Goal: Contribute content: Contribute content

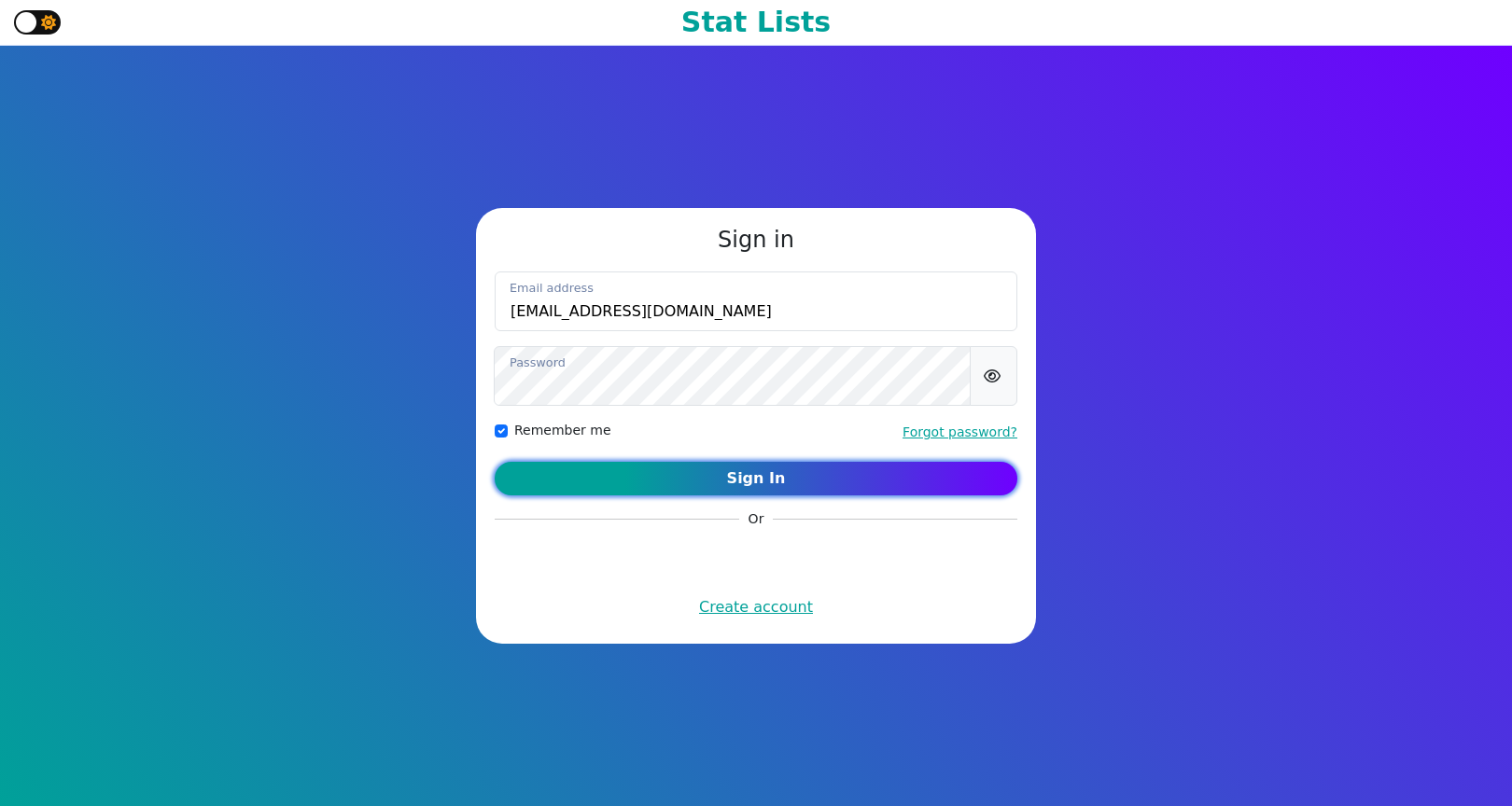
click at [785, 484] on button "Sign In" at bounding box center [756, 478] width 523 height 33
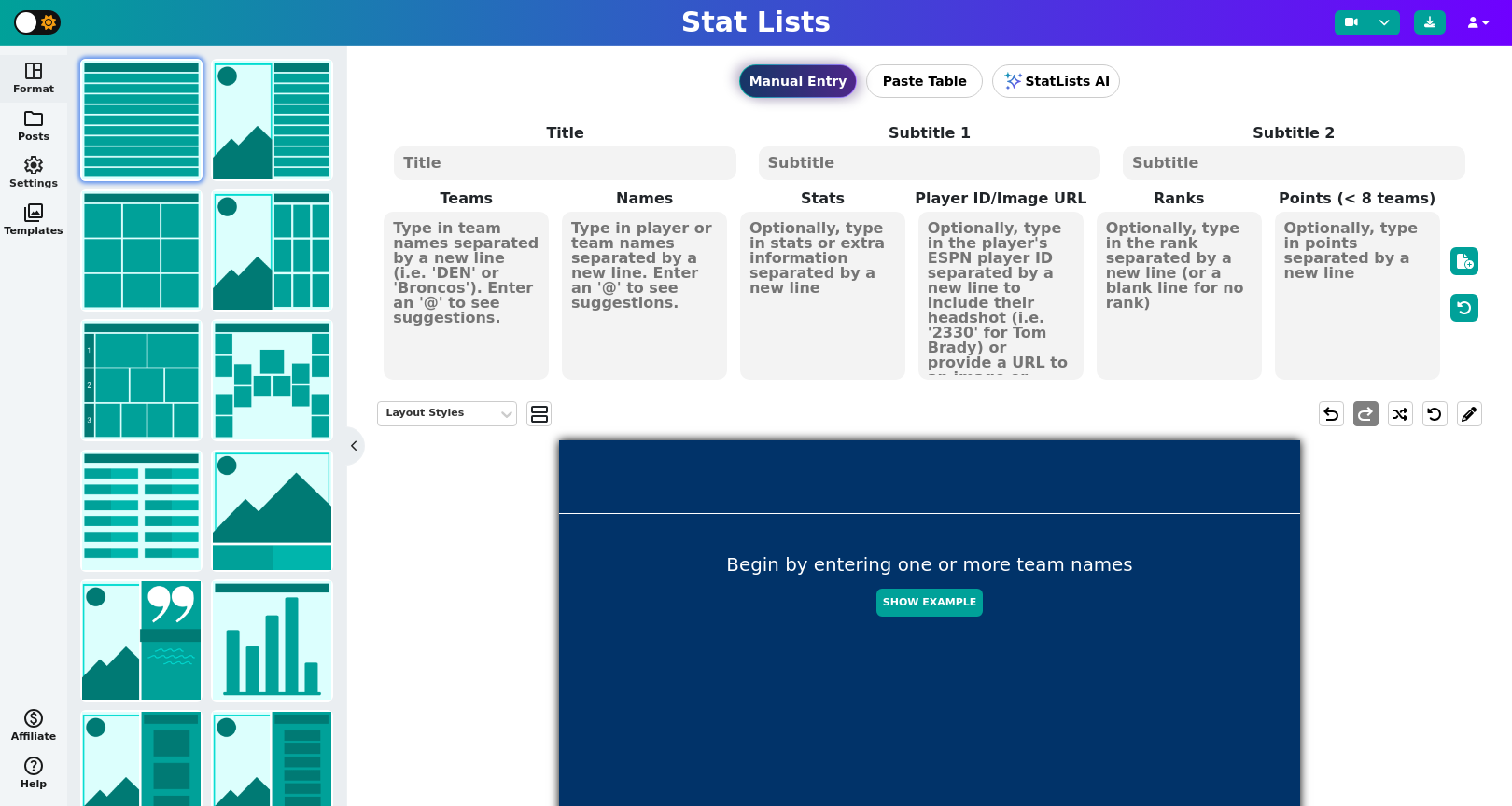
click at [31, 169] on span "settings" at bounding box center [33, 165] width 22 height 22
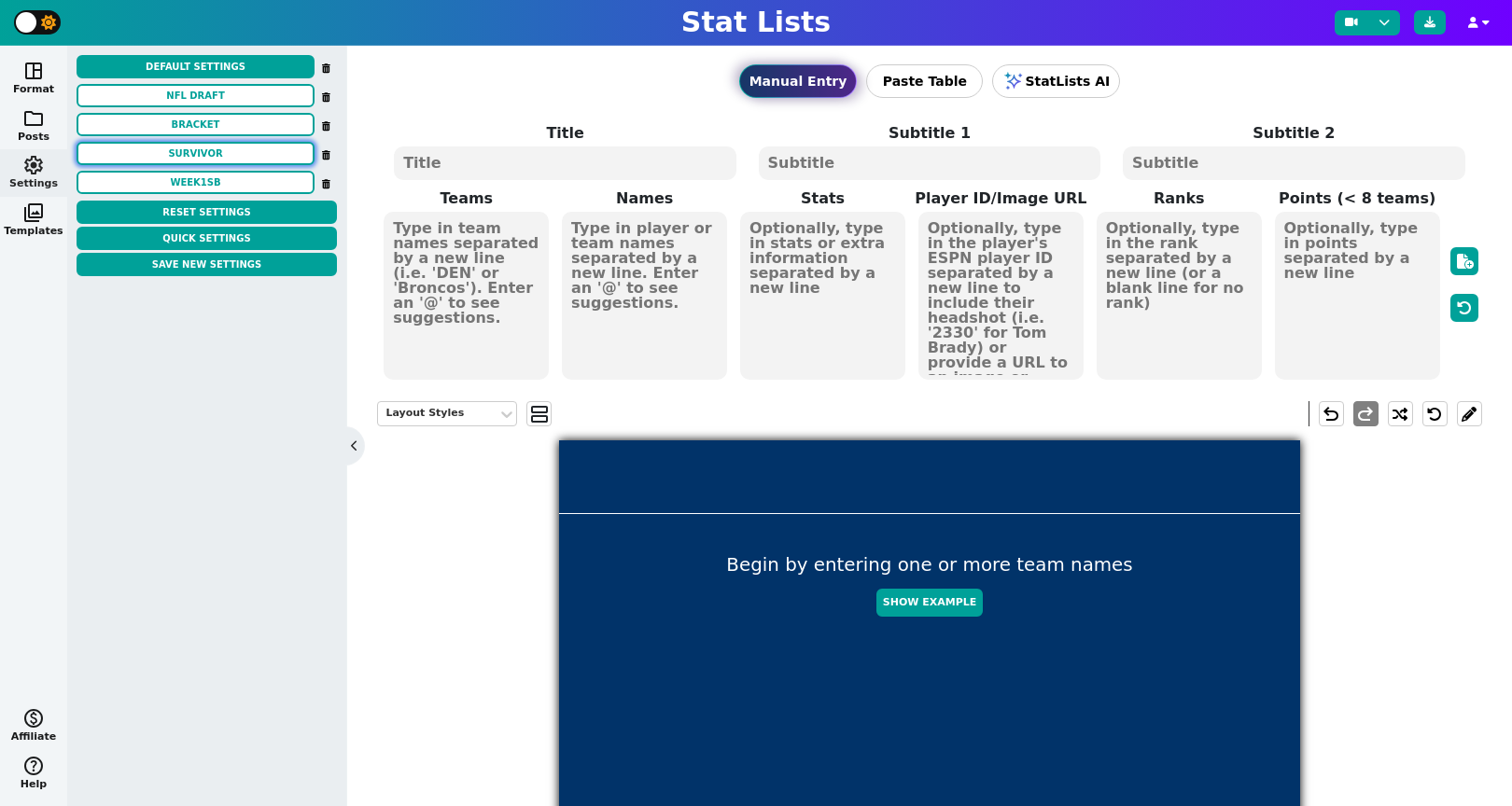
click at [198, 158] on button "SURVIVOR" at bounding box center [195, 153] width 238 height 23
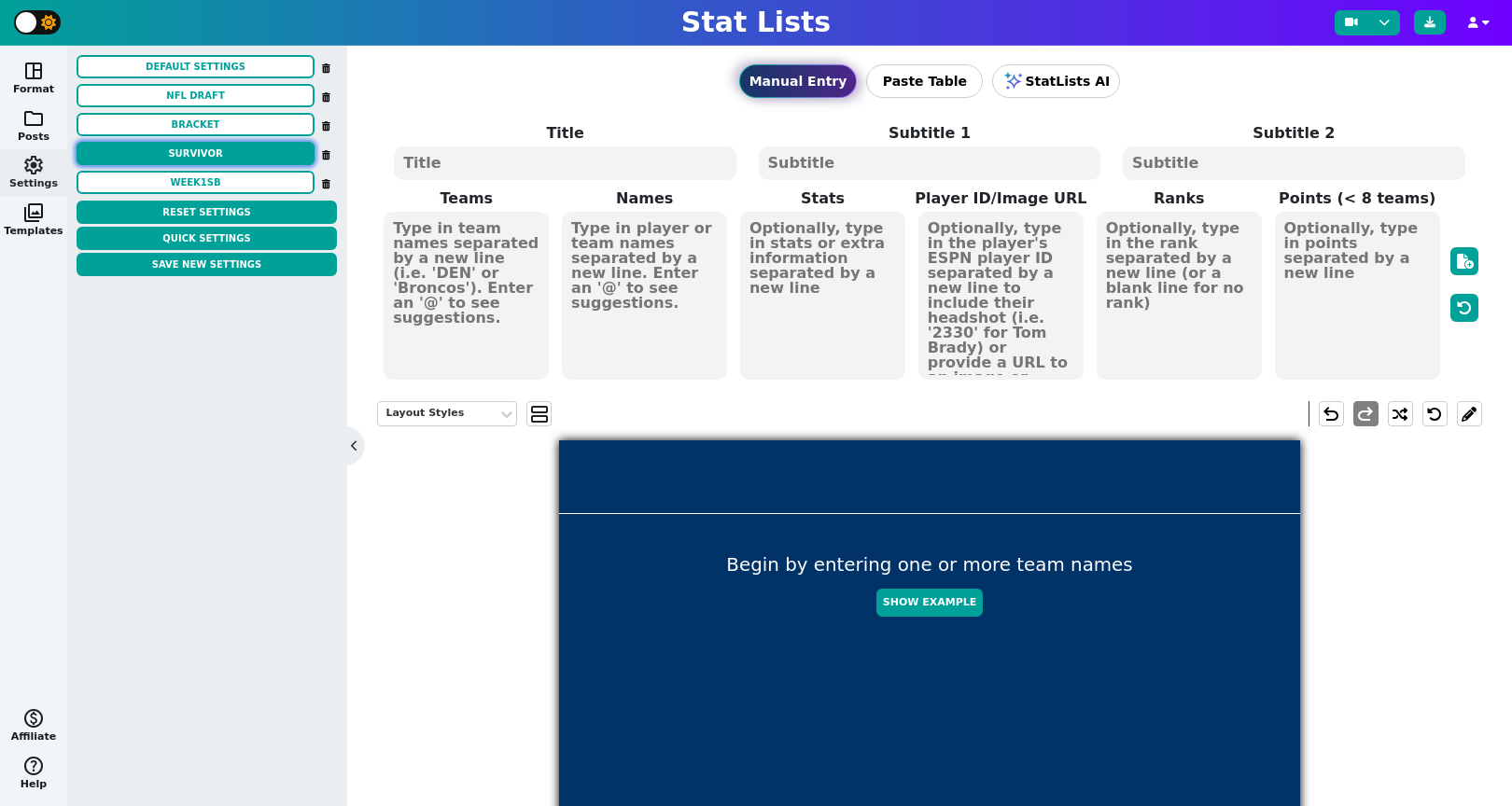
click at [220, 142] on button "SURVIVOR" at bounding box center [195, 153] width 238 height 23
click at [194, 187] on button "week1sb" at bounding box center [195, 182] width 238 height 23
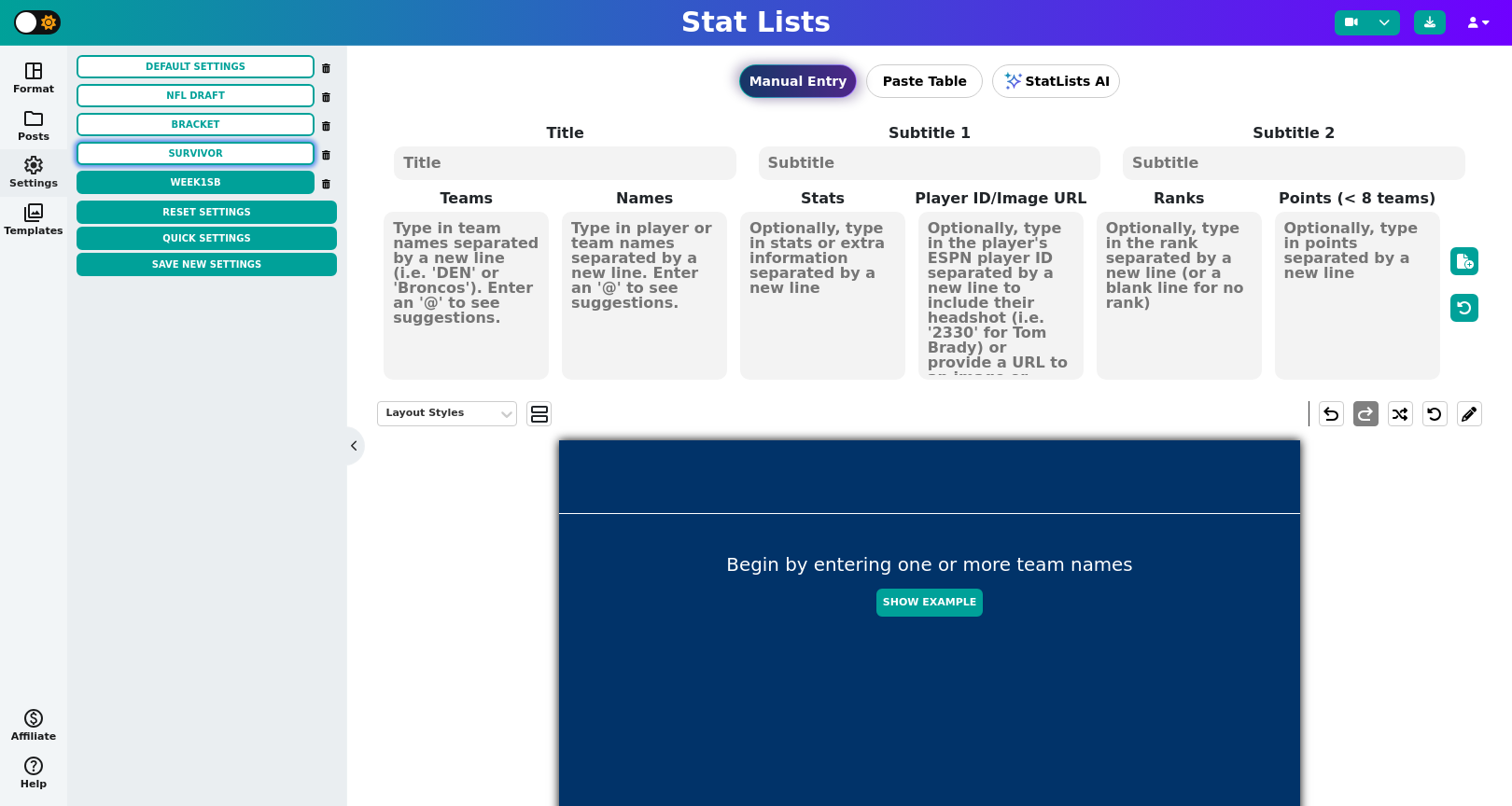
click at [199, 151] on button "SURVIVOR" at bounding box center [195, 153] width 238 height 23
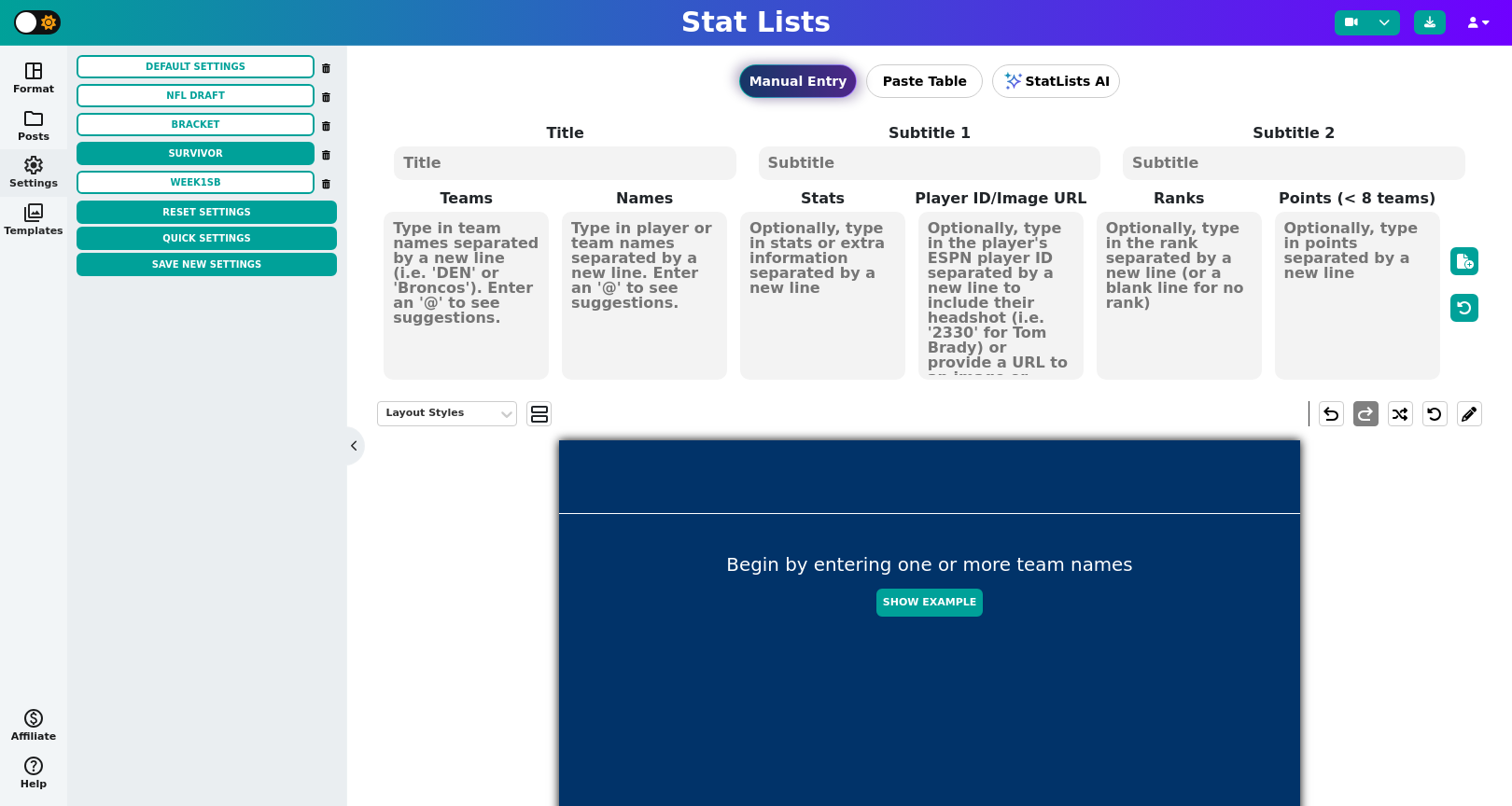
click at [36, 203] on span "photo_library" at bounding box center [33, 213] width 22 height 22
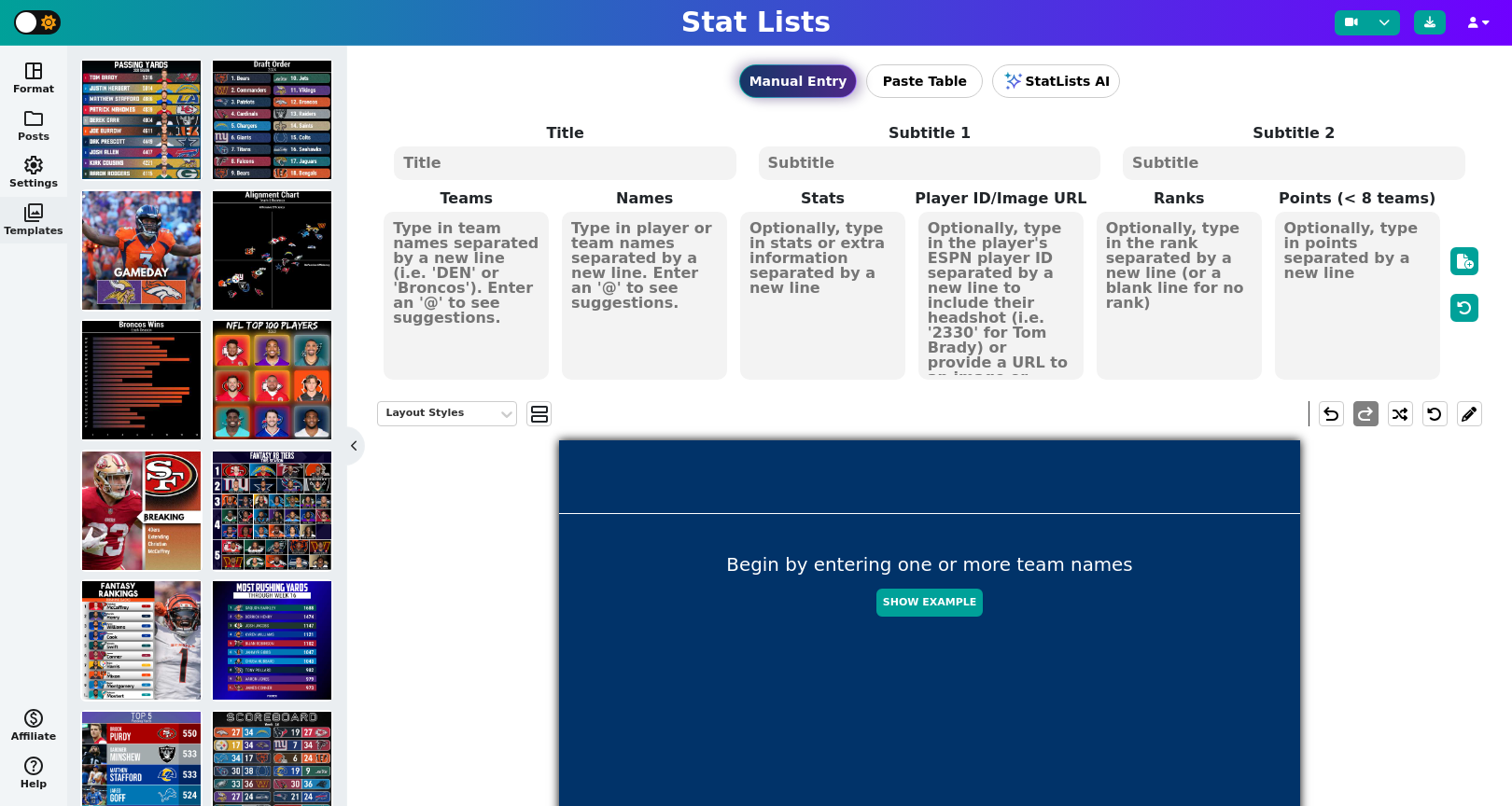
click at [32, 130] on button "folder Posts" at bounding box center [33, 126] width 67 height 48
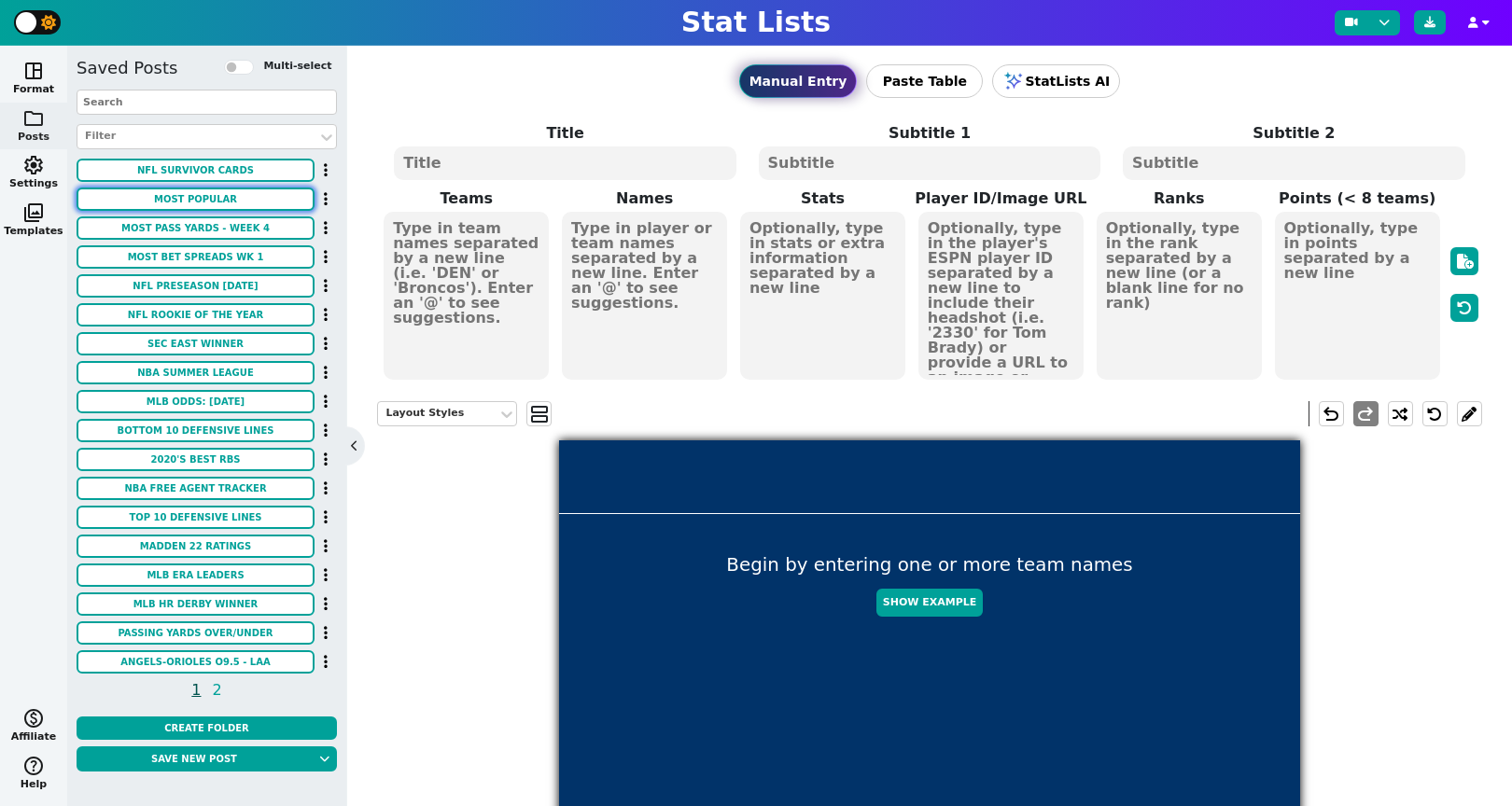
click at [219, 197] on button "MOST POPULAR" at bounding box center [195, 199] width 238 height 23
type textarea "MOST POPULAR"
type textarea "SCOTTISH OPEN OAD PICKS"
type textarea "& STANDINGS AFTER RD 1"
type textarea "Robert MacIntyre Tommy Fleetwood Adam Scott Matt Fitzpatrick Viktor Hovland"
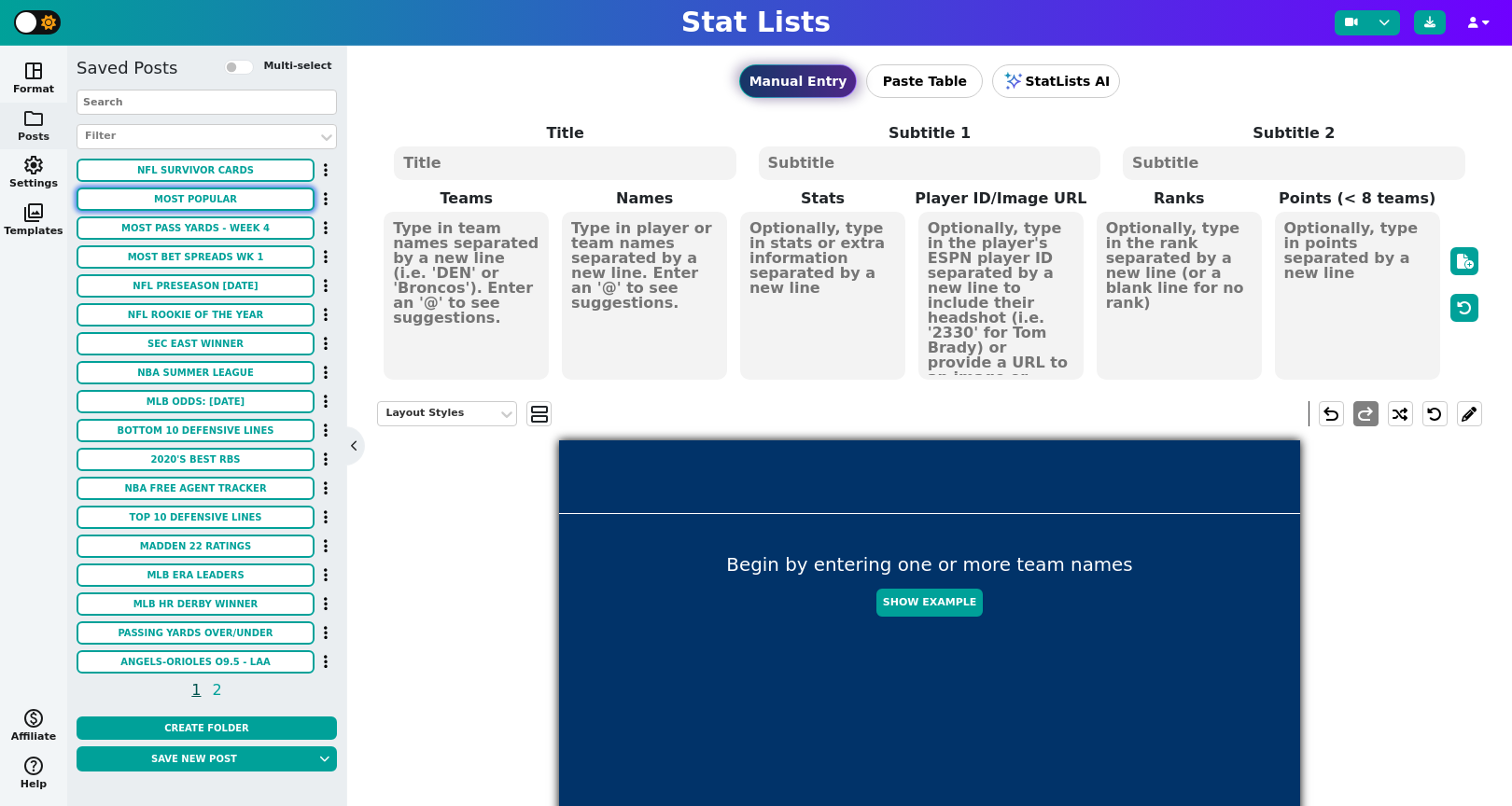
type textarea "-2 EVEN -1 -1 -4"
type textarea "T34 T68 T49 T49 T9"
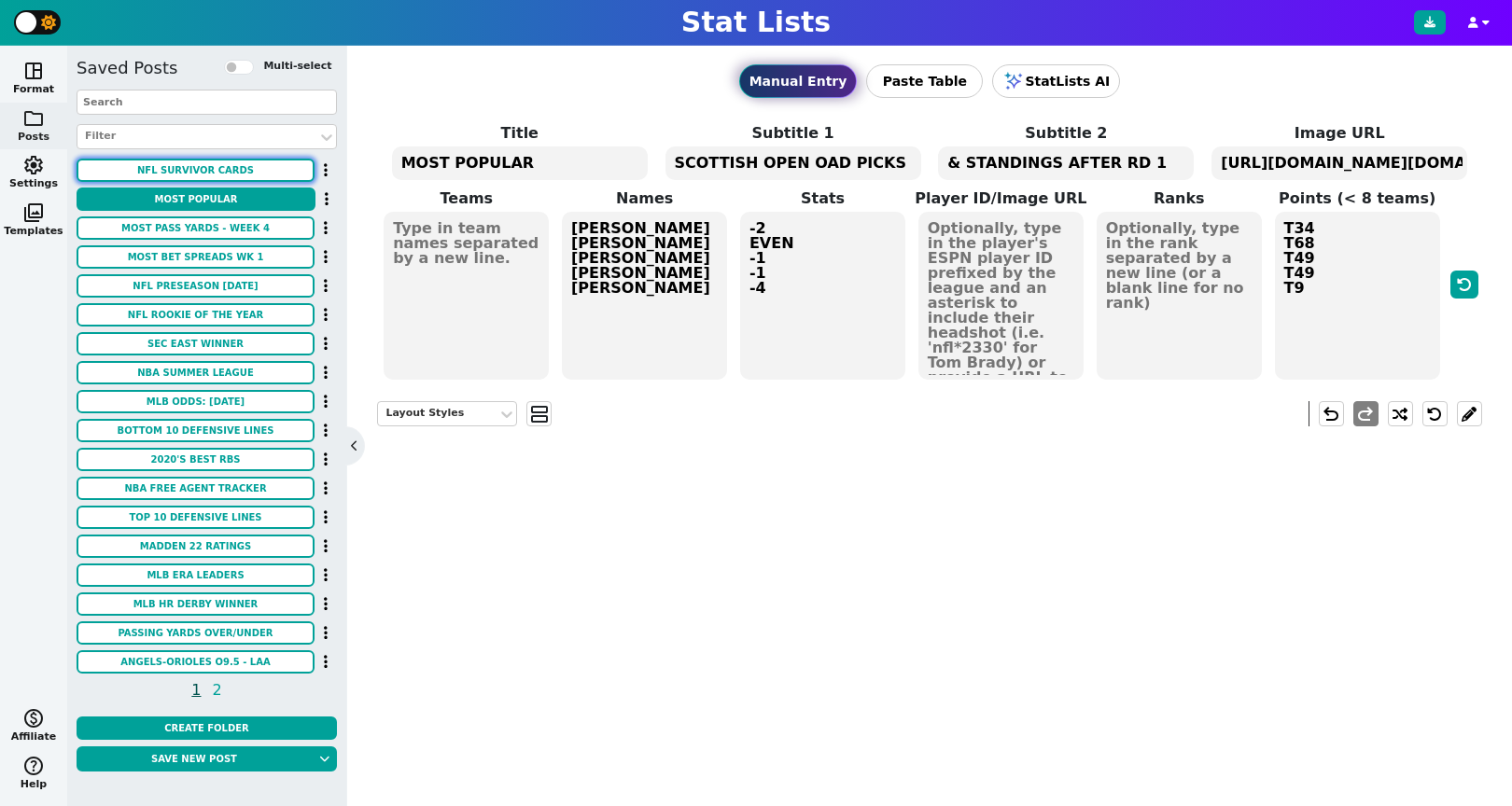
click at [203, 169] on button "NFL Survivor Cards" at bounding box center [195, 171] width 238 height 23
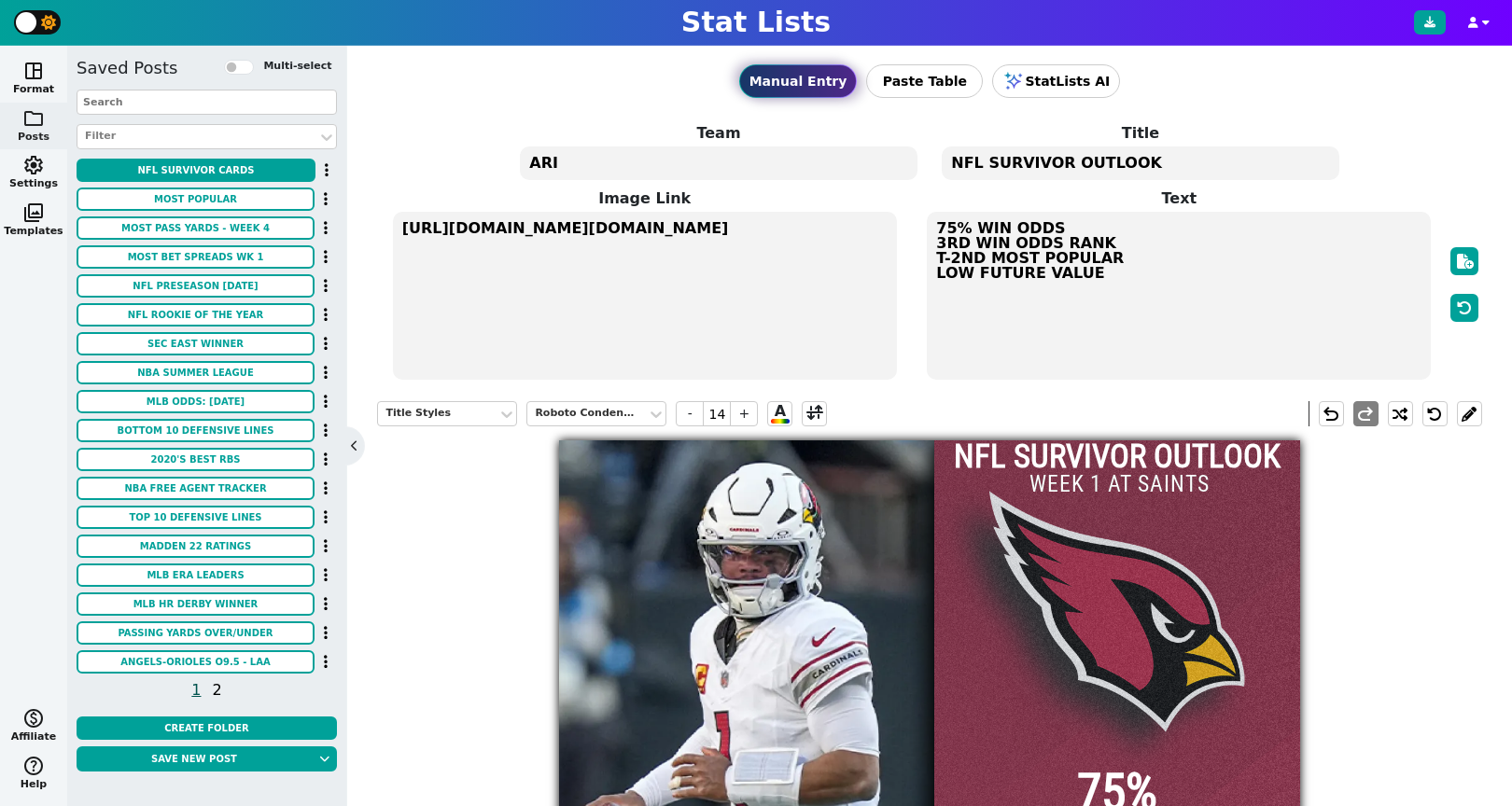
click at [213, 688] on span "2" at bounding box center [217, 690] width 15 height 23
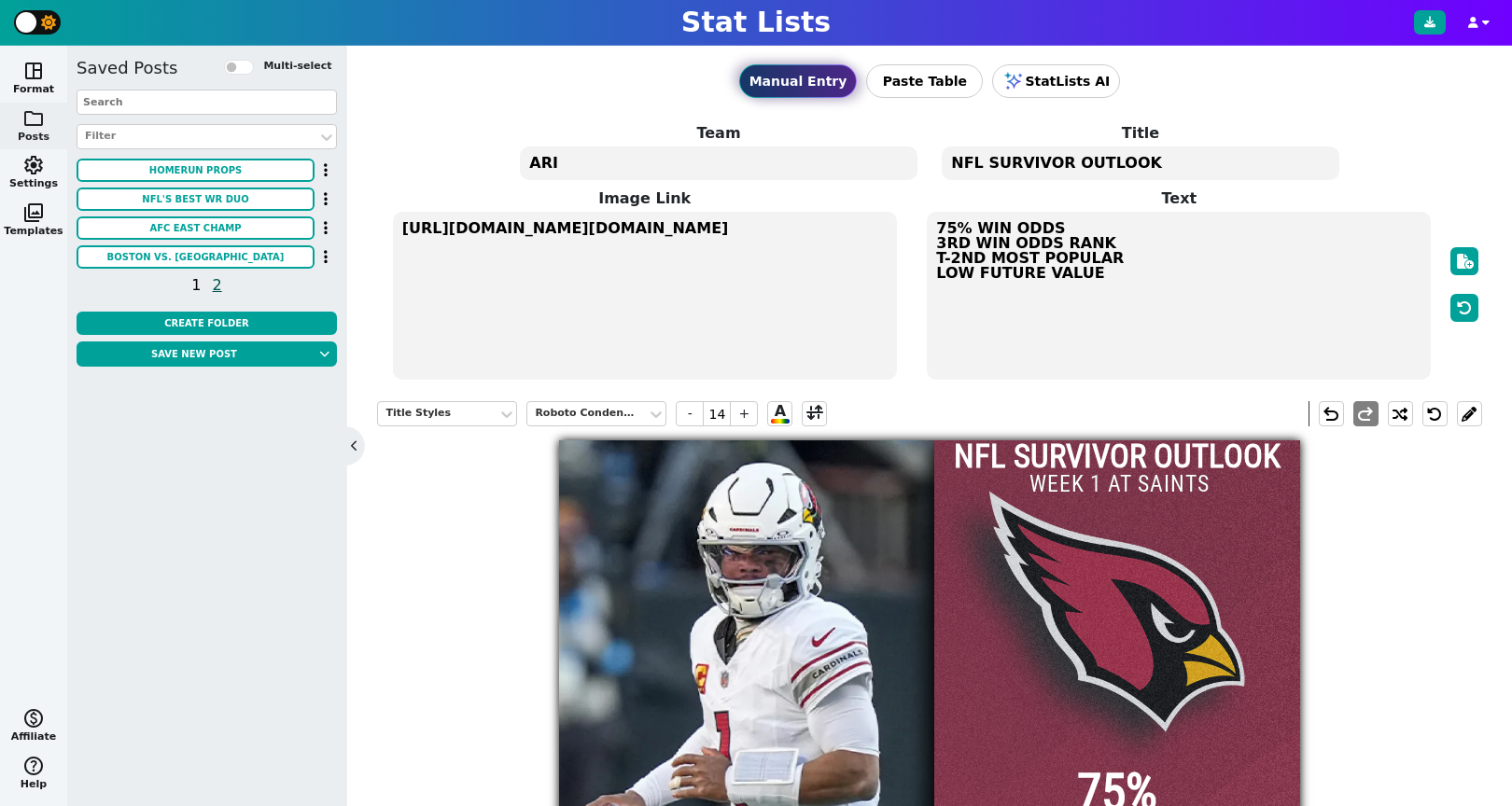
click at [197, 285] on span "1" at bounding box center [195, 285] width 15 height 23
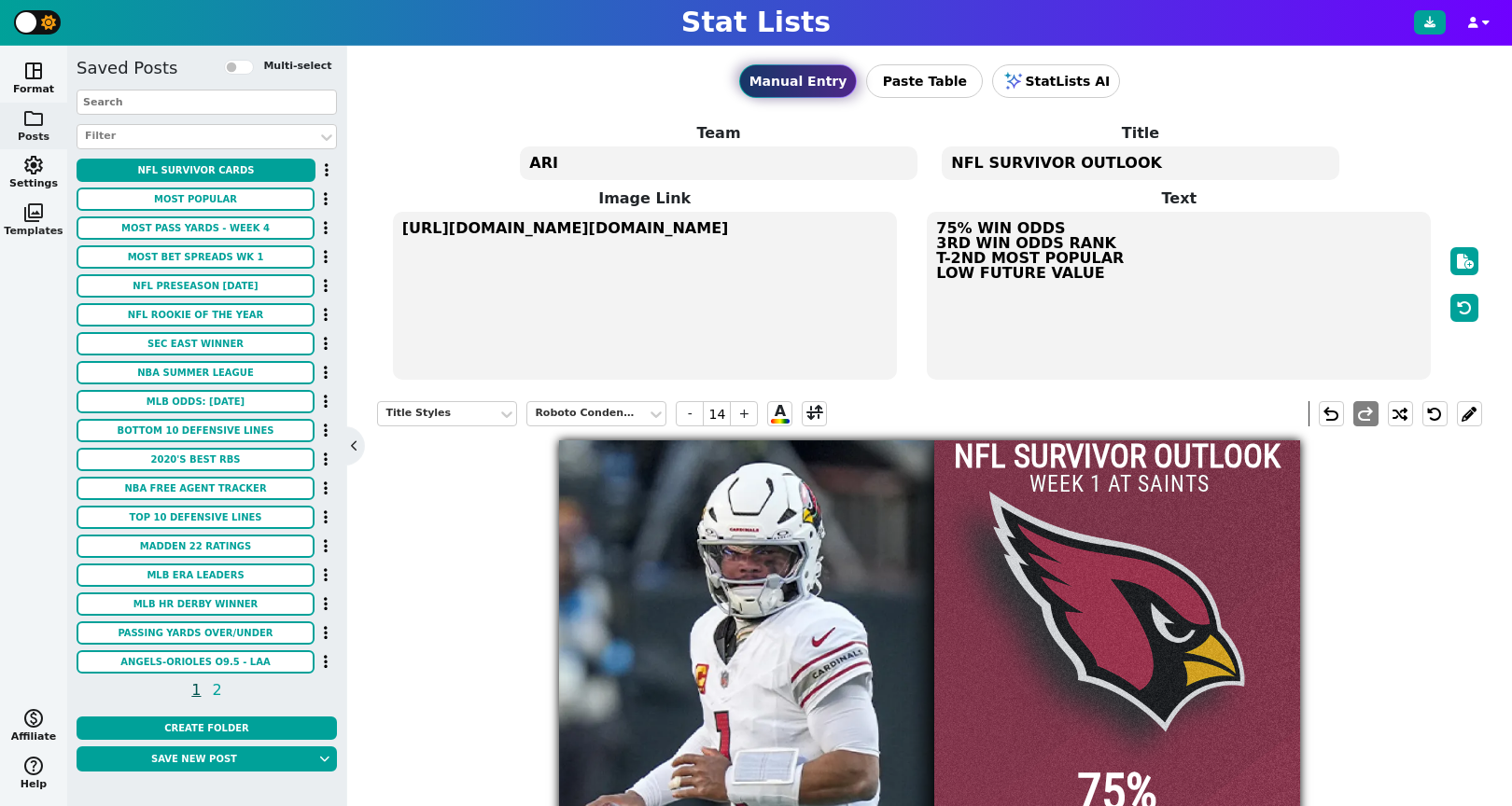
click at [39, 210] on span "photo_library" at bounding box center [33, 213] width 22 height 22
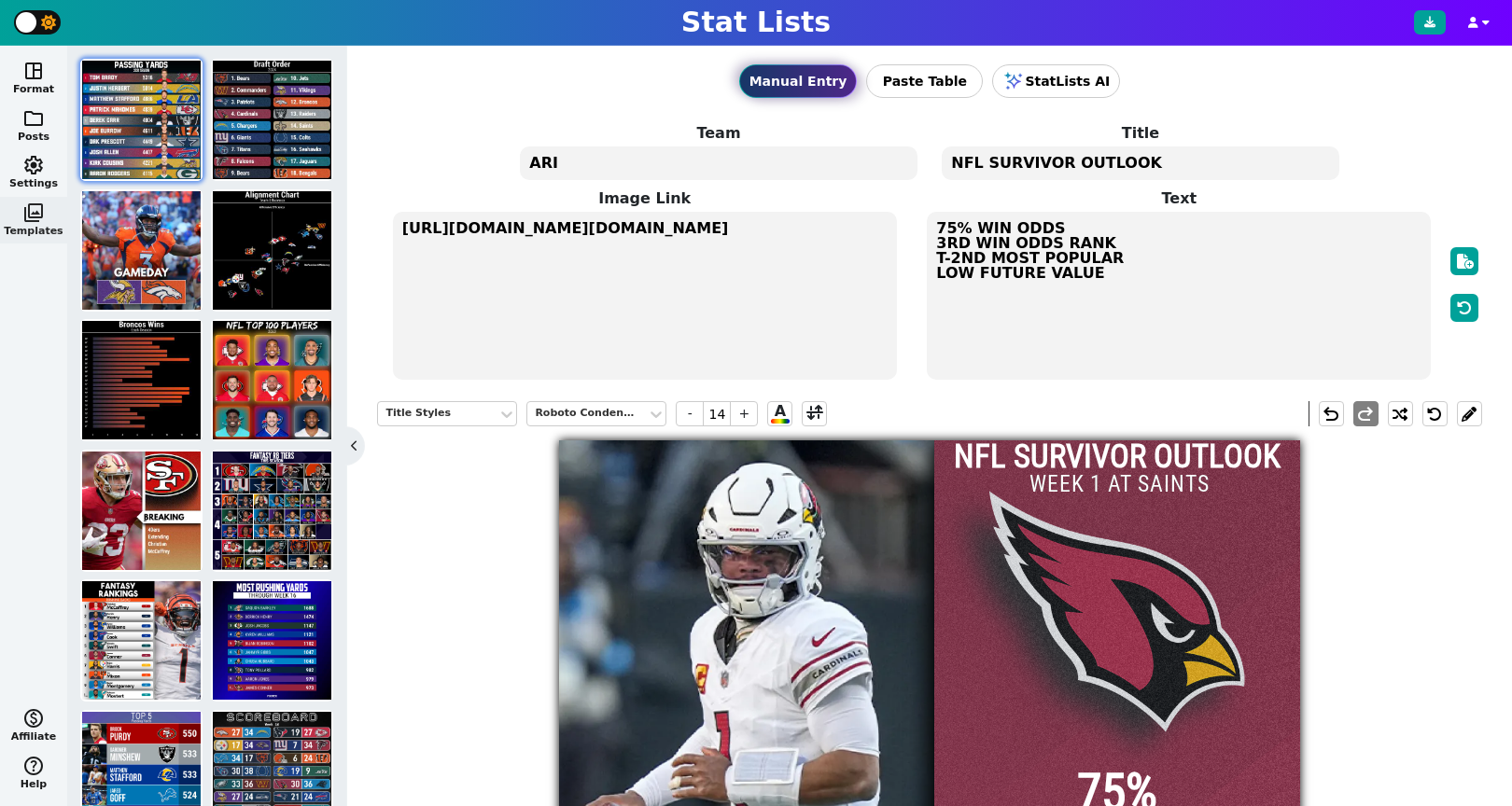
click at [117, 147] on img at bounding box center [140, 119] width 118 height 118
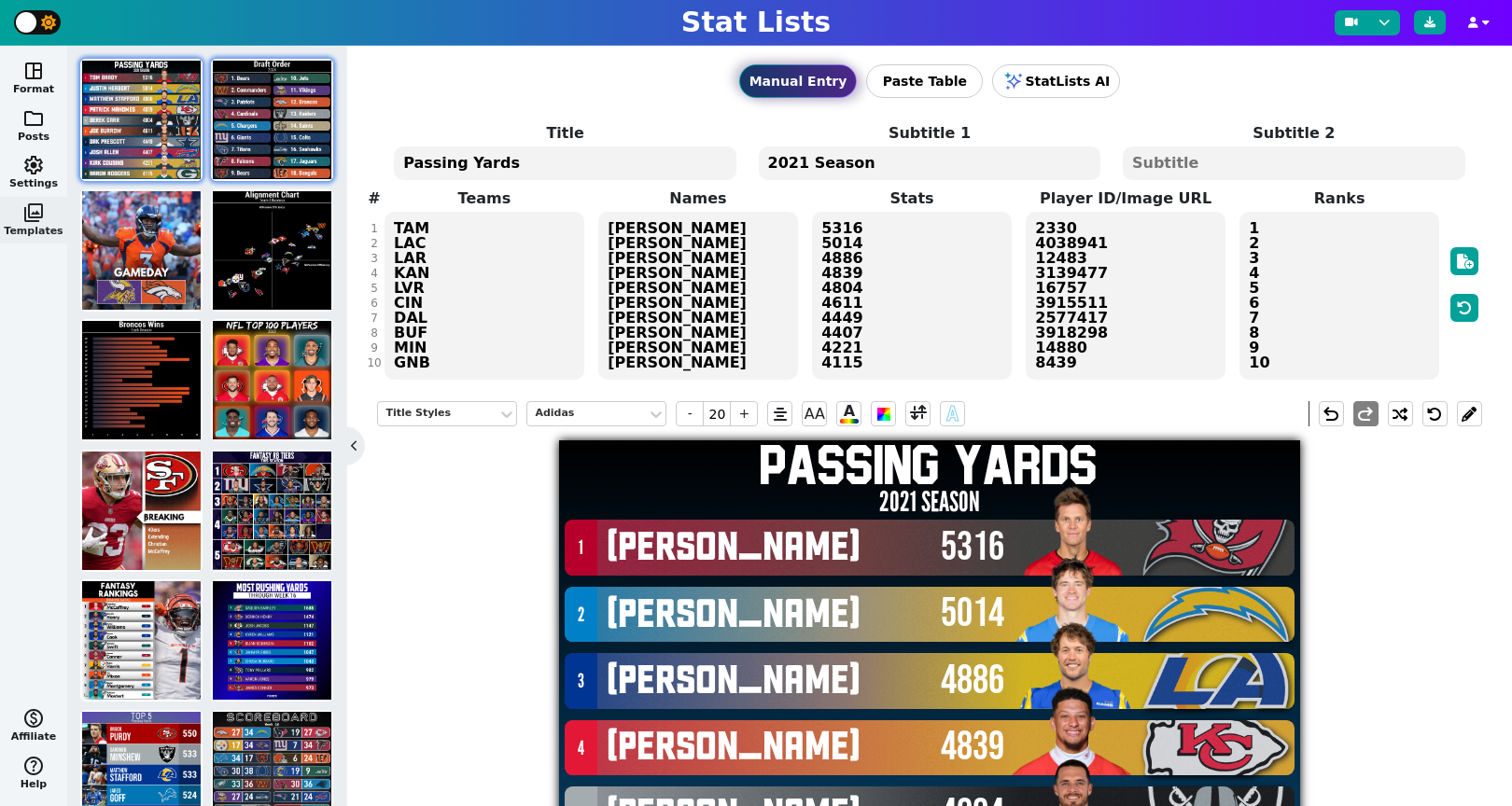
click at [298, 152] on img at bounding box center [271, 119] width 118 height 118
type input "19"
type textarea "Draft Order"
type textarea "2024"
type textarea "Chi Commanders Patriots Cardinals Chargers Giants Titans Falcons Bears Jets Vik…"
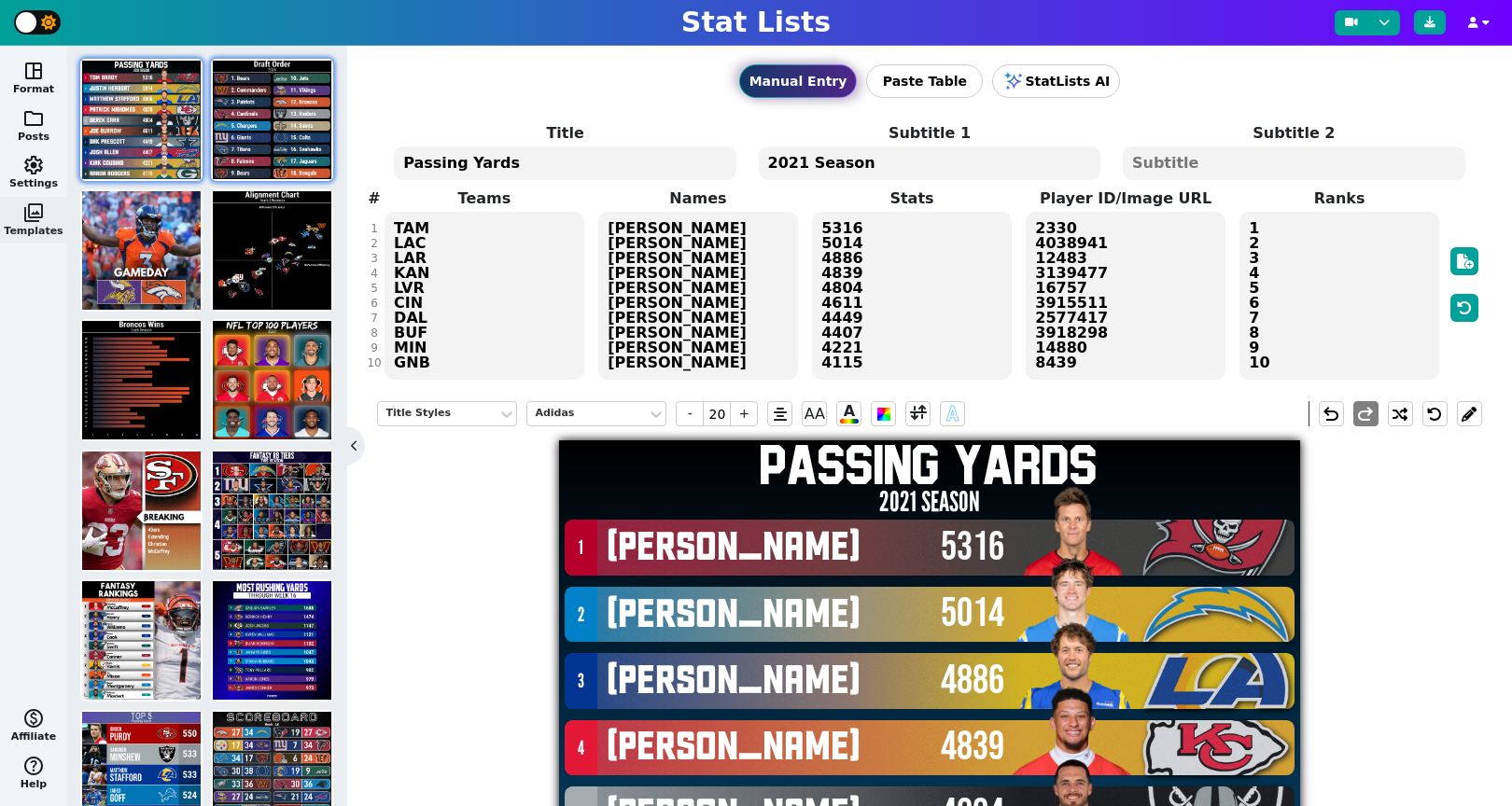
type textarea "1. Bears 2. Commanders 3. Patriots 4. Cardinals 5. Chargers 6. Giants 7. Titans…"
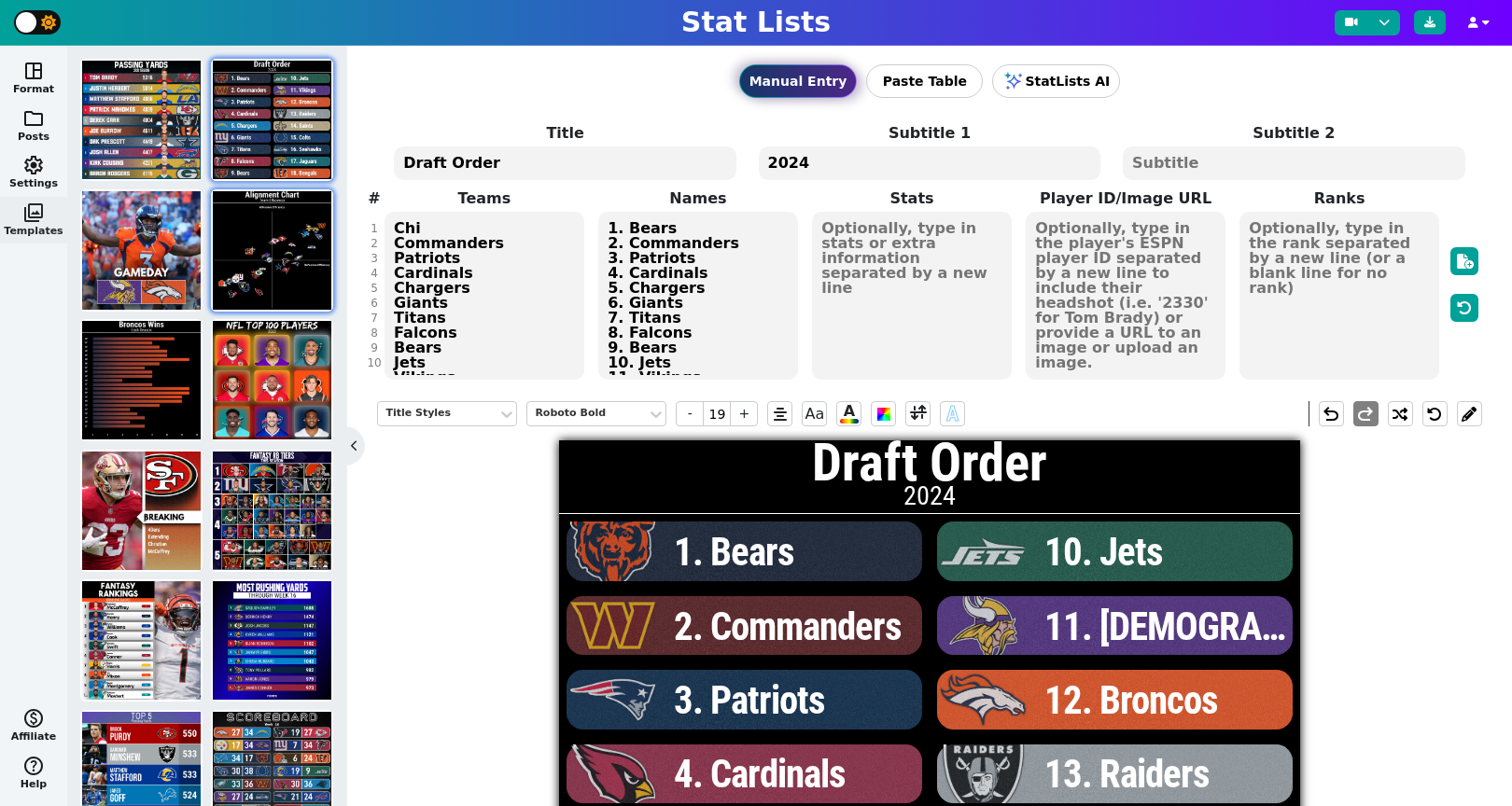
click at [262, 249] on img at bounding box center [271, 250] width 118 height 118
type textarea "Alignment Chart"
type textarea "Team Efficiency"
type textarea "ARI ATL BAL BUF CAR CHI CIN CLE DAL DEN DET GB HOU IND JAX KC LV LAC LAR MIA MI…"
type textarea "-15 -1 8 2 13 -7 4 -11 -3 7 12 -6 -16 -13 14 9 -12 3 -10 0 15 -2 5 -8 -4 1 -9 1…"
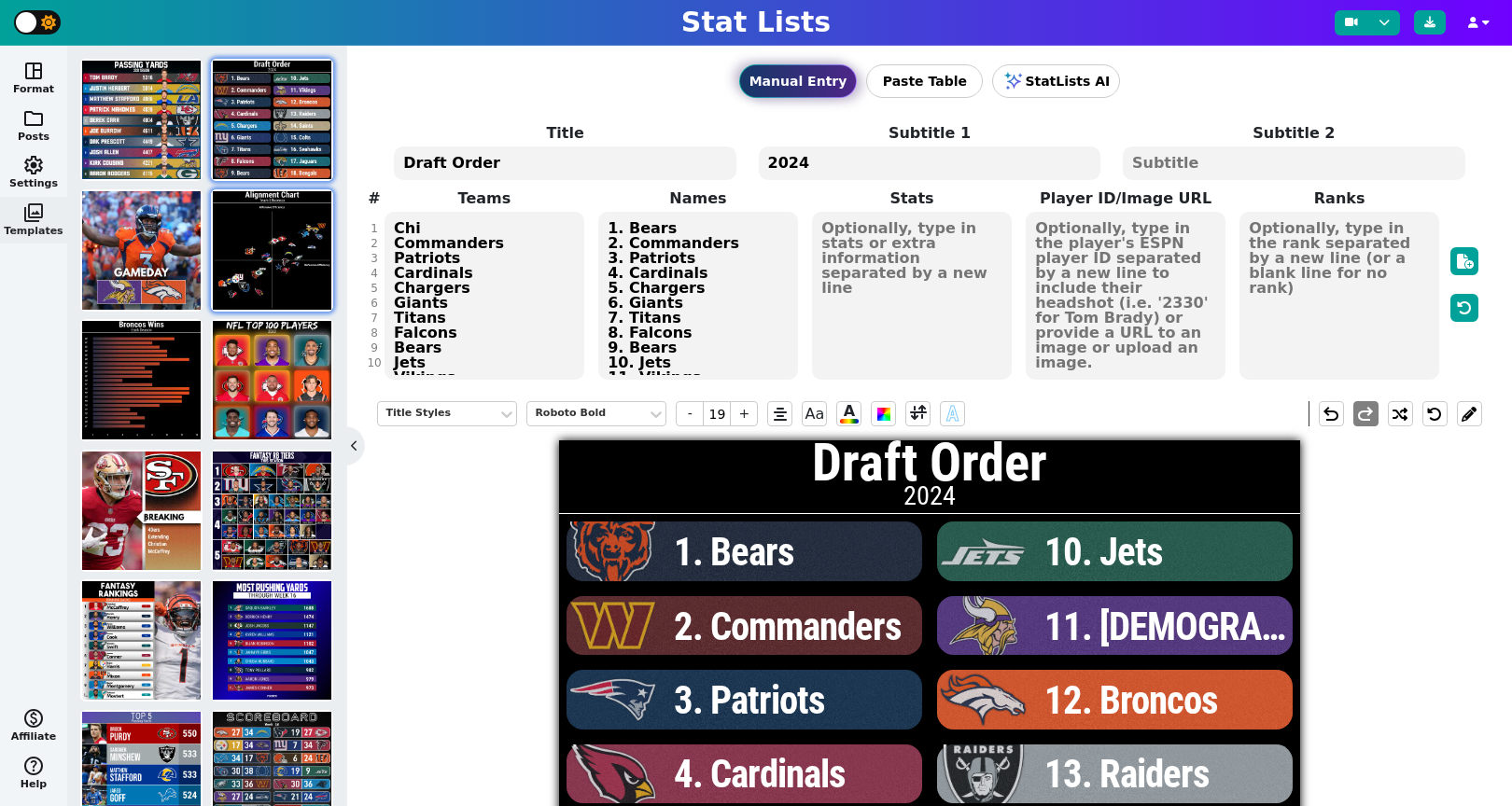
type textarea "-4 4 0 -2 9 -5 -7 -15 2 6 10 -4 -12 -8 13 1 -9 5 -13 -1 11 7 -6 -10 -3 8 -11 3 …"
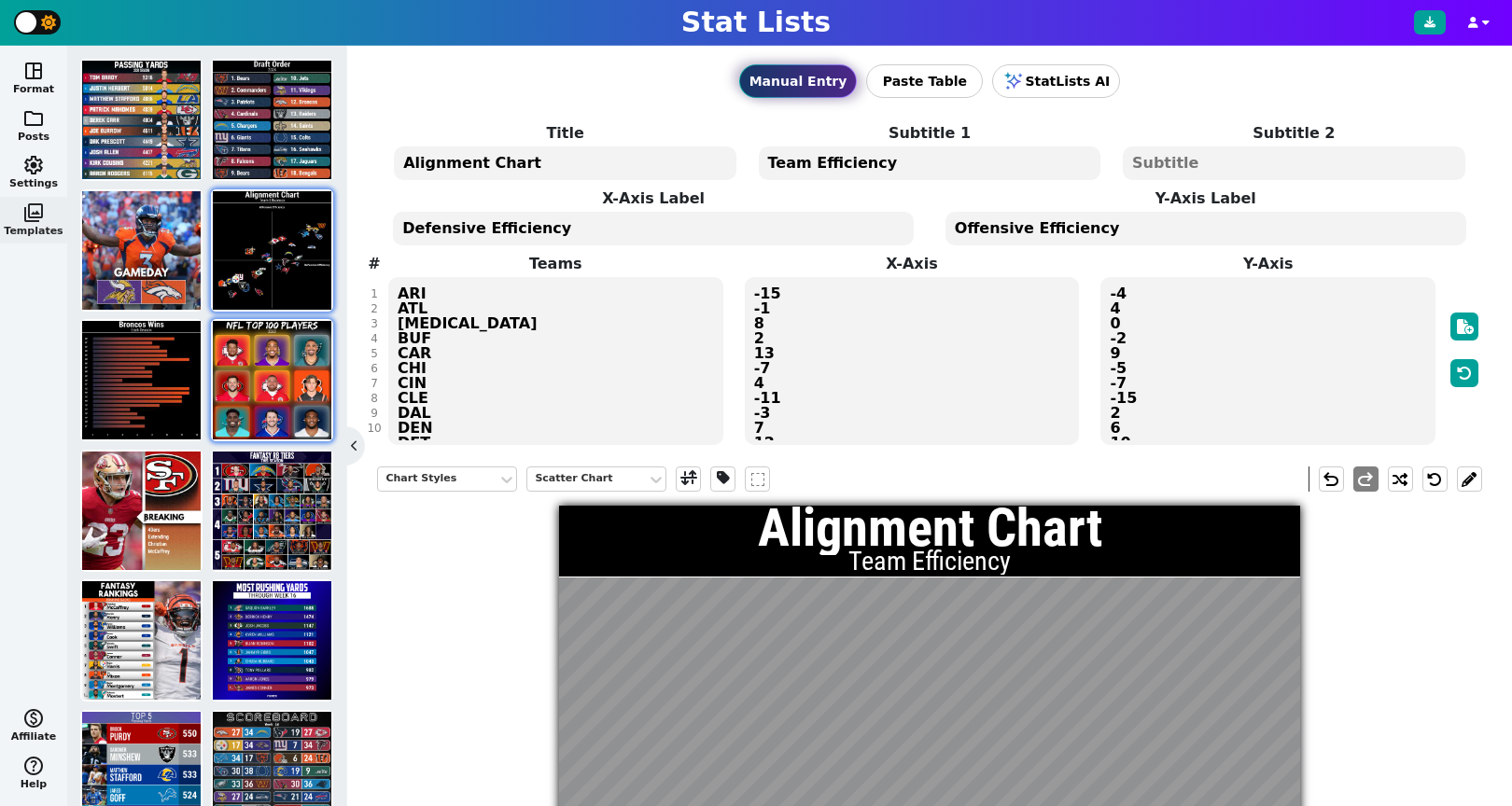
click at [277, 390] on img at bounding box center [271, 380] width 118 height 118
type textarea "NFL Top 100 Players"
type textarea "2023"
type textarea "KC min phi sf kc cin mia buf dal"
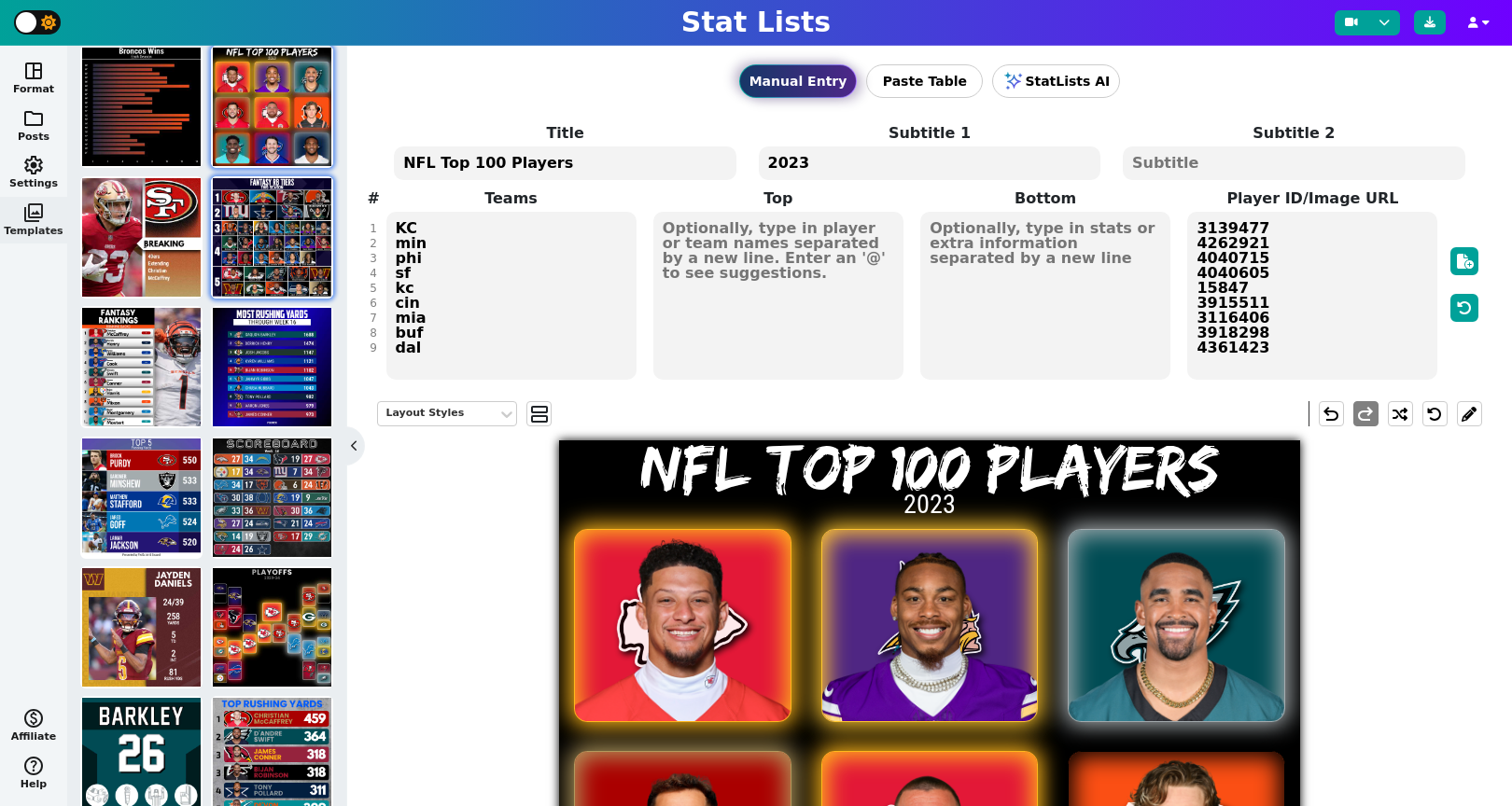
scroll to position [290, 0]
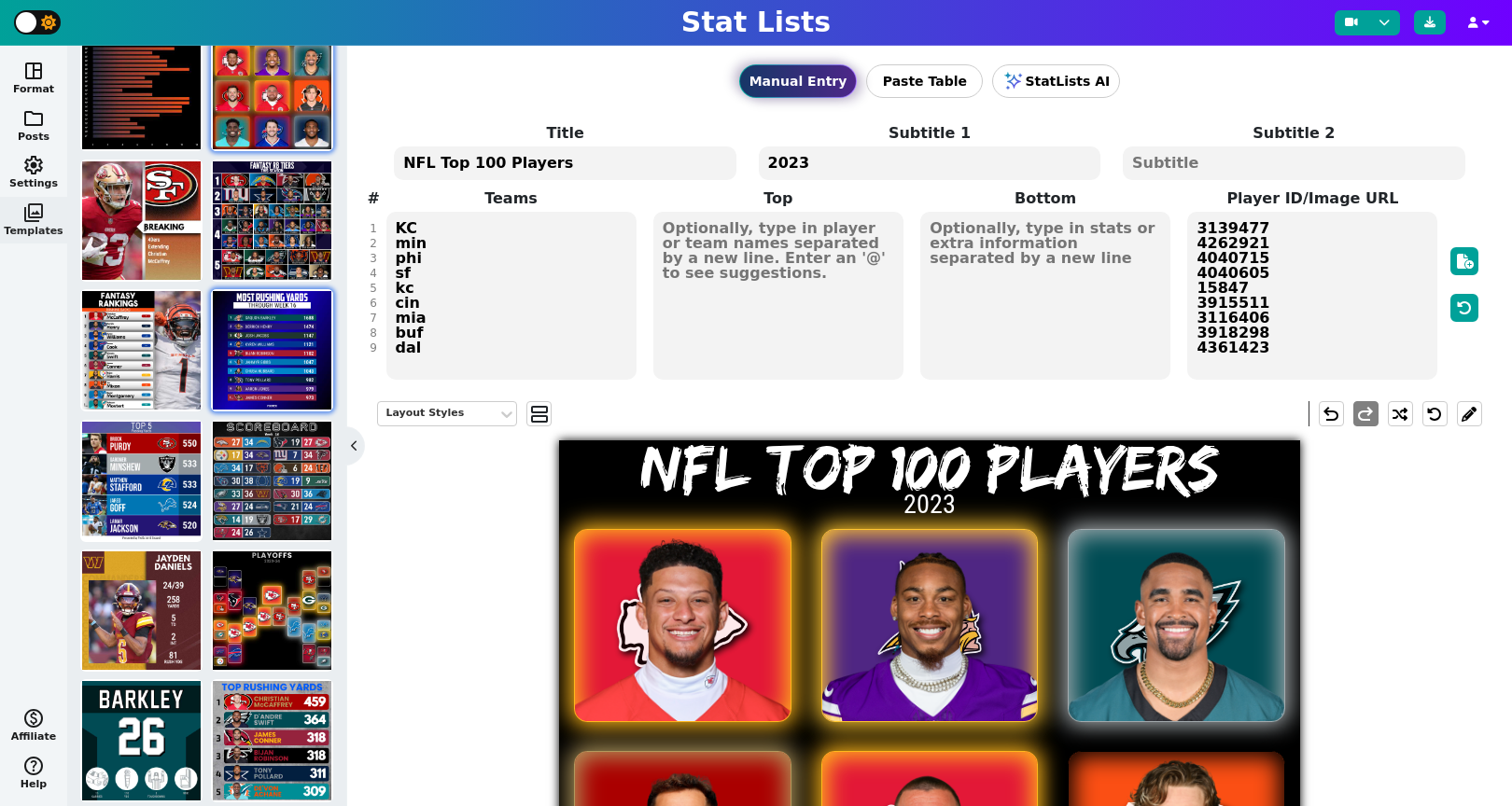
click at [252, 357] on img at bounding box center [271, 349] width 118 height 118
type textarea "MOST RUSHING YARDS"
type textarea "Through Week 16"
type textarea "PHI BAL GB LAR ATL DET CAR TEN MIN ARI"
type textarea "Saquon Barkley Derrick Henry Josh Jacobs Kyren Williams Bijan Robinson Jahmyr G…"
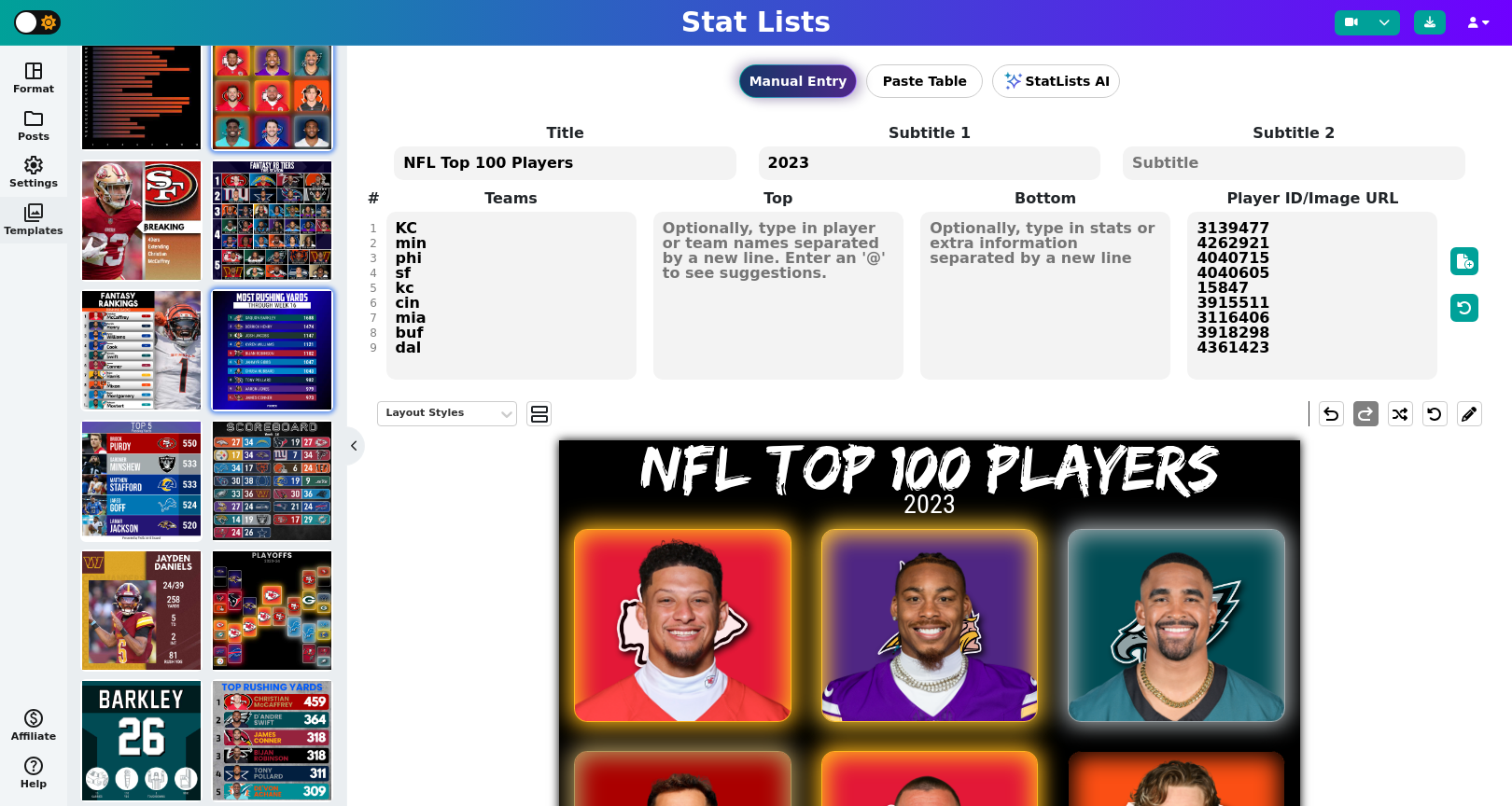
type textarea "1688 1474 1147 1121 1102 1047 1043 982 979 973"
type textarea "3929630 3043078 4047365 4430737 4430807 4429795 4241416 3916148 3042519 3045147"
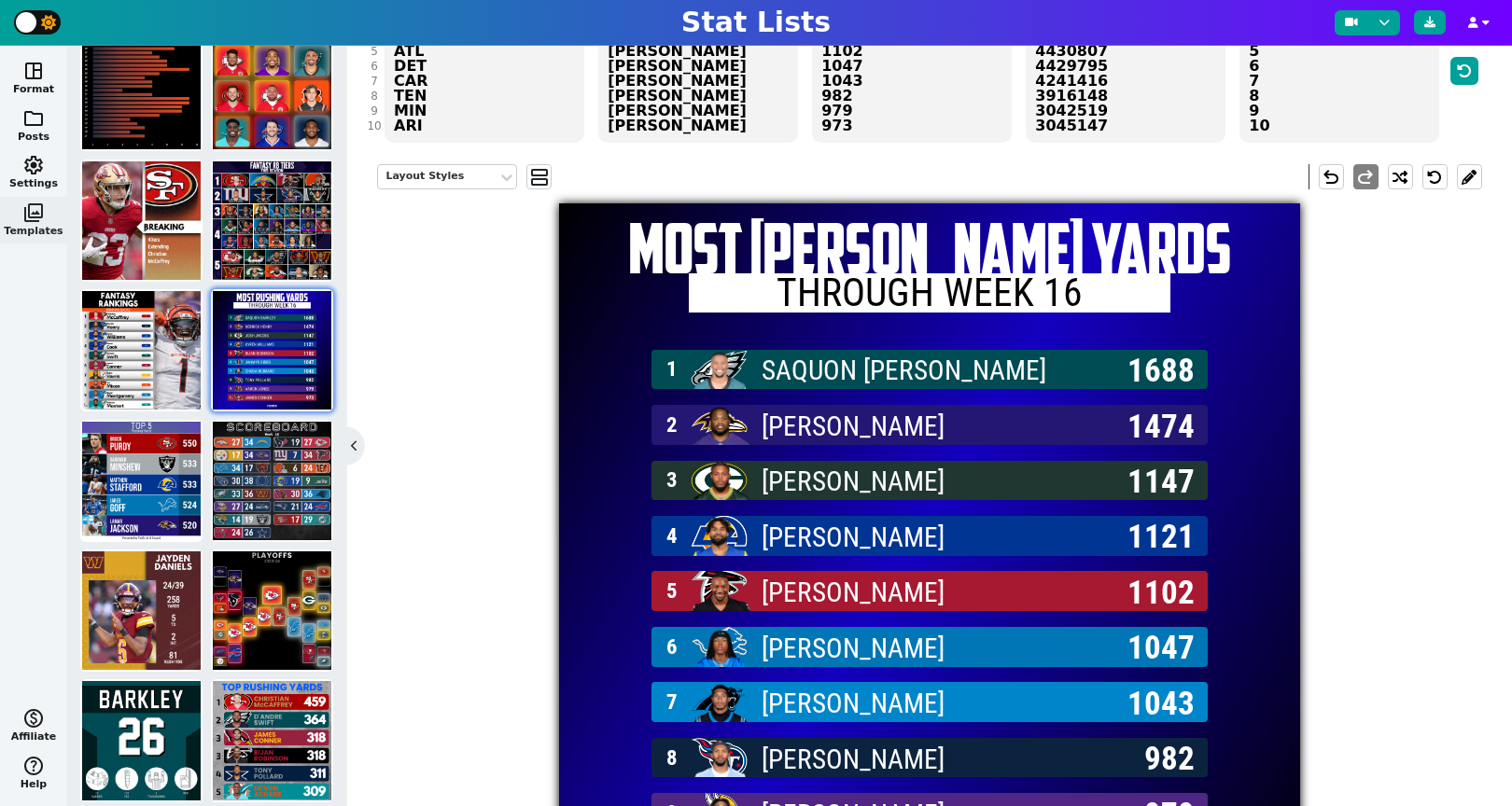
scroll to position [232, 0]
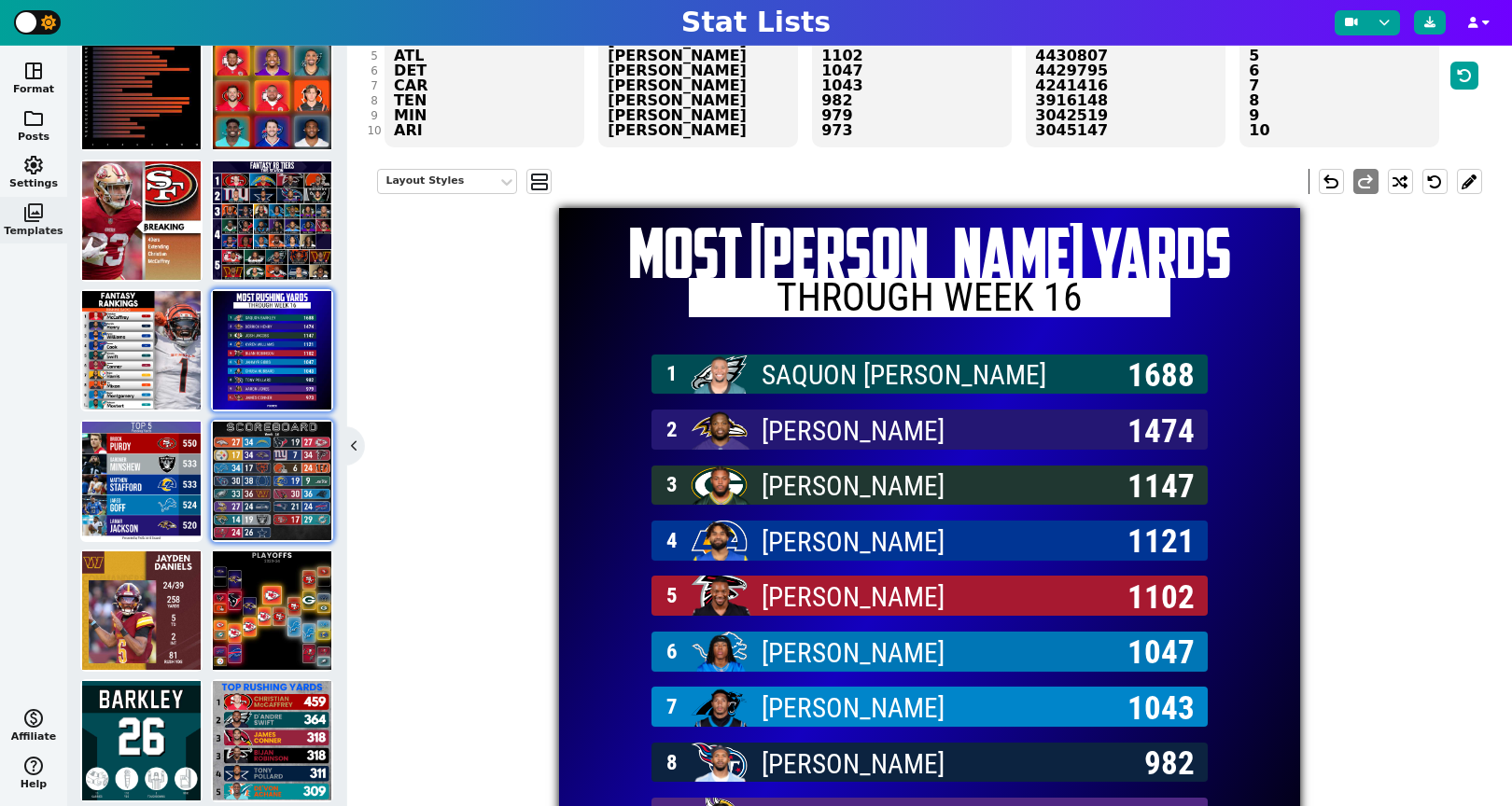
click at [268, 469] on img at bounding box center [271, 480] width 118 height 118
type textarea "SCOREBOARD"
type textarea "Week 16"
type textarea "DEN LAC HOU KC PIT BAL NYG ATL DET CHI CLE CIN TEN IND LAR NYJ PHI WSH ARI CAR …"
type textarea "27 34 19 27 17 34 7 34 34 17 6 24 30 38 19 9 33 36 30 36 27 24 21 24 14 19 17 2…"
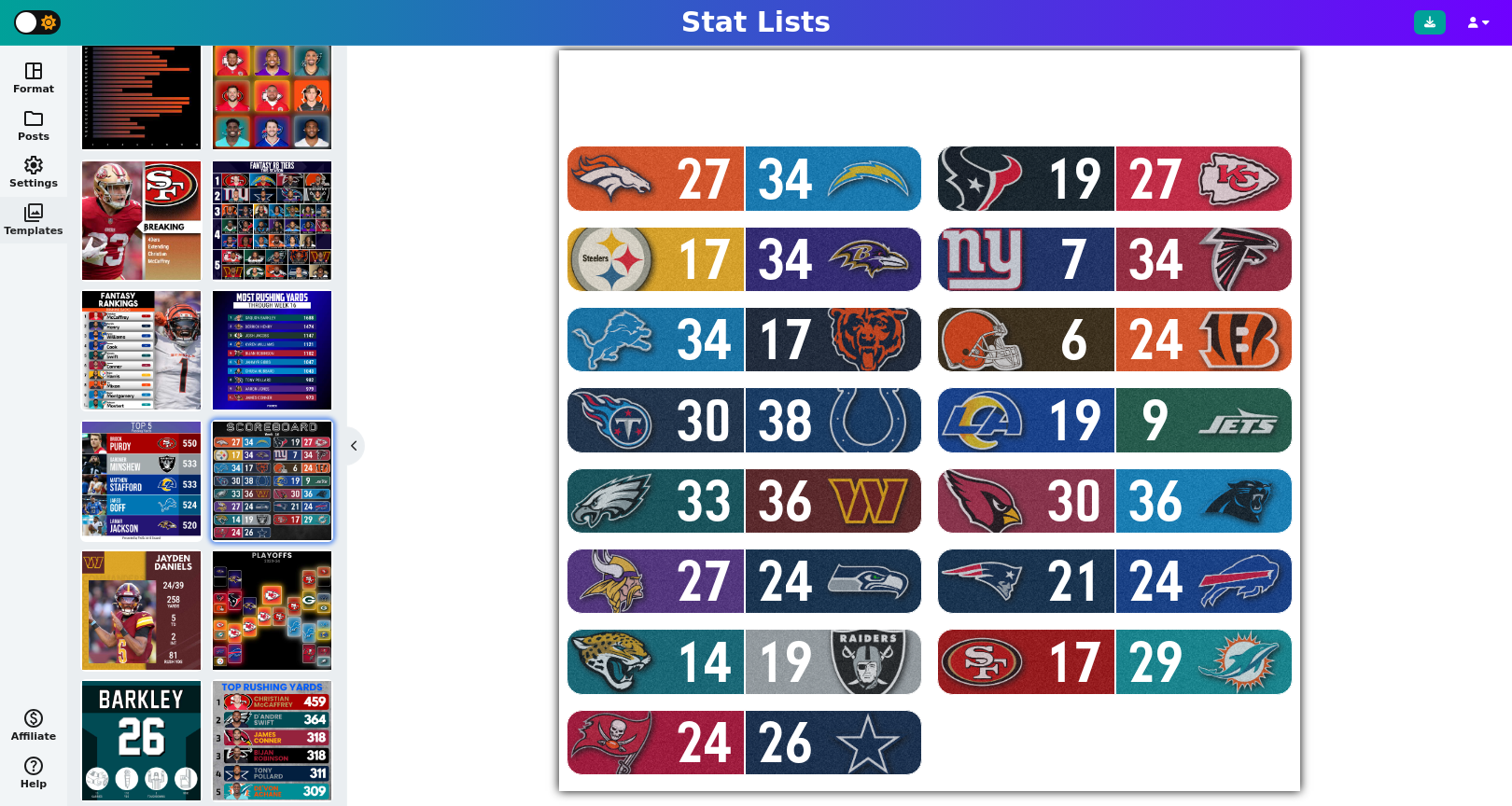
scroll to position [408, 0]
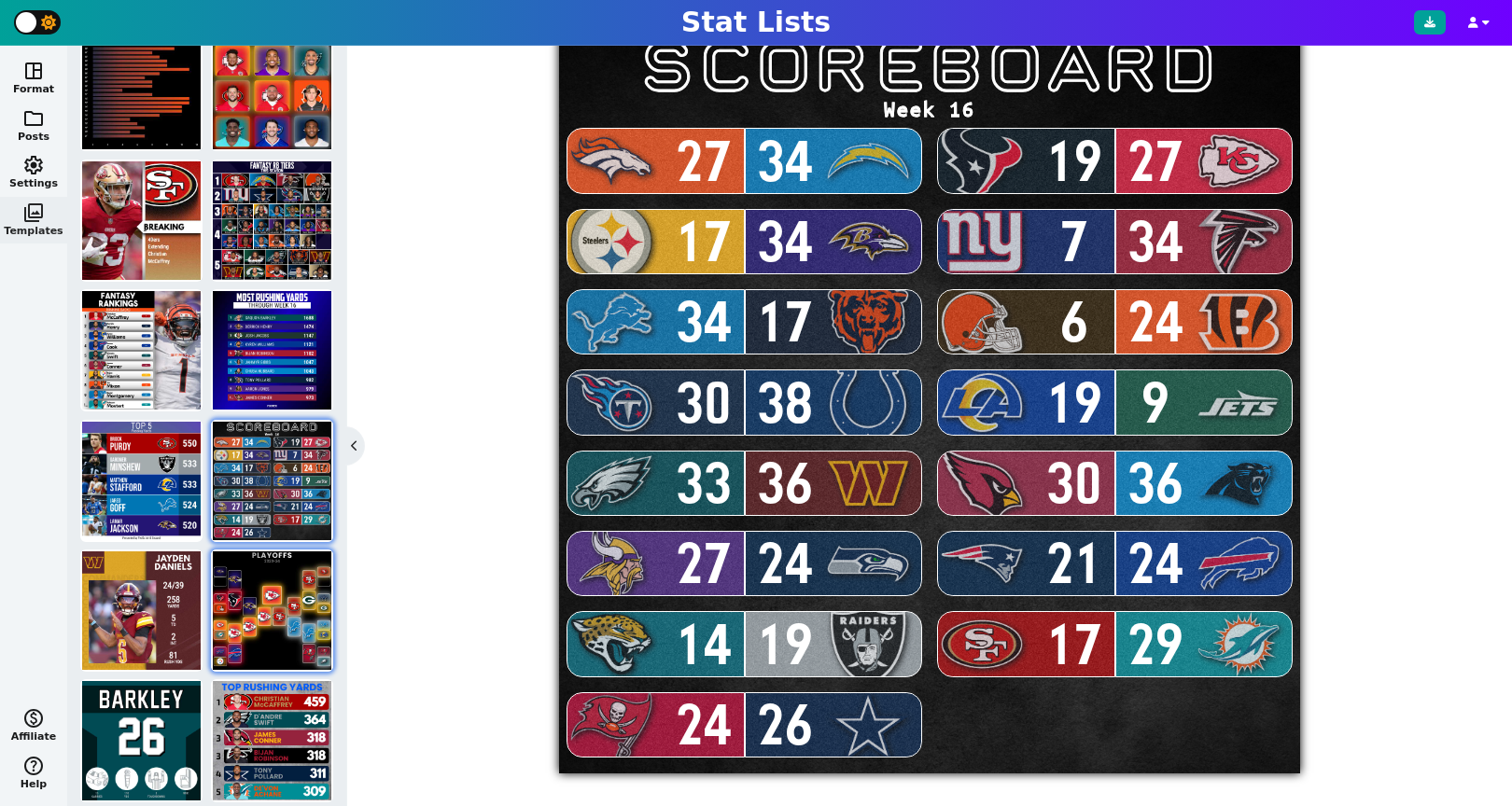
click at [261, 590] on img at bounding box center [271, 610] width 118 height 118
type textarea "PLAYOFFS"
type textarea "2023-24"
type textarea "bal hou cle kc mia buf pit sf dal gb det lar tb phi"
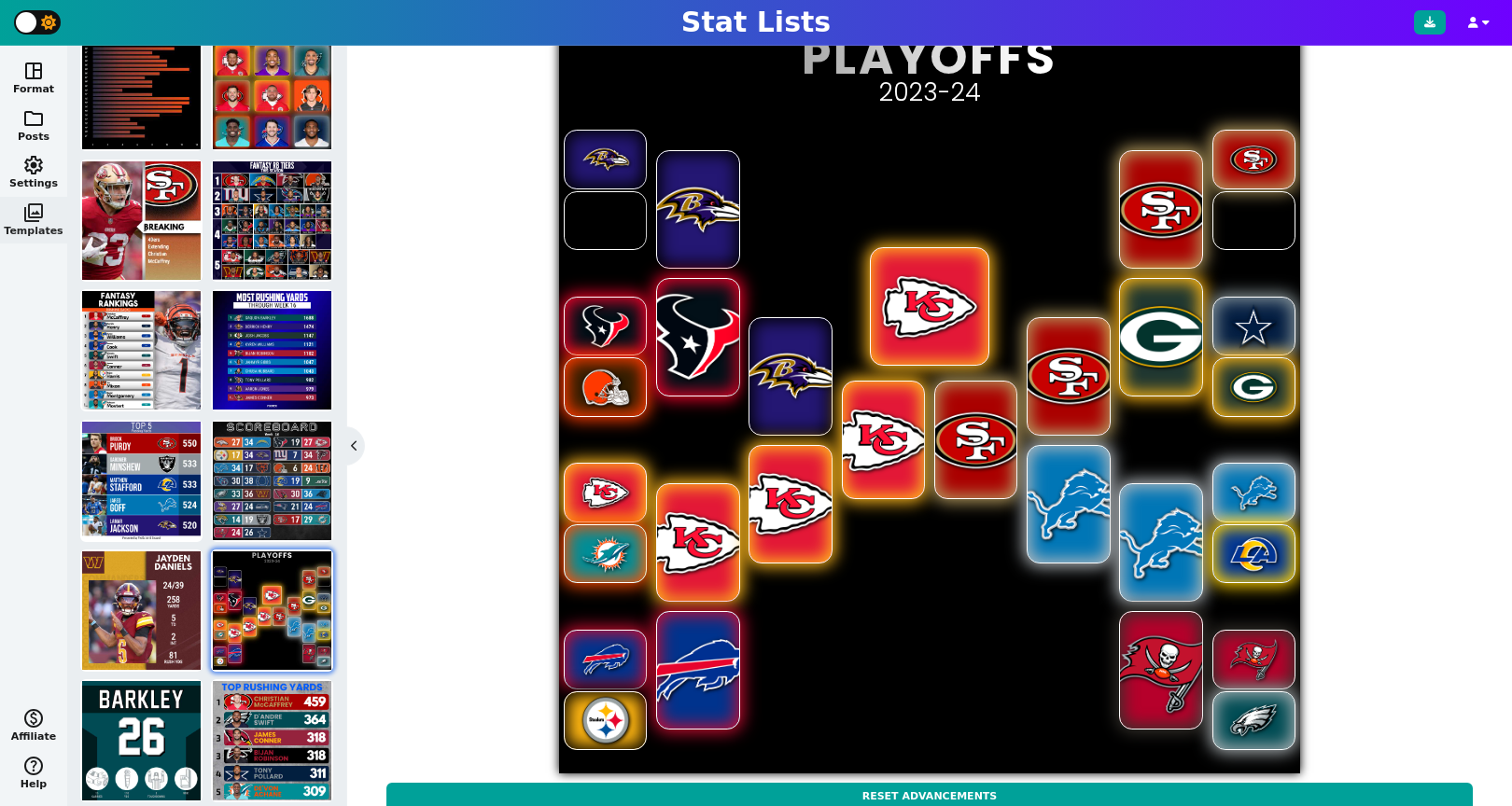
scroll to position [324, 0]
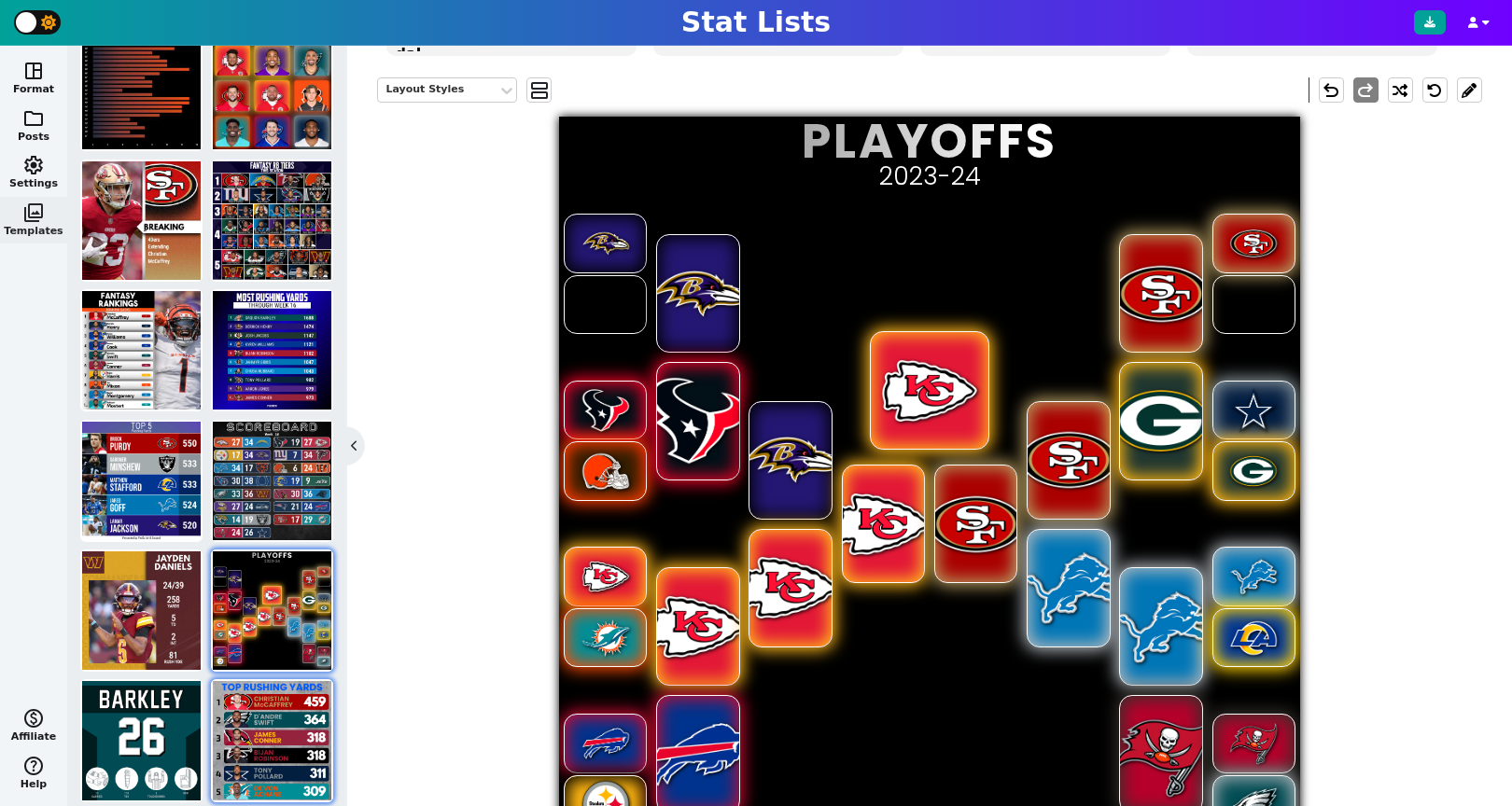
click at [264, 740] on img at bounding box center [271, 740] width 118 height 118
type textarea "TOP RUSHING YARDS"
type textarea "sf phi ari atl dal mia"
type textarea "CHRISTIAN##McCAFFREY D'ANDRE##SWIFT JAMES##CONNER BIJAN##ROBINSON TONY##POLLARD…"
type textarea "459 364 318 318 311 309"
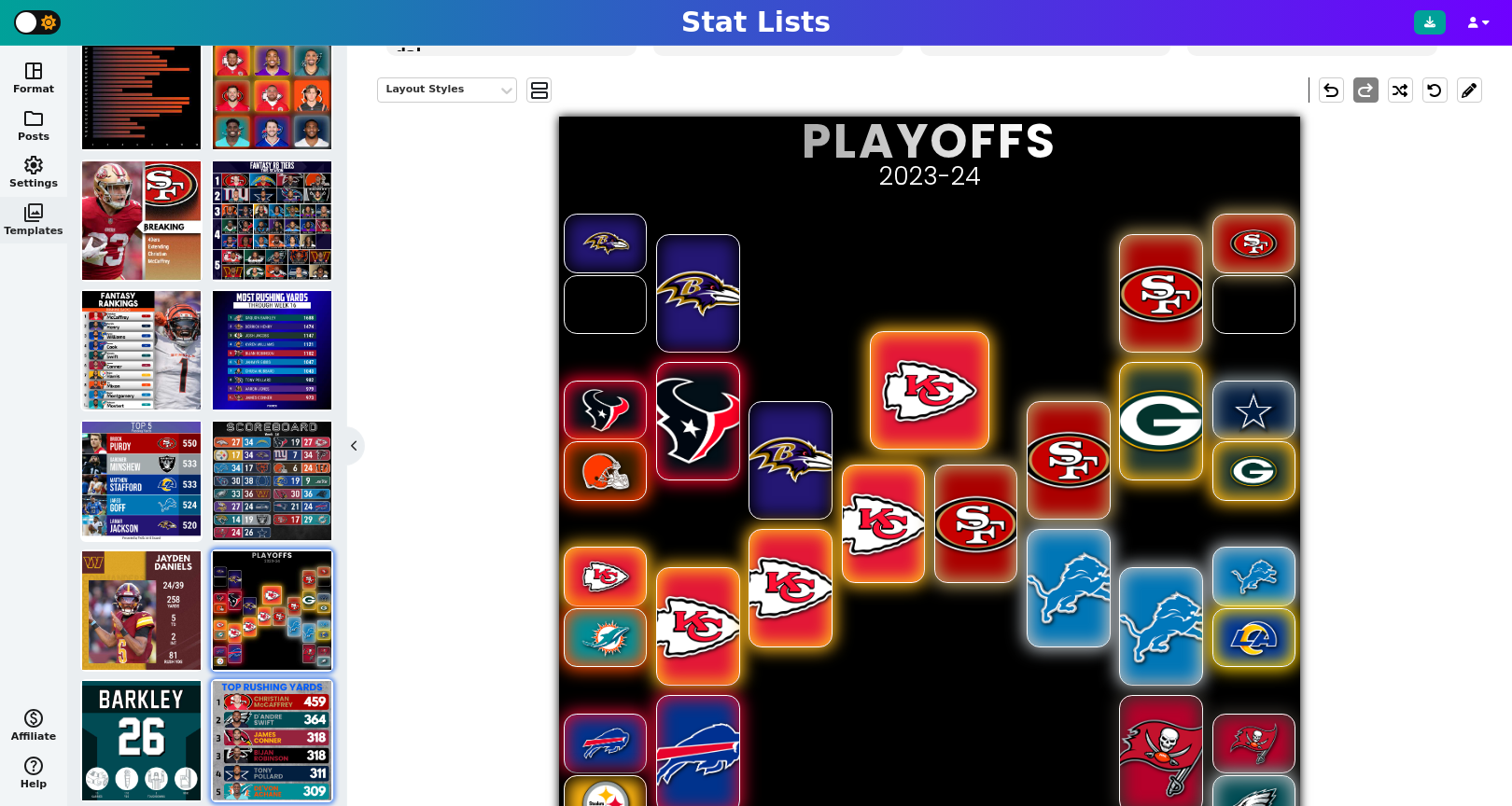
type textarea "3117251 4259545 3045147 4430807 3916148 4429160"
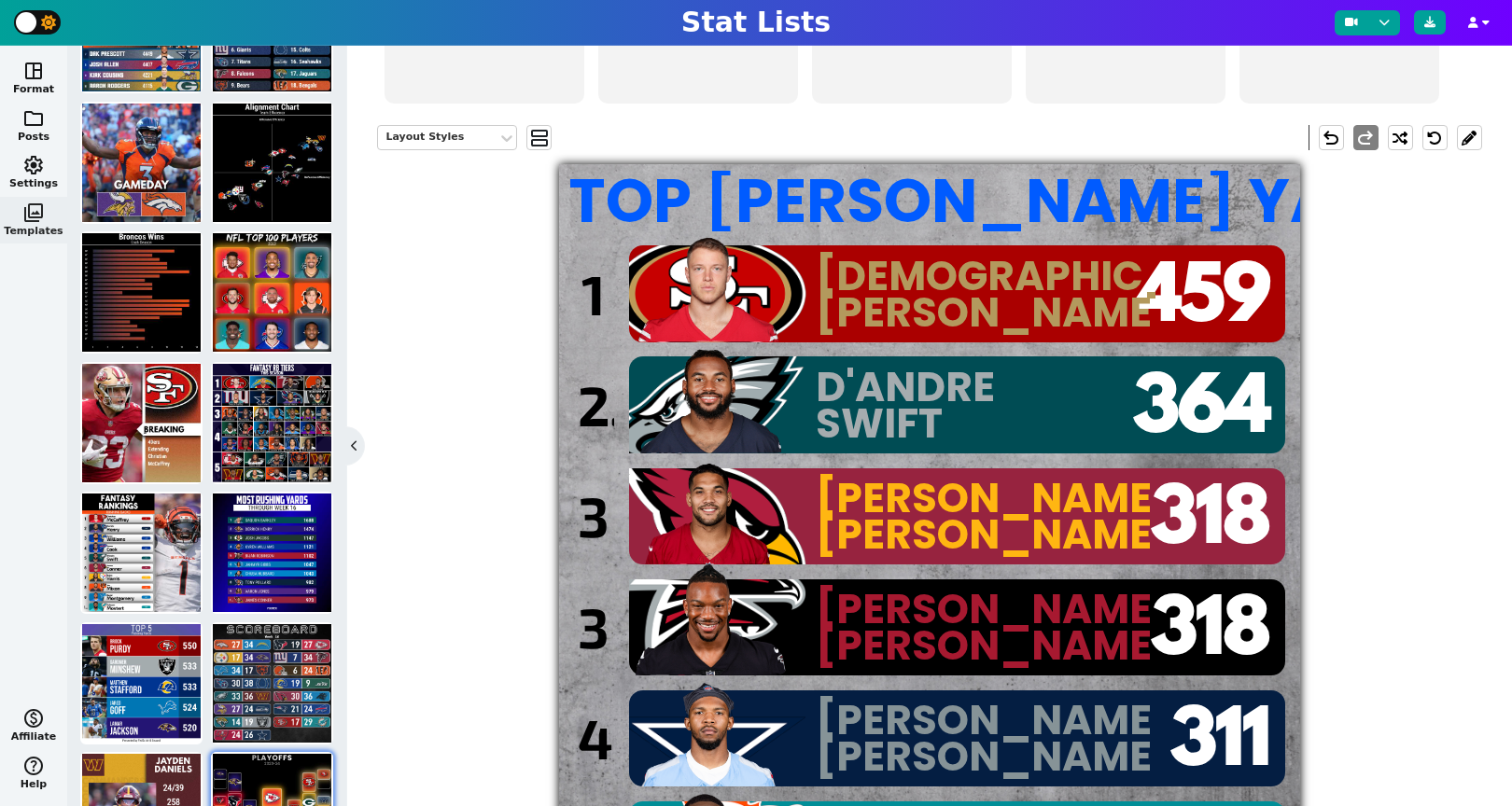
scroll to position [0, 0]
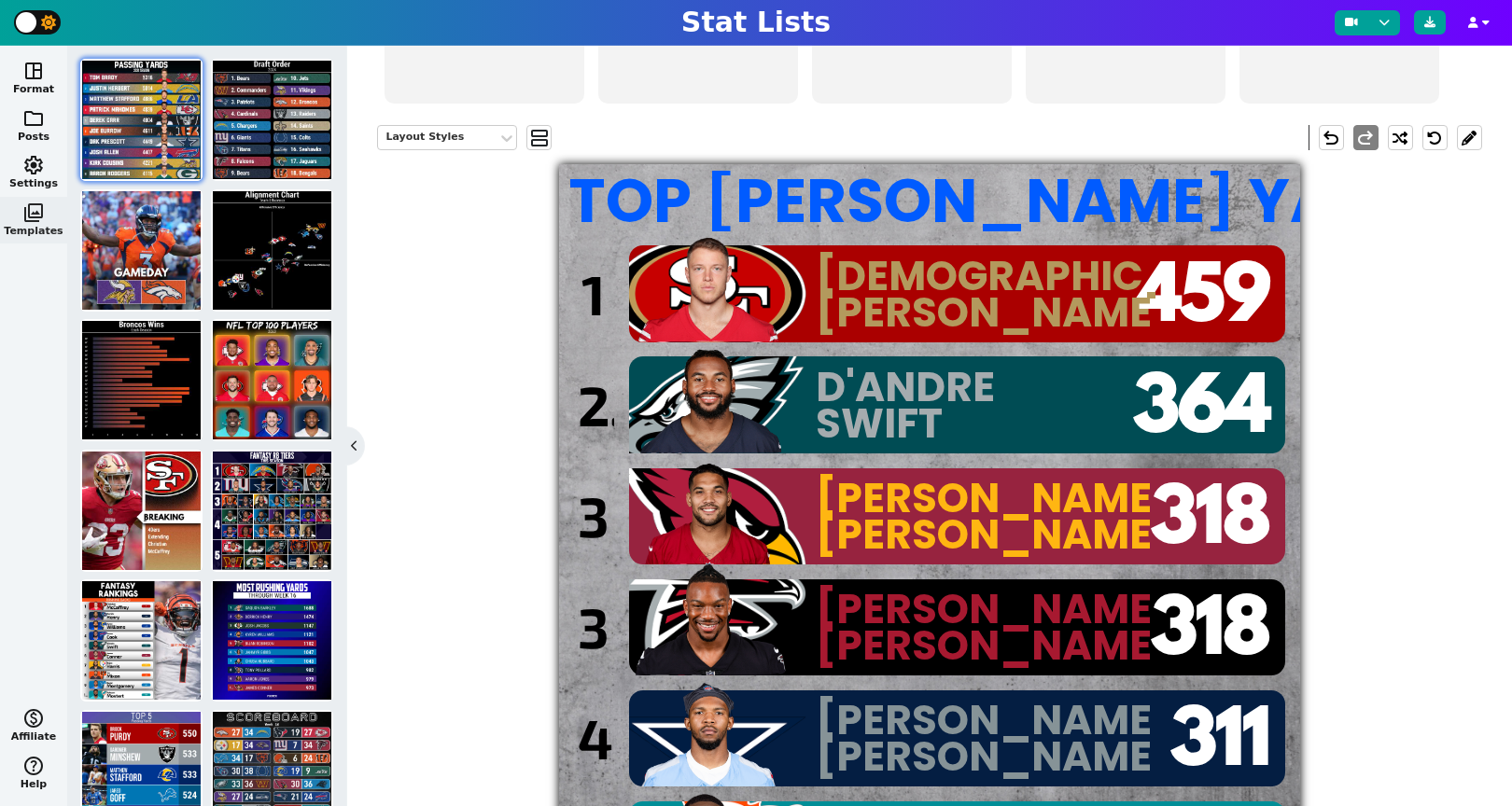
click at [154, 133] on img at bounding box center [140, 119] width 118 height 118
type textarea "Passing Yards"
type textarea "2021 Season"
type textarea "TAM LAC LAR KAN LVR CIN DAL BUF MIN GNB"
type textarea "Tom Brady Justin Herbert Matthew Stafford Patrick Mahomes Derek Carr Joe Burrow…"
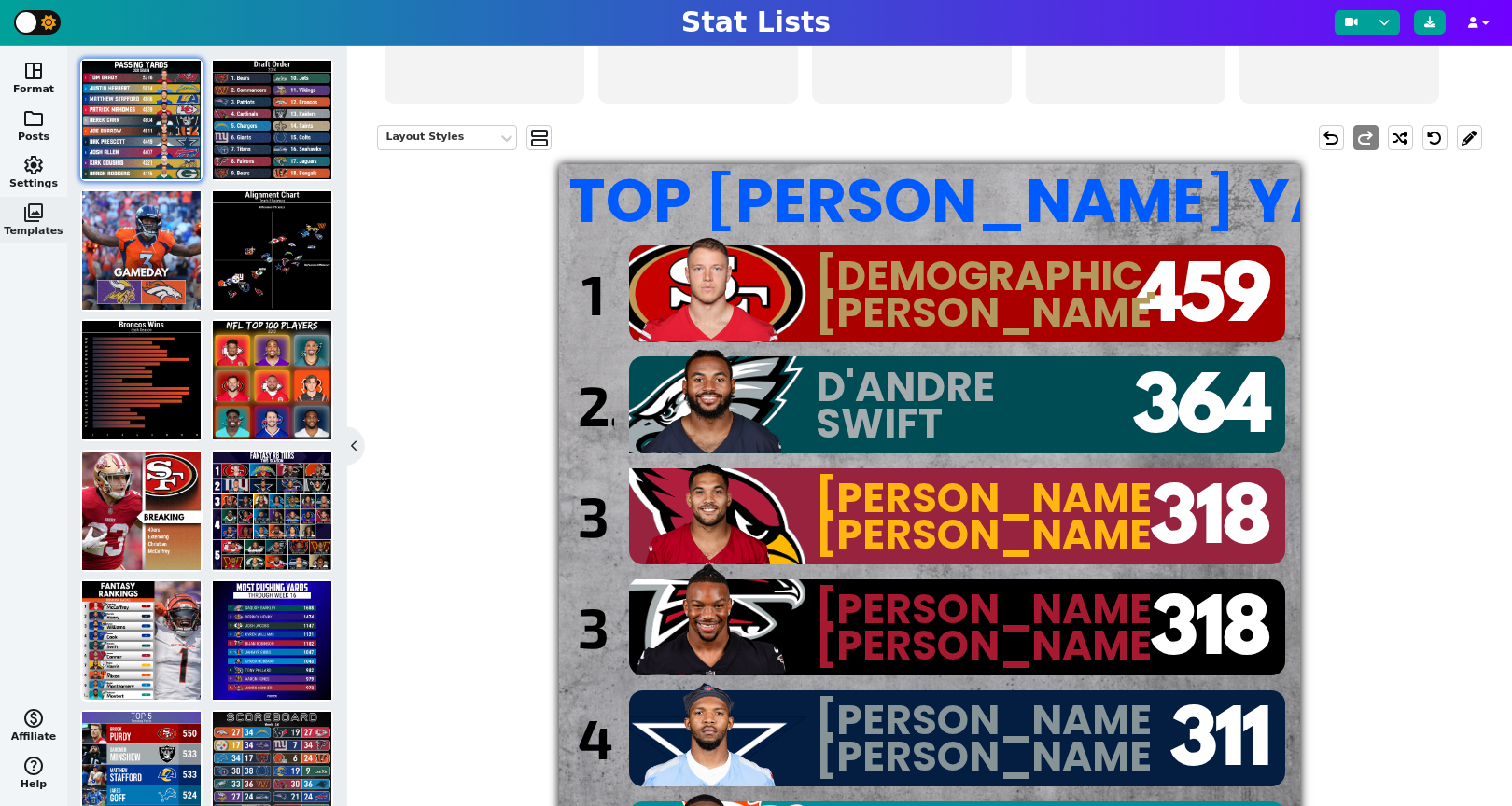
type textarea "5316 5014 4886 4839 4804 4611 4449 4407 4221 4115"
type textarea "2330 4038941 12483 3139477 16757 3915511 2577417 3918298 14880 8439"
type textarea "1 2 3 4 5 6 7 8 9 10"
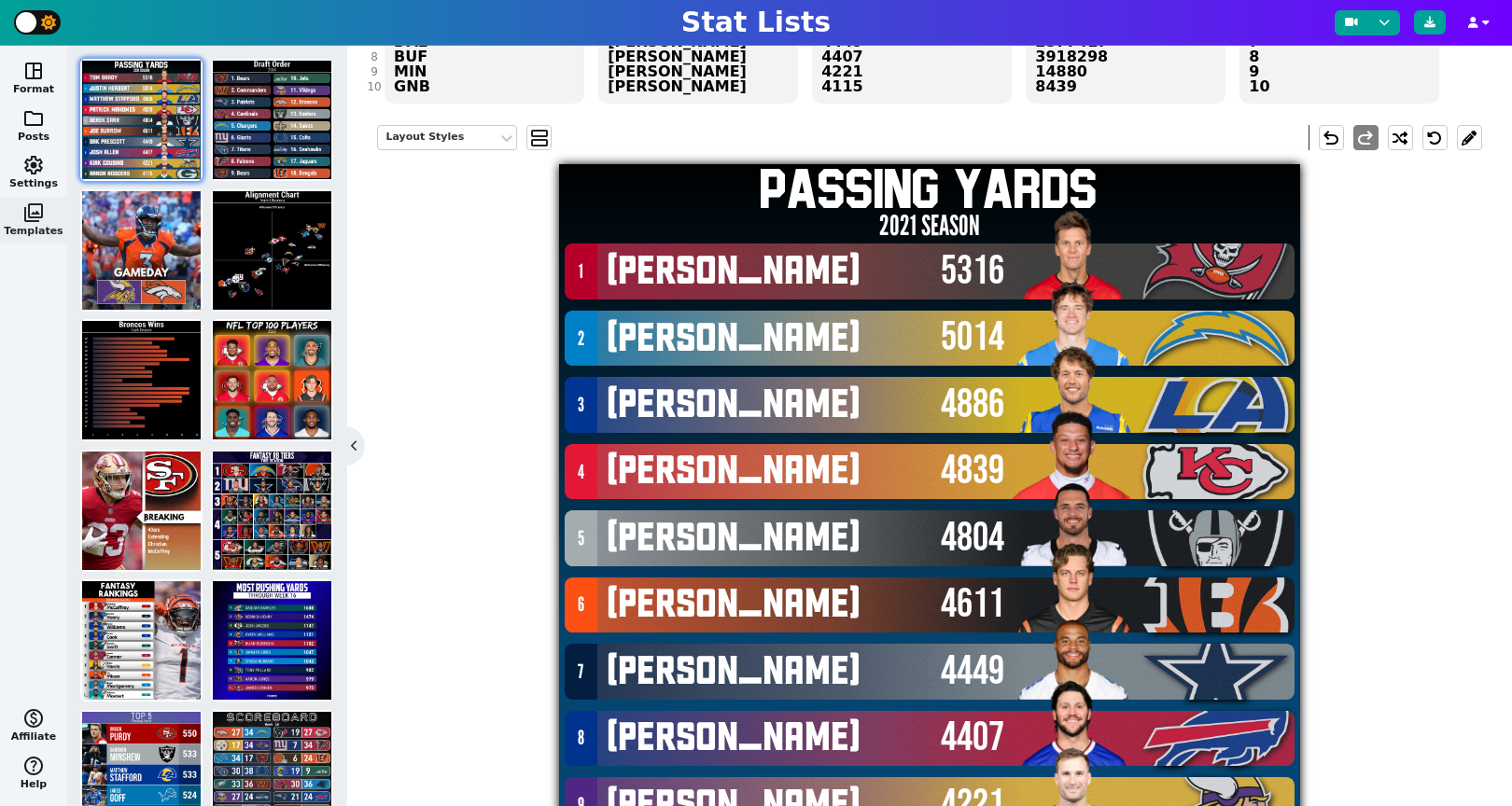
scroll to position [1, 0]
click at [252, 618] on img at bounding box center [271, 639] width 118 height 118
type textarea "MOST RUSHING YARDS"
type textarea "Through Week 16"
type textarea "PHI BAL GB LAR ATL DET CAR TEN MIN ARI"
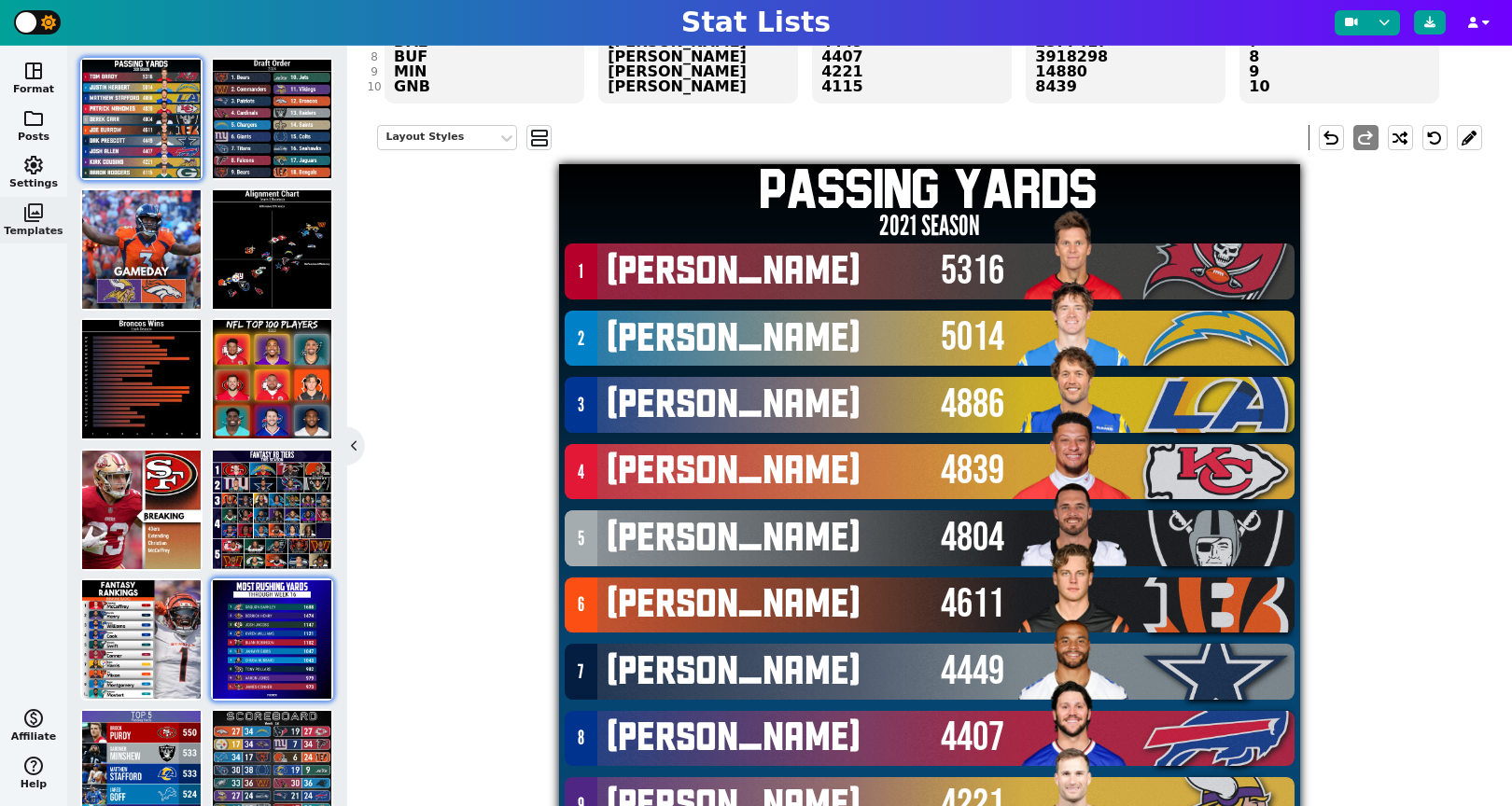
type textarea "Saquon Barkley Derrick Henry Josh Jacobs Kyren Williams Bijan Robinson Jahmyr G…"
type textarea "1688 1474 1147 1121 1102 1047 1043 982 979 973"
type textarea "3929630 3043078 4047365 4430737 4430807 4429795 4241416 3916148 3042519 3045147"
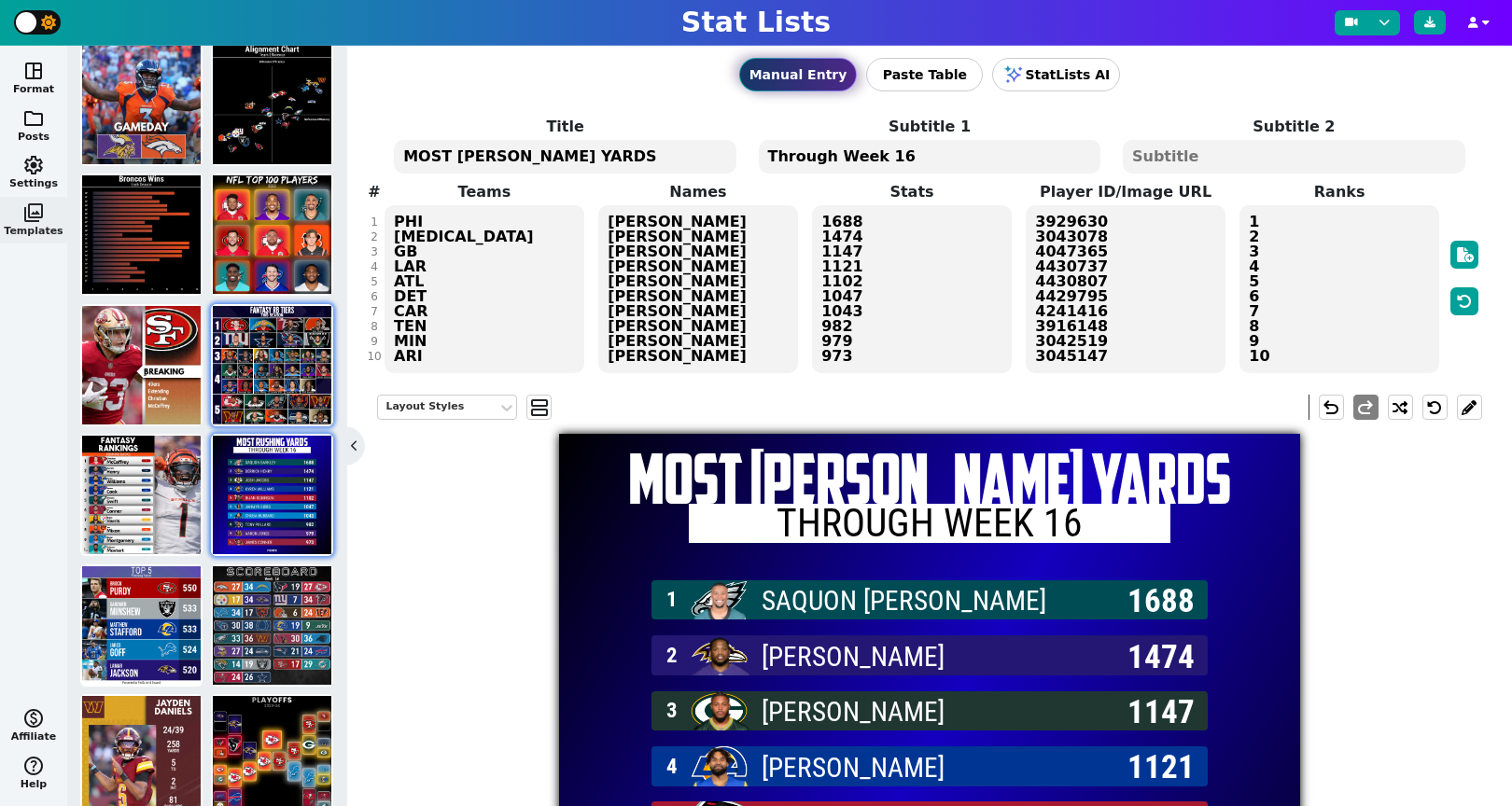
scroll to position [290, 0]
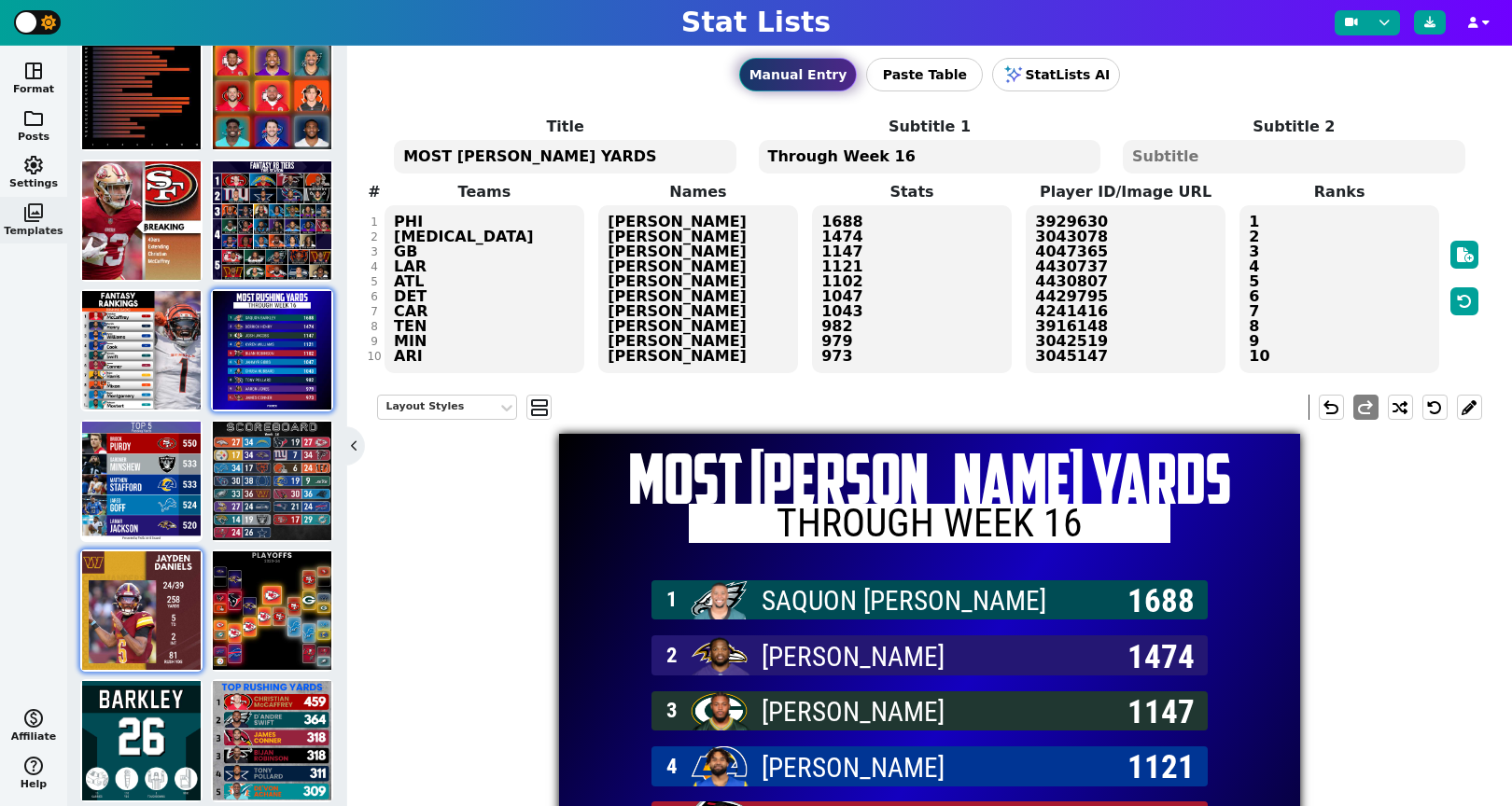
click at [157, 634] on img at bounding box center [140, 610] width 118 height 118
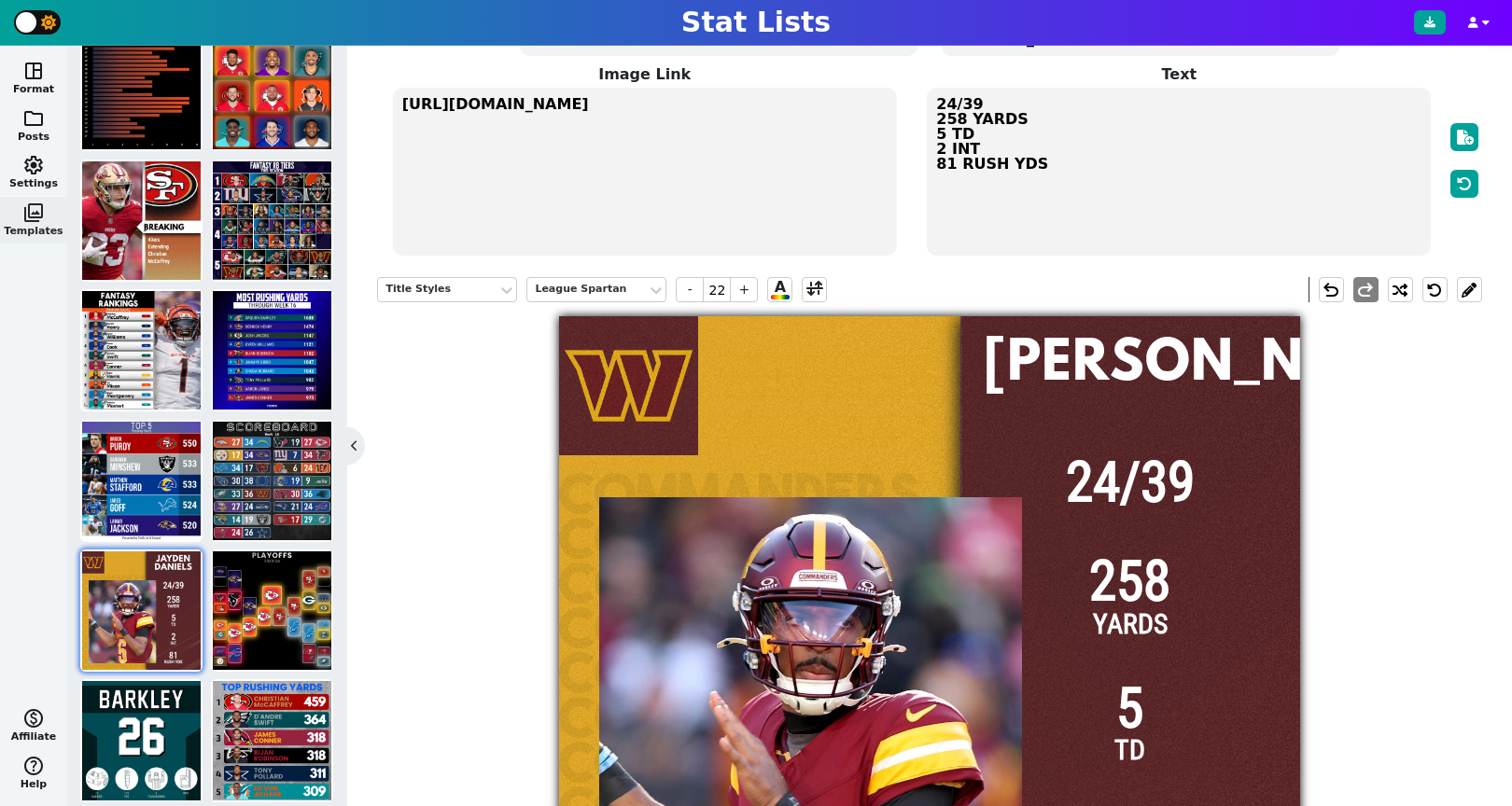
scroll to position [0, 0]
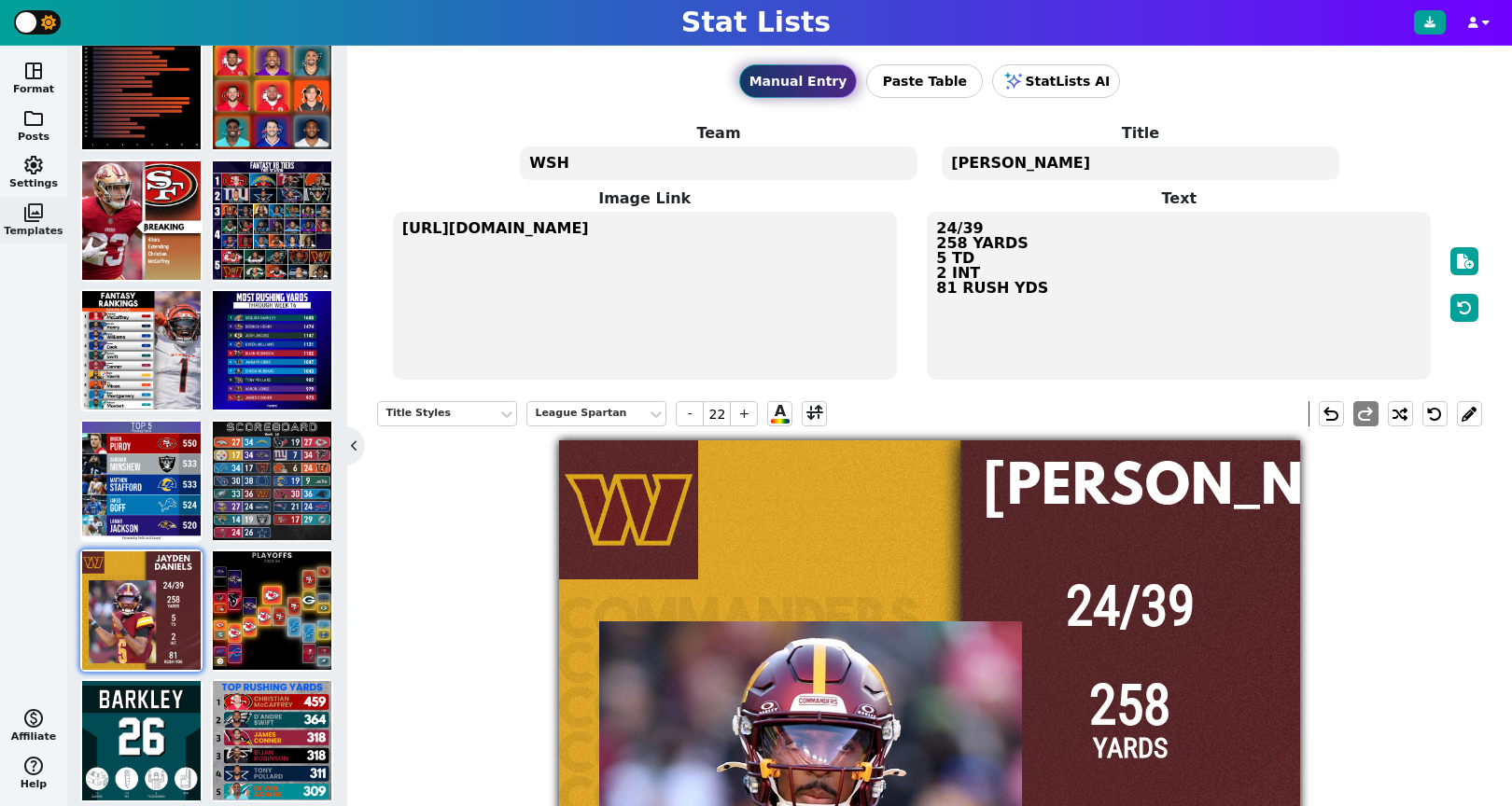
click at [1118, 273] on textarea "24/39 258 YARDS 5 TD 2 INT 81 RUSH YDS" at bounding box center [1178, 296] width 504 height 168
click at [34, 124] on span "folder" at bounding box center [33, 118] width 22 height 22
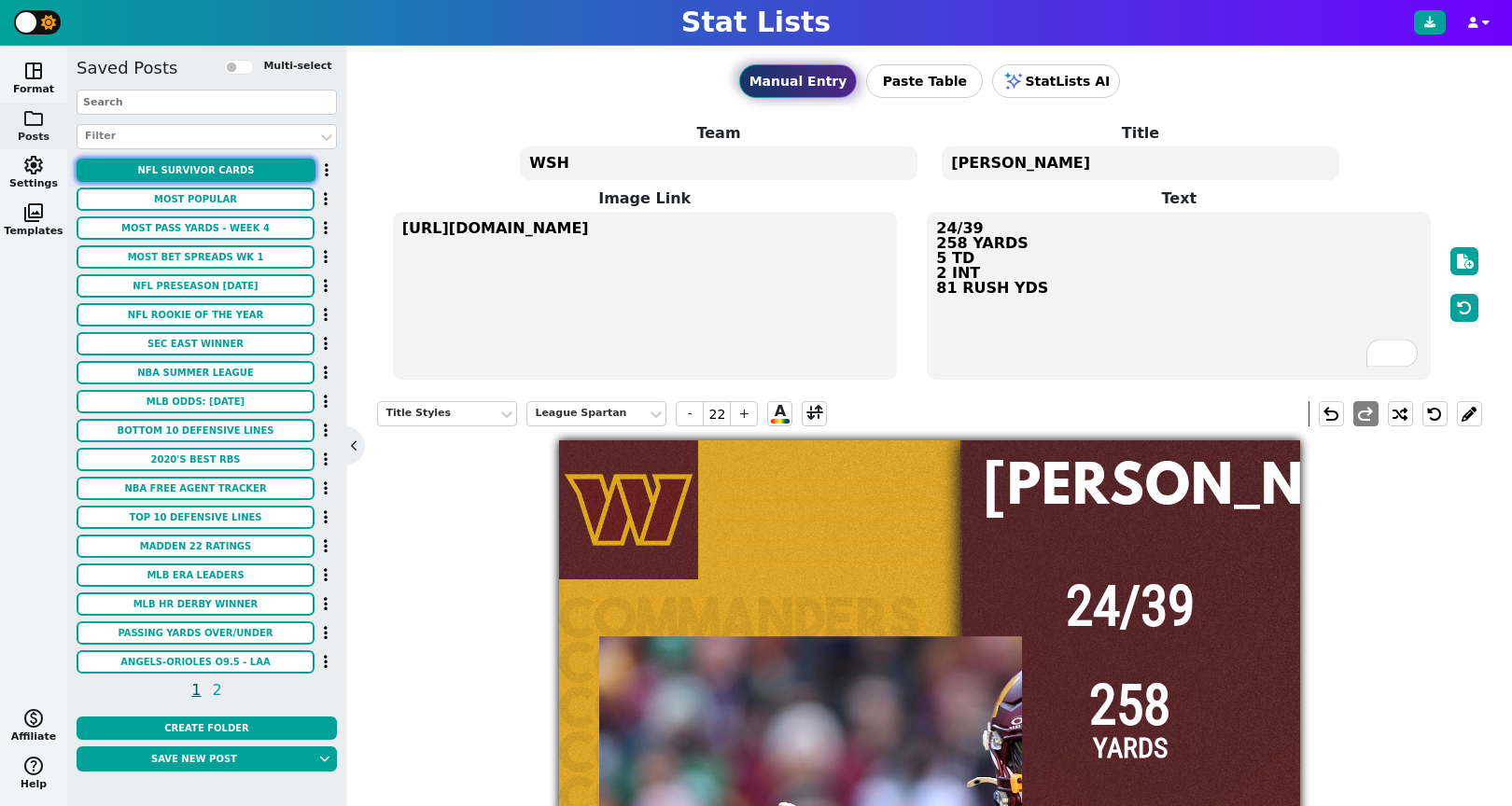
click at [222, 173] on button "NFL Survivor Cards" at bounding box center [195, 171] width 239 height 23
type textarea "ARI"
type textarea "NFL SURVIVOR OUTLOOK"
type textarea "https://firebasestorage.googleapis.com/v0/b/statlist-images.appspot.com/o/image…"
type textarea "75% WIN ODDS 3RD WIN ODDS RANK T-2ND MOST POPULAR LOW FUTURE VALUE"
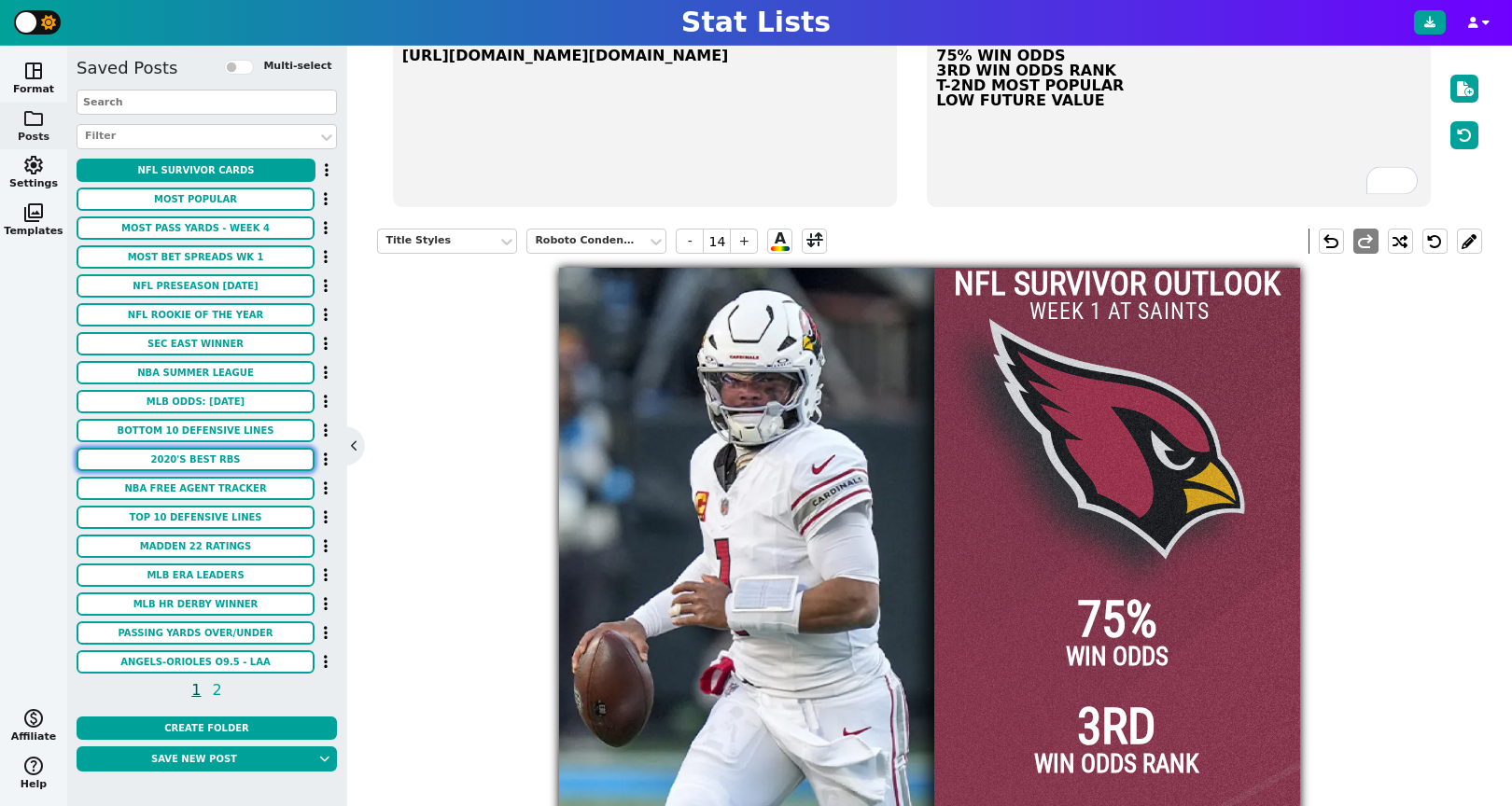
scroll to position [195, 0]
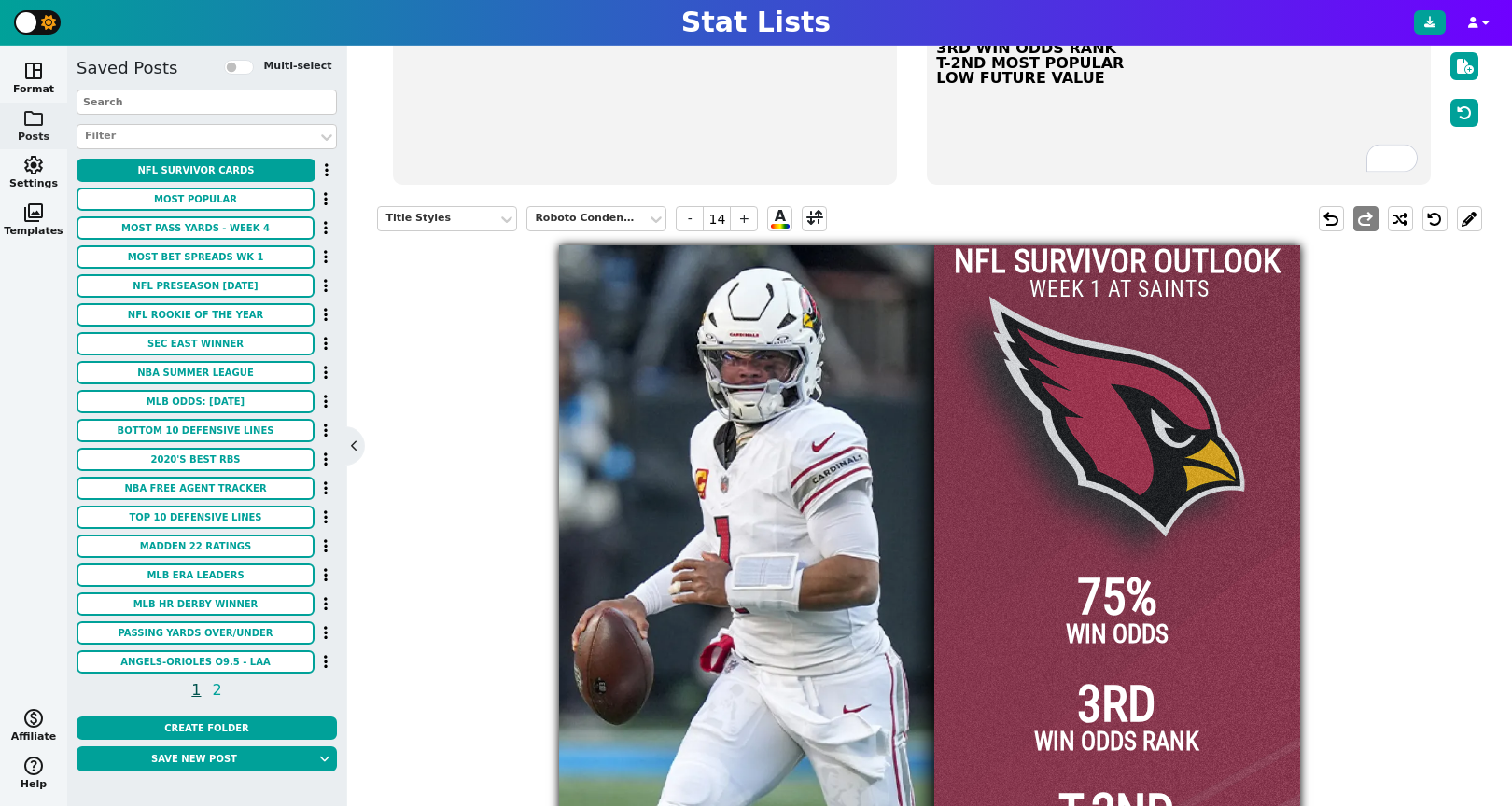
click at [1128, 606] on span "75%" at bounding box center [1117, 597] width 80 height 51
type input "18"
click at [1116, 600] on span "75%" at bounding box center [1117, 597] width 80 height 51
click at [1118, 600] on span "75%" at bounding box center [1117, 597] width 80 height 51
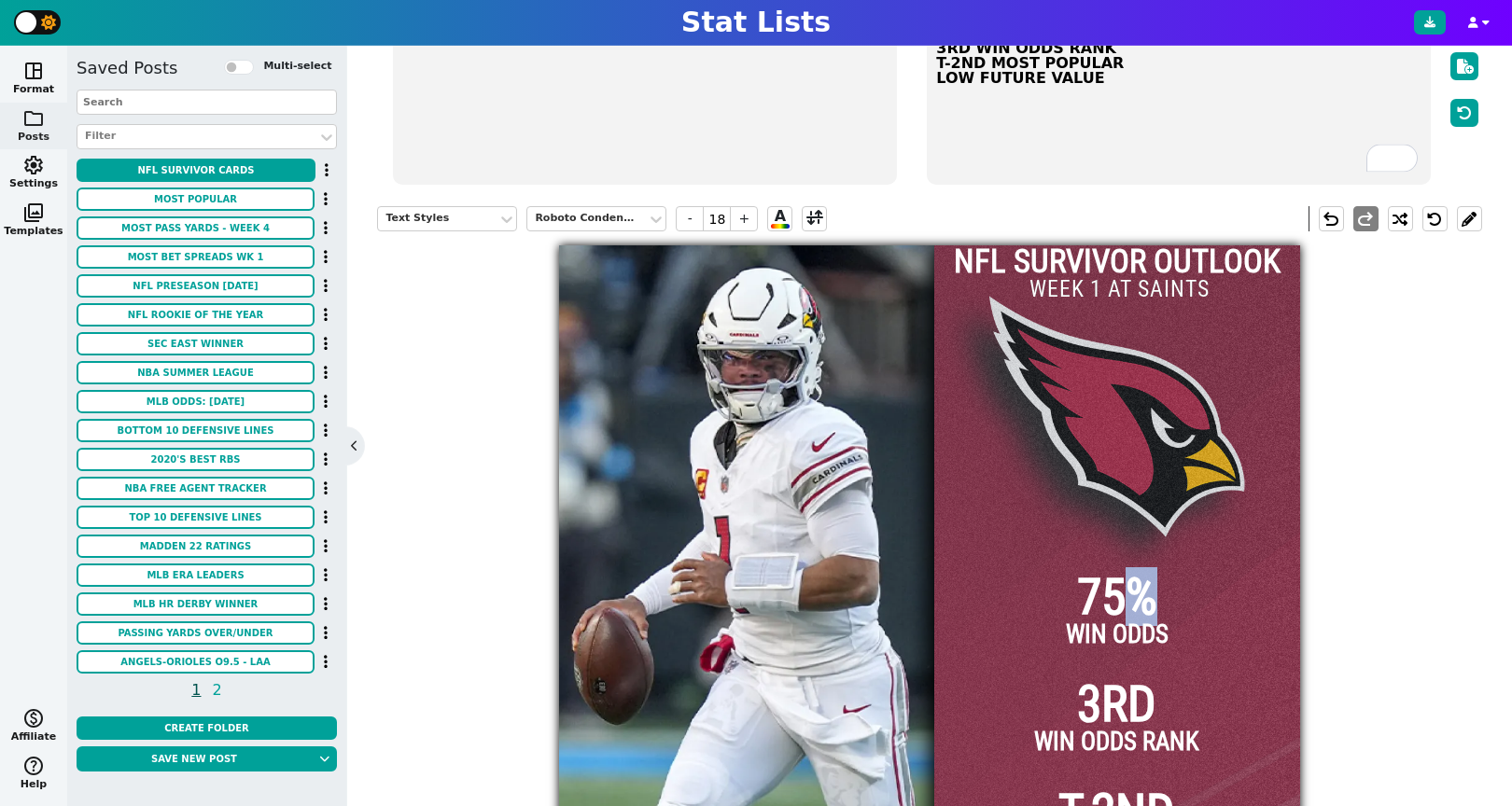
click at [1124, 593] on span "75%" at bounding box center [1117, 597] width 80 height 51
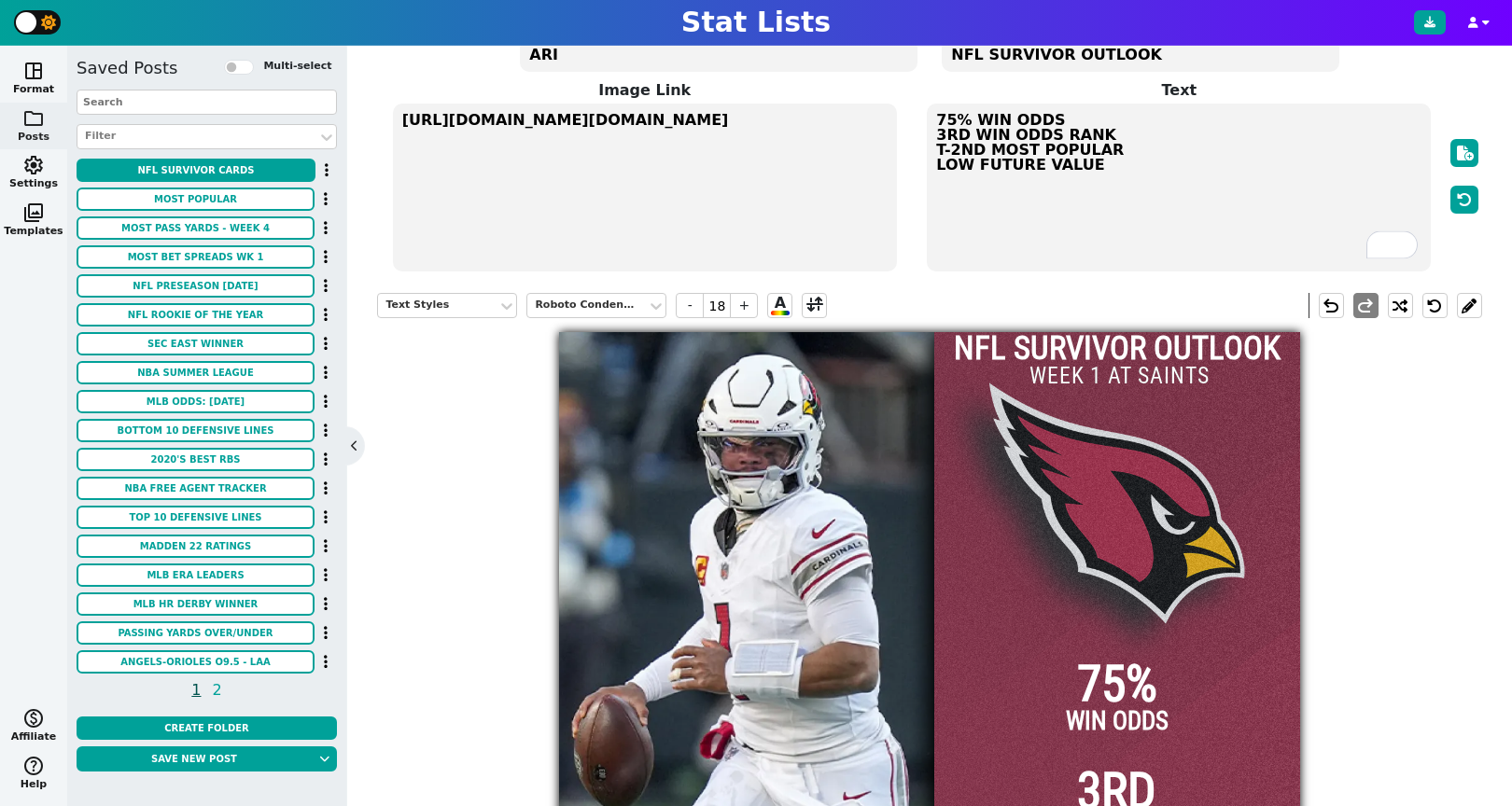
scroll to position [69, 0]
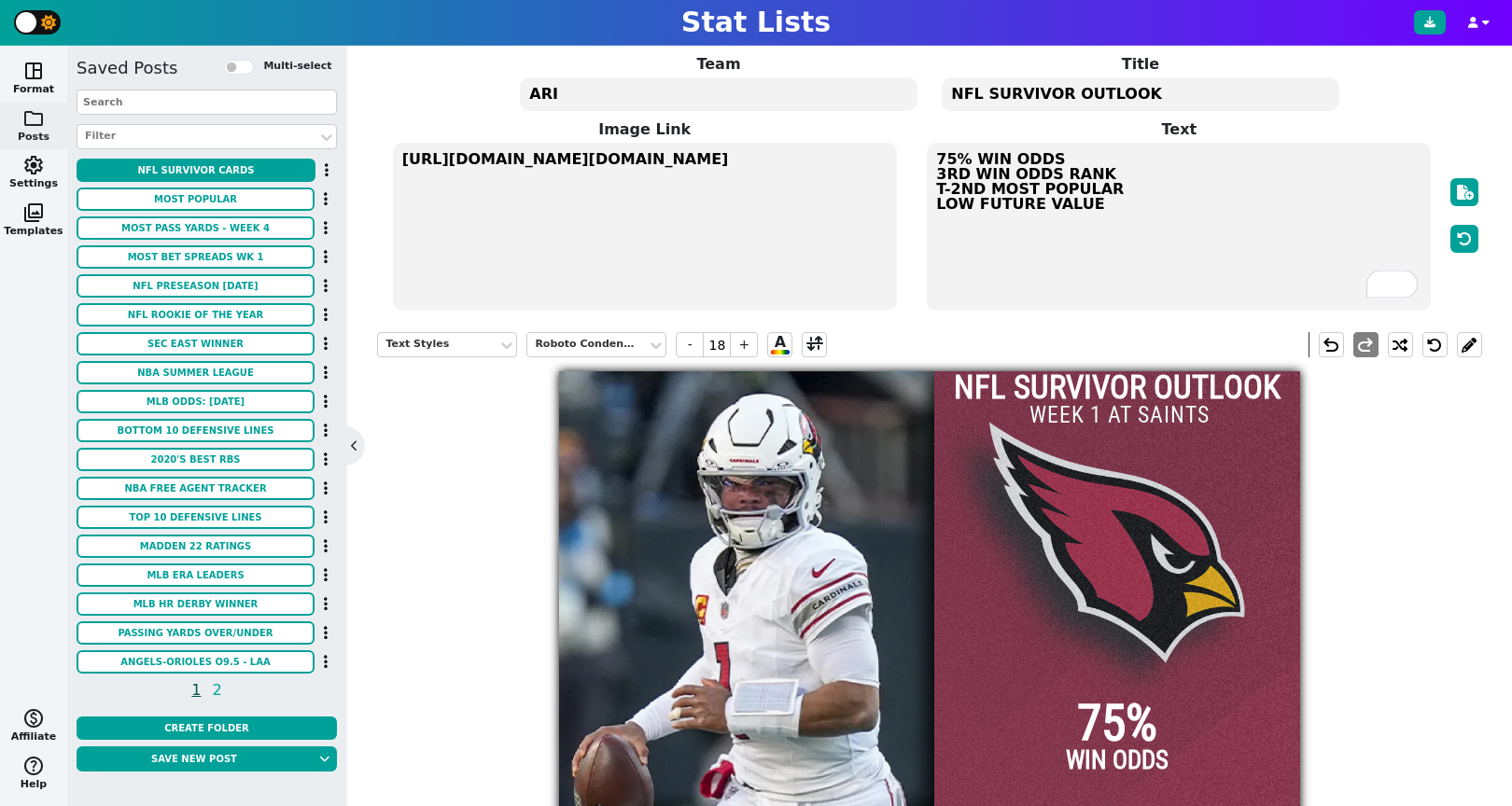
click at [570, 94] on textarea "ARI" at bounding box center [718, 94] width 397 height 33
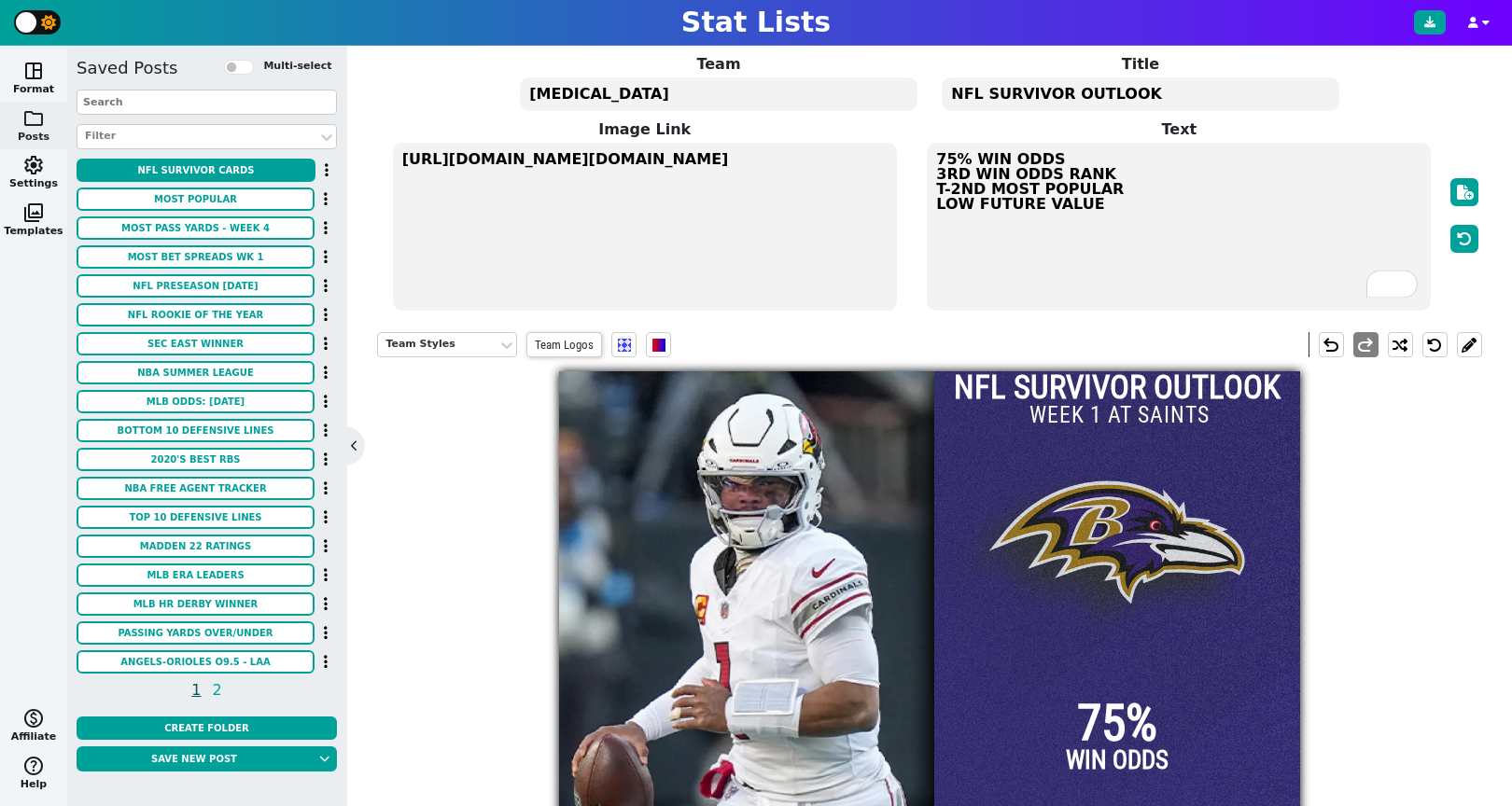
scroll to position [27, 0]
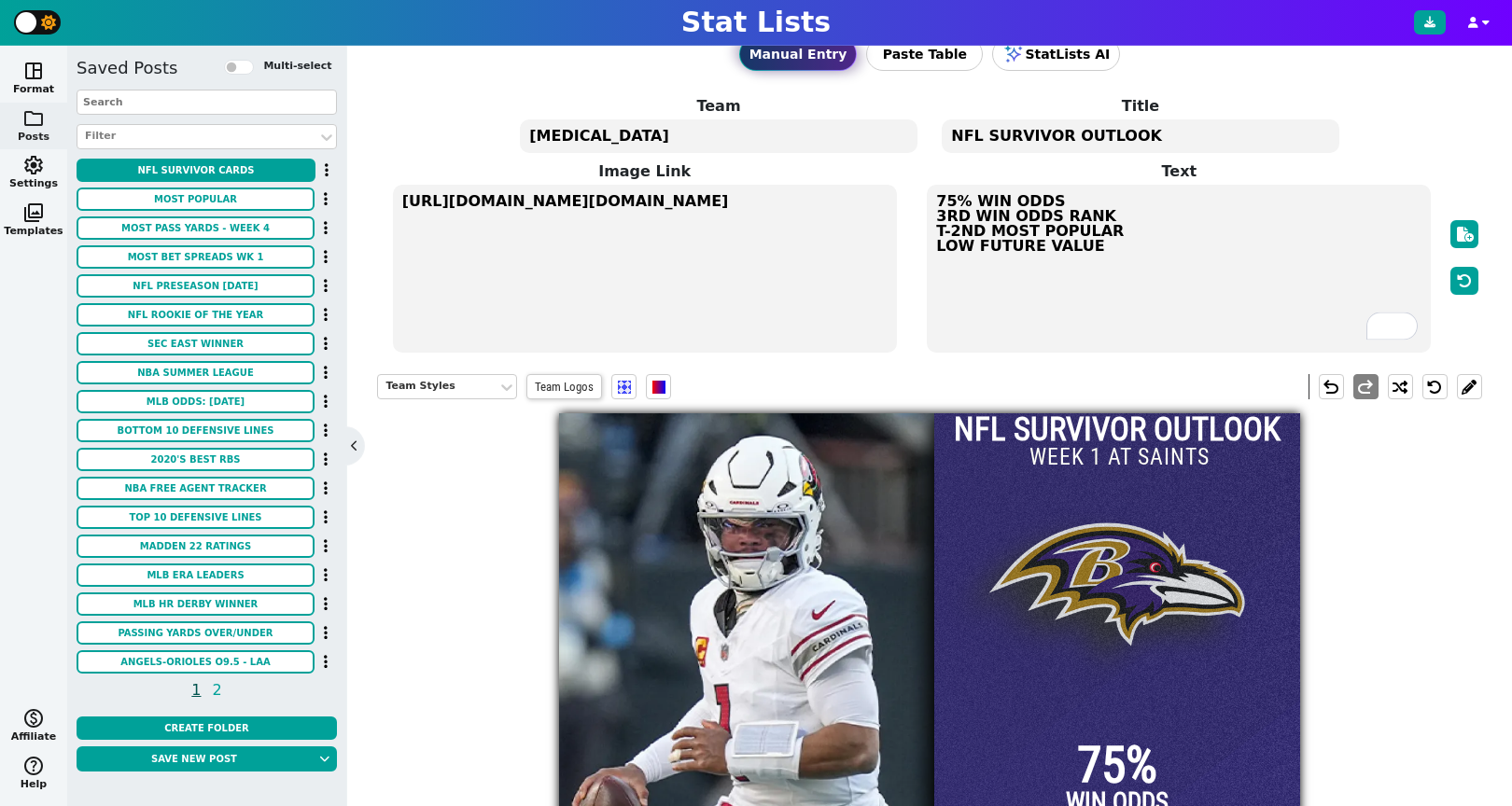
type textarea "[MEDICAL_DATA]"
click at [1117, 463] on input "WEEK 1 AT SAINTS" at bounding box center [1120, 458] width 202 height 33
click at [1094, 459] on input "WEEK 1 AT SAINTS" at bounding box center [1120, 458] width 202 height 33
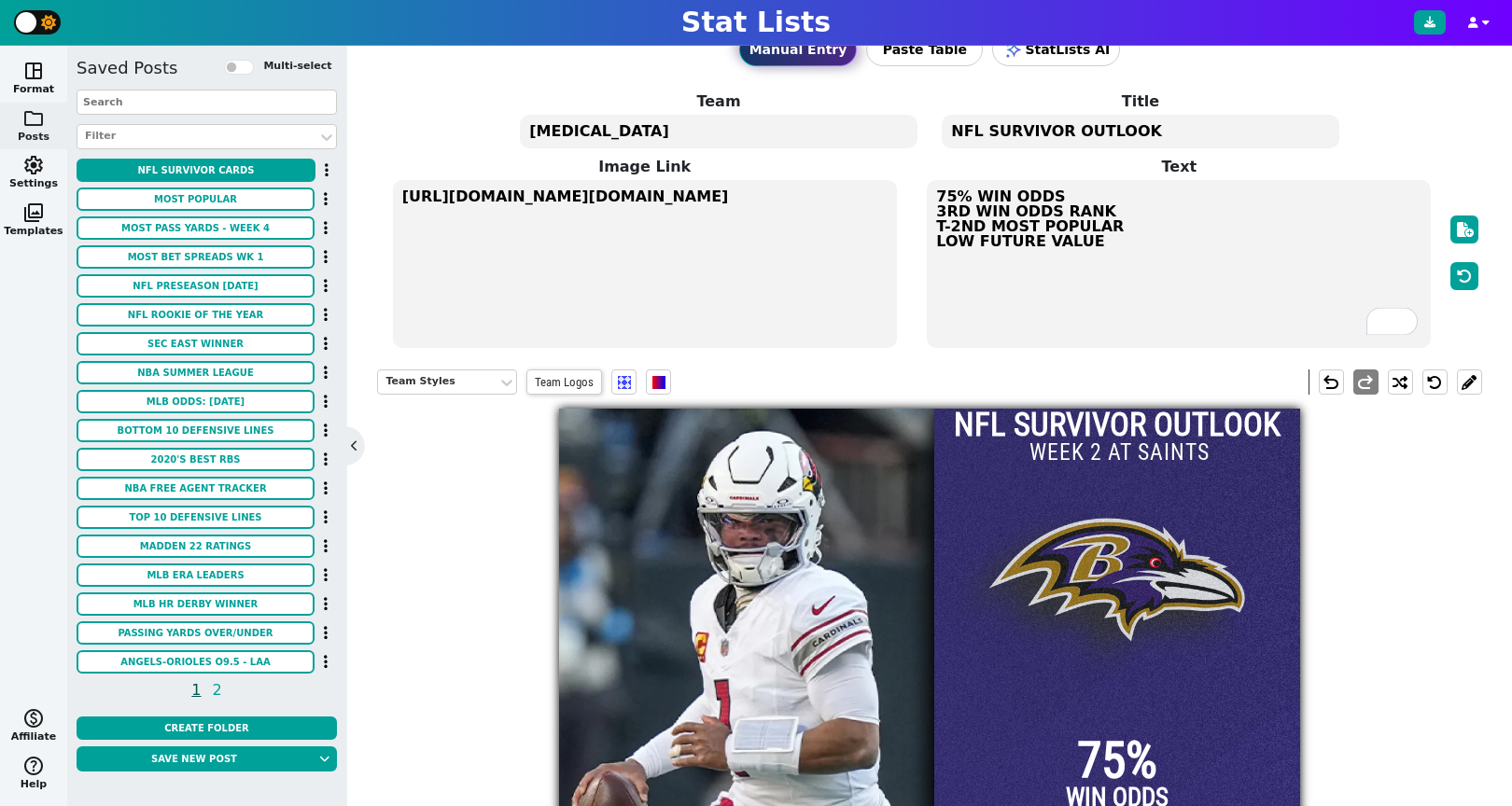
click at [1209, 452] on input "WEEK 2 AT SAINTS" at bounding box center [1120, 454] width 202 height 33
drag, startPoint x: 1208, startPoint y: 452, endPoint x: 1109, endPoint y: 454, distance: 99.0
click at [1109, 454] on input "WEEK 2 AT SAINTS" at bounding box center [1120, 455] width 202 height 33
type input "WEEK 2 VS BROWNS"
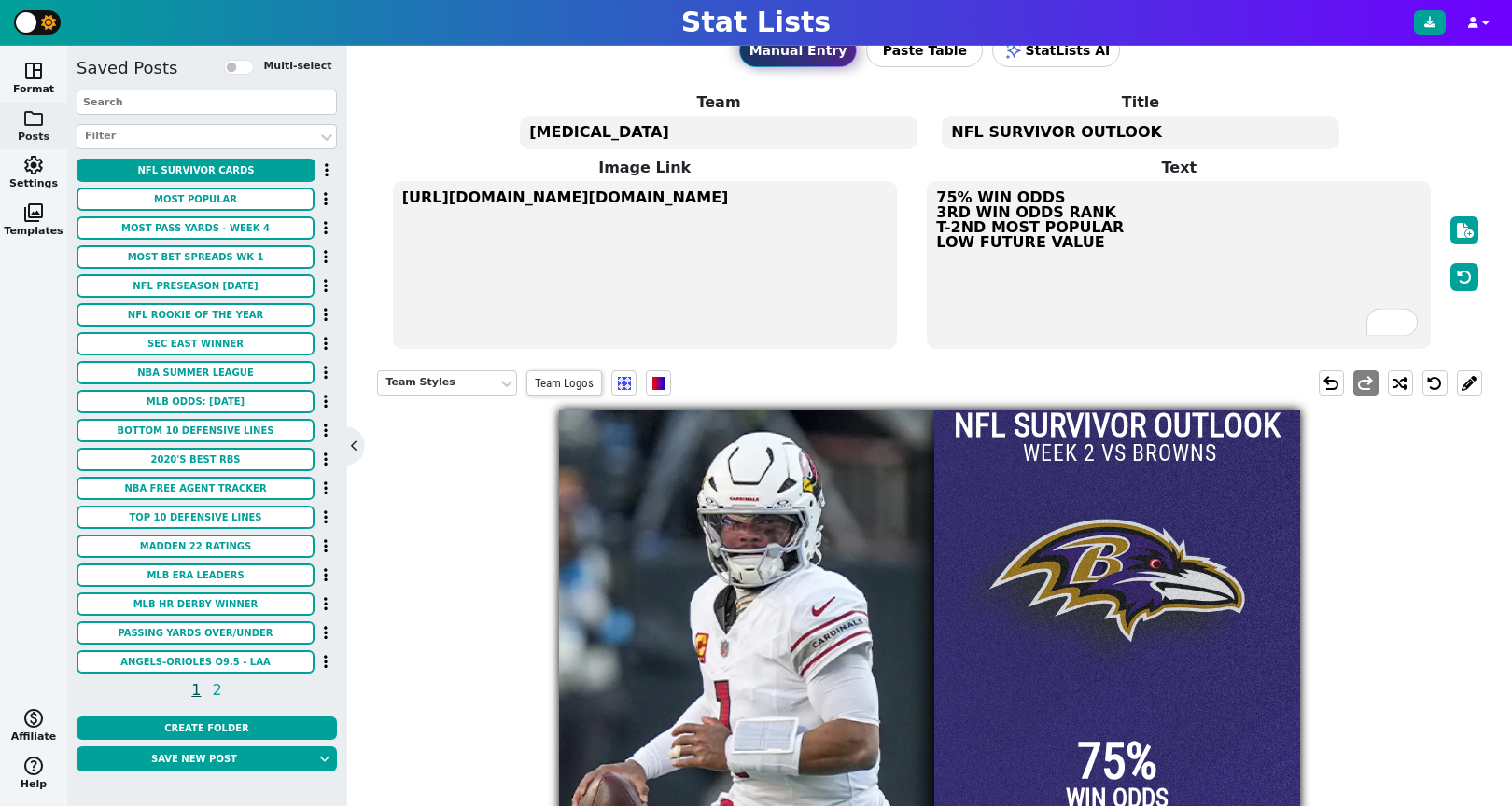
click at [1405, 498] on div "Team Styles Team Logos undo redo NFL SURVIVOR OUTLOOK 75% WIN ODDS 3RD WIN ODDS…" at bounding box center [929, 753] width 1104 height 794
click at [1143, 457] on input "WEEK 2 VS BROWNS" at bounding box center [1120, 455] width 202 height 33
click at [1125, 455] on input "WEEK 2 VS BROWNS" at bounding box center [1120, 455] width 202 height 33
click at [1211, 461] on input "WEEK 2 VS BROWNS" at bounding box center [1120, 455] width 202 height 33
click at [1241, 467] on div at bounding box center [1117, 781] width 366 height 742
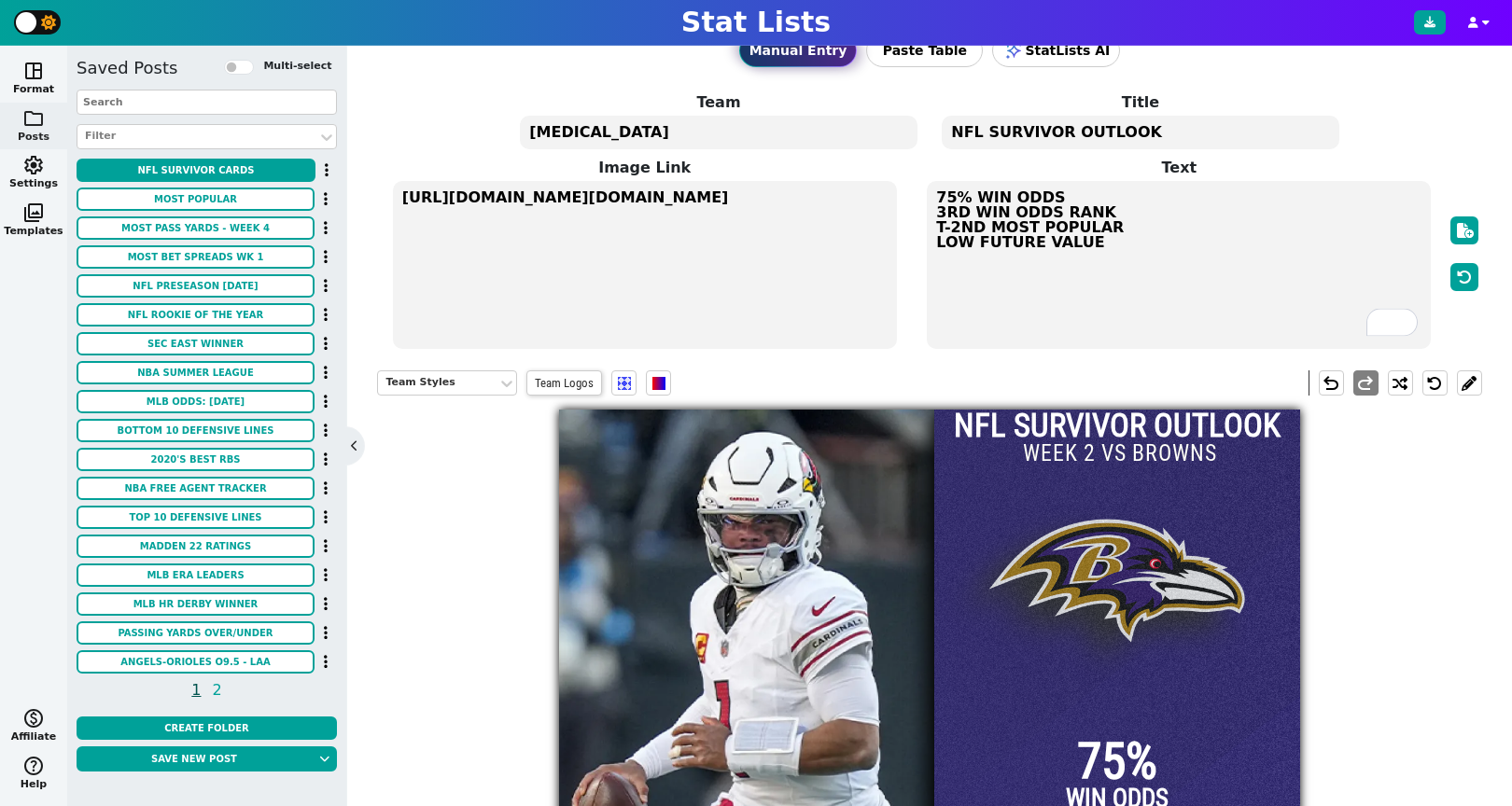
click at [1211, 460] on input "WEEK 2 VS BROWNS" at bounding box center [1120, 455] width 202 height 33
click at [1015, 454] on div at bounding box center [1117, 781] width 366 height 742
click at [1467, 386] on button at bounding box center [1469, 383] width 25 height 25
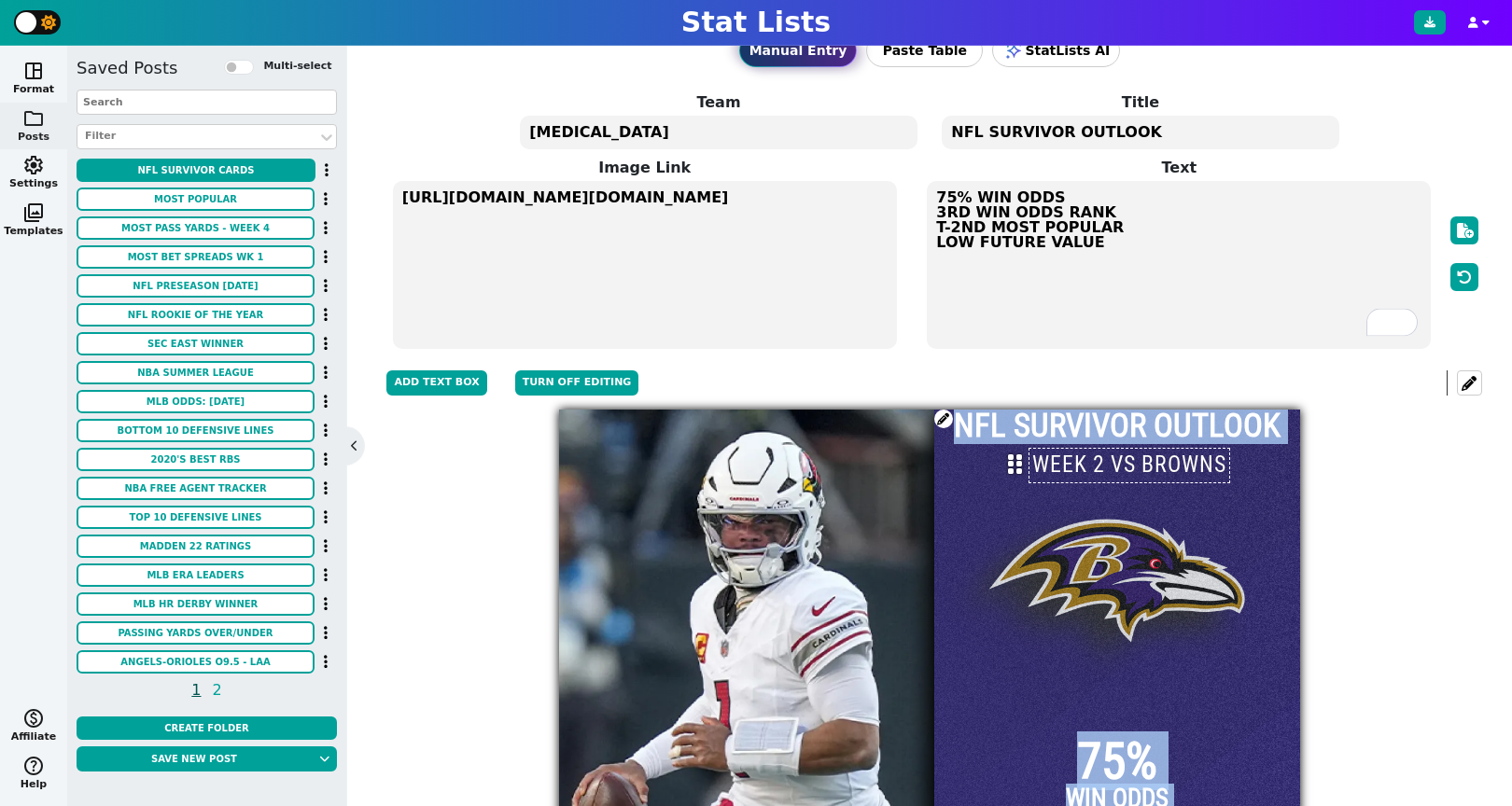
drag, startPoint x: 1004, startPoint y: 458, endPoint x: 978, endPoint y: 465, distance: 26.9
click at [978, 465] on div "NFL SURVIVOR OUTLOOK 75% WIN ODDS 3RD WIN ODDS RANK T-2ND MOST POPULAR LOW FUTU…" at bounding box center [930, 781] width 741 height 742
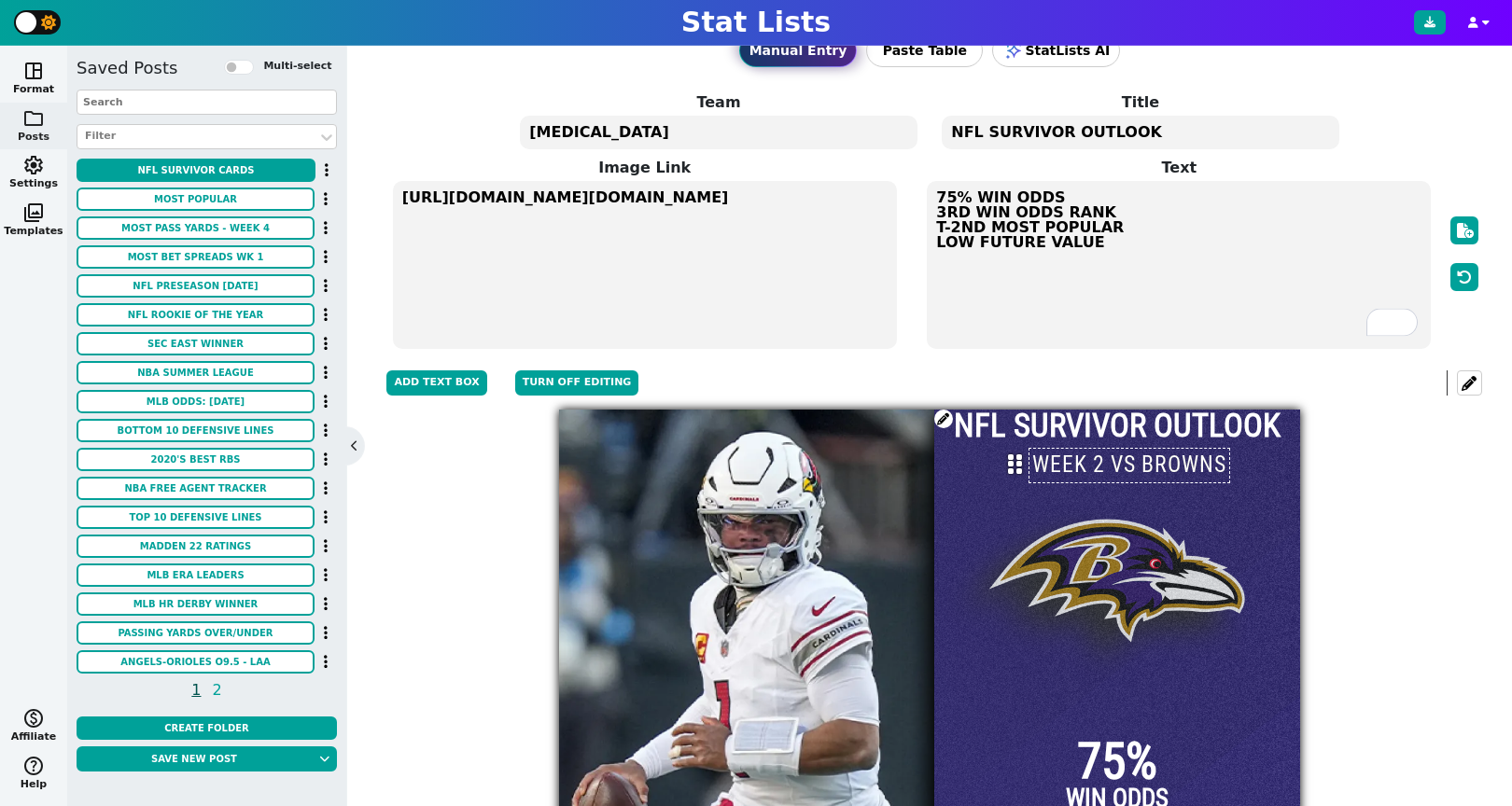
click at [992, 424] on div "NFL SURVIVOR OUTLOOK" at bounding box center [1117, 425] width 366 height 32
drag, startPoint x: 946, startPoint y: 422, endPoint x: 946, endPoint y: 433, distance: 11.0
click at [946, 433] on div "NFL SURVIVOR OUTLOOK 75% WIN ODDS 3RD WIN ODDS RANK T-2ND MOST POPULAR LOW FUTU…" at bounding box center [1117, 781] width 366 height 742
click at [1010, 467] on icon at bounding box center [1011, 464] width 14 height 22
click at [1371, 498] on div "Title Styles Roboto Condensed - 14 + A Add Text Box Turn off editing undo redo …" at bounding box center [929, 753] width 1104 height 794
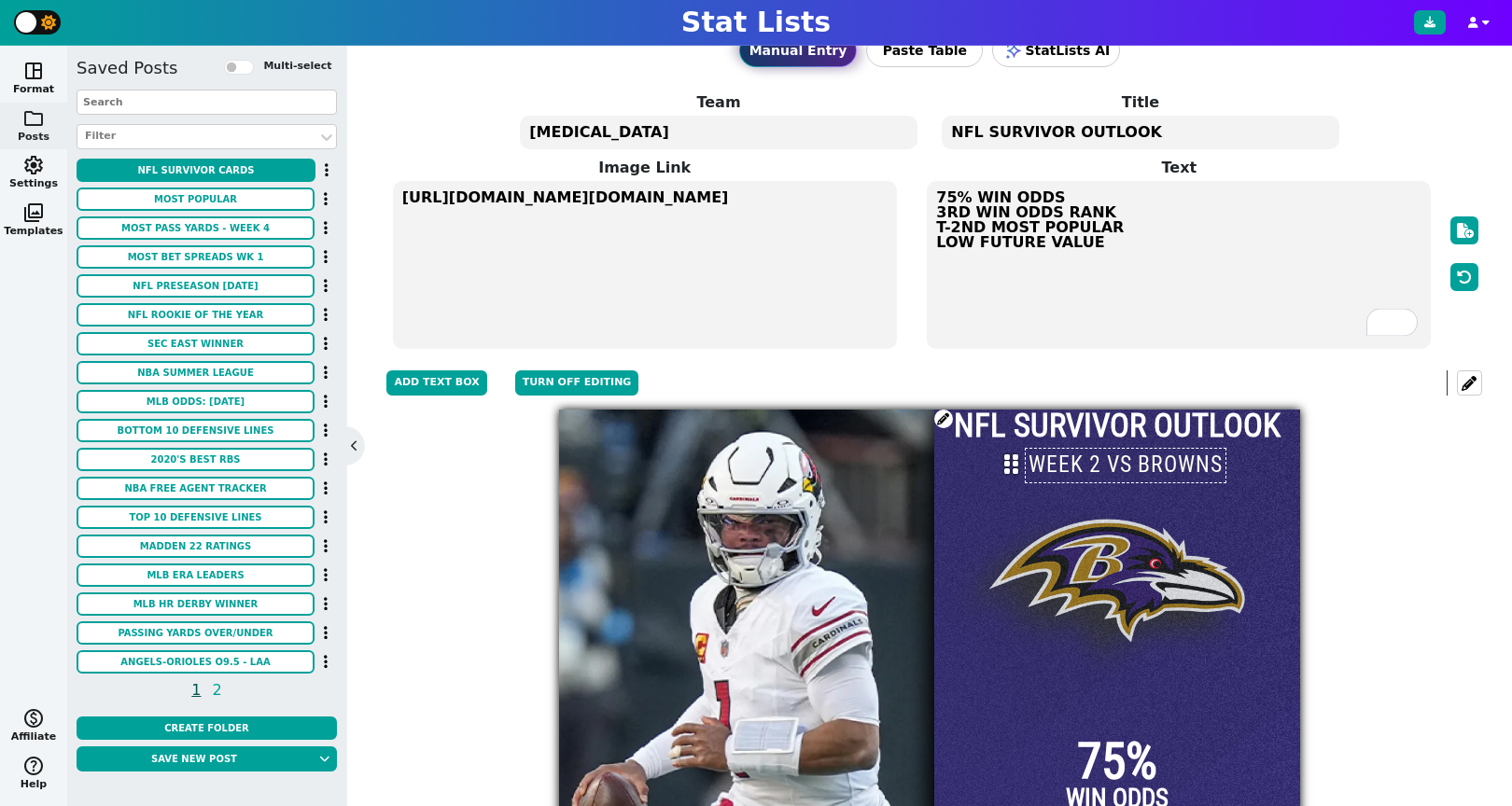
click at [1364, 482] on div "Title Styles Roboto Condensed - 14 + A Add Text Box Turn off editing undo redo …" at bounding box center [929, 753] width 1104 height 794
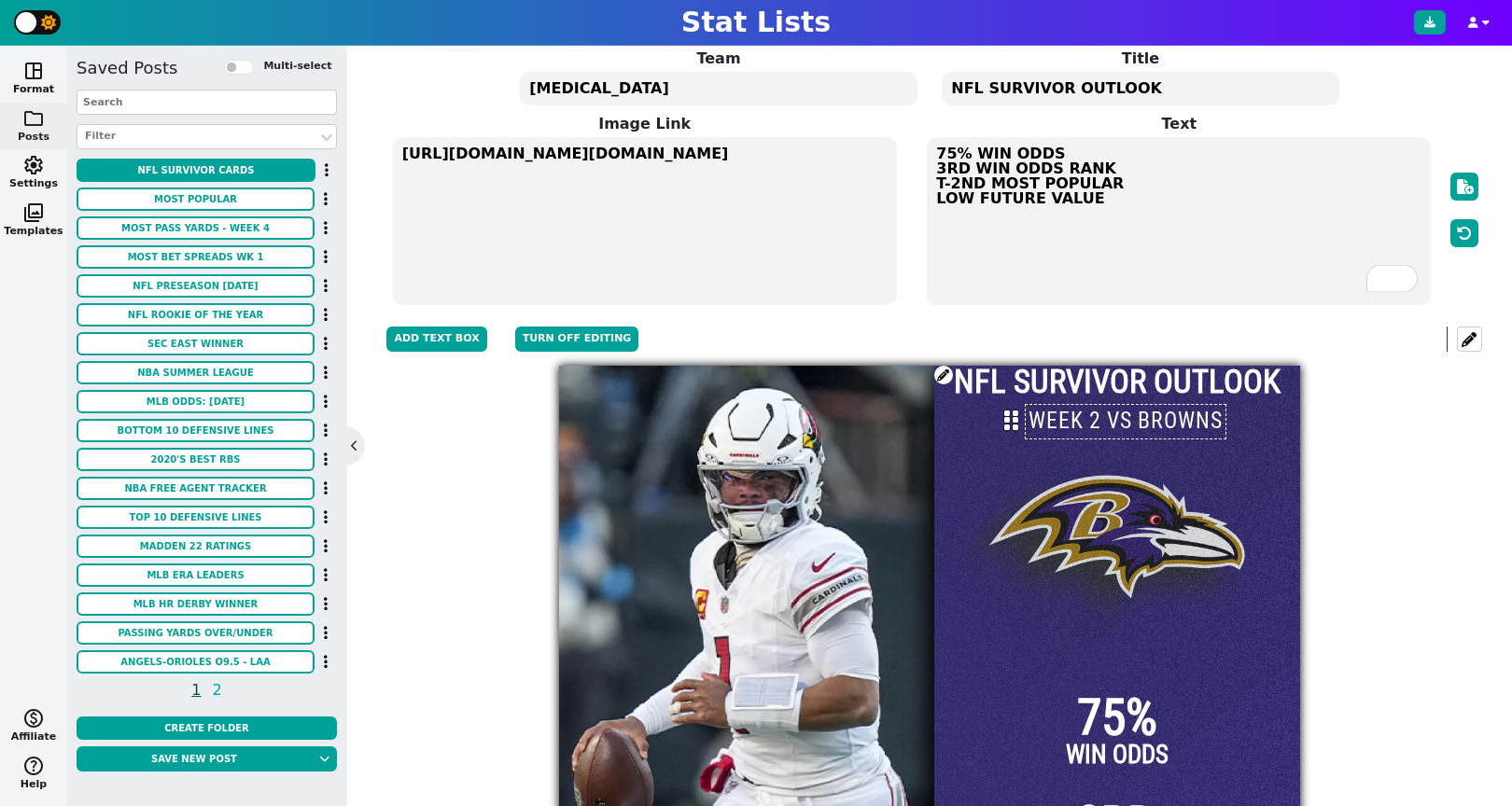
scroll to position [0, 0]
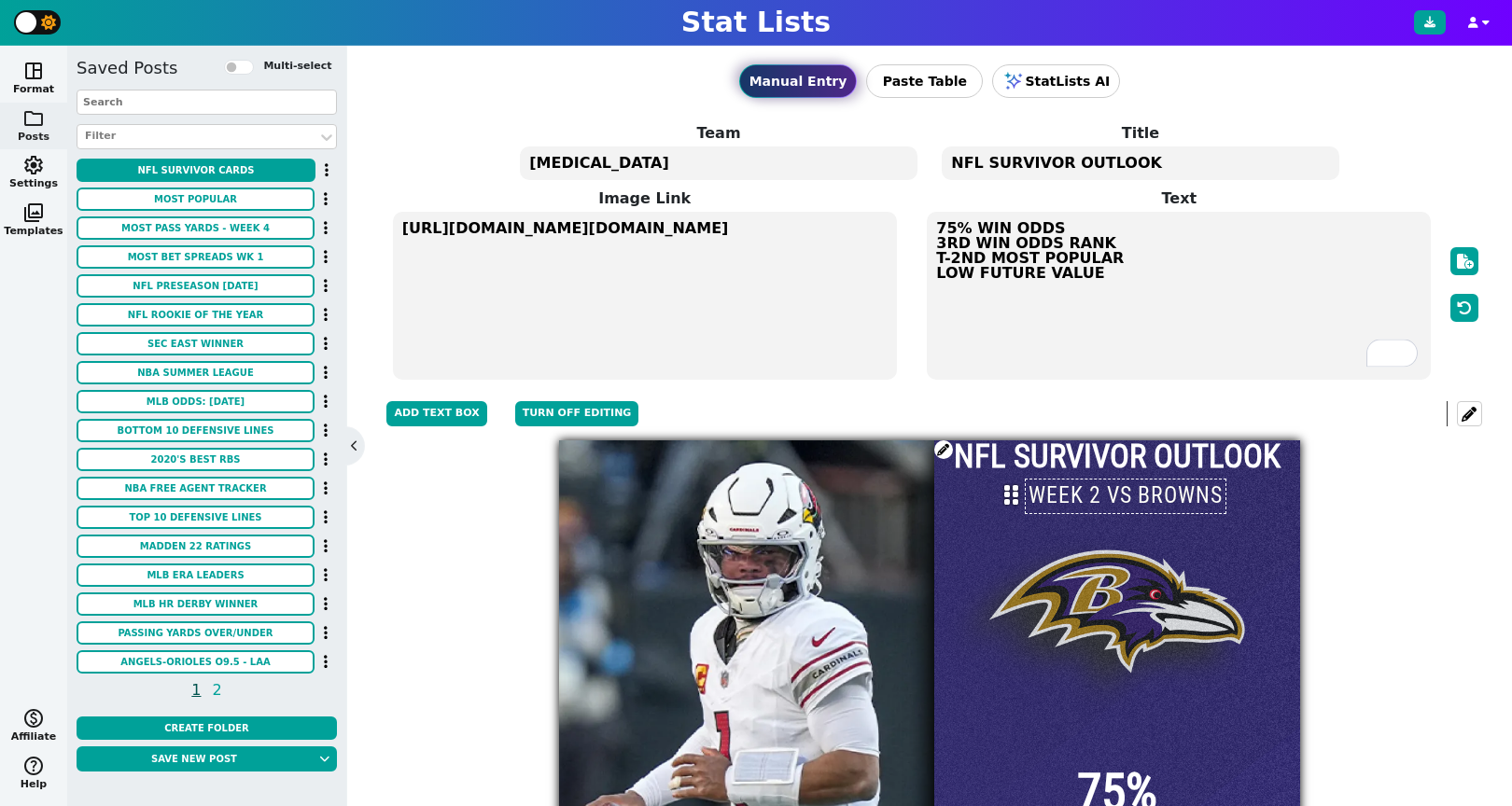
click at [930, 279] on textarea "75% WIN ODDS 3RD WIN ODDS RANK T-2ND MOST POPULAR LOW FUTURE VALUE" at bounding box center [1178, 296] width 504 height 168
click at [953, 230] on textarea "75% WIN ODDS 3RD WIN ODDS RANK T-2ND MOST POPULAR LOW FUTURE VALUE" at bounding box center [1178, 296] width 504 height 168
click at [1038, 246] on textarea "86% WIN ODDS 3RD WIN ODDS RANK T-2ND MOST POPULAR LOW FUTURE VALUE" at bounding box center [1178, 296] width 504 height 168
click at [963, 244] on textarea "86% WIN ODDS 3RD WIN ODDS RANK T-2ND MOST POPULAR LOW FUTURE VALUE" at bounding box center [1178, 296] width 504 height 168
drag, startPoint x: 967, startPoint y: 246, endPoint x: 929, endPoint y: 246, distance: 38.0
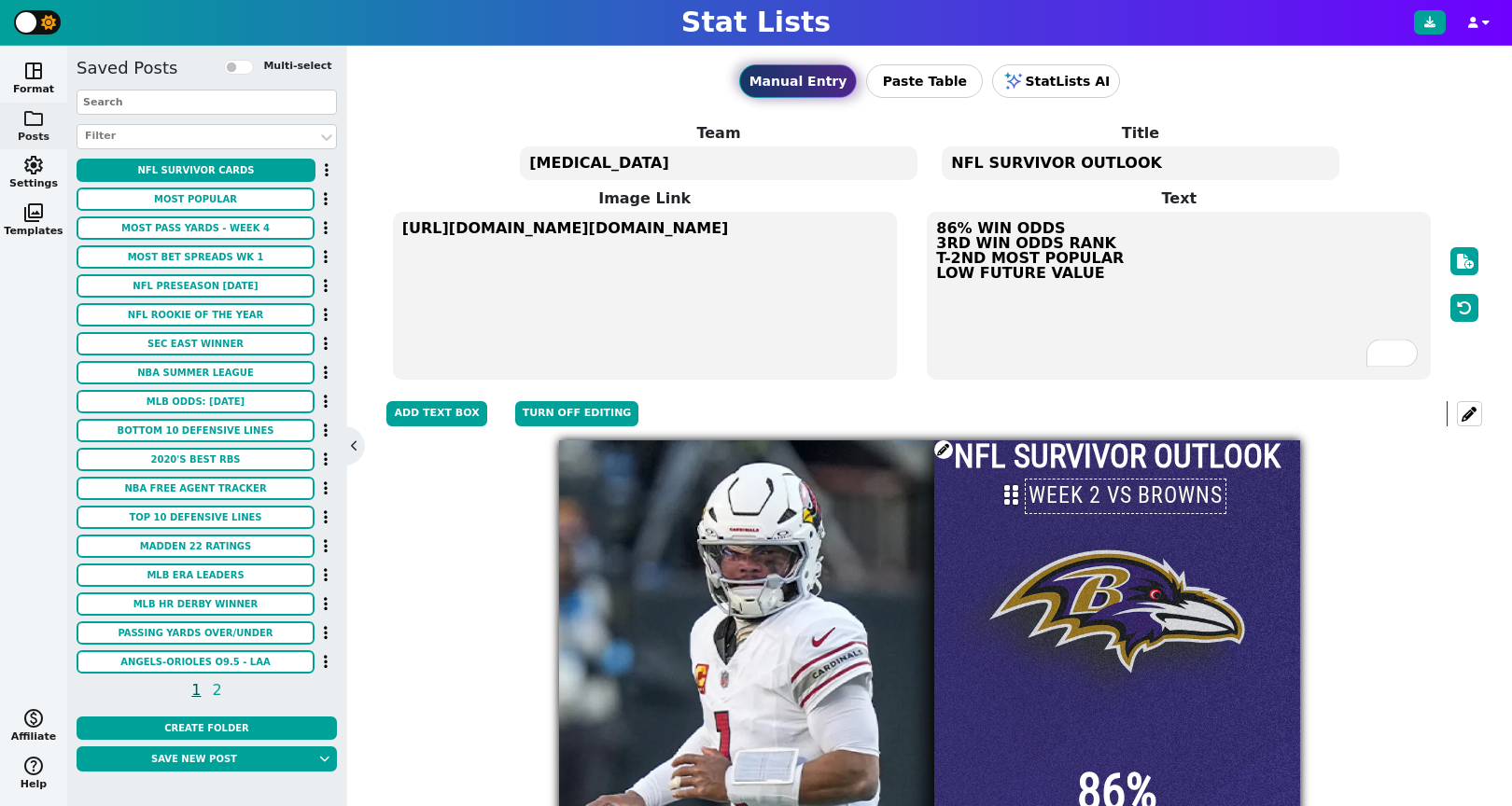
click at [929, 246] on textarea "86% WIN ODDS 3RD WIN ODDS RANK T-2ND MOST POPULAR LOW FUTURE VALUE" at bounding box center [1178, 296] width 504 height 168
click at [1001, 247] on textarea "86% WIN ODDS 1ST WIN ODDS RANK T-2ND MOST POPULAR LOW FUTURE VALUE" at bounding box center [1178, 296] width 504 height 168
drag, startPoint x: 977, startPoint y: 261, endPoint x: 928, endPoint y: 263, distance: 49.0
click at [928, 263] on textarea "86% WIN ODDS 1ST WIN ODDS RANK T-2ND MOST POPULAR LOW FUTURE VALUE" at bounding box center [1178, 296] width 504 height 168
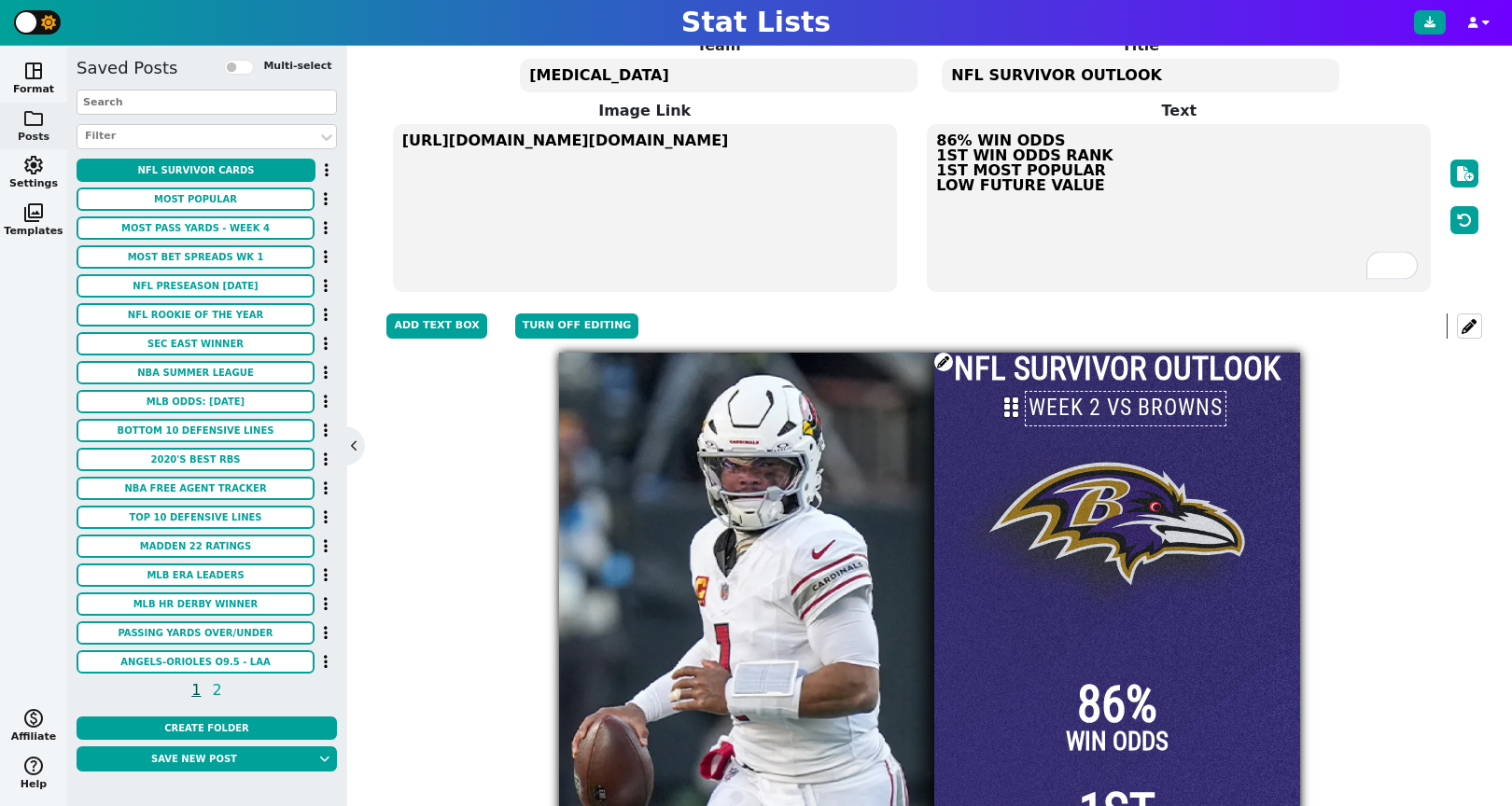
scroll to position [56, 0]
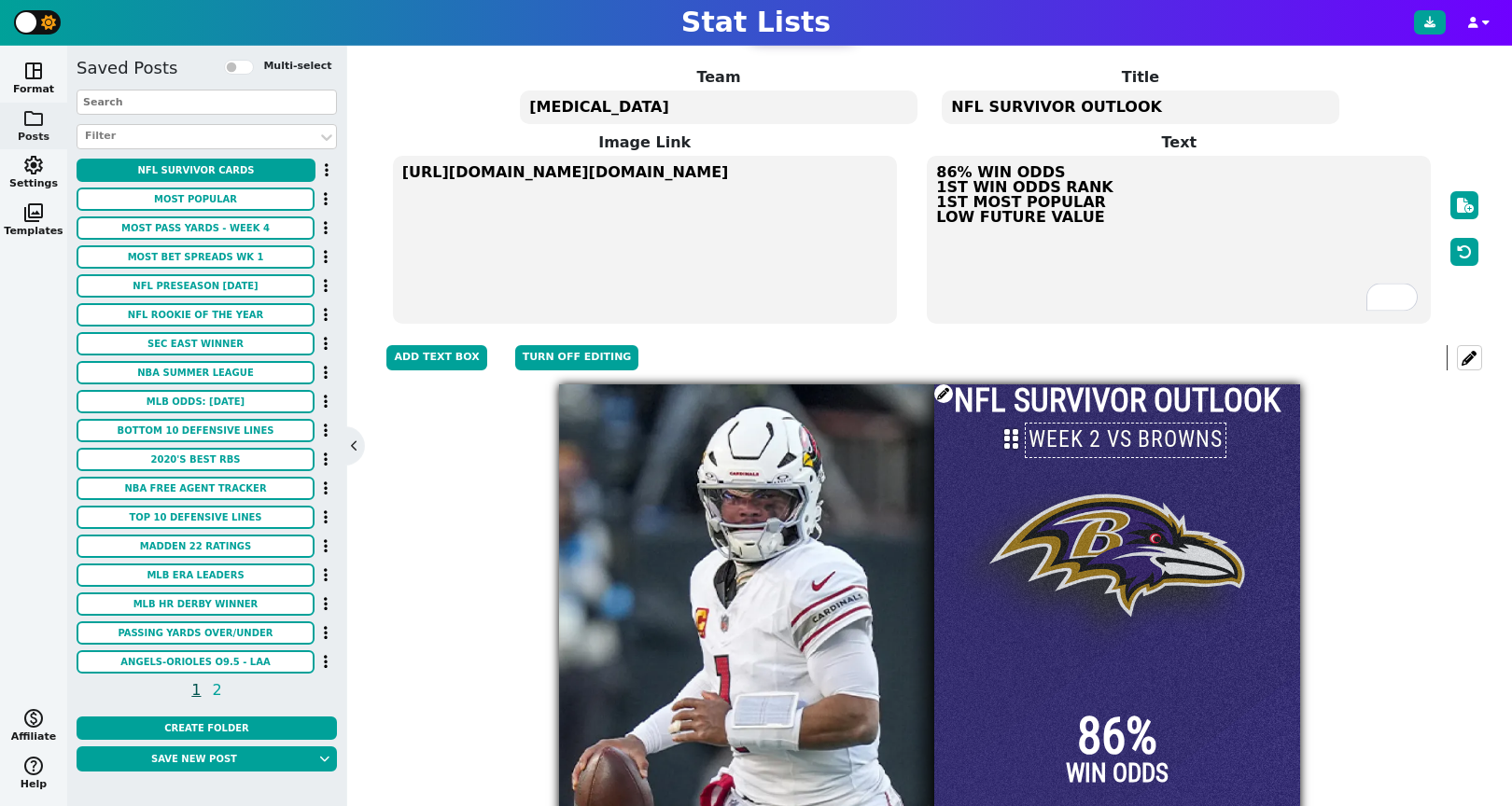
click at [984, 217] on textarea "86% WIN ODDS 1ST WIN ODDS RANK 1ST MOST POPULAR LOW FUTURE VALUE" at bounding box center [1178, 240] width 504 height 168
drag, startPoint x: 967, startPoint y: 221, endPoint x: 937, endPoint y: 221, distance: 30.0
click at [937, 221] on textarea "86% WIN ODDS 1ST WIN ODDS RANK 1ST MOST POPULAR LOW FUTURE VALUE" at bounding box center [1178, 240] width 504 height 168
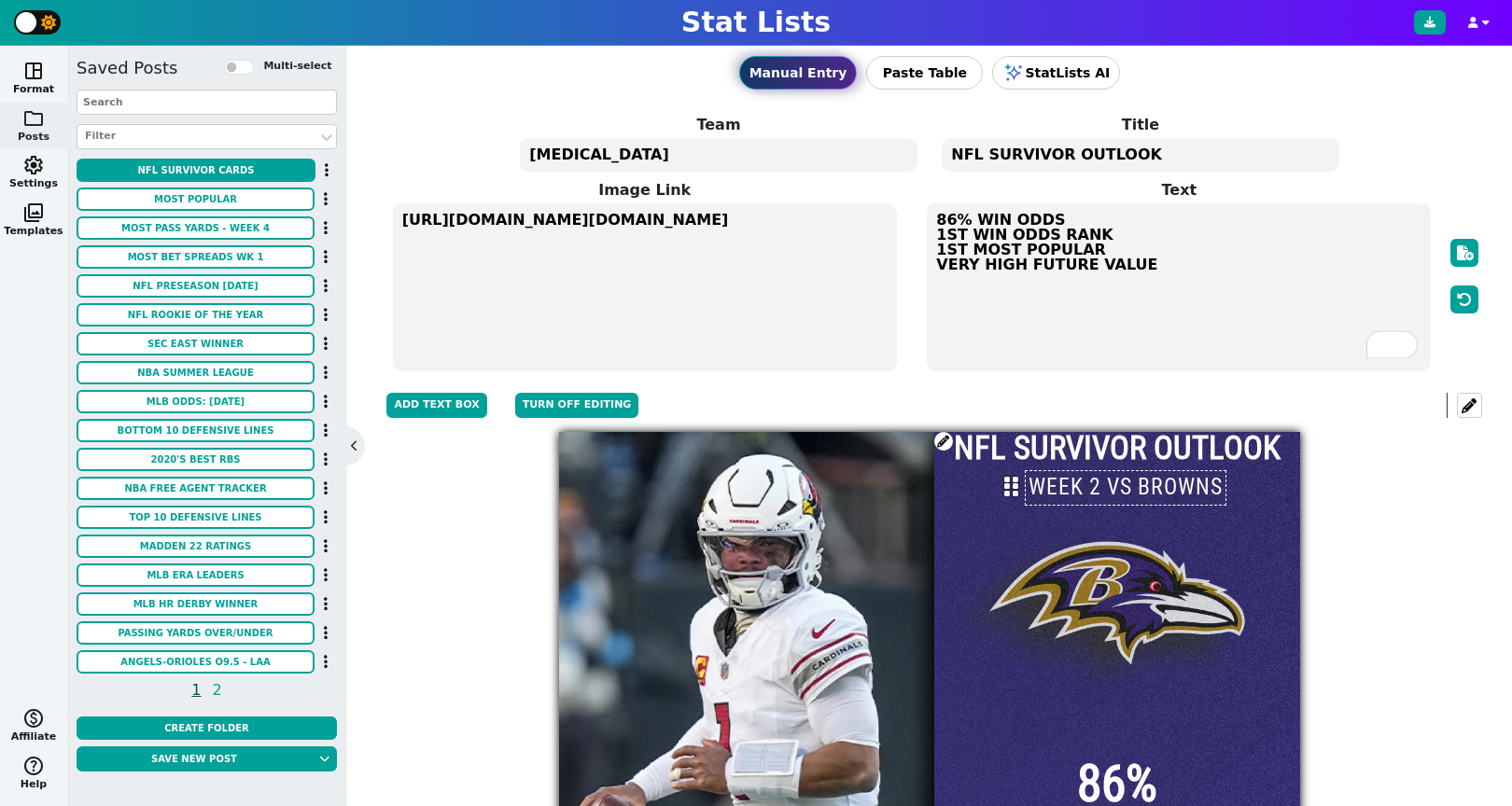
scroll to position [0, 0]
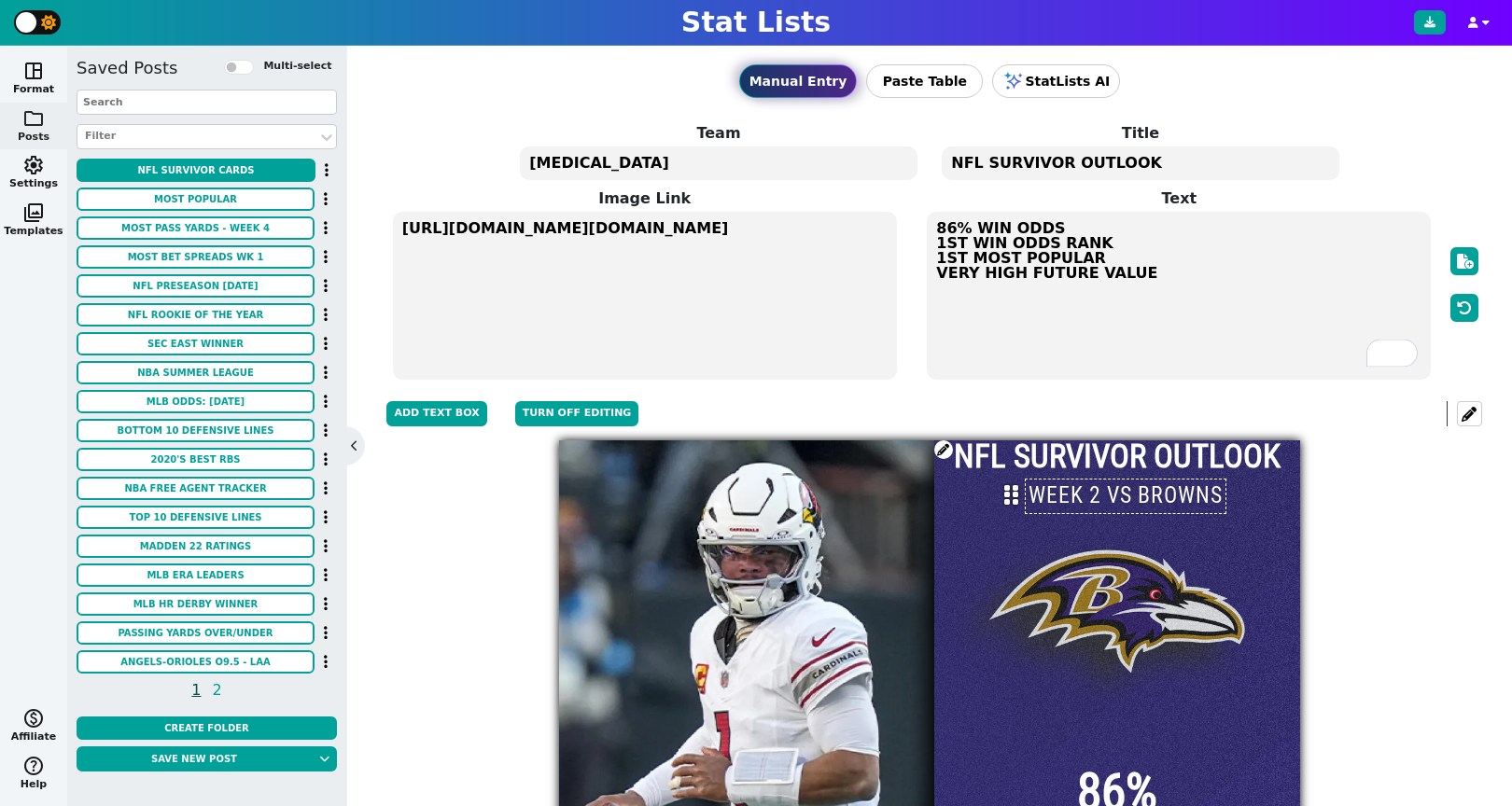
drag, startPoint x: 978, startPoint y: 278, endPoint x: 940, endPoint y: 277, distance: 38.0
click at [940, 277] on textarea "86% WIN ODDS 1ST WIN ODDS RANK 1ST MOST POPULAR VERY HIGH FUTURE VALUE" at bounding box center [1178, 296] width 504 height 168
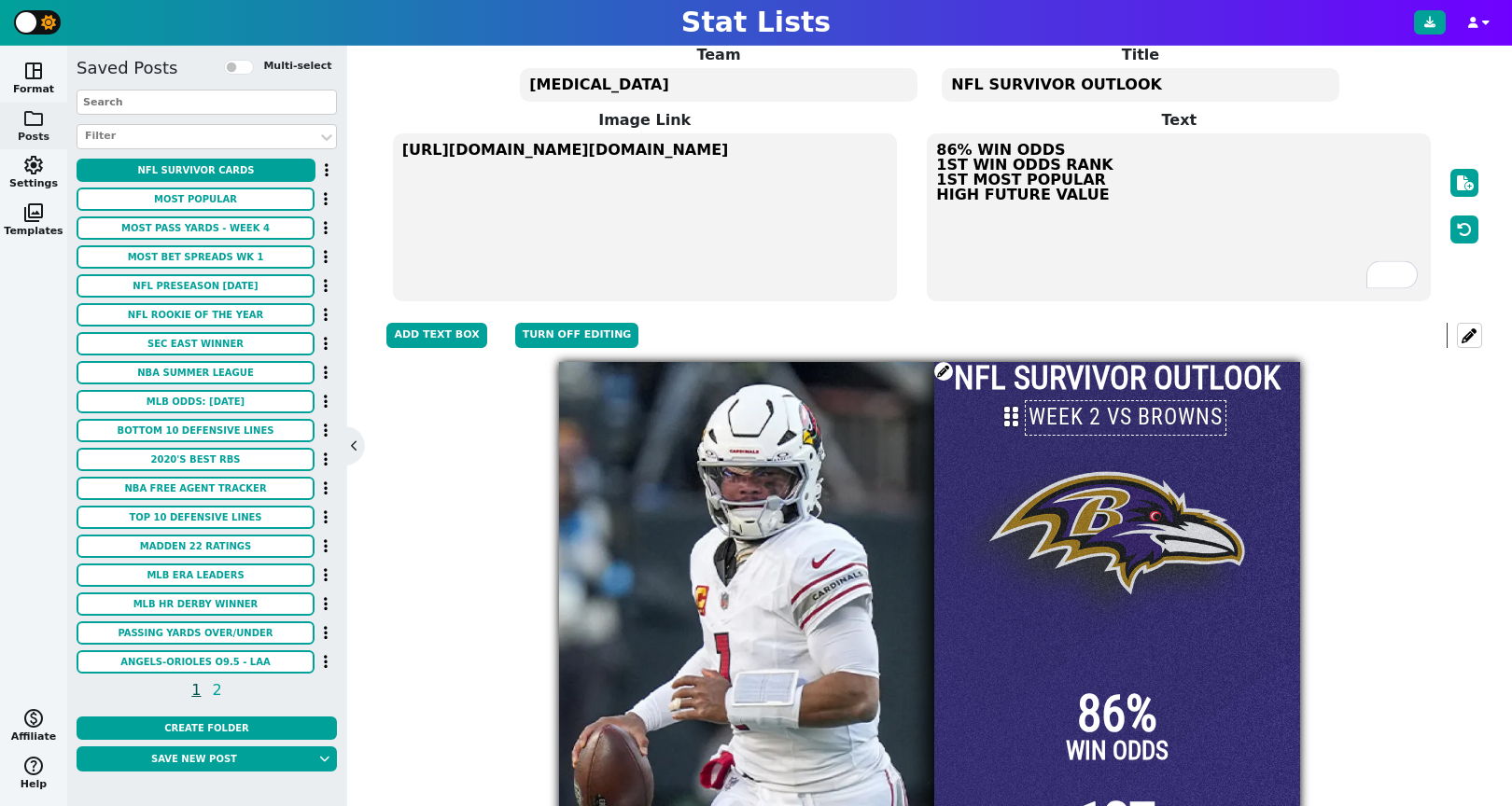
scroll to position [50, 0]
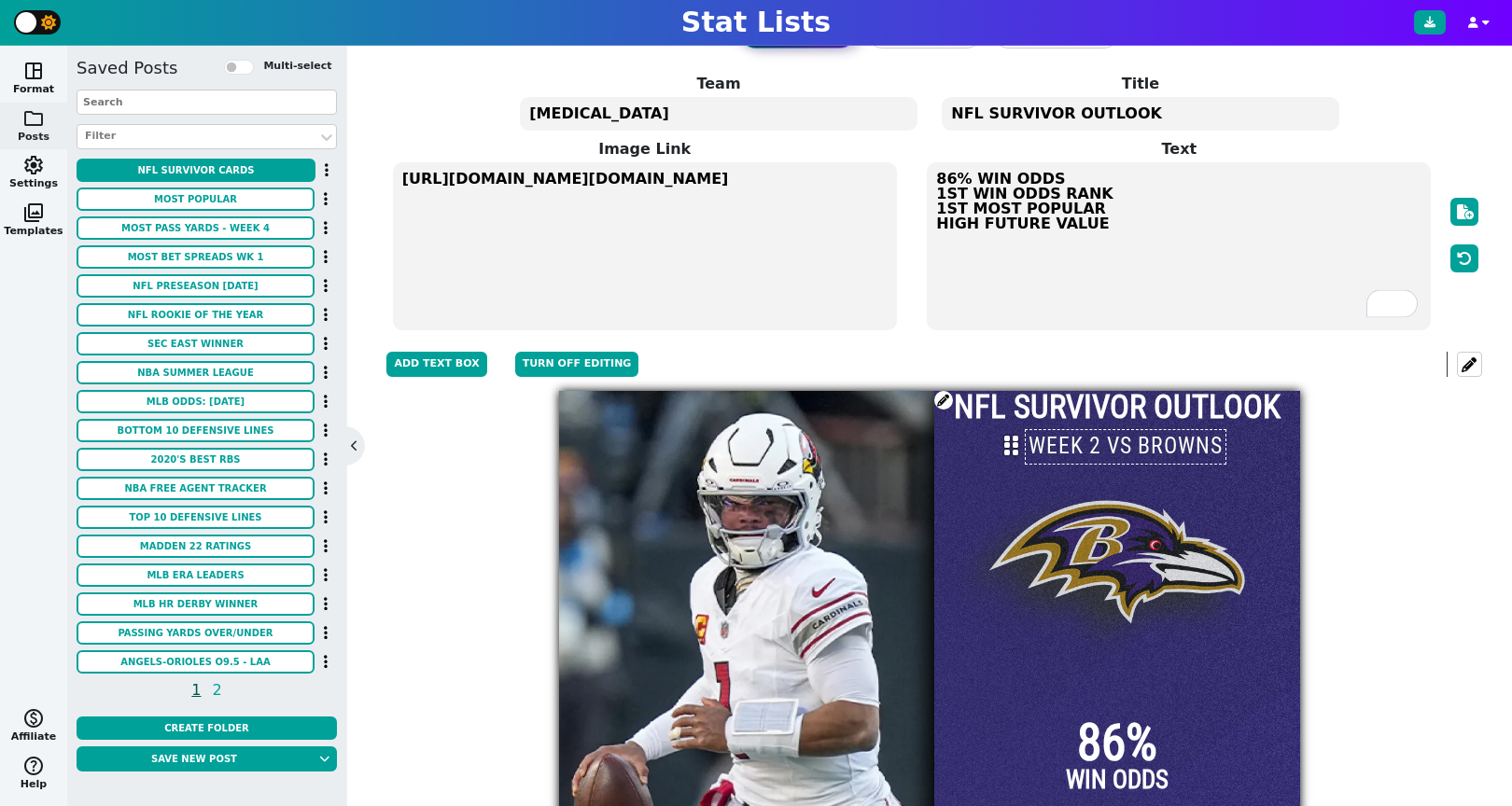
click at [935, 180] on textarea "86% WIN ODDS 1ST WIN ODDS RANK 1ST MOST POPULAR HIGH FUTURE VALUE" at bounding box center [1178, 246] width 504 height 168
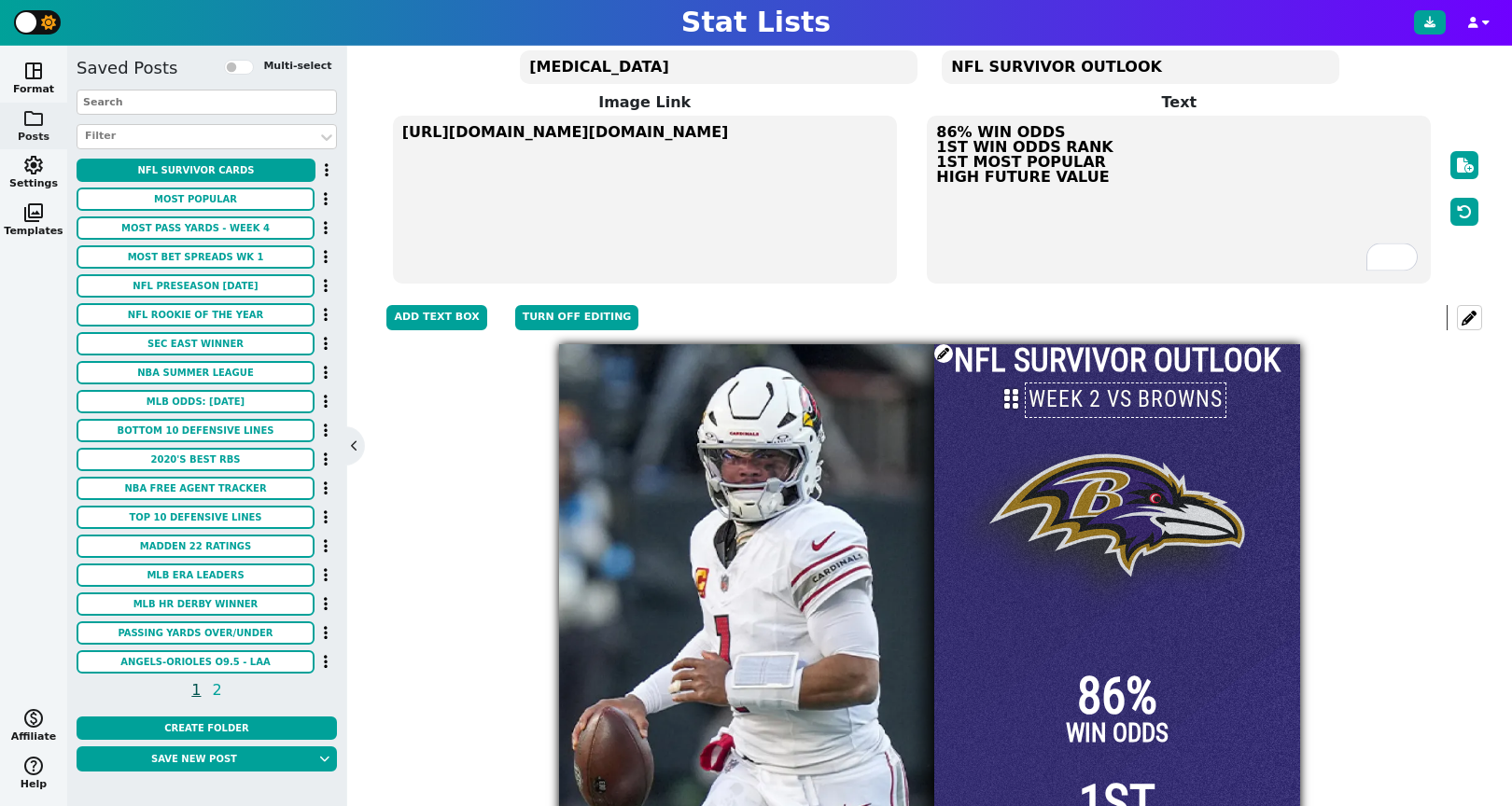
type textarea "86% WIN ODDS 1ST WIN ODDS RANK 1ST MOST POPULAR HIGH FUTURE VALUE"
click at [1121, 504] on div at bounding box center [1117, 715] width 366 height 742
click at [594, 320] on button "Turn off editing" at bounding box center [577, 318] width 124 height 25
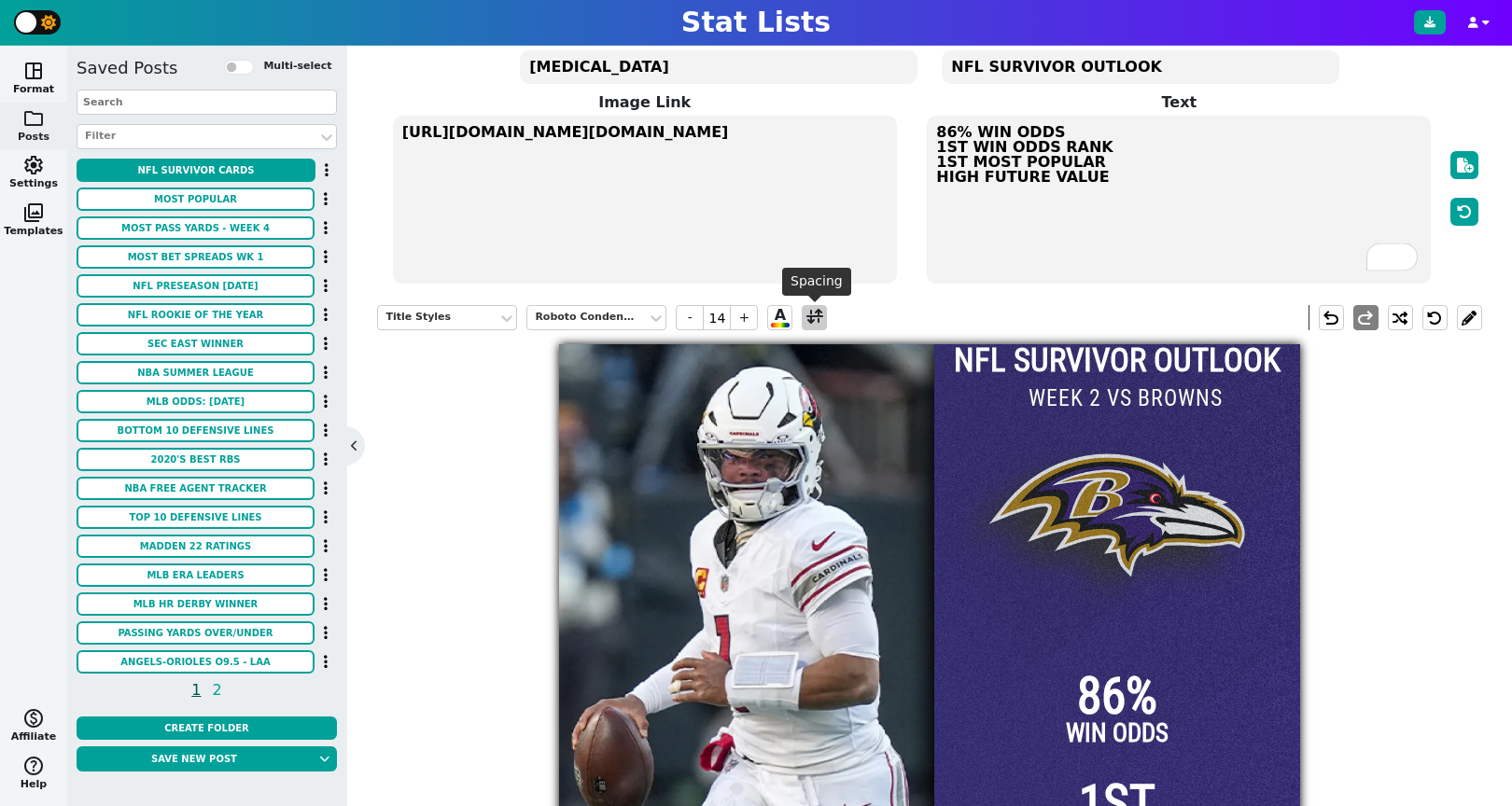
click at [811, 322] on span at bounding box center [814, 318] width 17 height 23
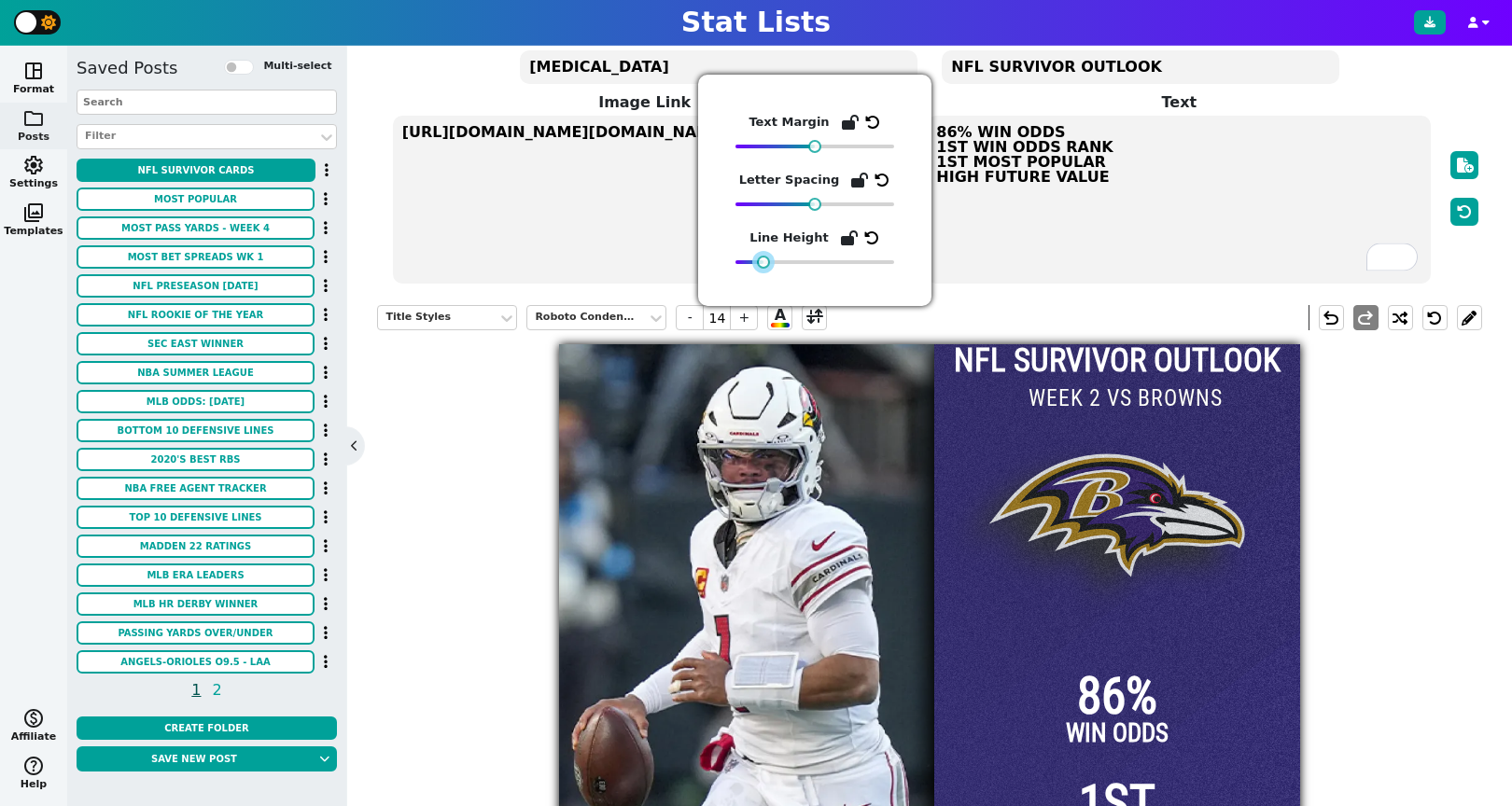
drag, startPoint x: 812, startPoint y: 267, endPoint x: 761, endPoint y: 268, distance: 51.0
click at [761, 268] on div at bounding box center [763, 262] width 13 height 13
drag, startPoint x: 761, startPoint y: 268, endPoint x: 803, endPoint y: 268, distance: 42.0
click at [803, 268] on div at bounding box center [815, 262] width 159 height 13
drag, startPoint x: 816, startPoint y: 146, endPoint x: 741, endPoint y: 155, distance: 75.5
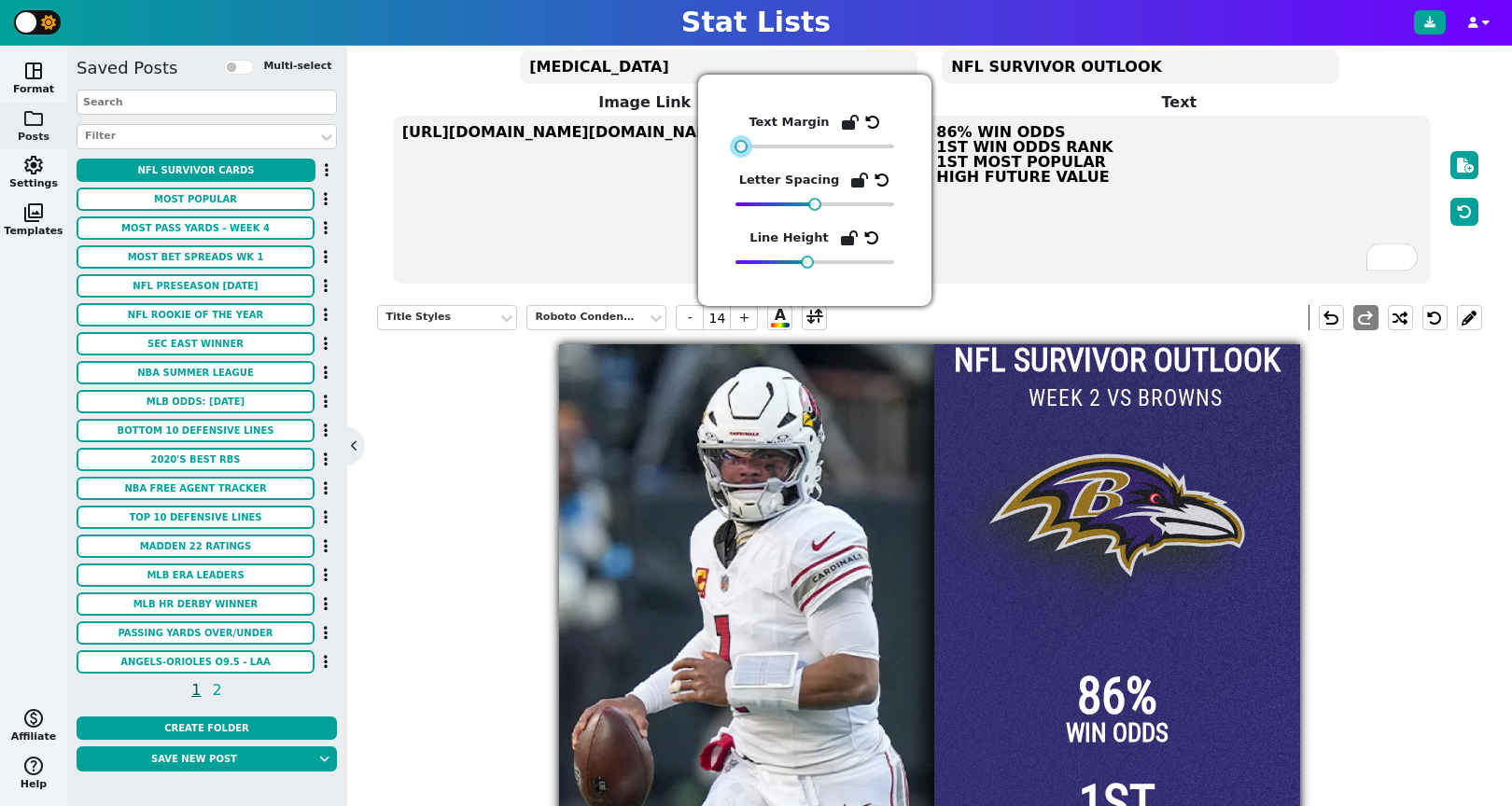
click at [741, 155] on div "Text Margin Letter Spacing Line Height" at bounding box center [815, 190] width 159 height 157
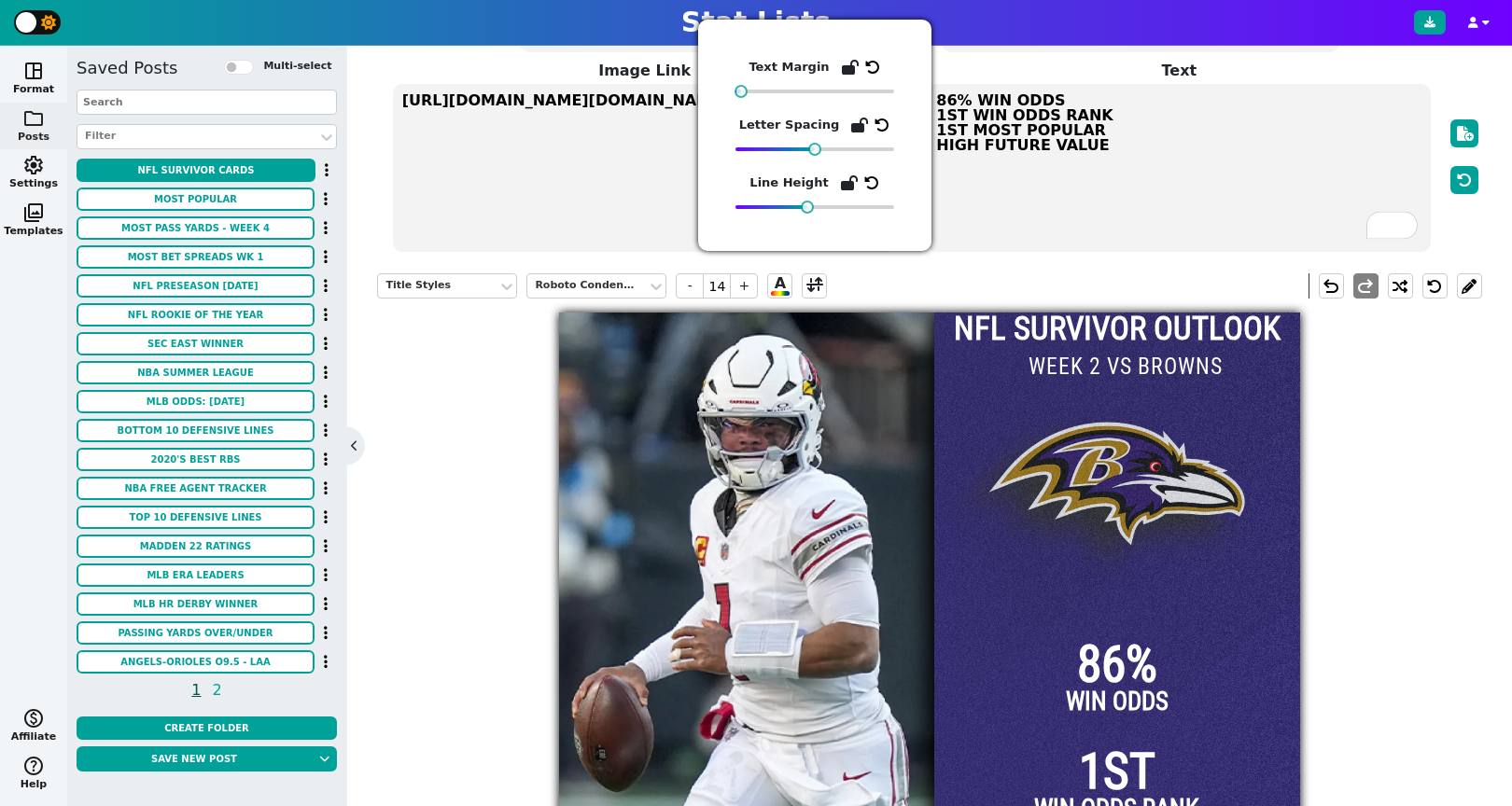
scroll to position [0, 0]
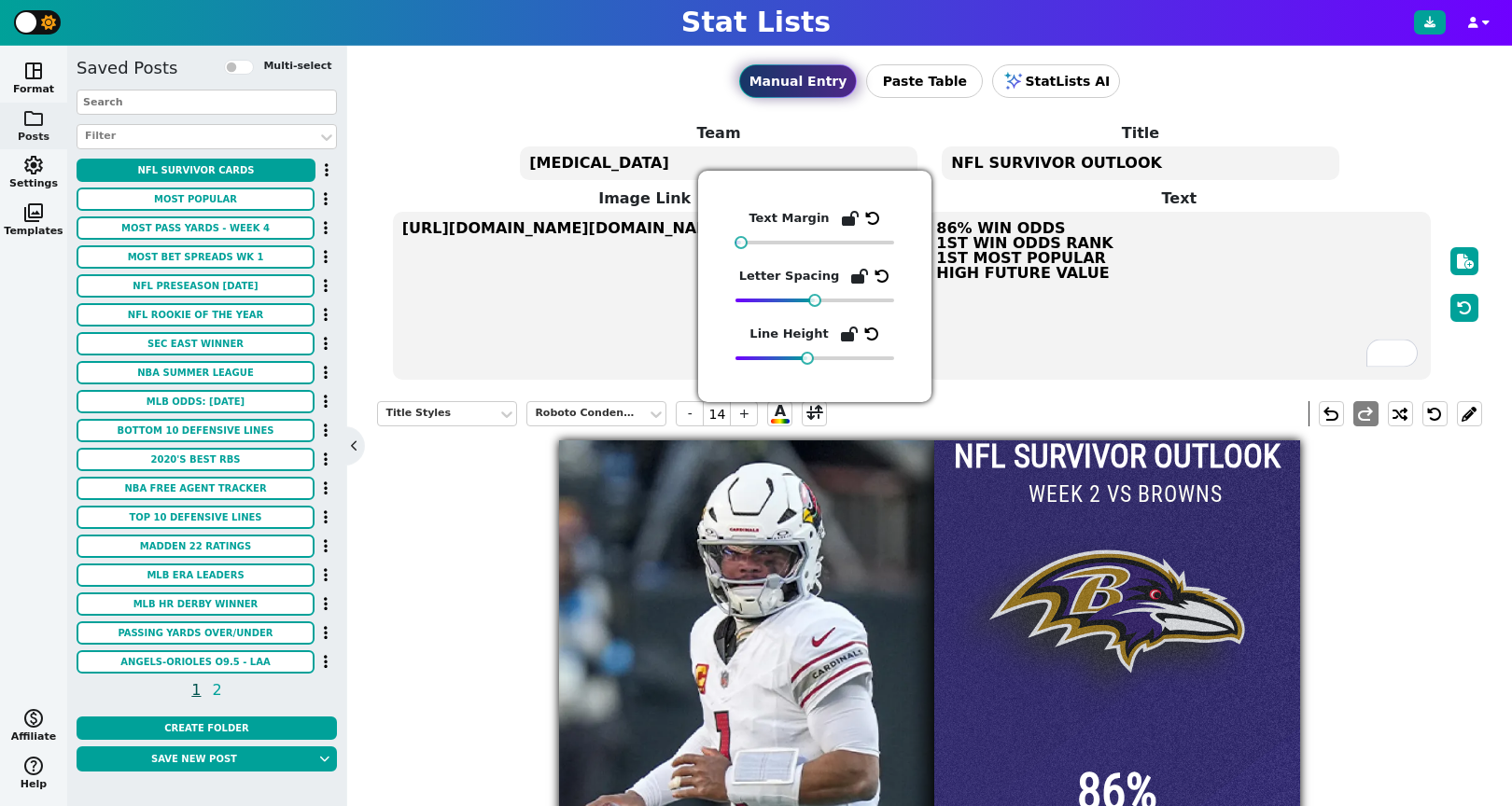
click at [990, 398] on div "Title Styles Roboto Condensed - 14 + A undo redo" at bounding box center [929, 414] width 1104 height 54
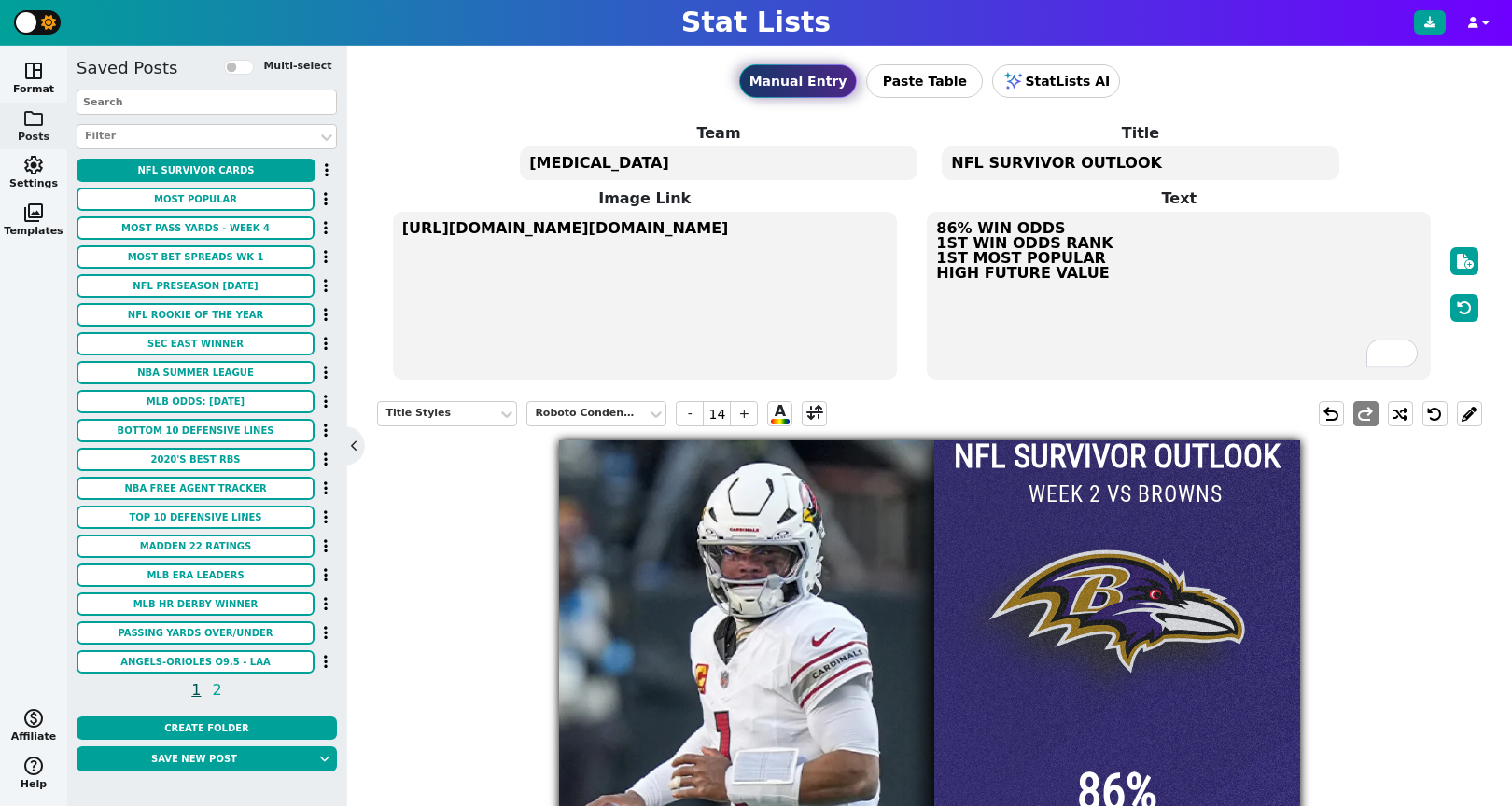
click at [1087, 597] on div at bounding box center [1117, 811] width 366 height 742
click at [782, 420] on span "A" at bounding box center [779, 414] width 19 height 20
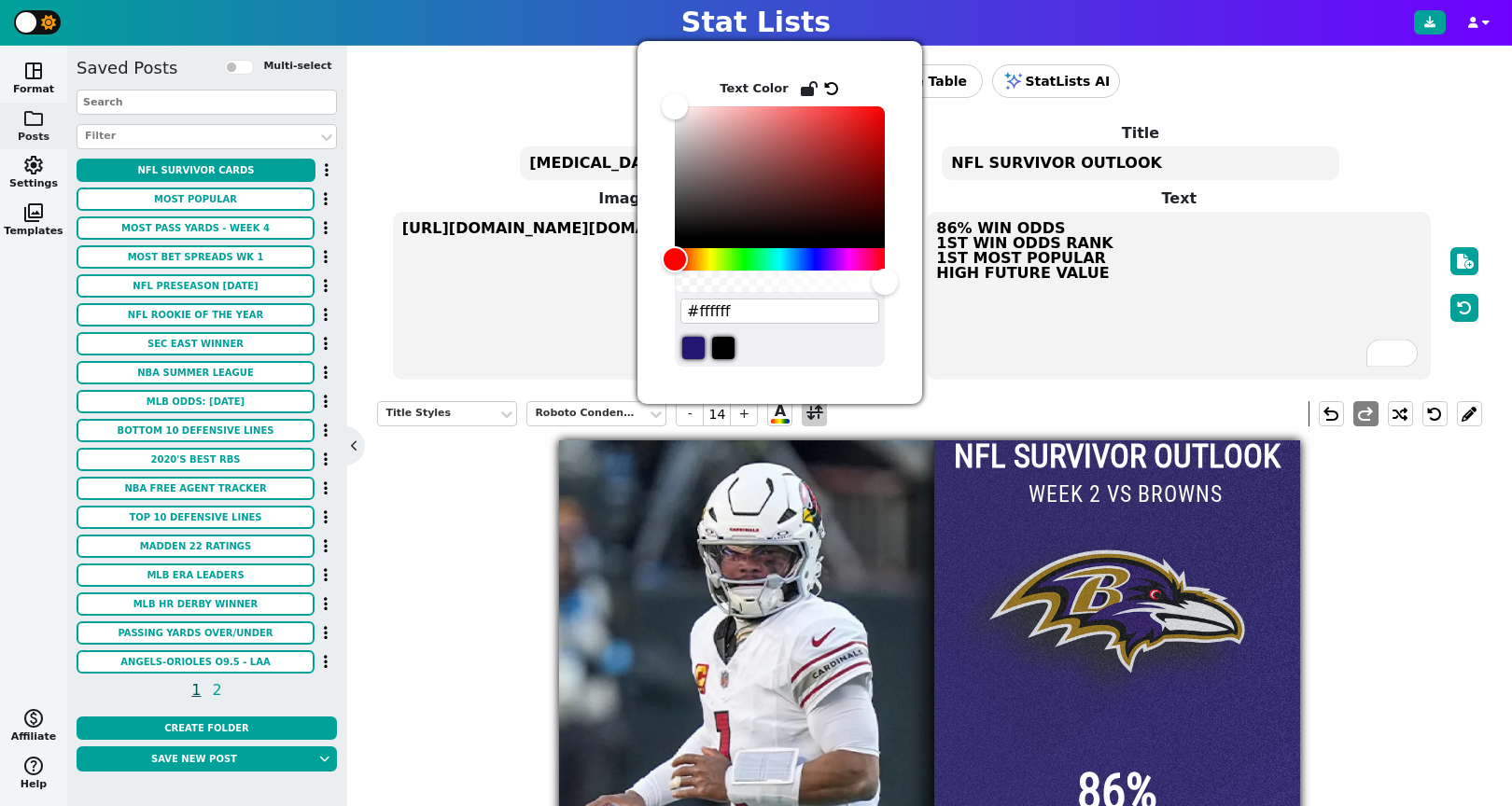
click at [802, 417] on span at bounding box center [815, 414] width 25 height 25
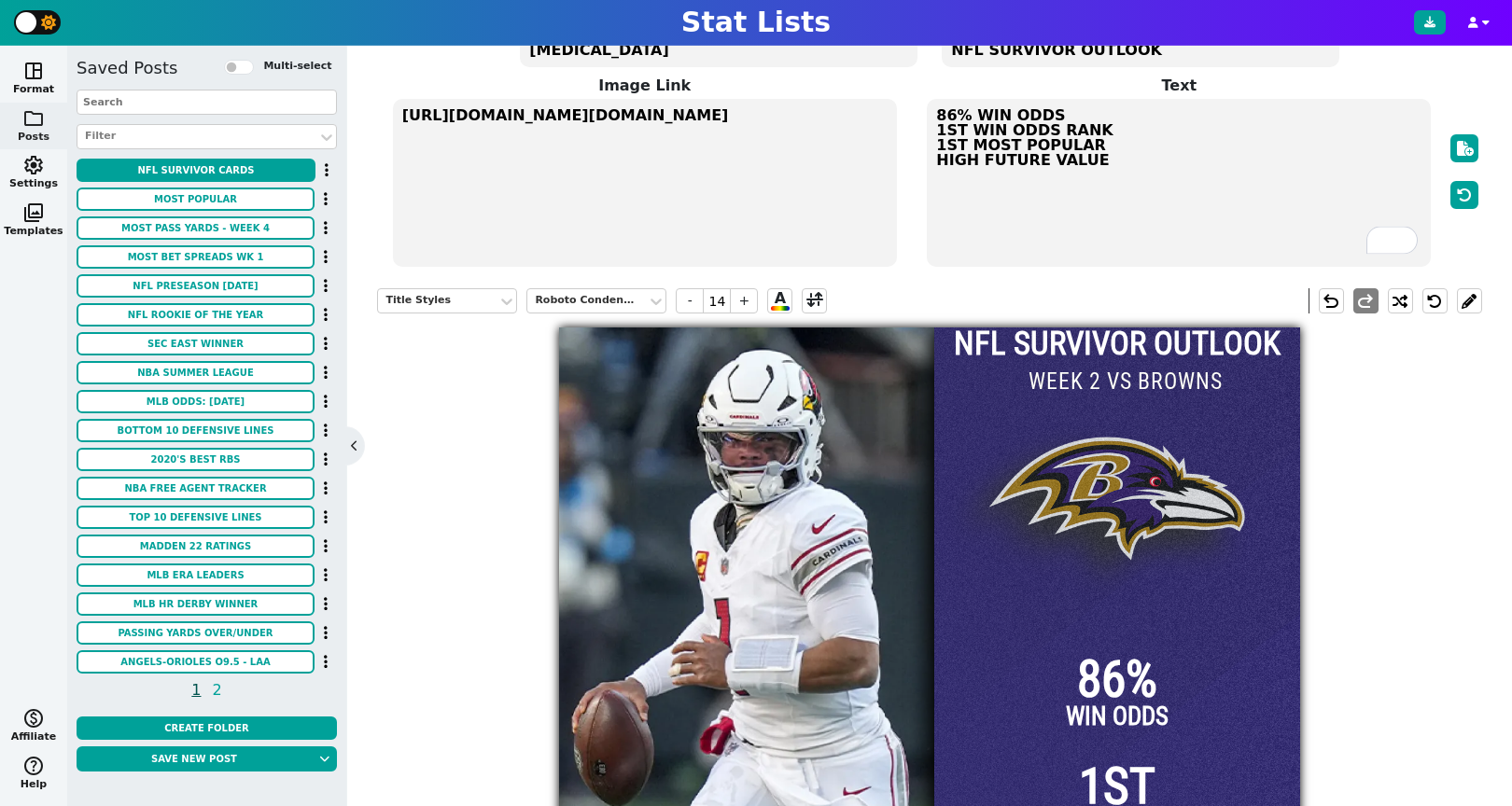
scroll to position [160, 0]
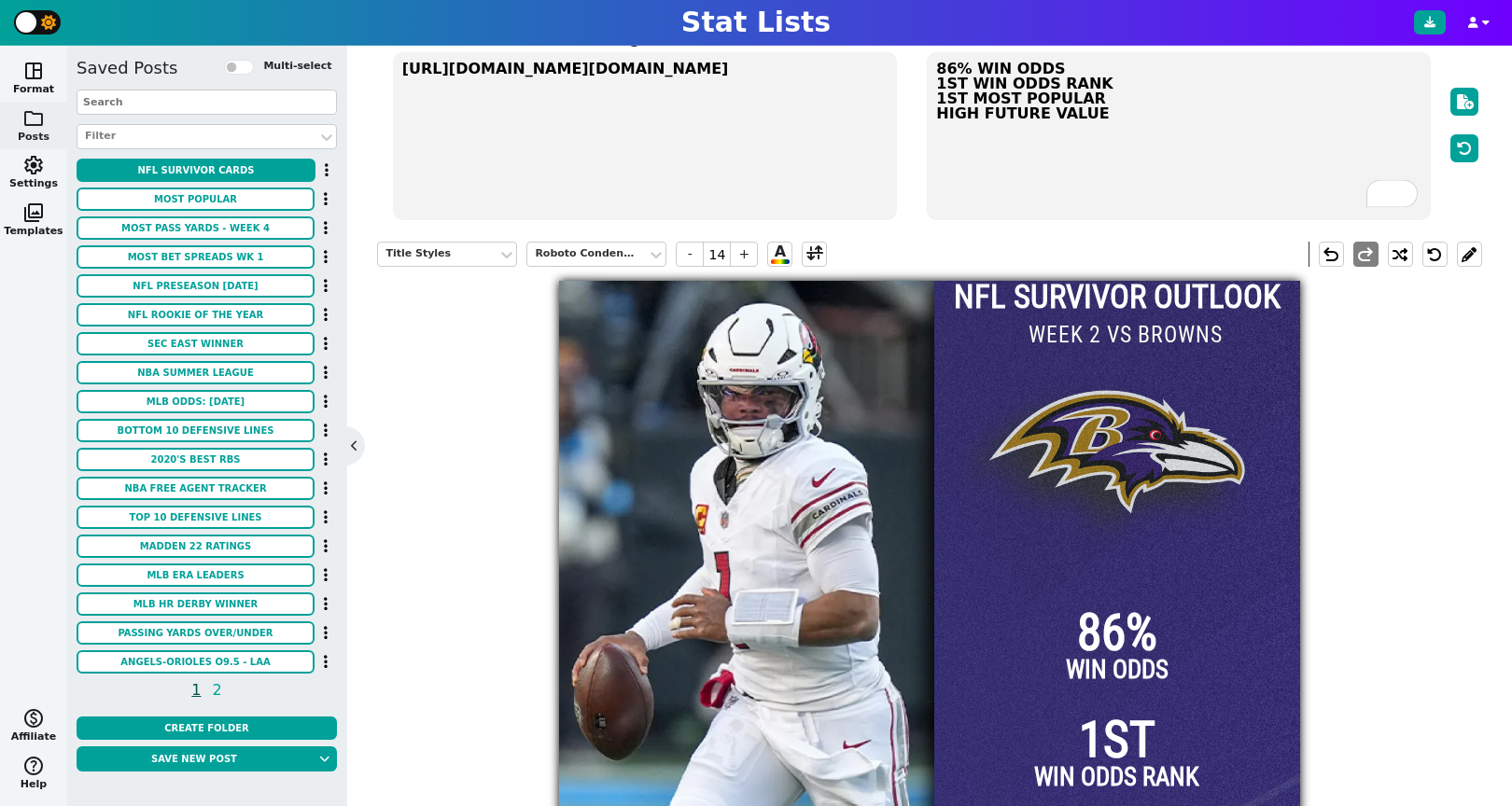
click at [1065, 441] on div at bounding box center [1117, 652] width 366 height 742
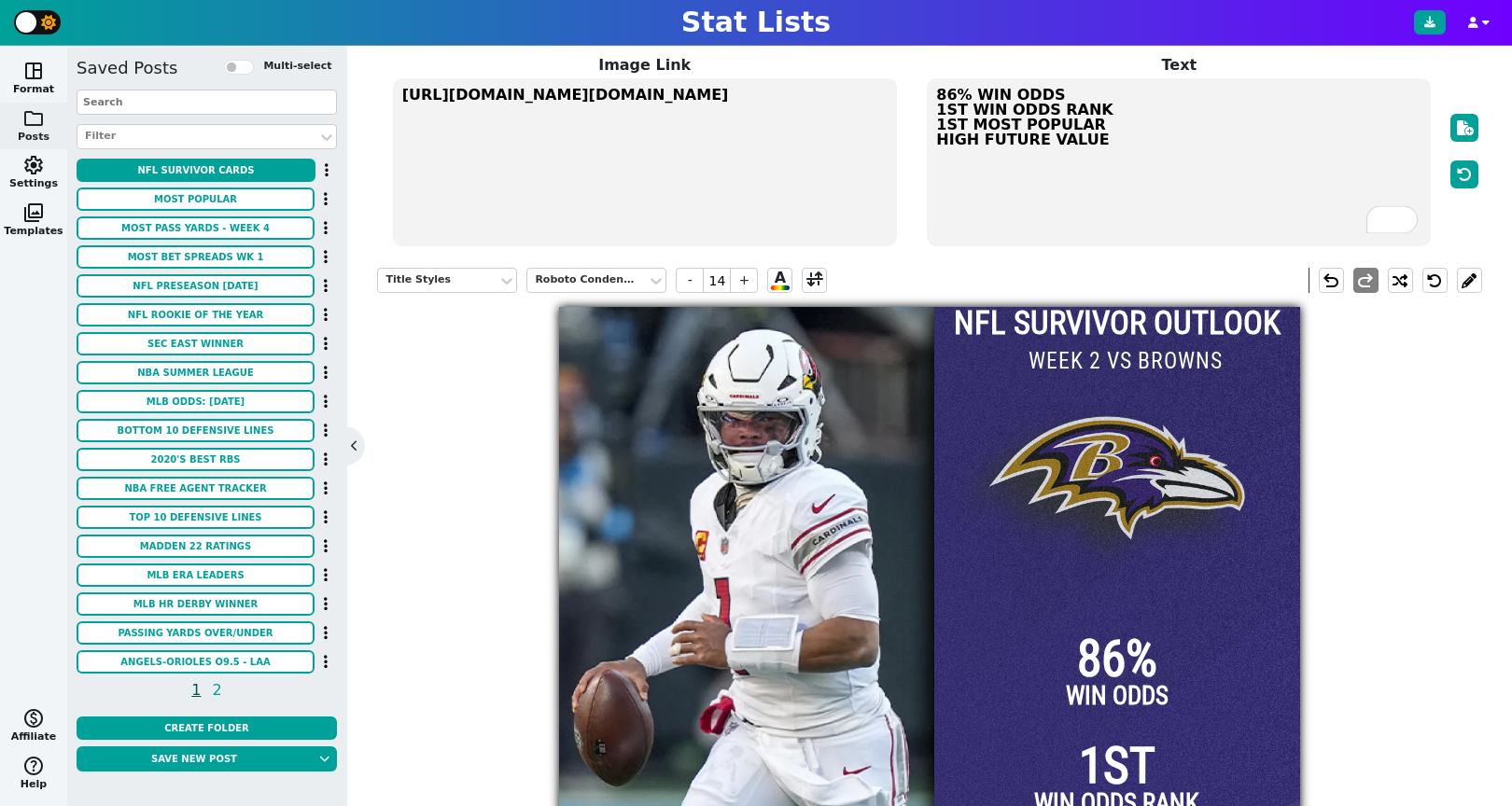
scroll to position [114, 0]
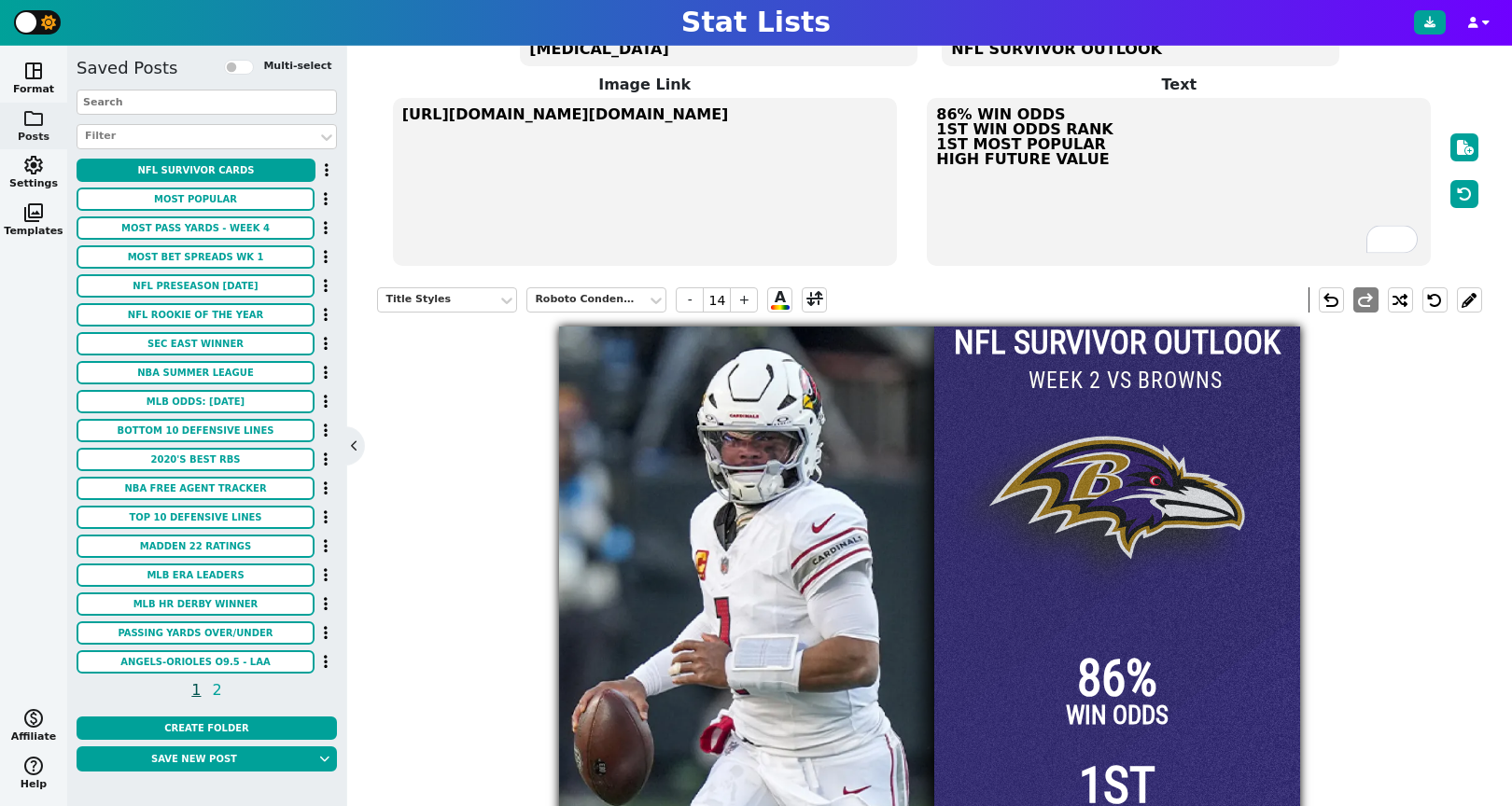
click at [1131, 493] on div at bounding box center [1117, 698] width 366 height 742
click at [1192, 431] on div at bounding box center [1117, 698] width 366 height 742
click at [1473, 304] on button at bounding box center [1469, 301] width 25 height 25
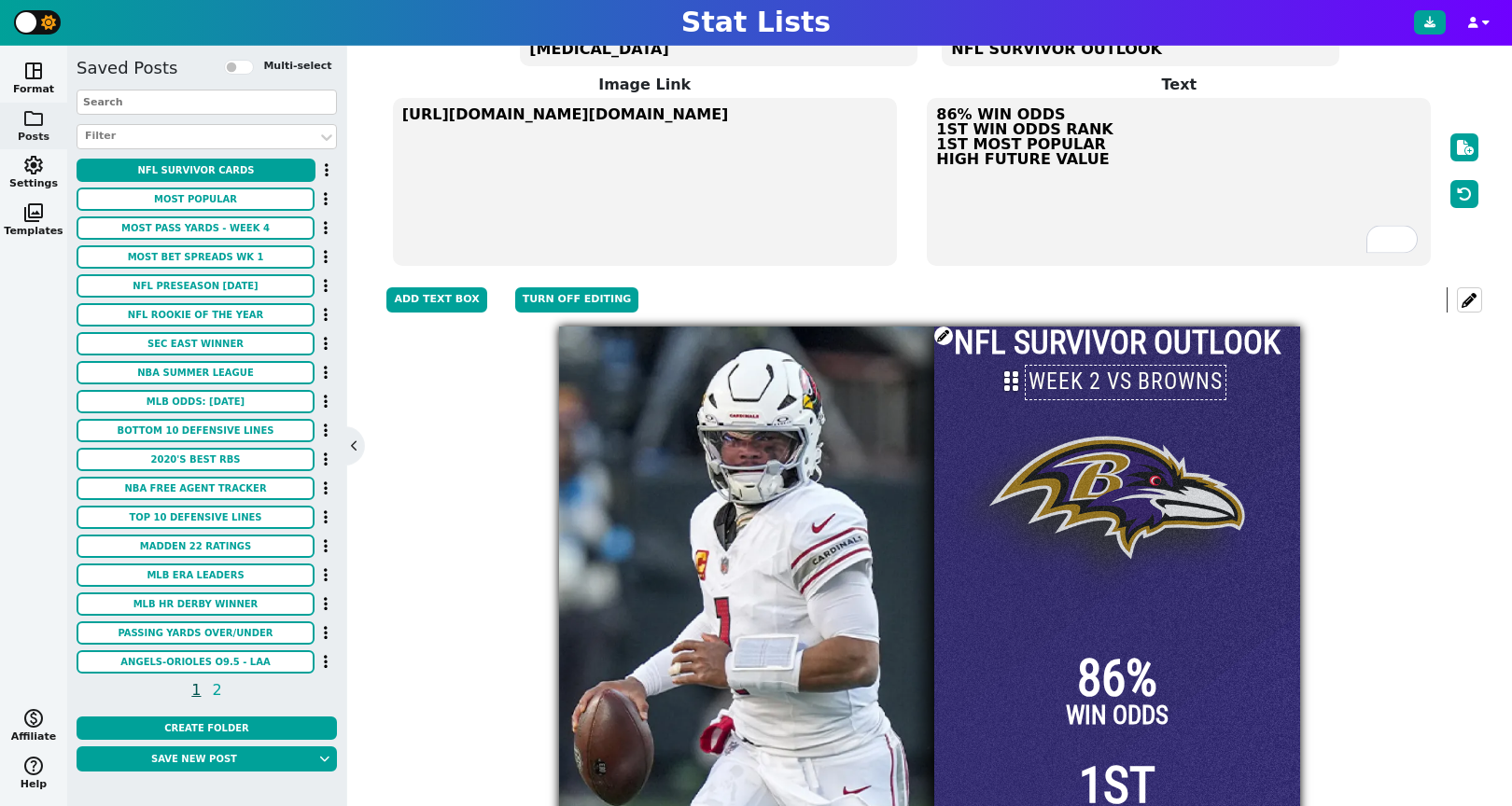
click at [1116, 449] on div at bounding box center [1117, 698] width 366 height 742
click at [584, 302] on button "Turn off editing" at bounding box center [577, 301] width 124 height 25
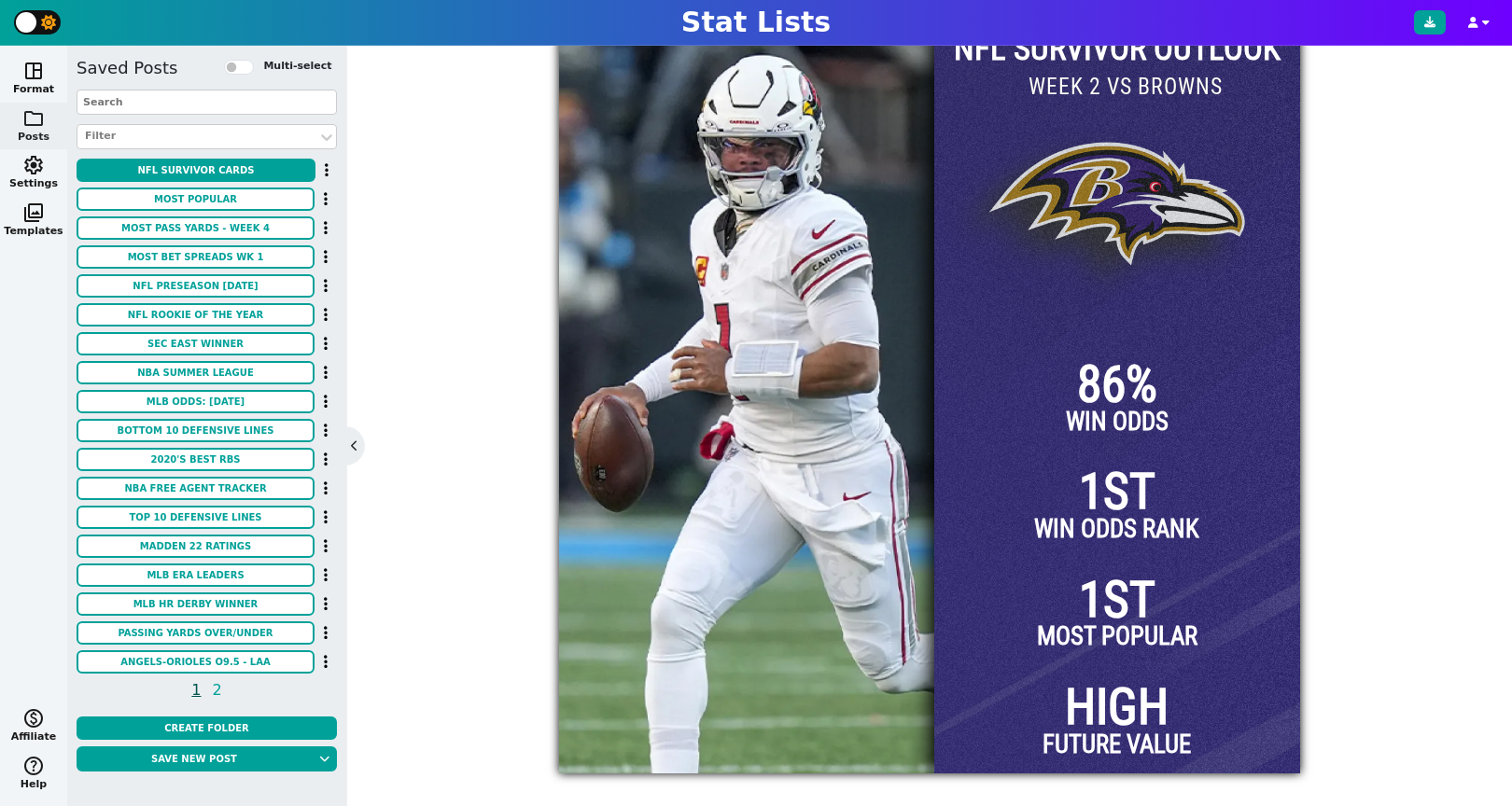
scroll to position [375, 0]
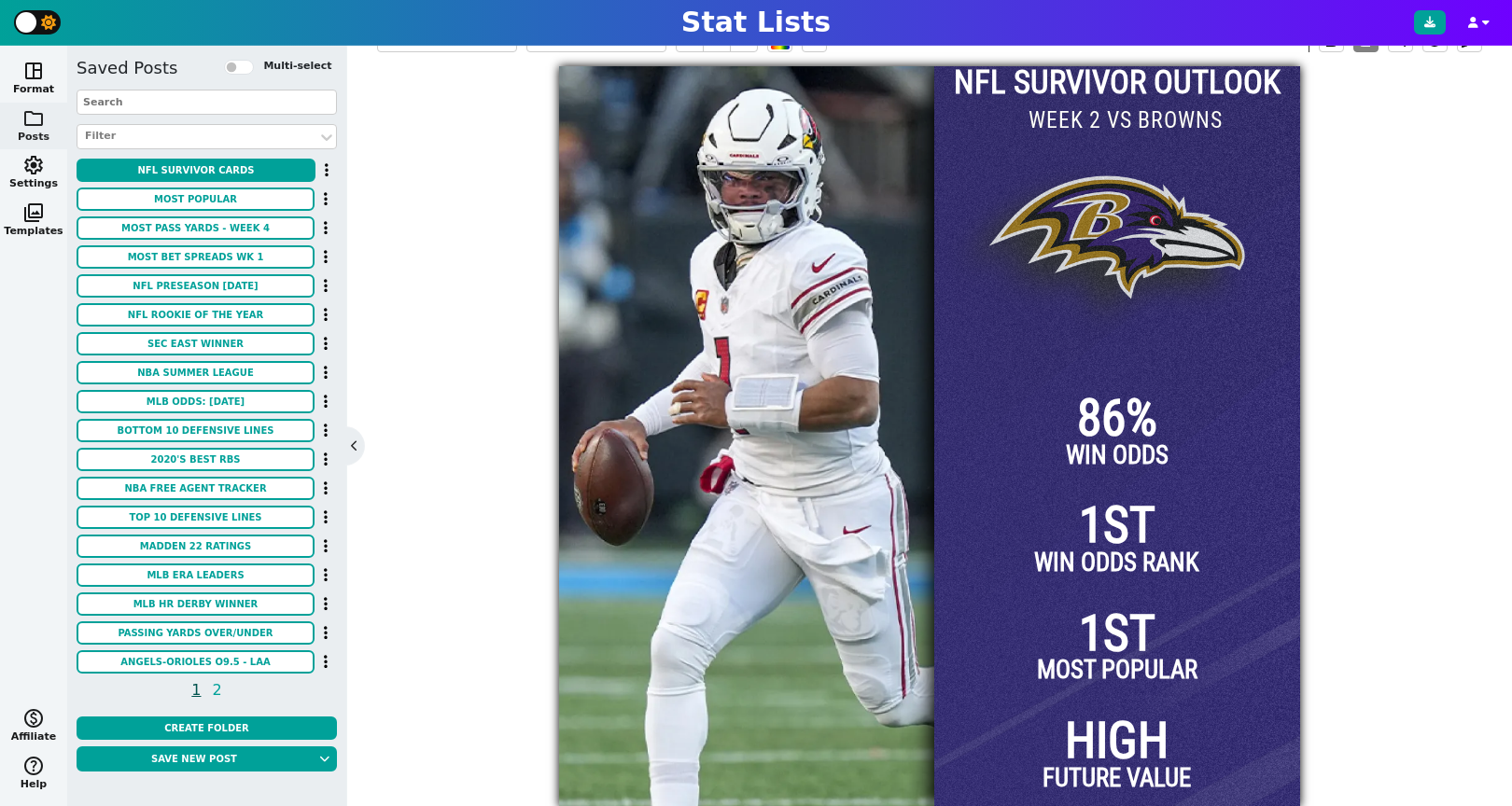
click at [1109, 424] on span "86%" at bounding box center [1117, 419] width 80 height 51
click at [1148, 429] on span "86%" at bounding box center [1117, 419] width 80 height 51
click at [1114, 367] on div at bounding box center [1117, 437] width 366 height 742
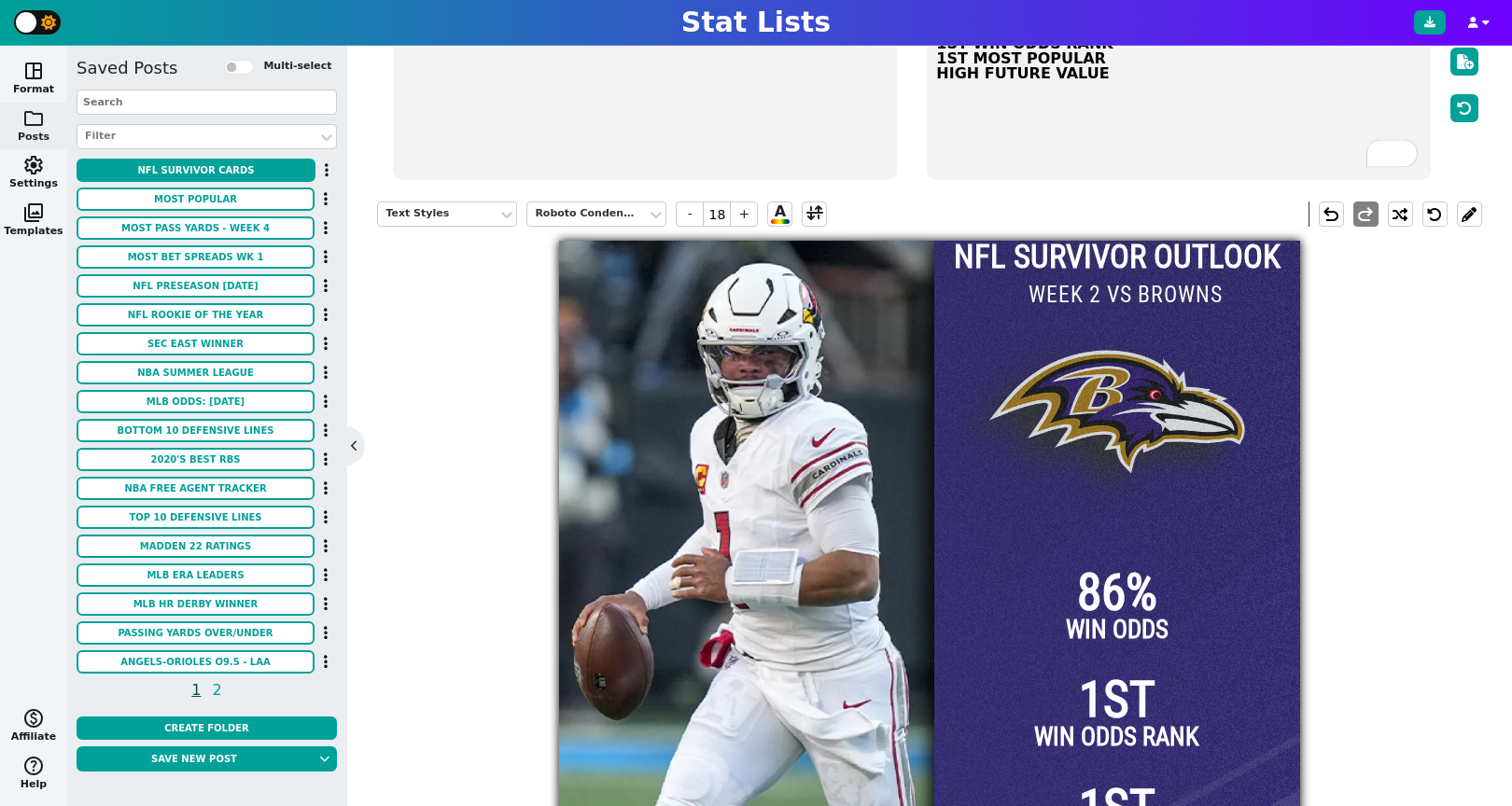
scroll to position [182, 0]
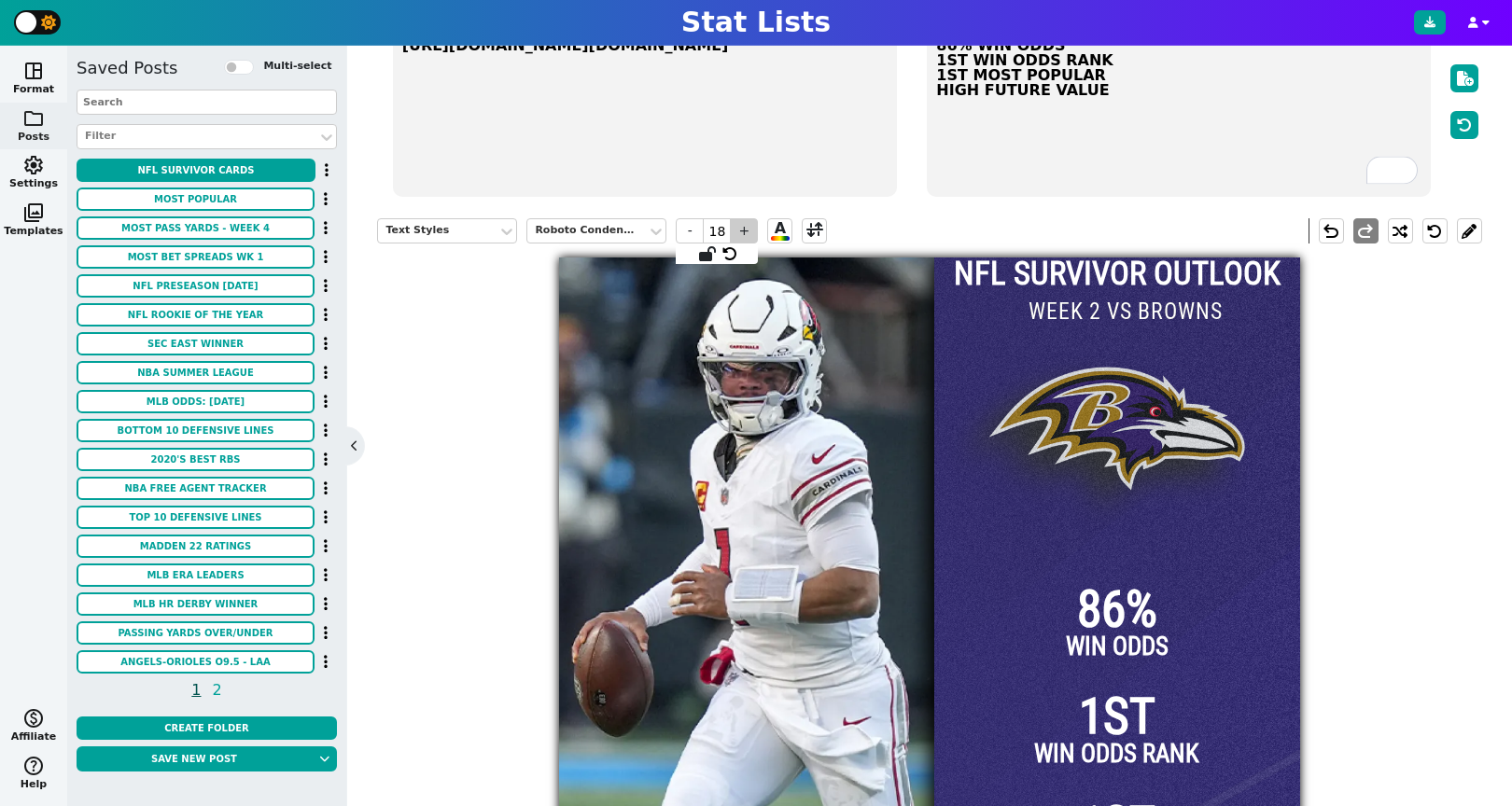
click at [755, 236] on span "+" at bounding box center [743, 231] width 28 height 25
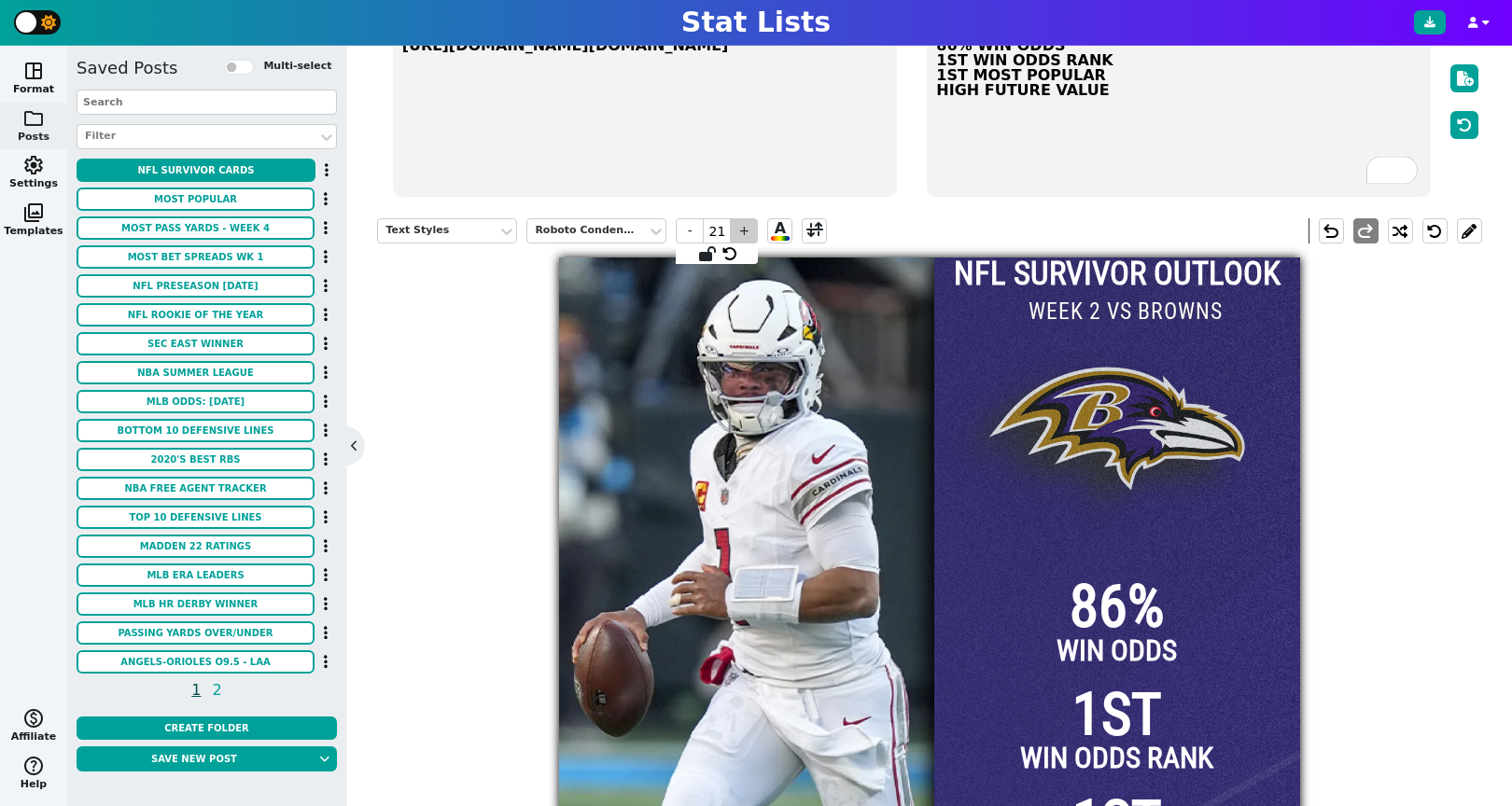
click at [755, 236] on span "+" at bounding box center [743, 231] width 28 height 25
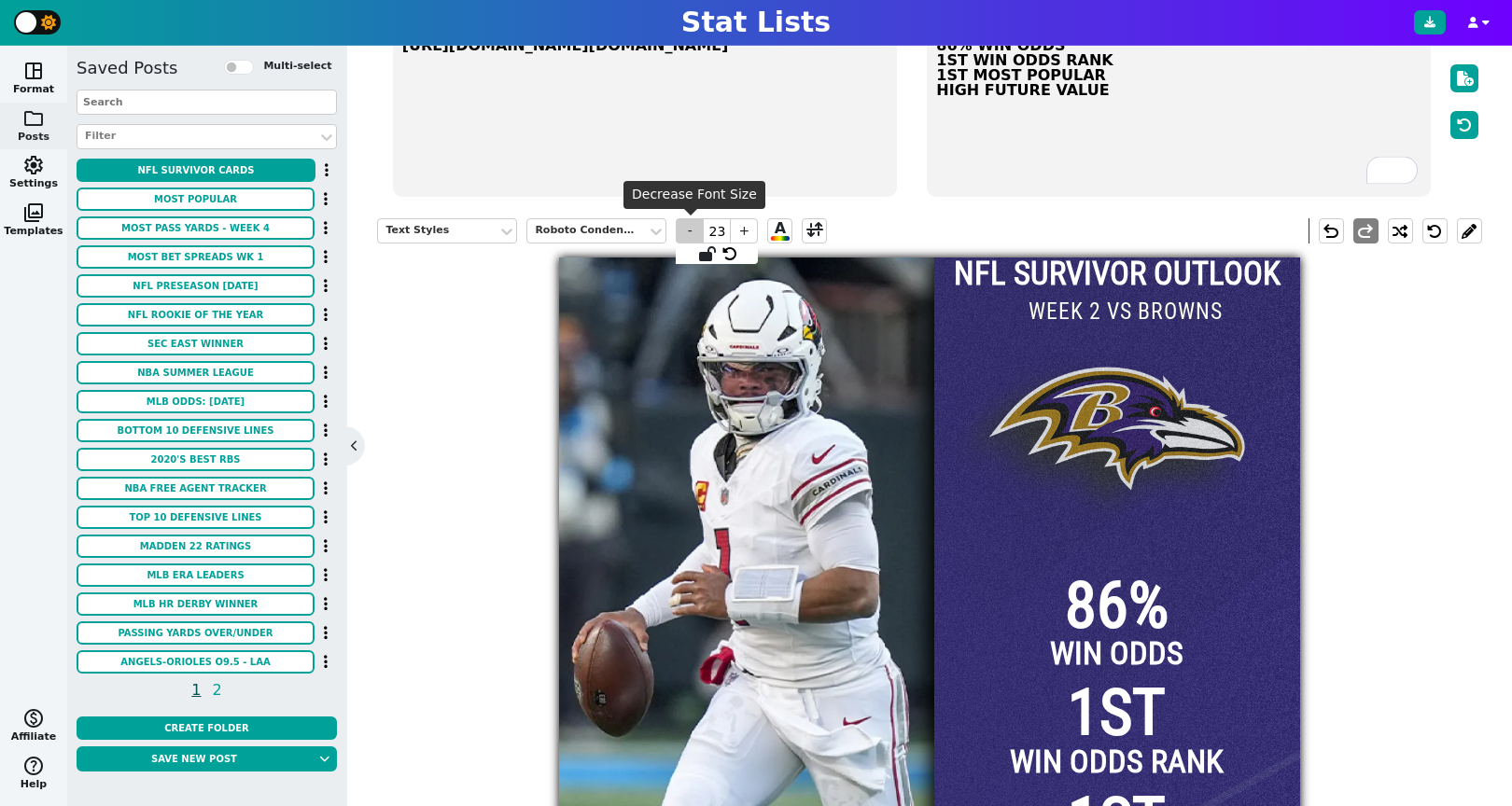
click at [688, 234] on span "-" at bounding box center [690, 231] width 28 height 25
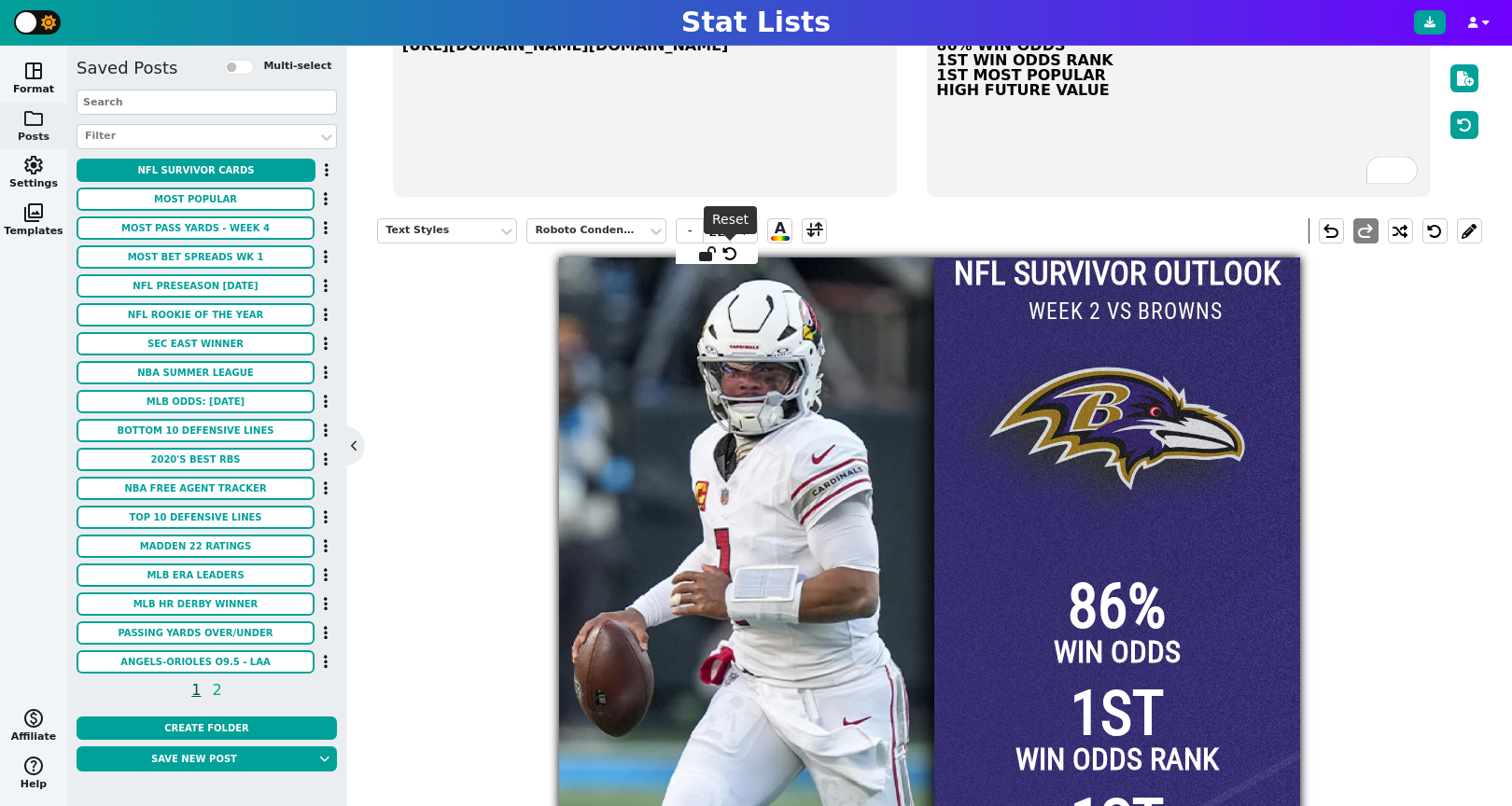
click at [737, 262] on span at bounding box center [729, 254] width 19 height 20
type input "20"
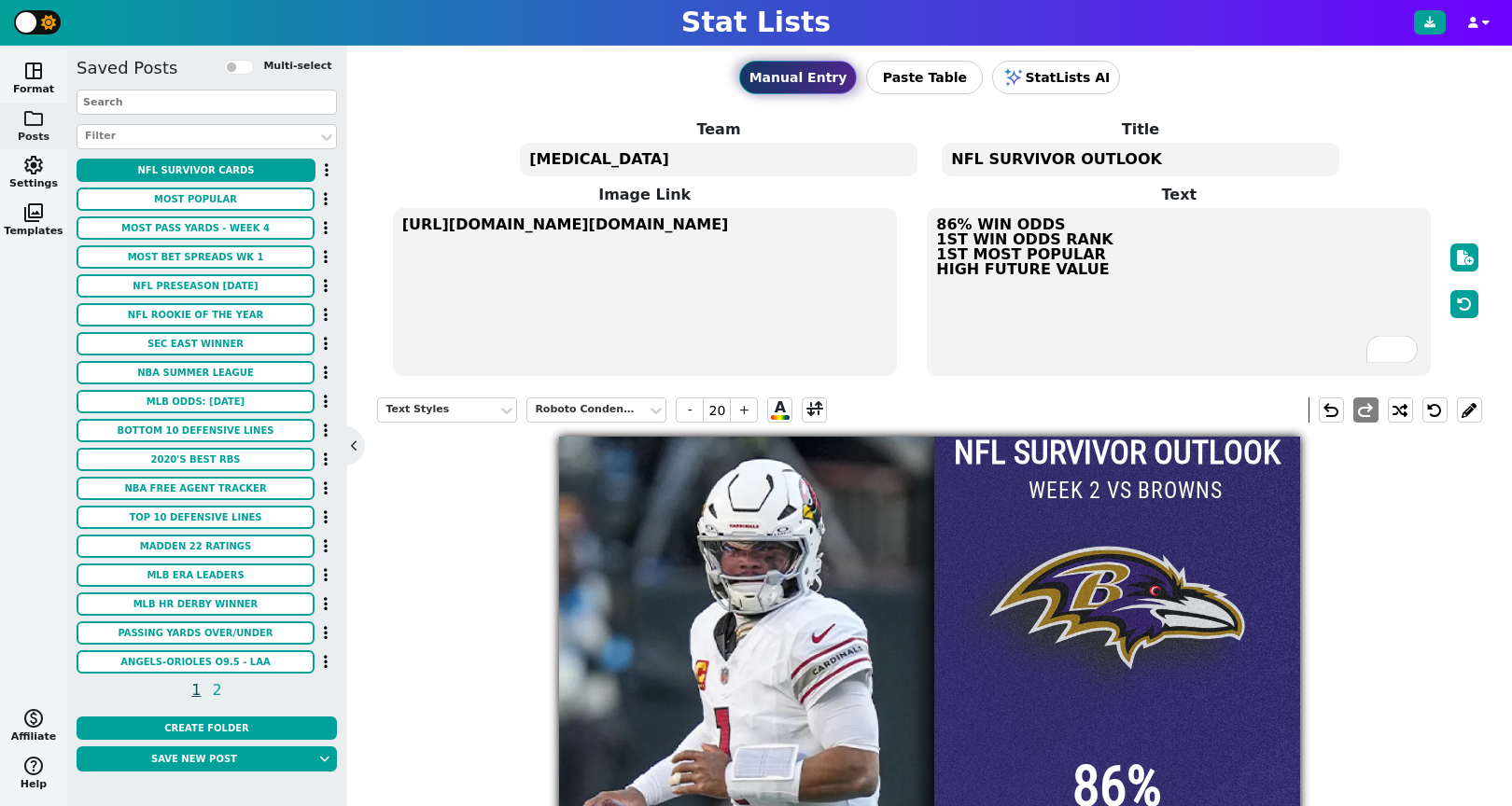
scroll to position [0, 0]
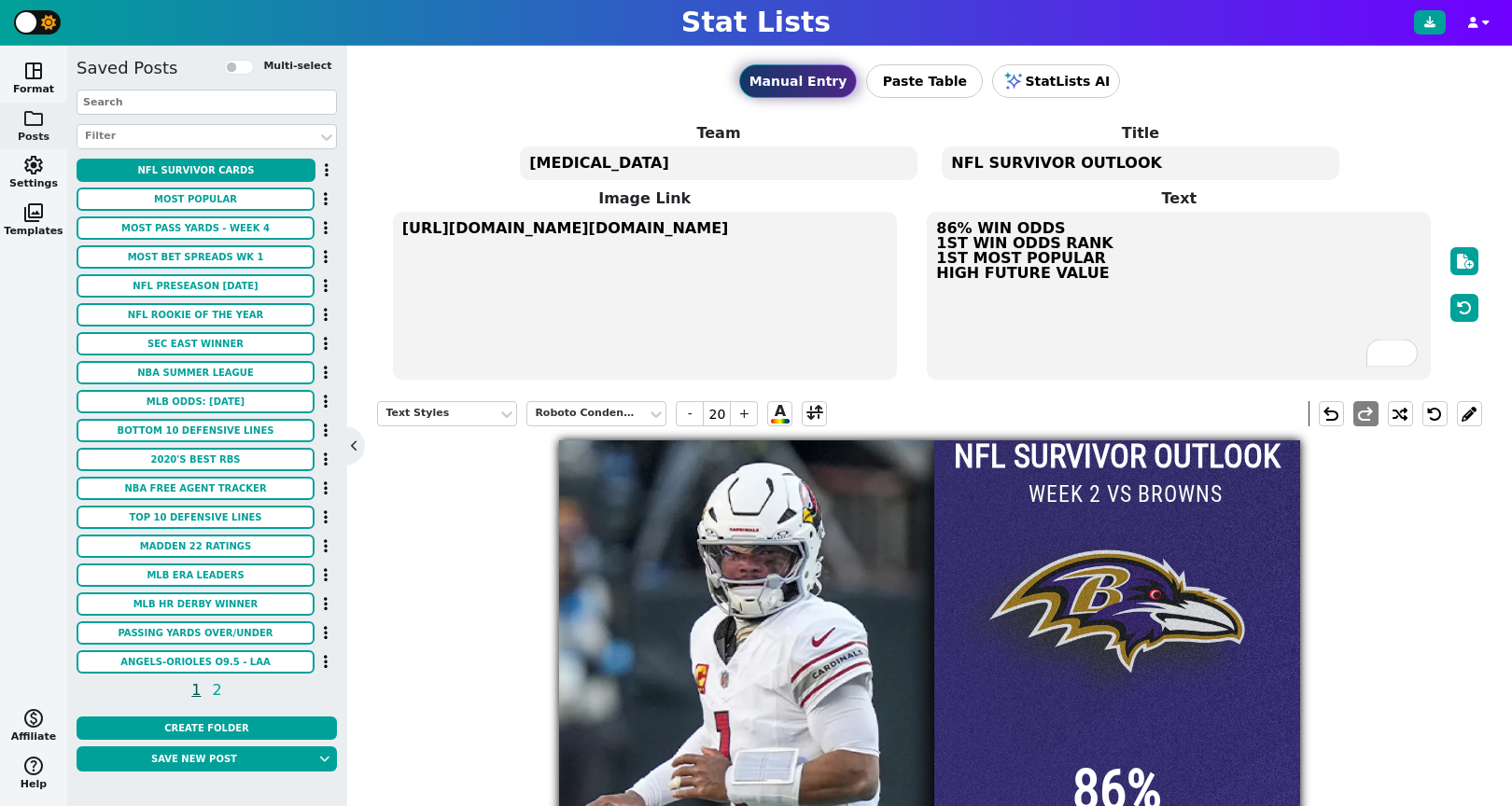
click at [992, 406] on div "Text Styles Roboto Condensed - 20 + A undo redo" at bounding box center [929, 414] width 1104 height 54
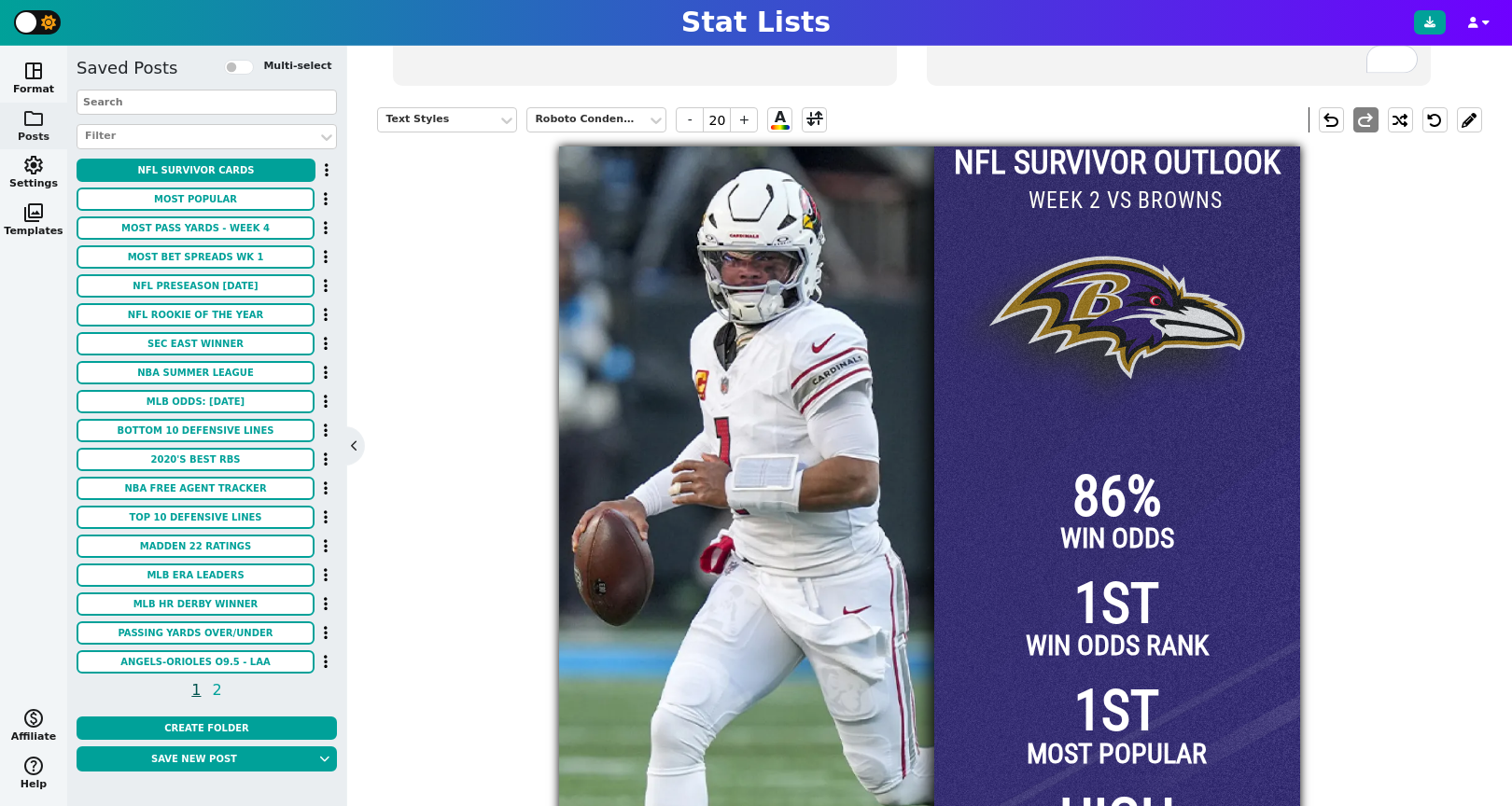
scroll to position [239, 0]
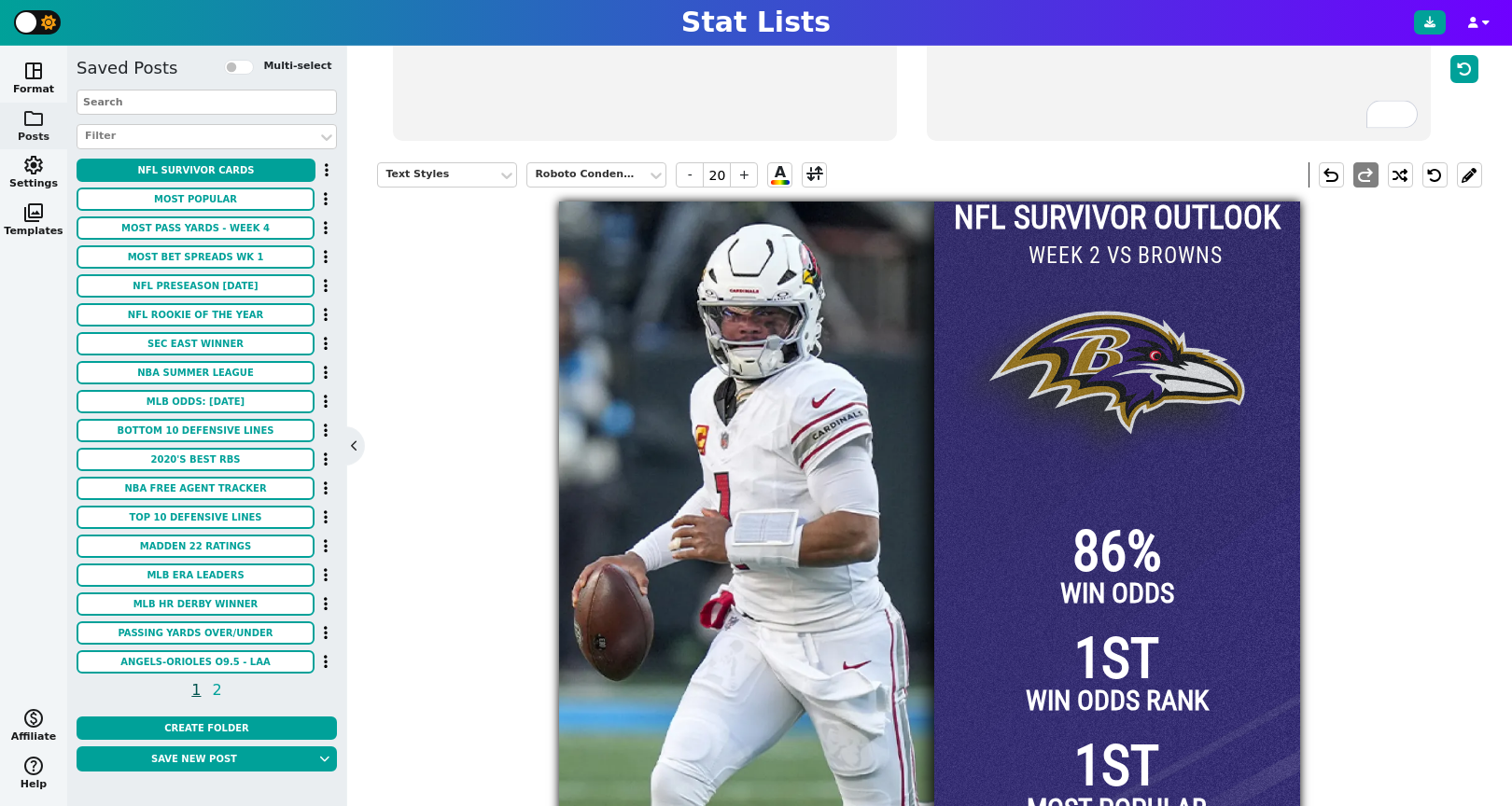
click at [1083, 387] on div at bounding box center [1117, 573] width 366 height 742
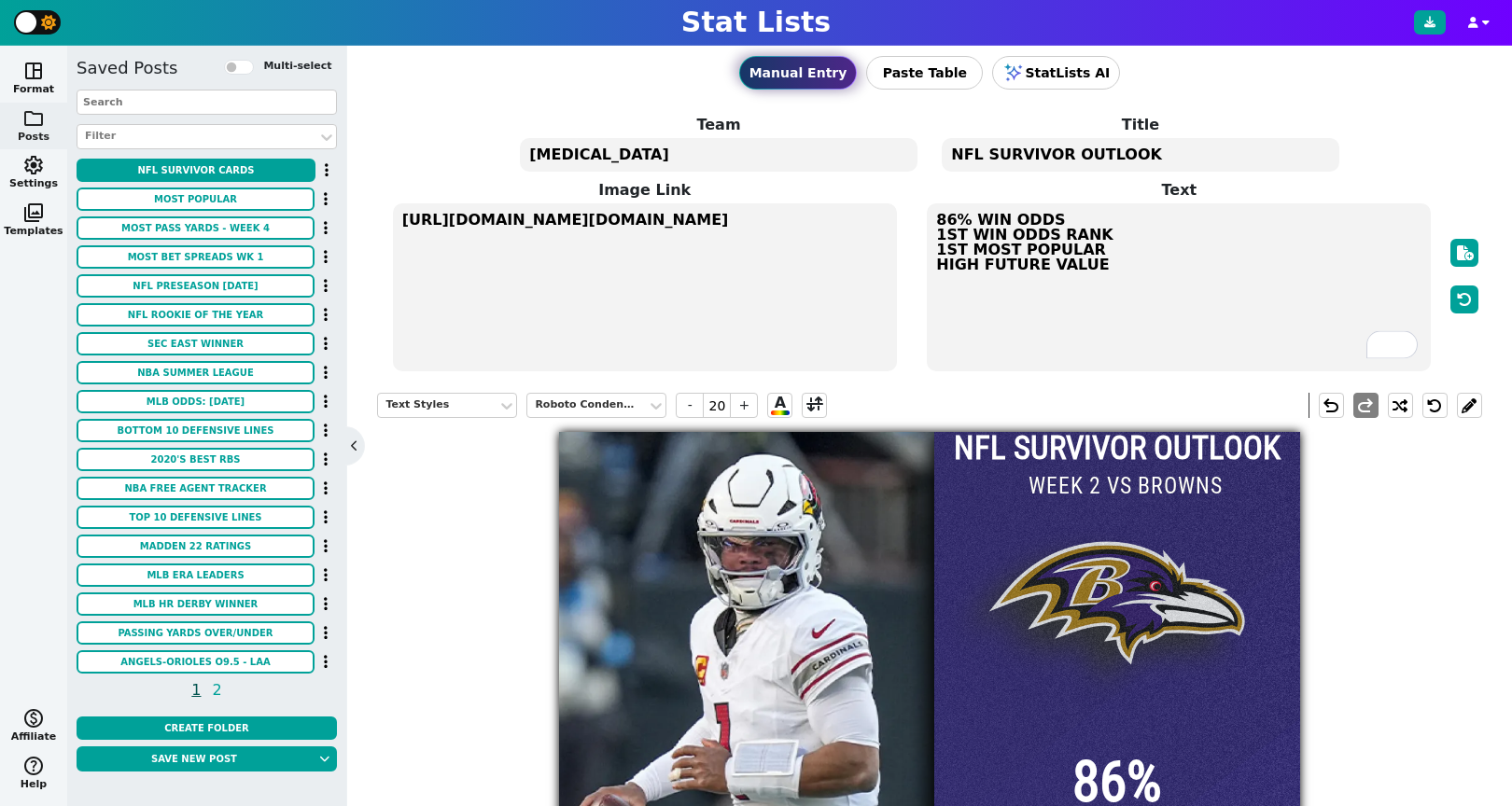
scroll to position [5, 0]
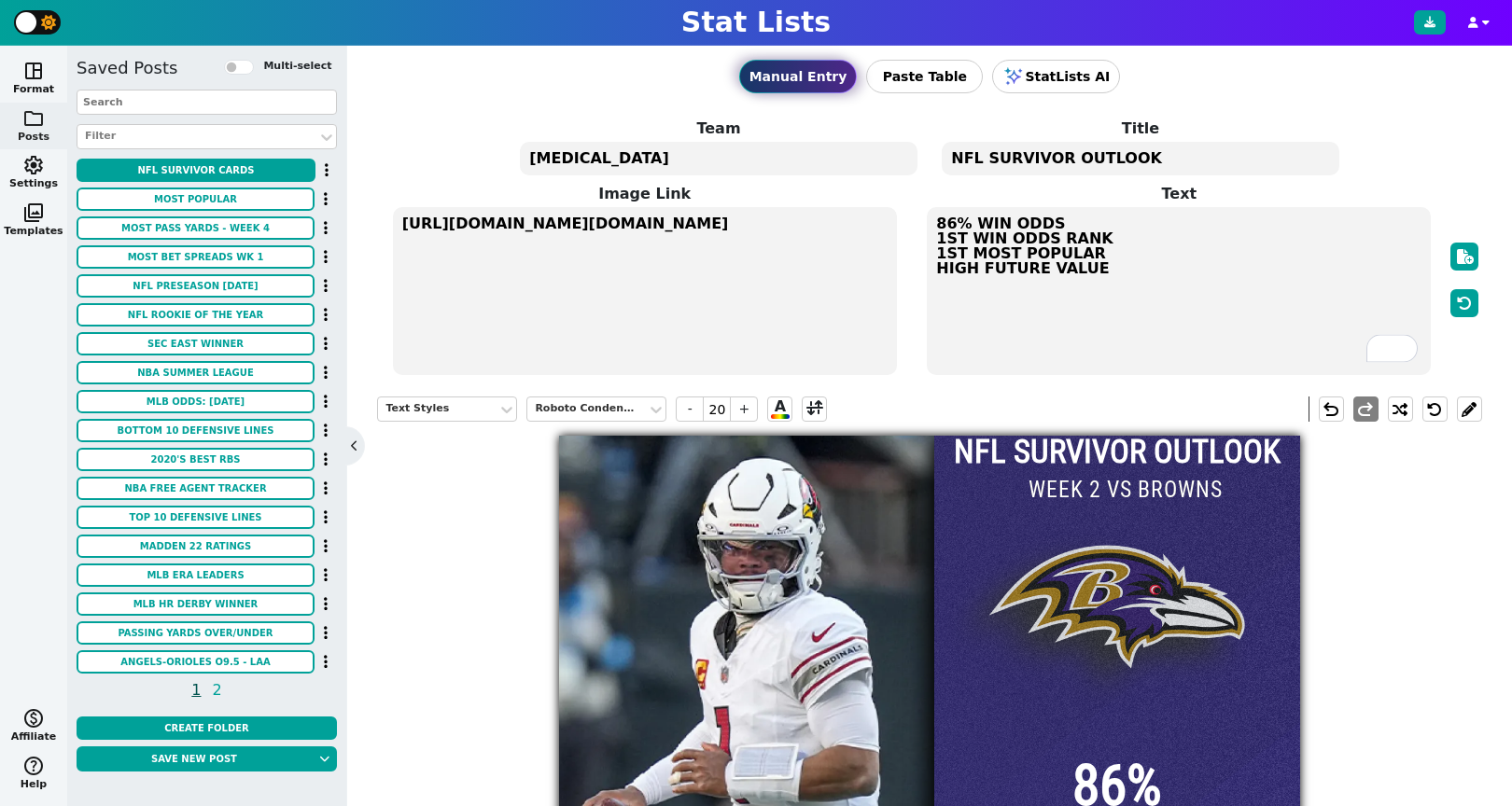
click at [668, 157] on textarea "[MEDICAL_DATA]" at bounding box center [718, 158] width 397 height 33
click at [562, 416] on span "Team Logos" at bounding box center [563, 410] width 75 height 25
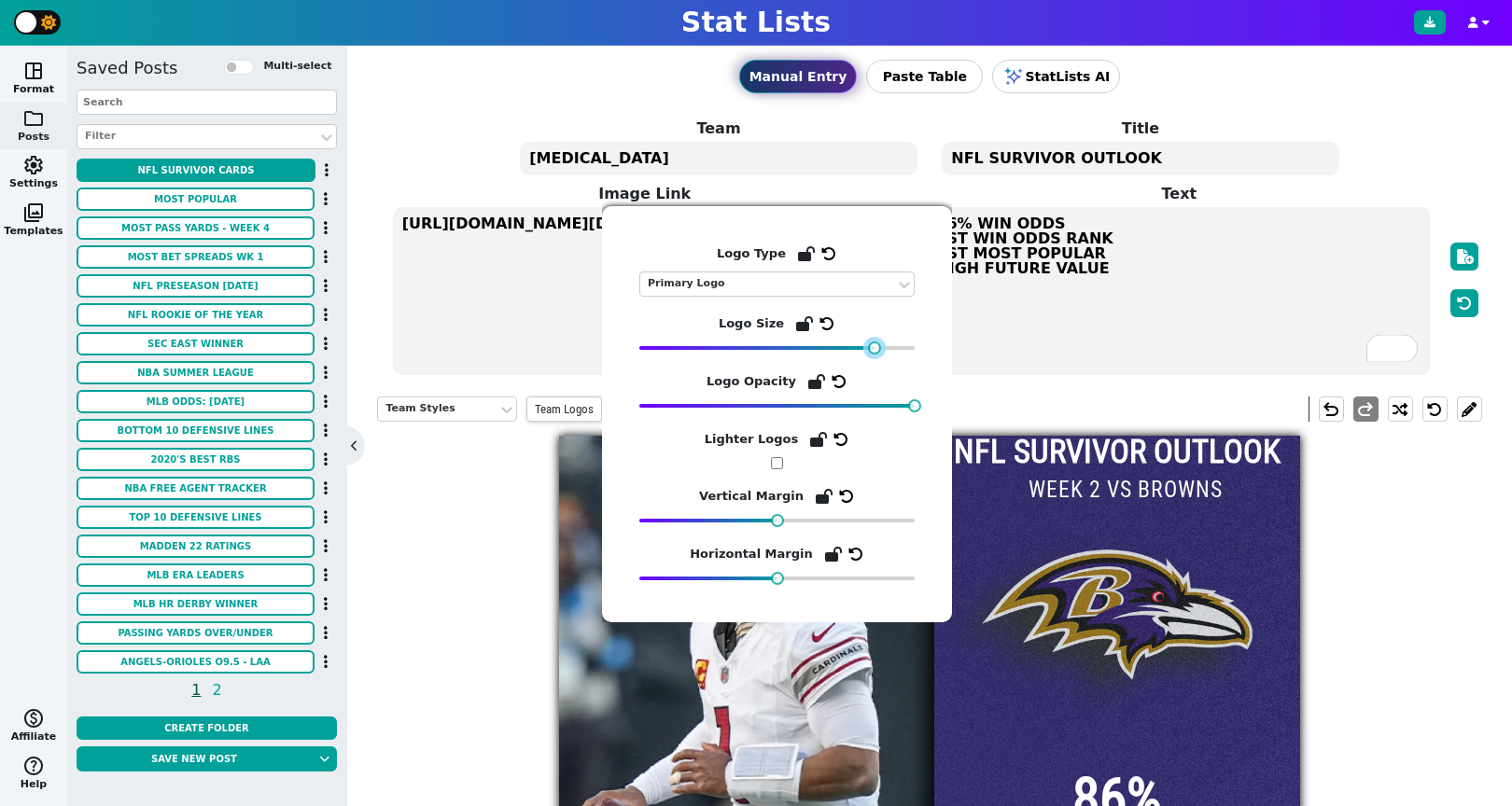
drag, startPoint x: 858, startPoint y: 347, endPoint x: 873, endPoint y: 348, distance: 15.0
click at [873, 348] on div at bounding box center [874, 347] width 13 height 13
click at [827, 328] on icon at bounding box center [826, 323] width 15 height 15
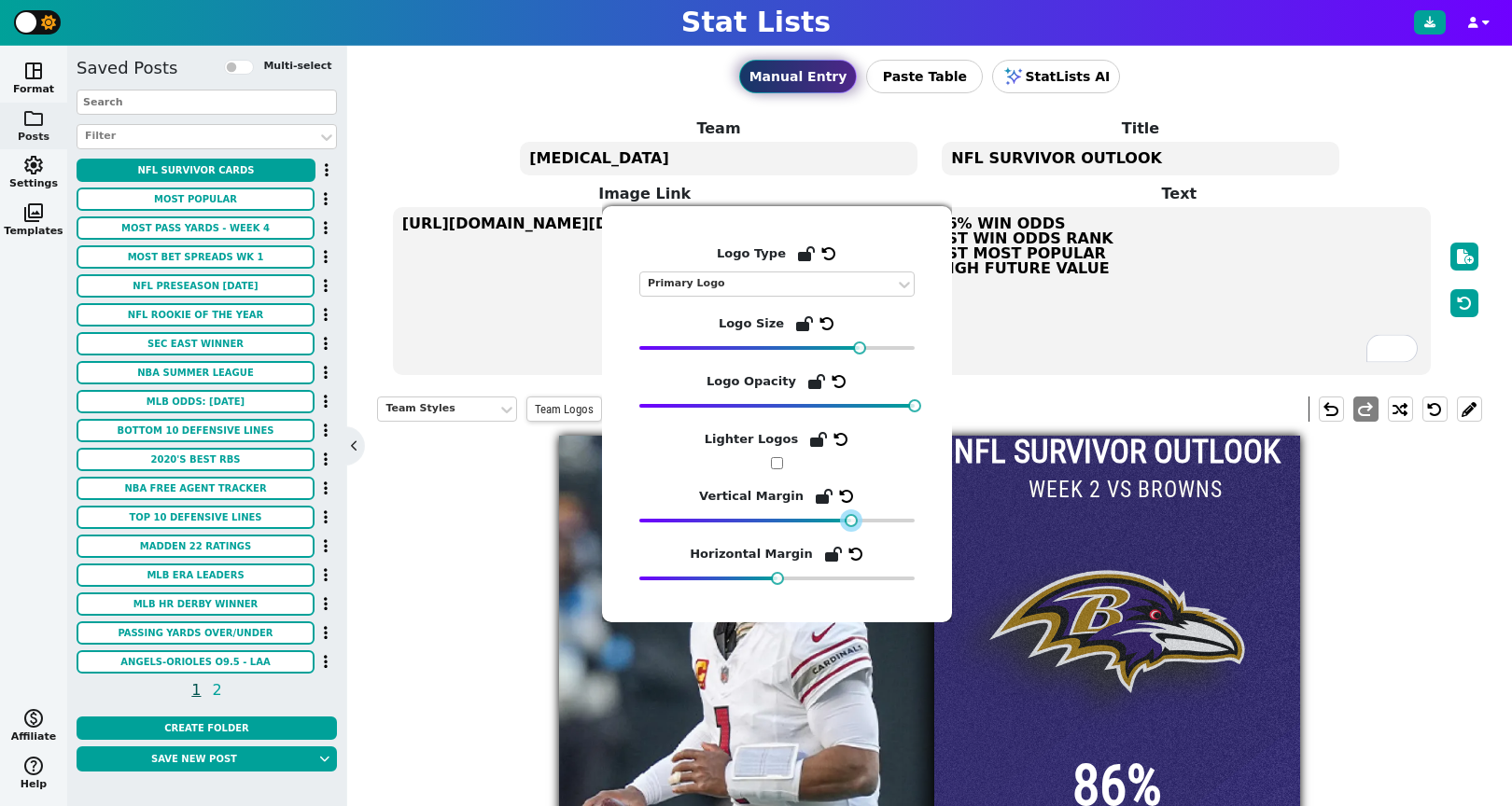
drag, startPoint x: 779, startPoint y: 521, endPoint x: 855, endPoint y: 521, distance: 76.0
click at [855, 521] on div at bounding box center [851, 520] width 13 height 13
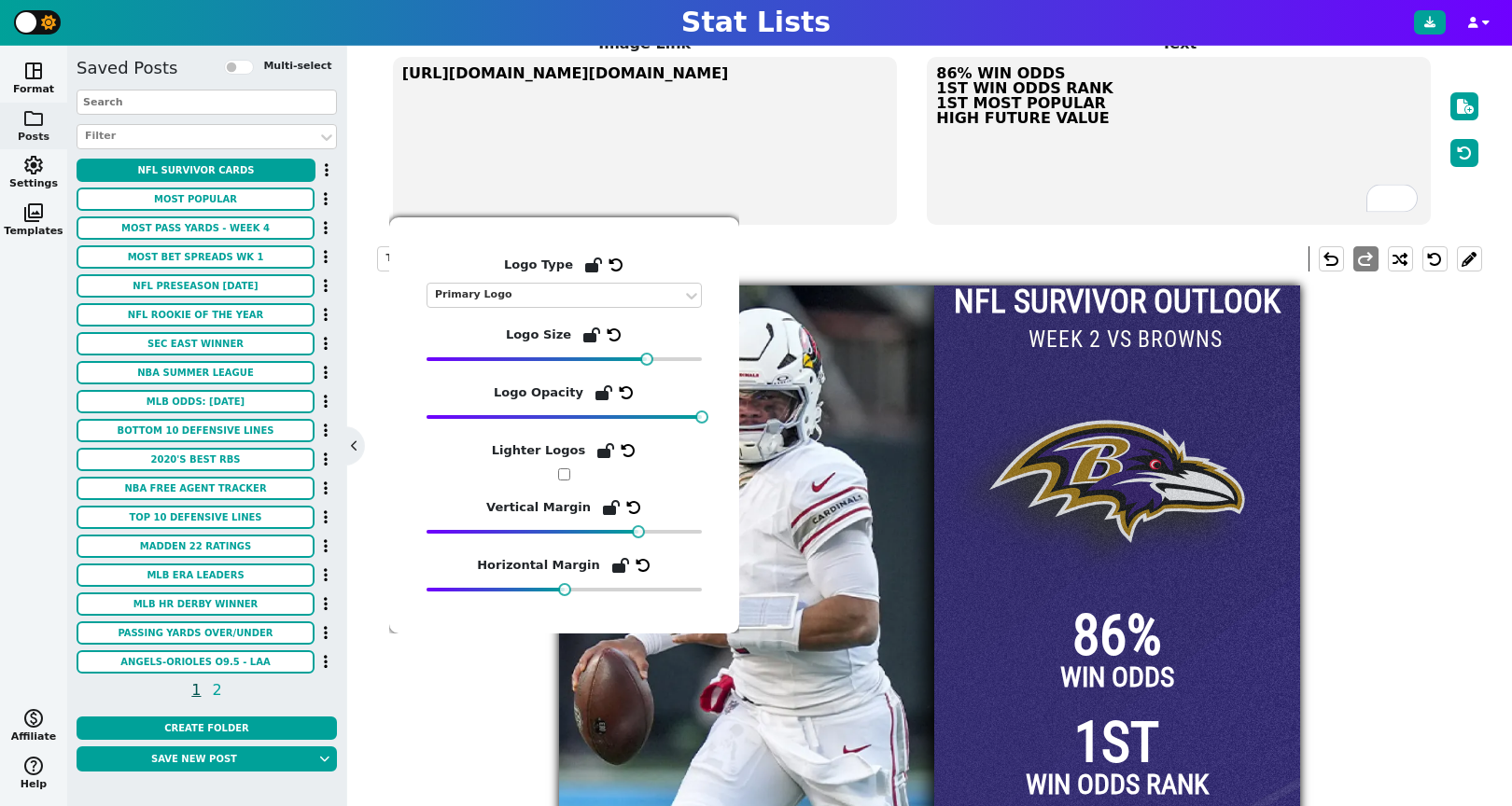
scroll to position [136, 0]
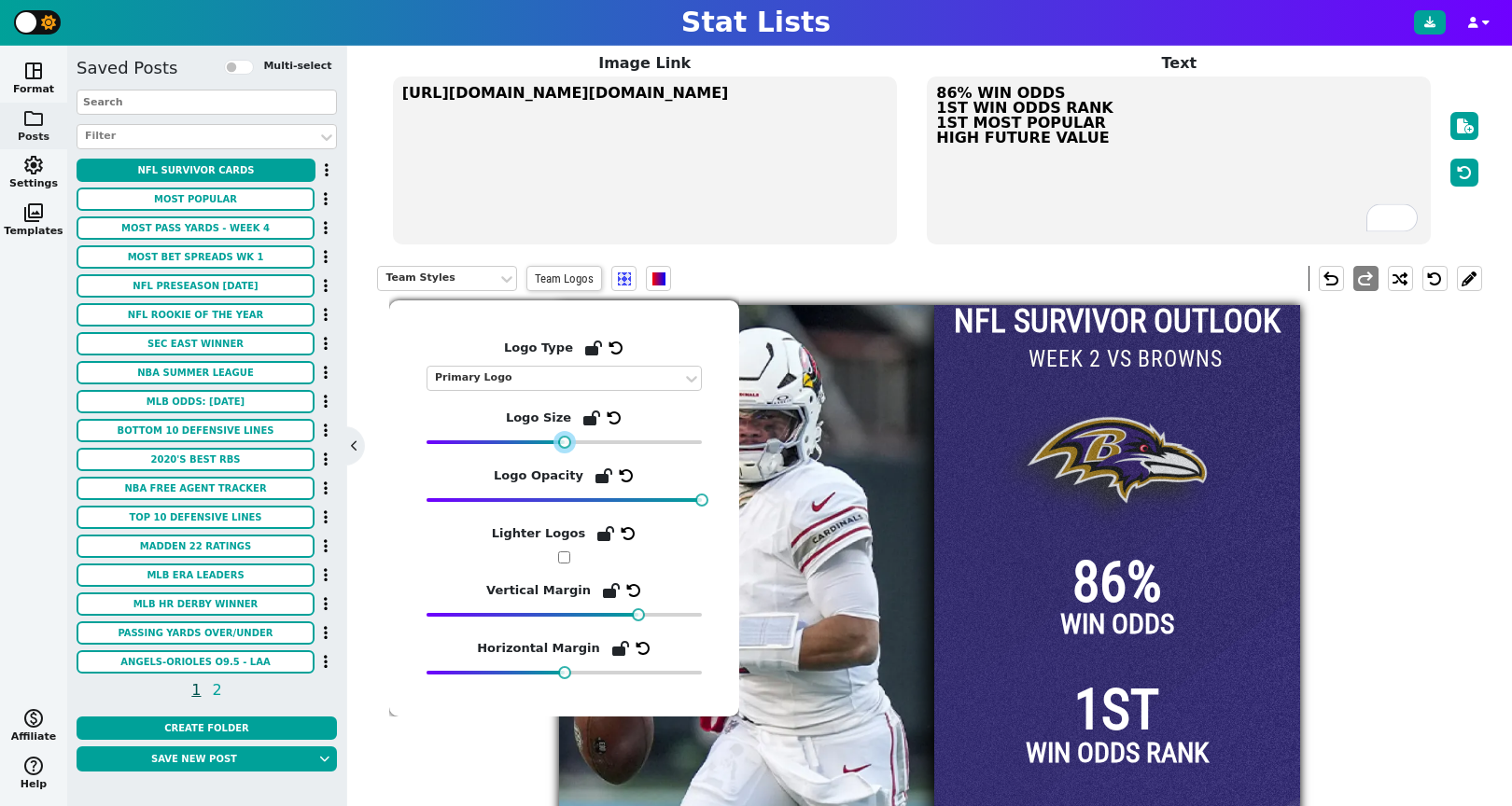
drag, startPoint x: 649, startPoint y: 445, endPoint x: 567, endPoint y: 446, distance: 82.0
click at [567, 446] on div at bounding box center [564, 442] width 13 height 13
click at [612, 423] on icon at bounding box center [614, 418] width 15 height 15
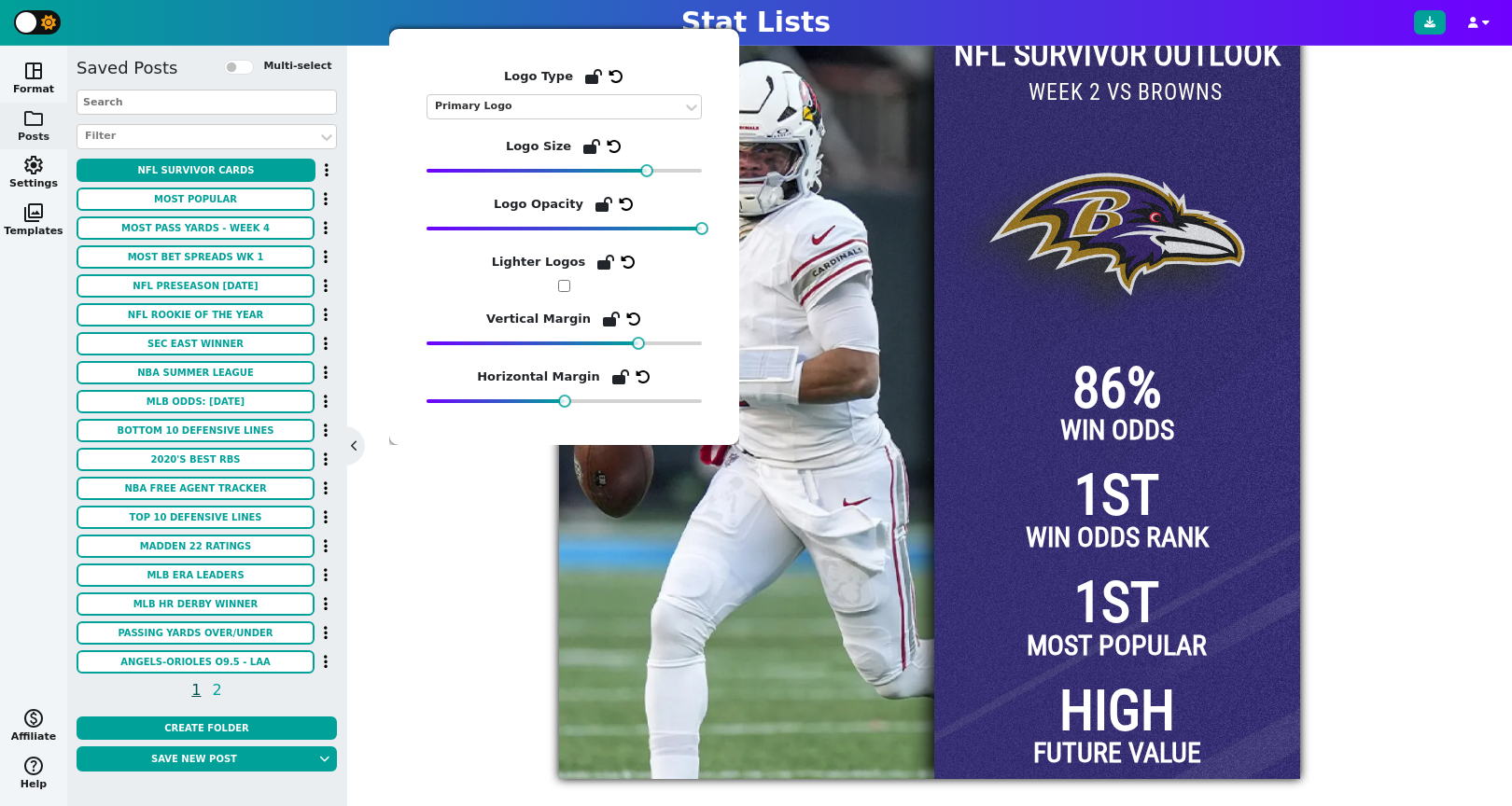
scroll to position [408, 0]
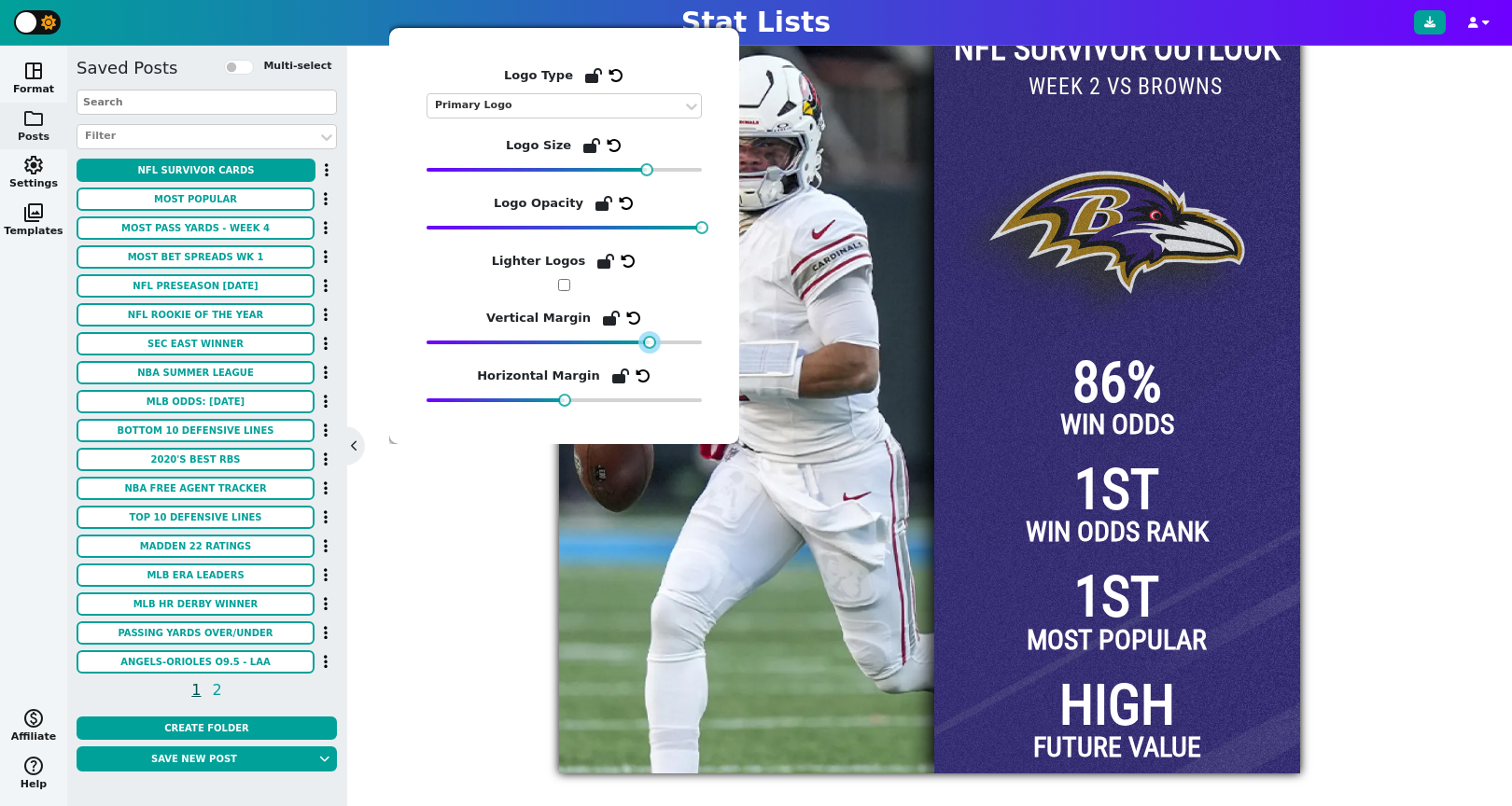
drag, startPoint x: 638, startPoint y: 341, endPoint x: 650, endPoint y: 344, distance: 12.4
click at [650, 344] on div at bounding box center [649, 342] width 13 height 13
click at [562, 284] on input "checkbox" at bounding box center [564, 285] width 12 height 12
checkbox input "false"
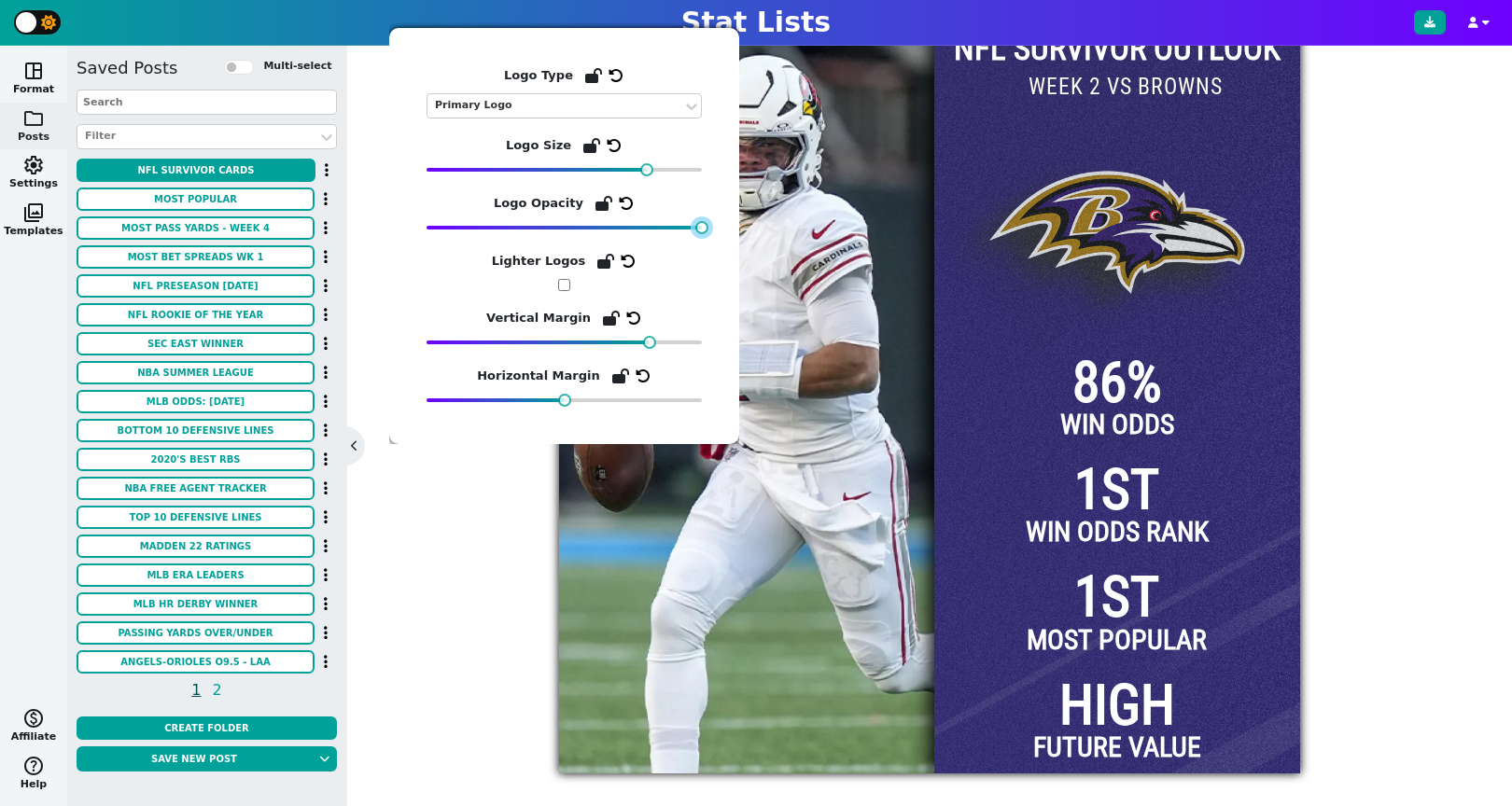
drag, startPoint x: 698, startPoint y: 229, endPoint x: 826, endPoint y: 230, distance: 128.0
click at [826, 230] on body "Stat Lists space_dashboard Format folder Posts settings Settings photo_library …" at bounding box center [756, 403] width 1512 height 806
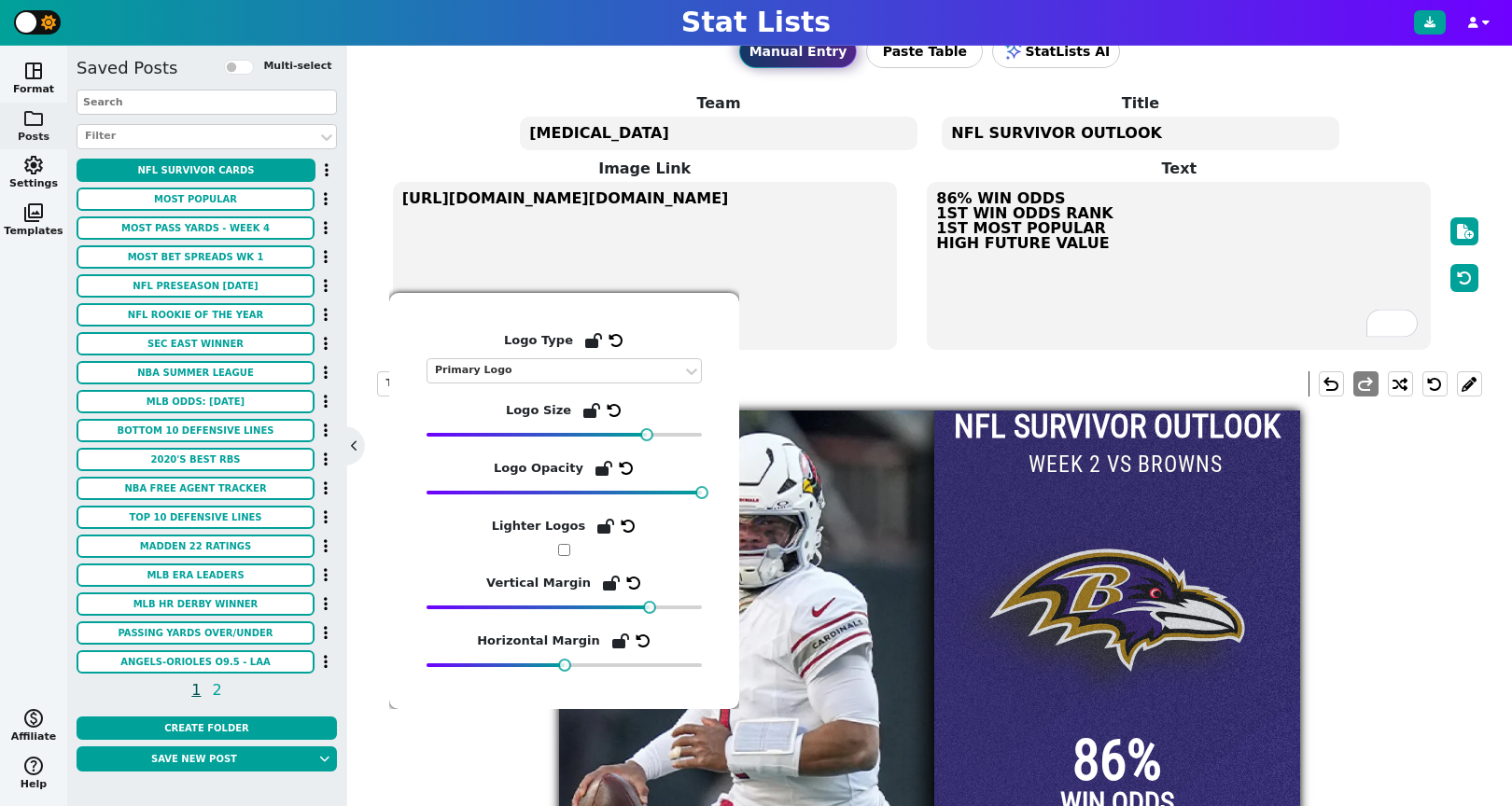
scroll to position [0, 0]
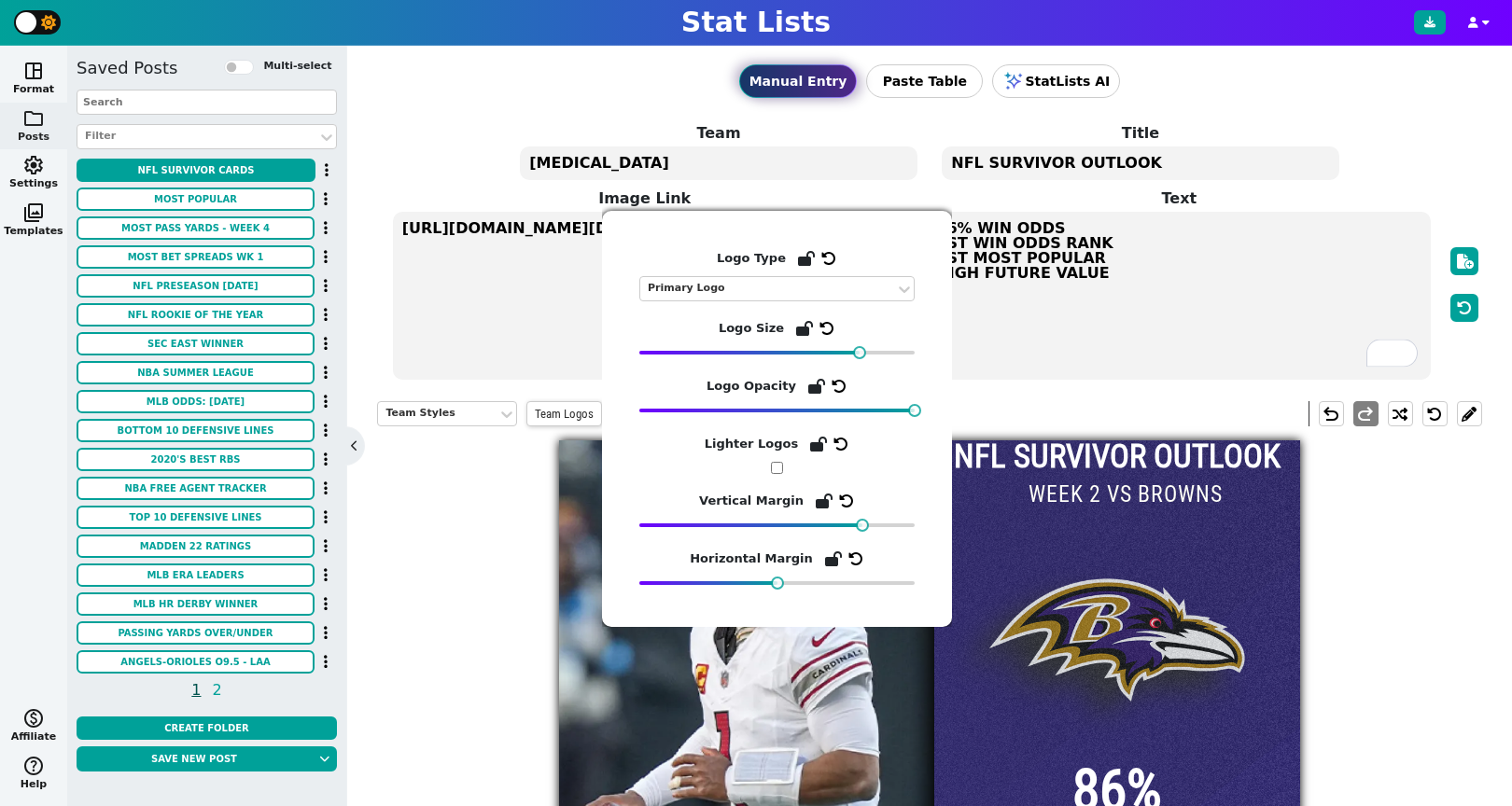
click at [1147, 397] on div "Team Styles Team Logos undo redo" at bounding box center [929, 414] width 1104 height 54
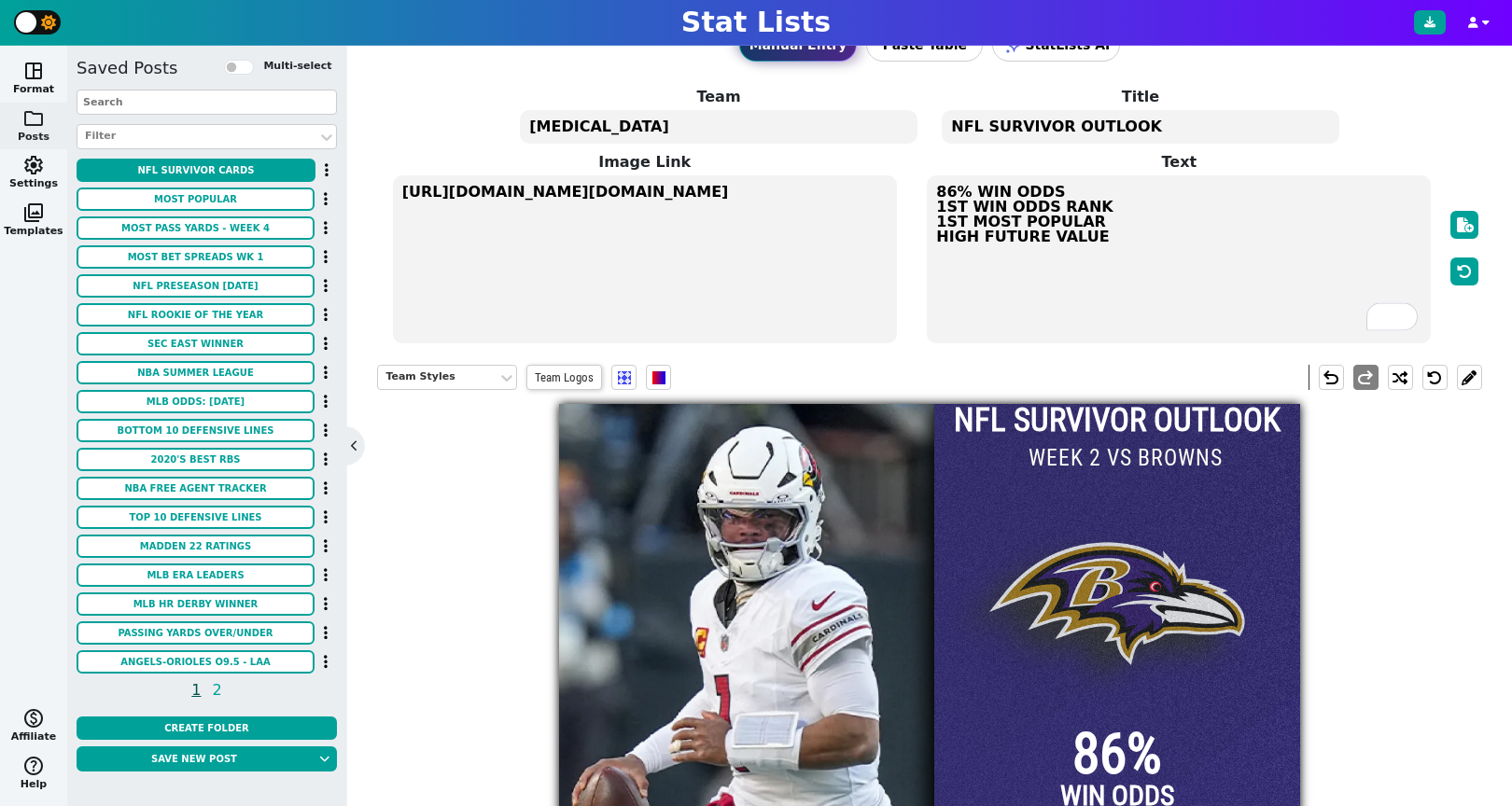
scroll to position [4, 0]
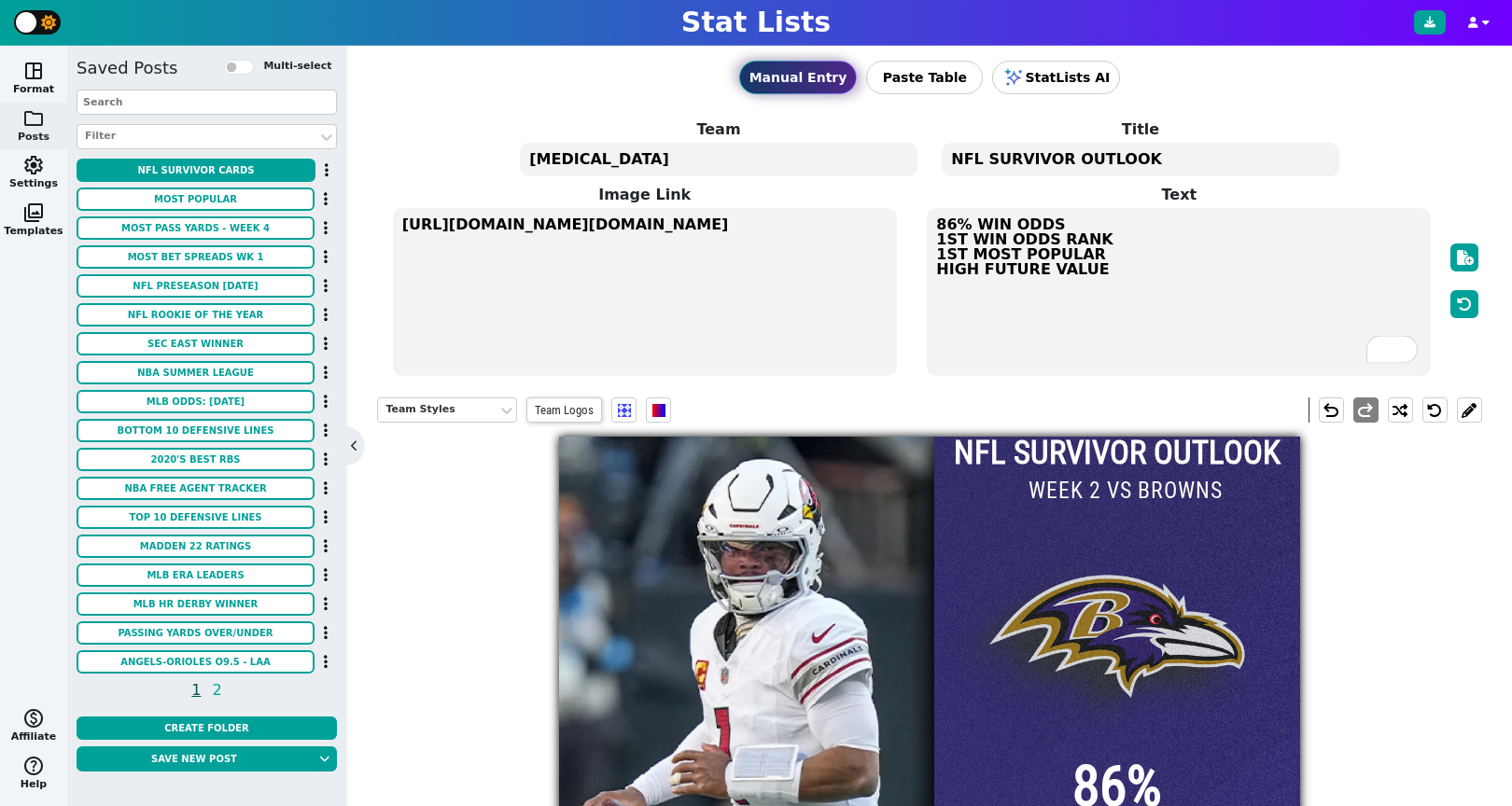
click at [581, 229] on textarea "https://firebasestorage.googleapis.com/v0/b/statlist-images.appspot.com/o/image…" at bounding box center [645, 292] width 504 height 168
click at [693, 414] on span at bounding box center [688, 410] width 19 height 15
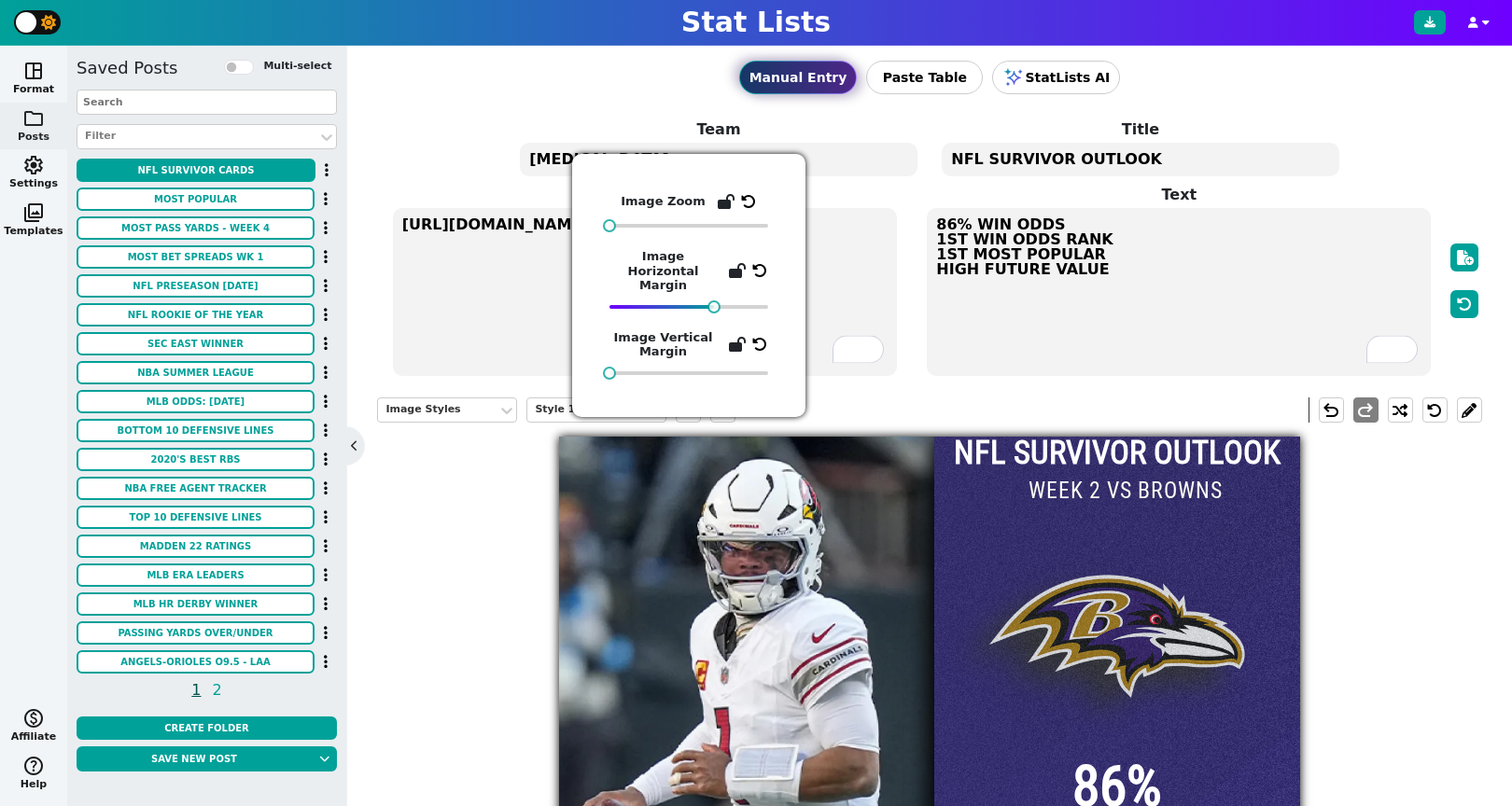
click at [505, 329] on textarea "https://firebasestorage.googleapis.com/v0/b/statlist-images.appspot.com/o/image…" at bounding box center [645, 292] width 504 height 168
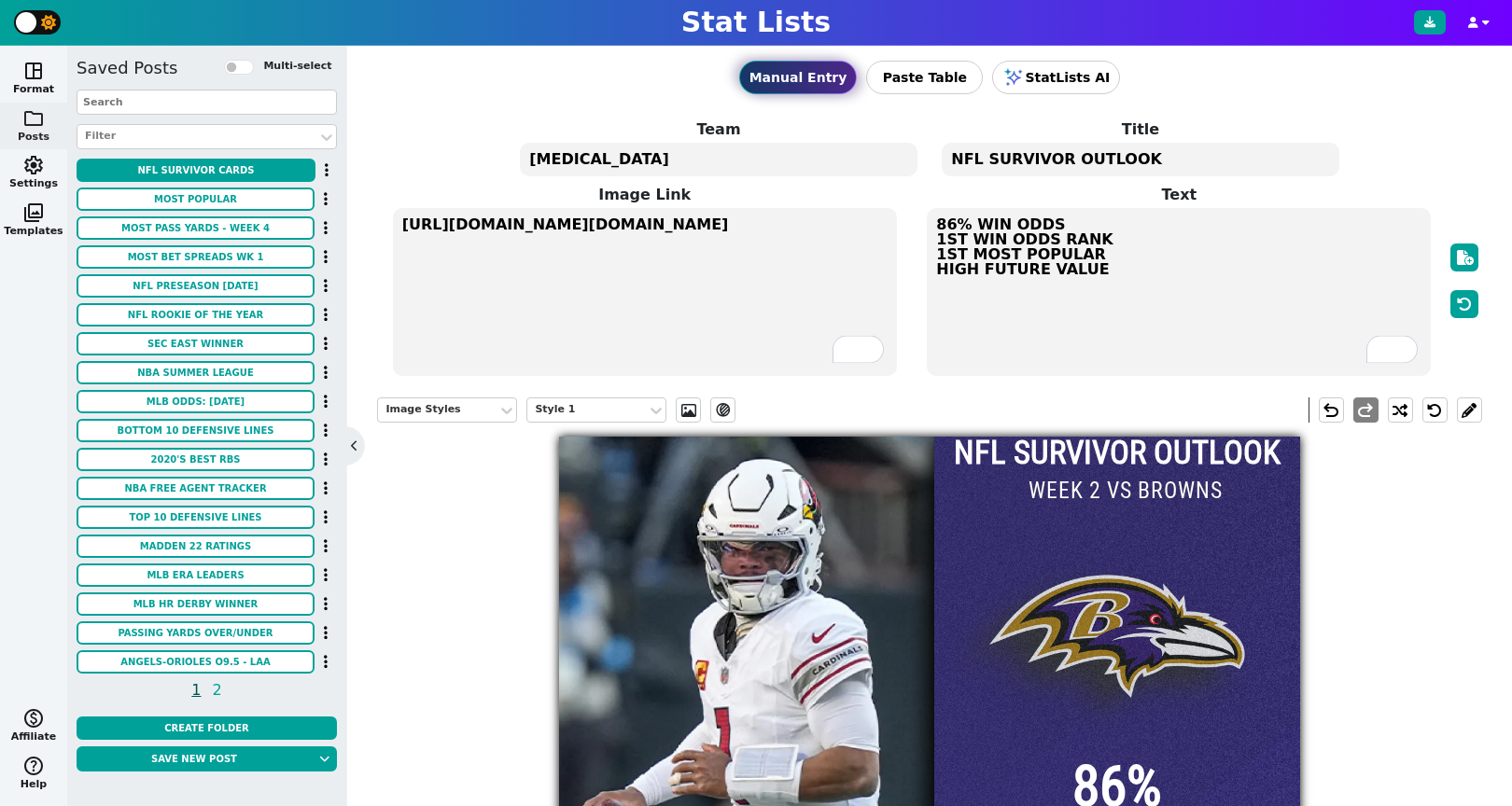
click at [590, 273] on textarea "https://firebasestorage.googleapis.com/v0/b/statlist-images.appspot.com/o/image…" at bounding box center [645, 292] width 504 height 168
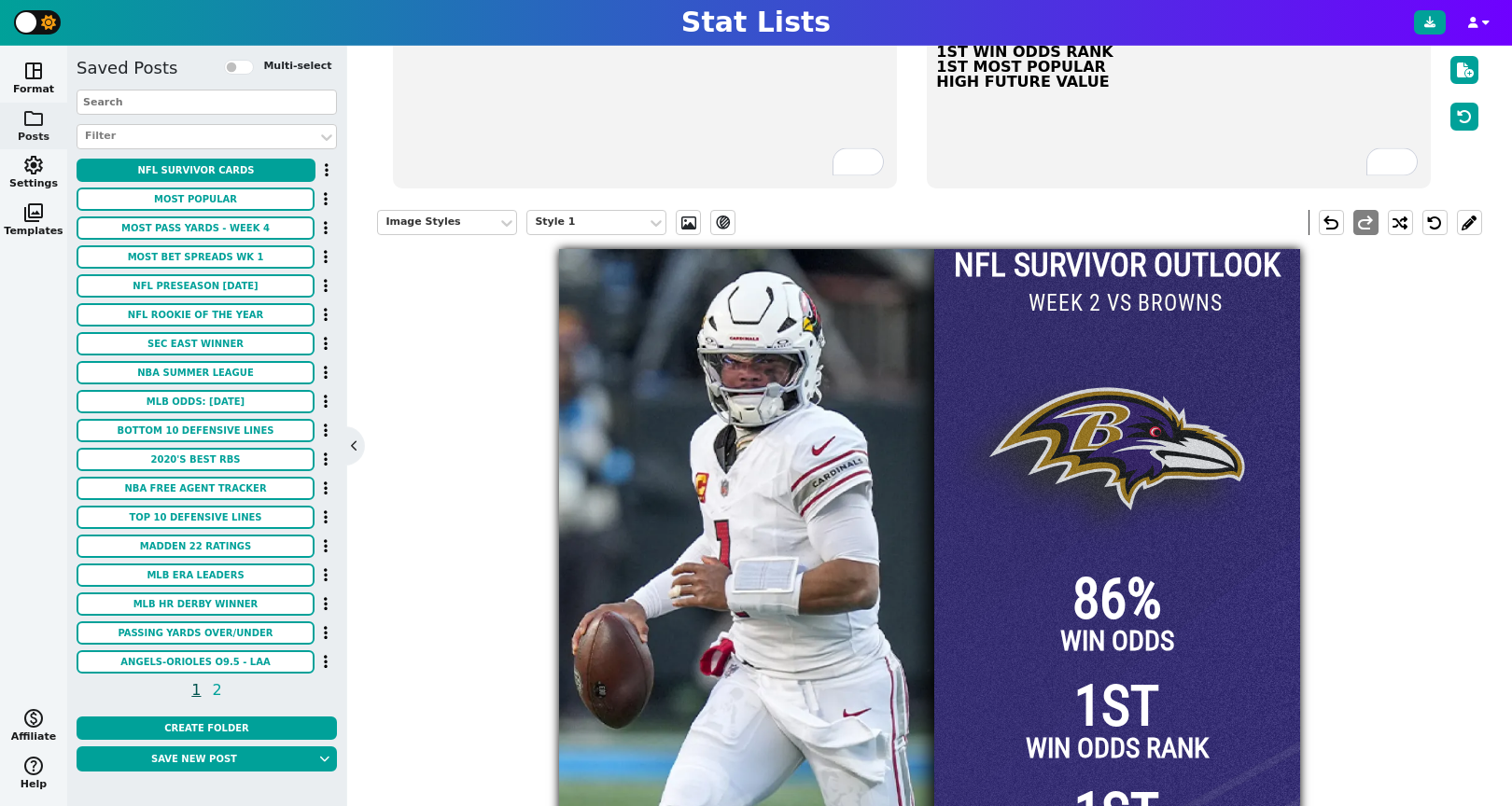
scroll to position [0, 0]
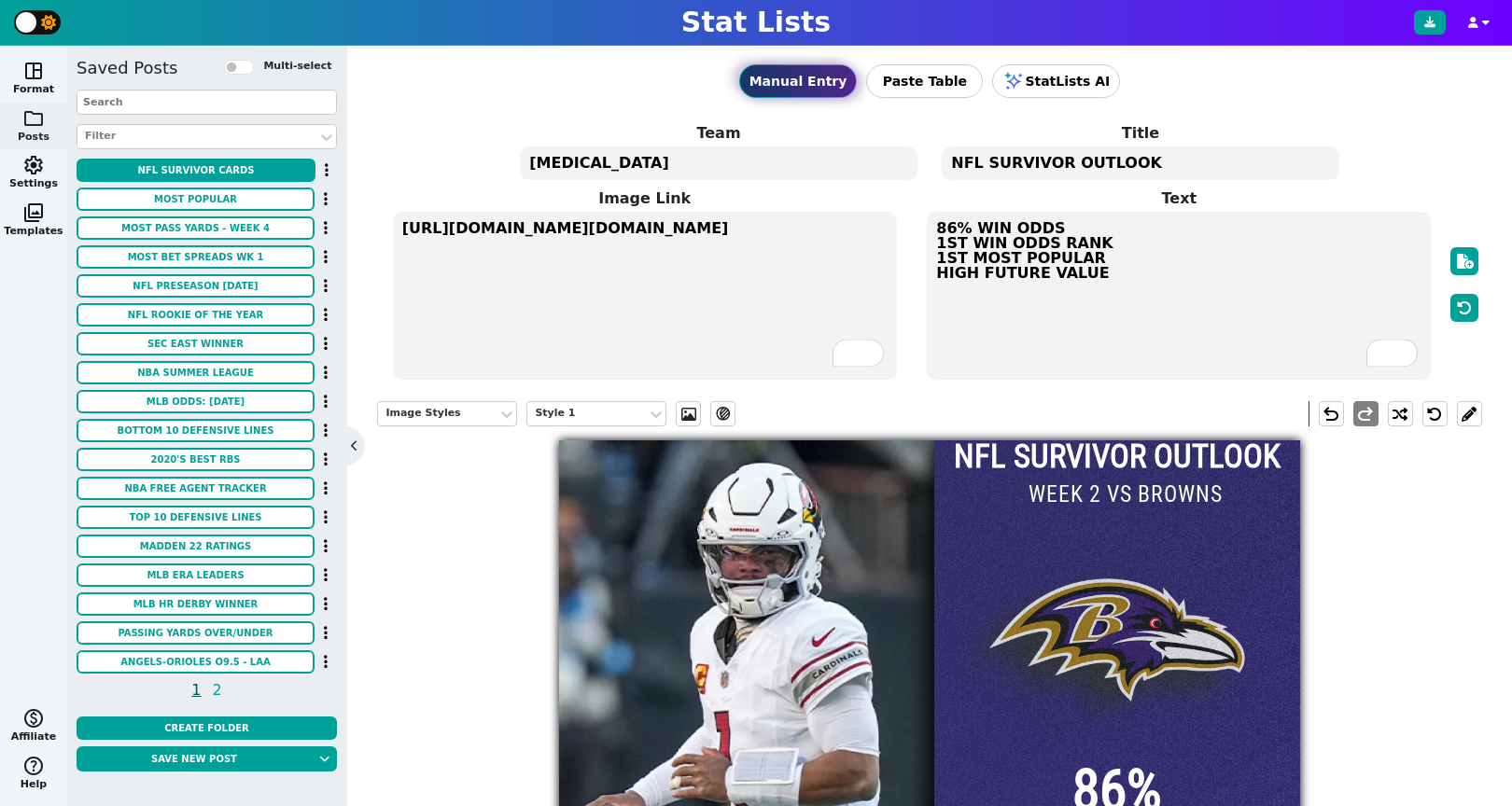
click at [547, 231] on textarea "https://firebasestorage.googleapis.com/v0/b/statlist-images.appspot.com/o/image…" at bounding box center [645, 296] width 504 height 168
paste textarea "www.google.com/search?q=derrick+henry+ravens+full+bod&sca_esv=dad87895c19efbc5&…"
type textarea "https://www.google.com/search?q=derrick+henry+ravens+full+bod&sca_esv=dad87895c…"
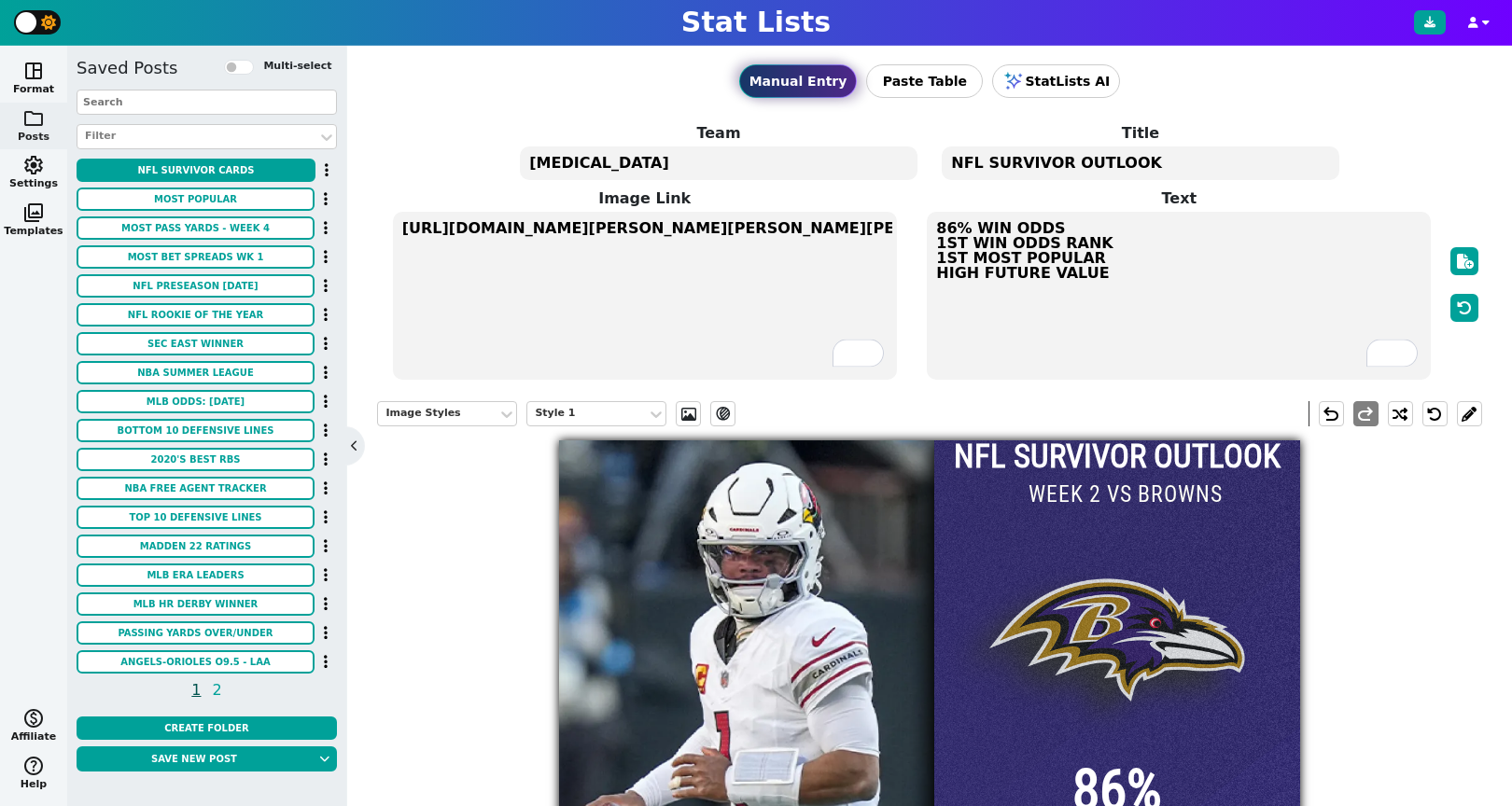
scroll to position [0, 4817]
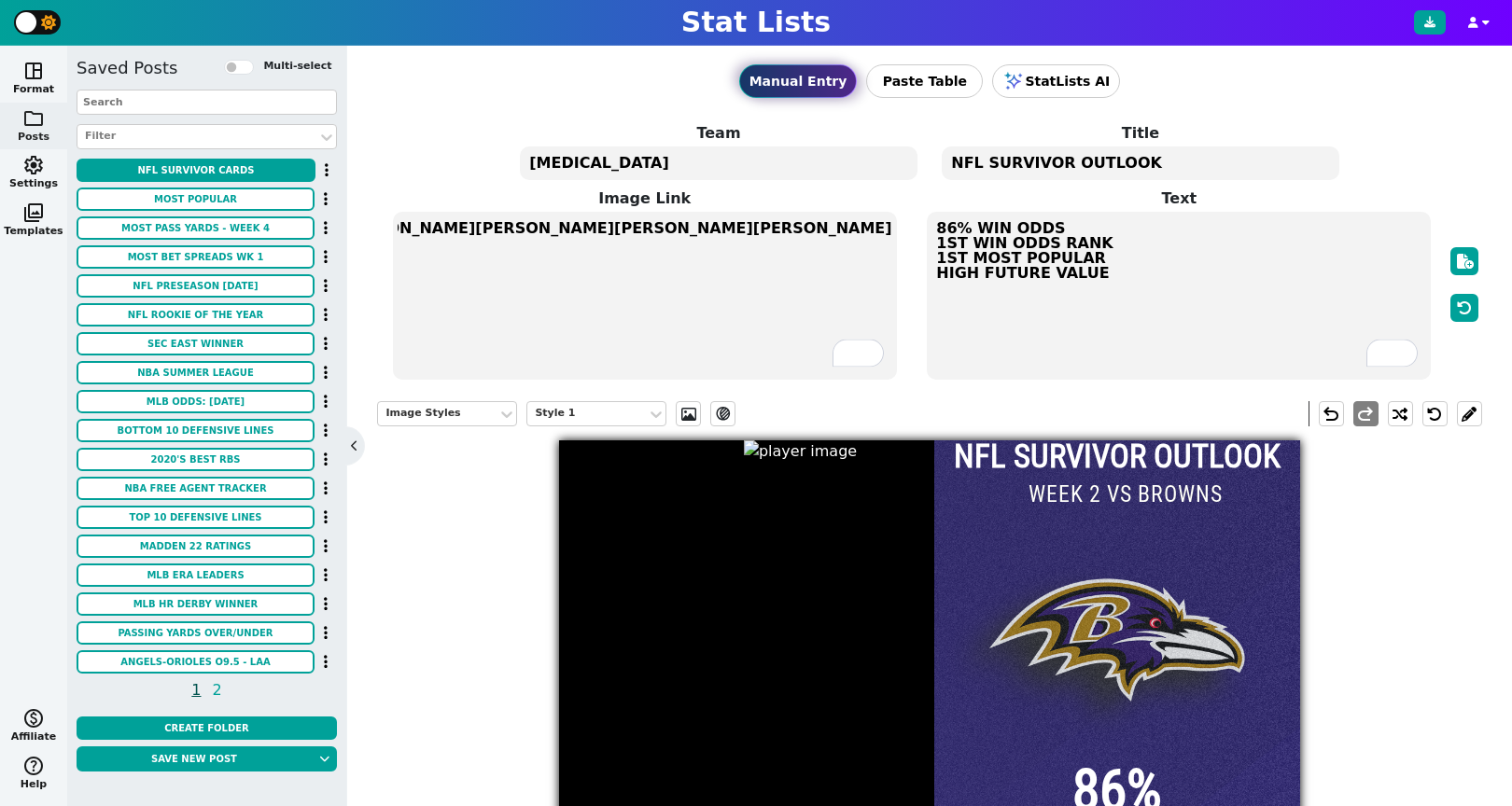
click at [547, 231] on textarea "https://www.google.com/search?q=derrick+henry+ravens+full+bod&sca_esv=dad87895c…" at bounding box center [645, 296] width 504 height 168
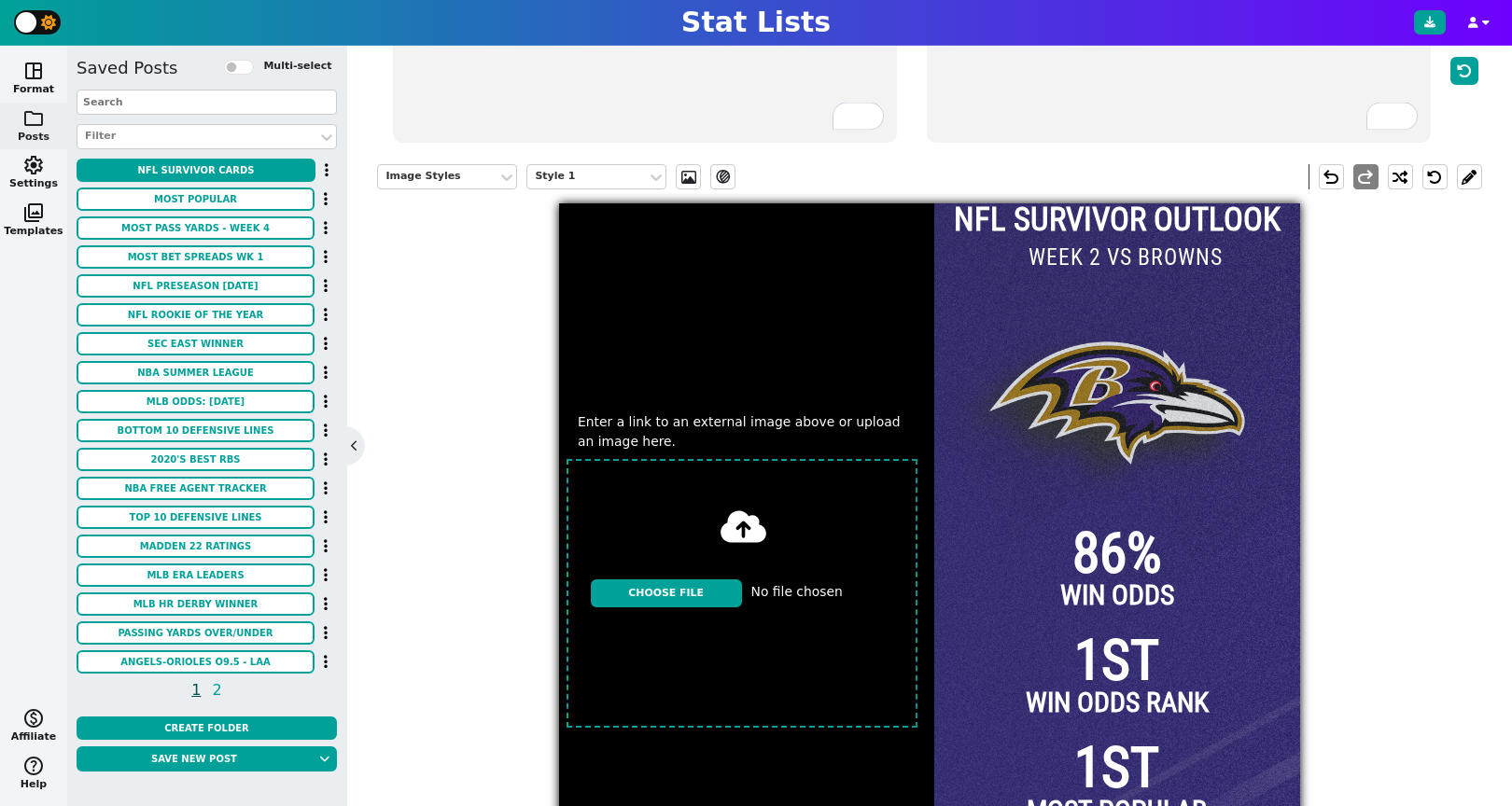
scroll to position [408, 0]
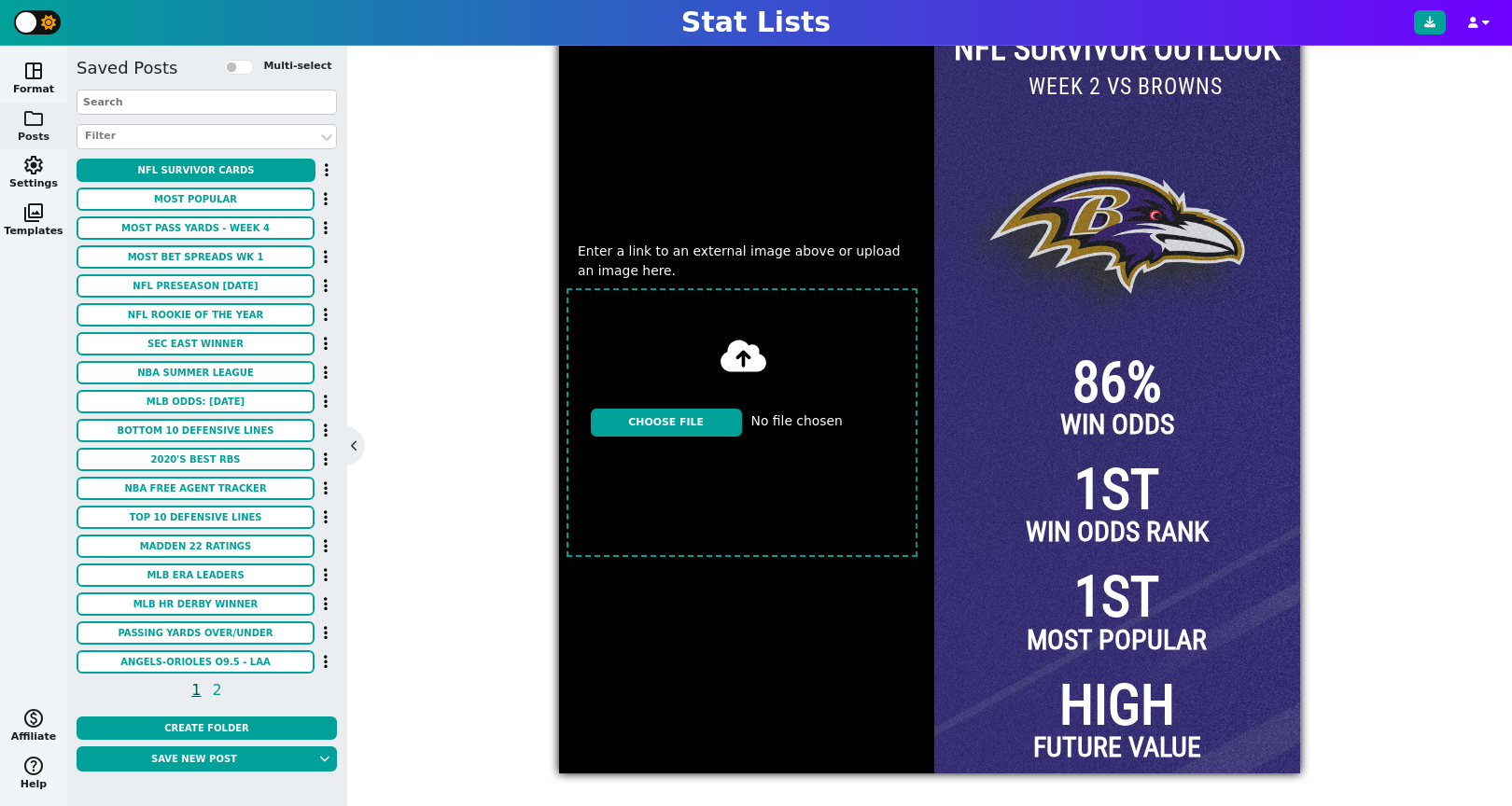
click at [692, 422] on input "file" at bounding box center [741, 423] width 366 height 284
type input "C:\fakepath\ravens-running-back-derrick-henry-959483615.webp"
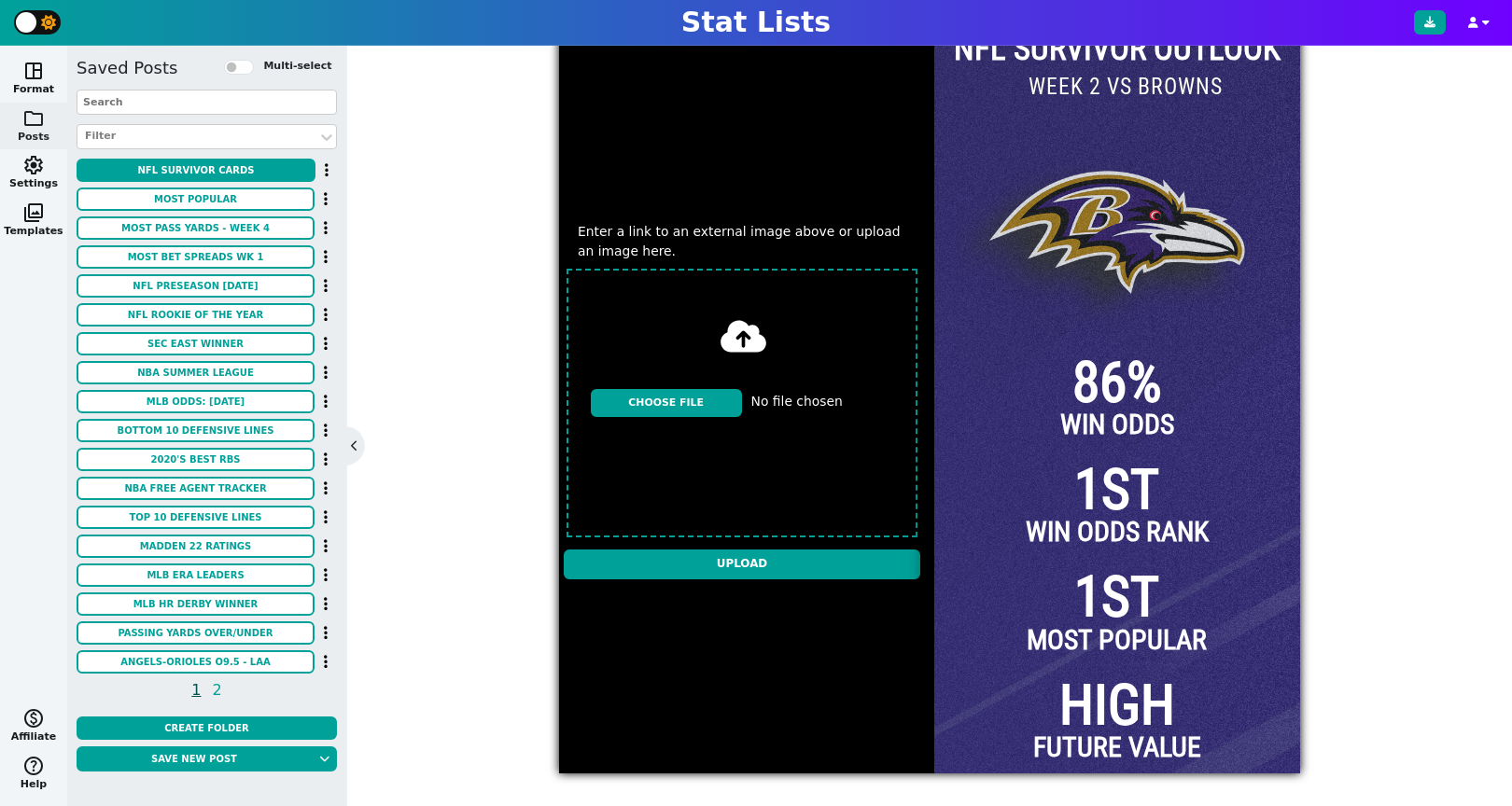
scroll to position [388, 0]
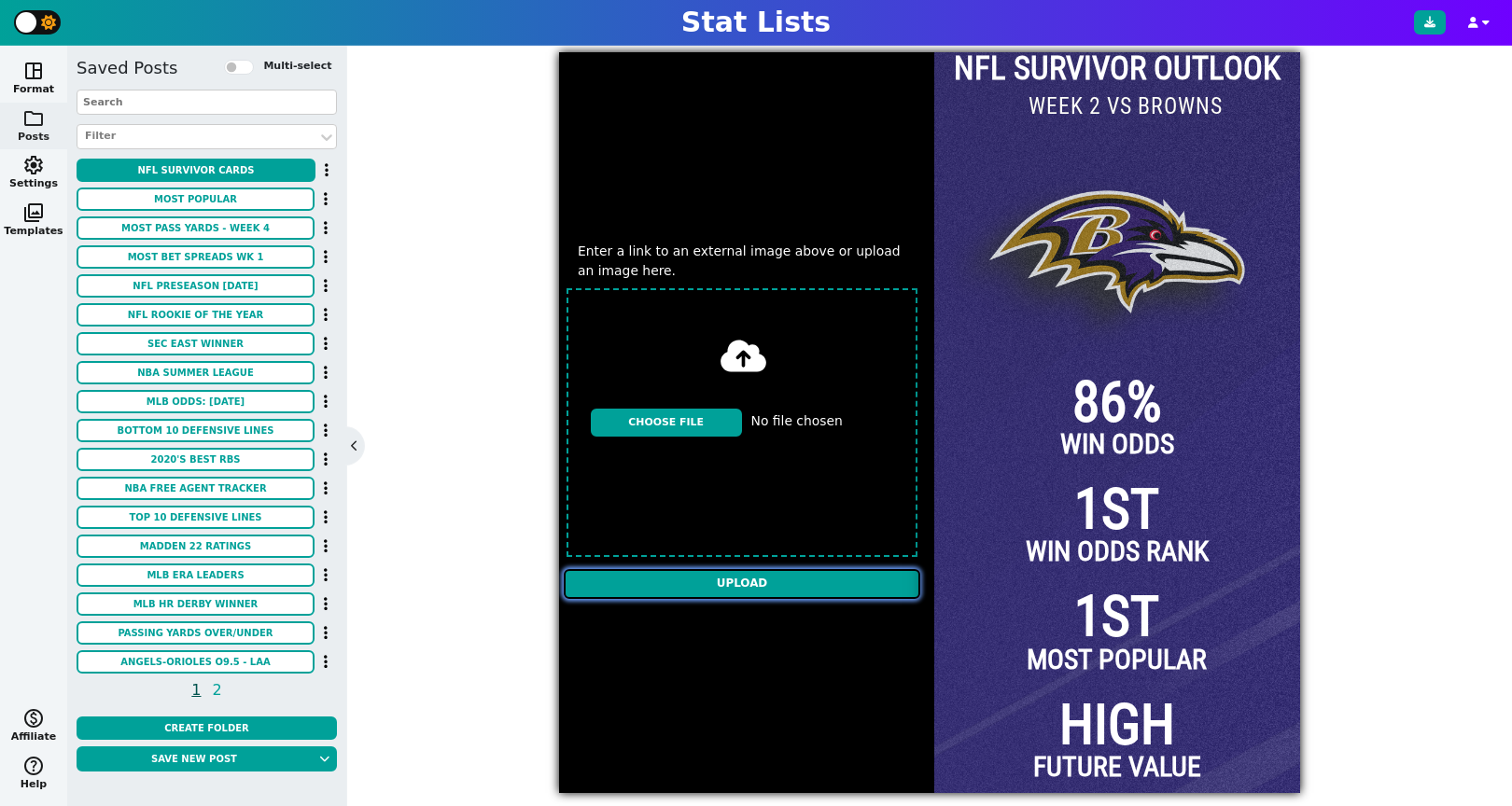
click at [784, 596] on input "Upload" at bounding box center [741, 584] width 356 height 30
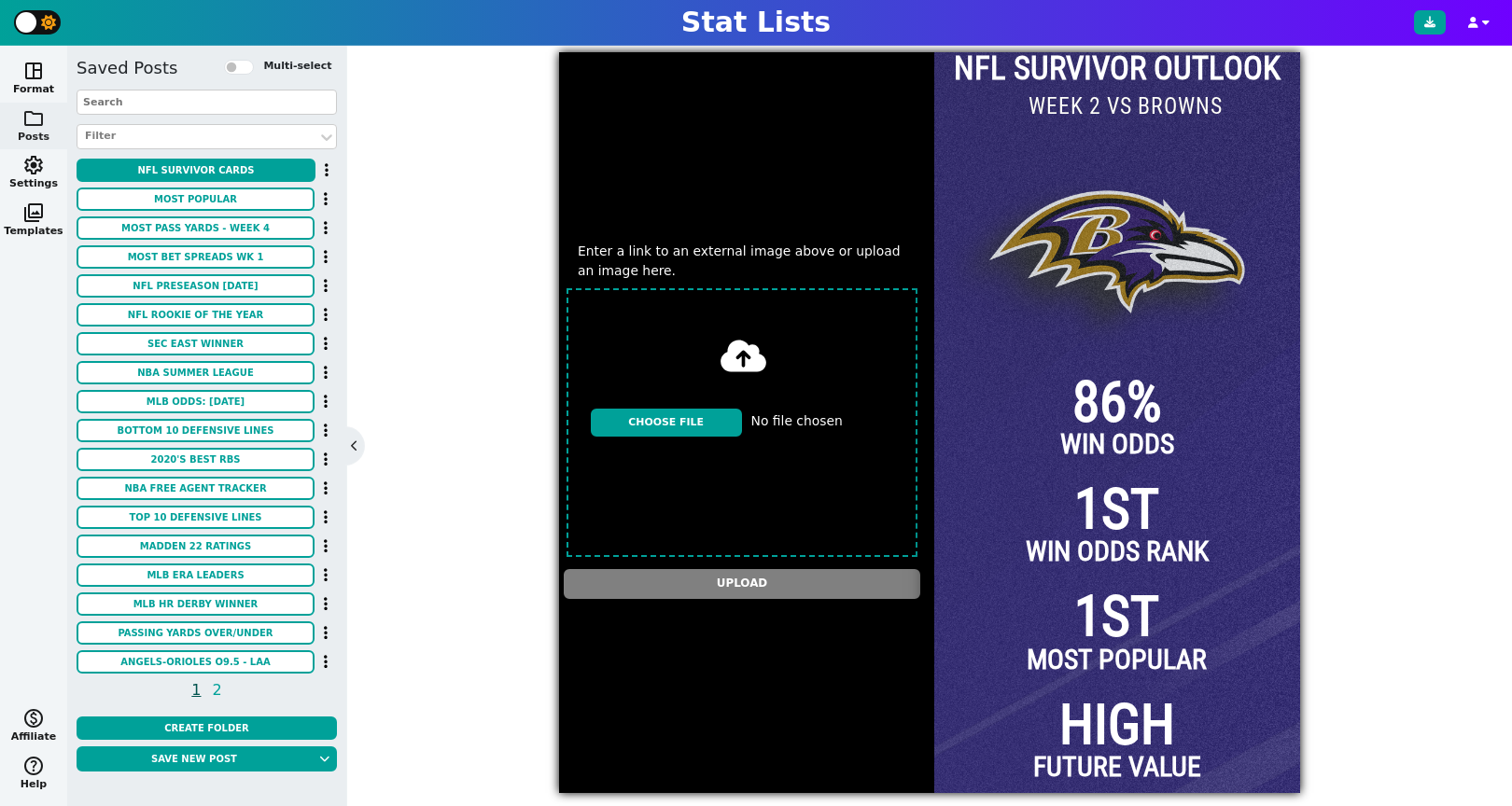
type textarea "[URL][DOMAIN_NAME][DOMAIN_NAME]"
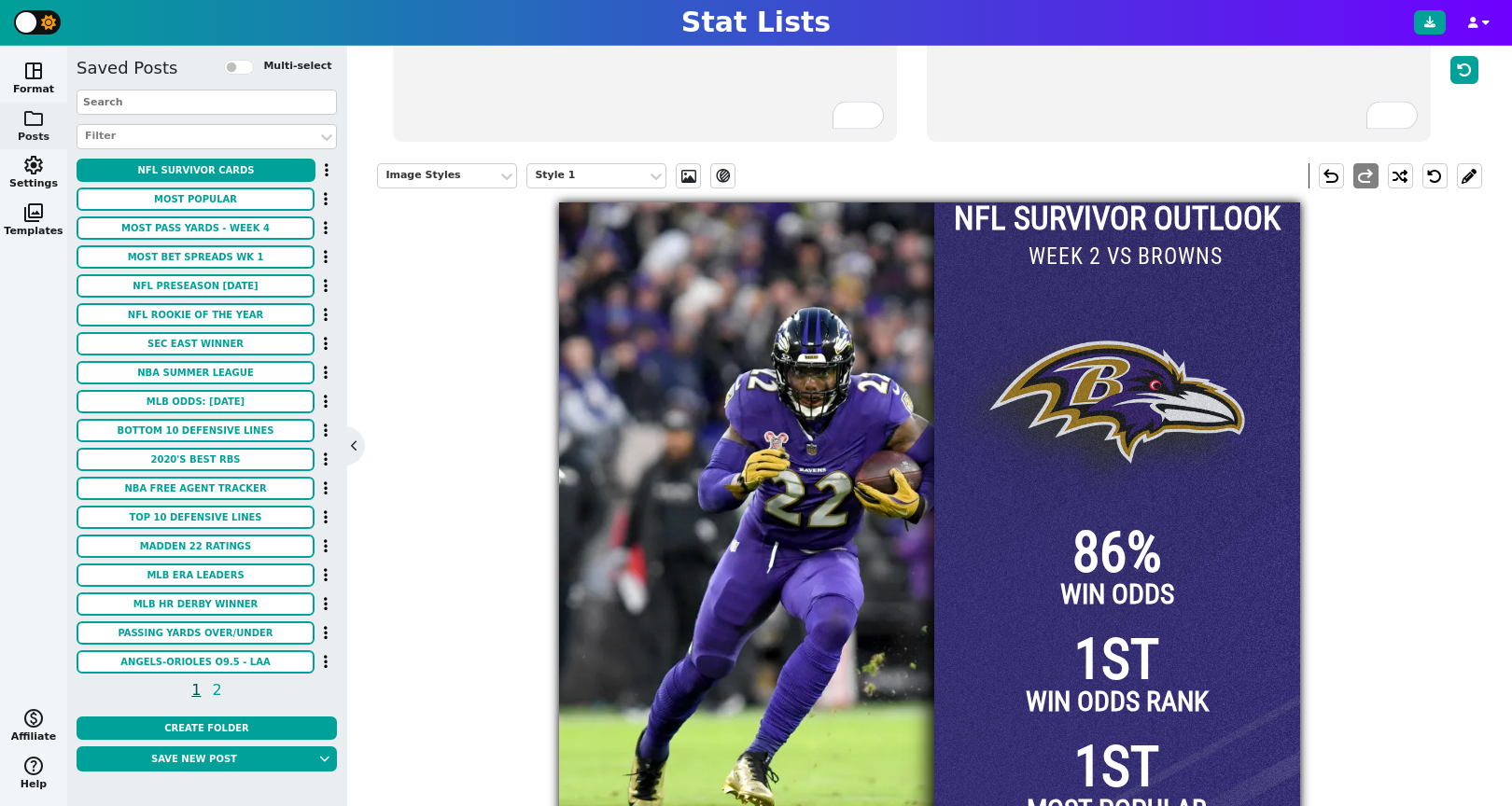
scroll to position [0, 0]
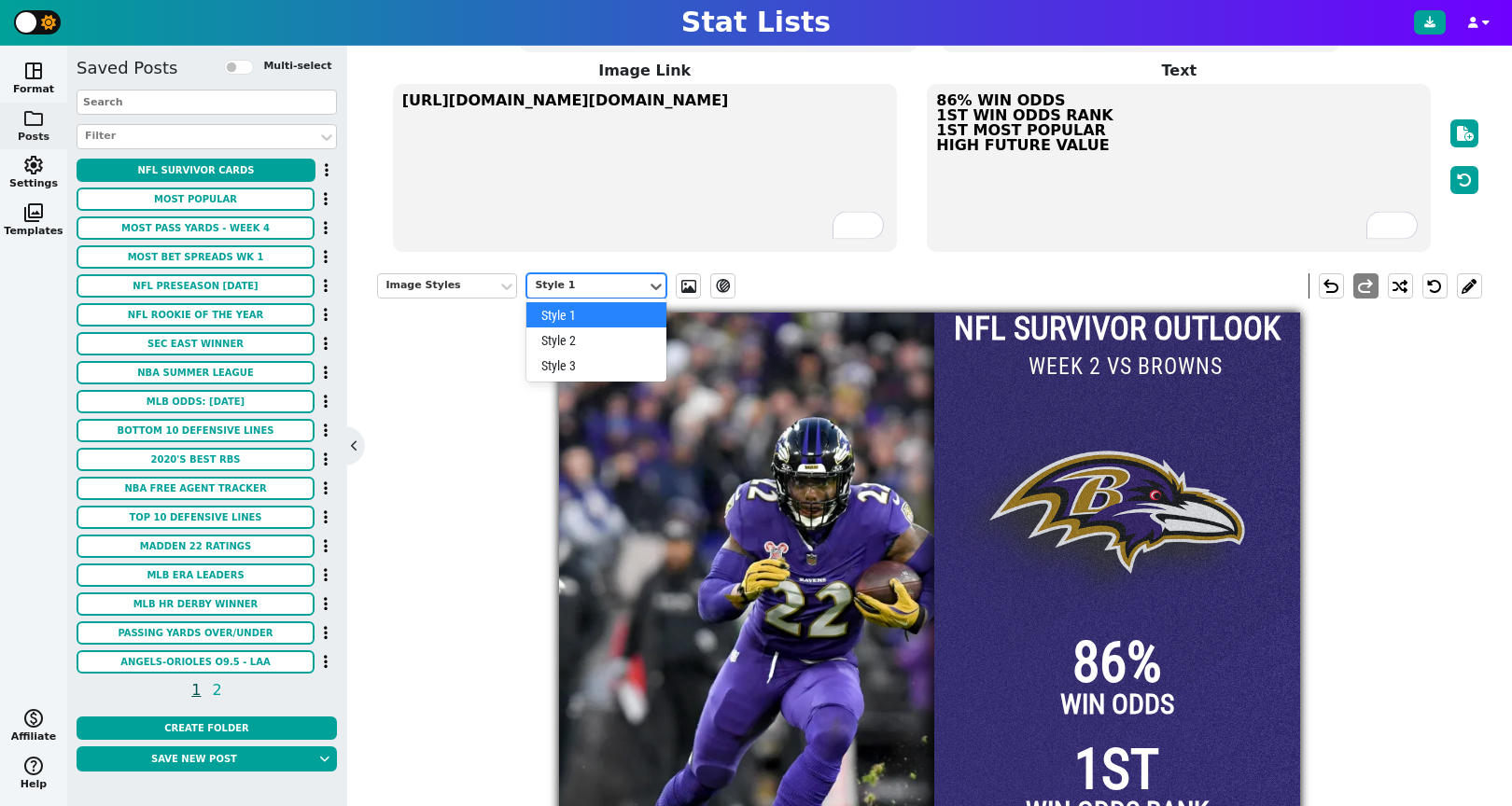
click at [613, 281] on div "Style 1" at bounding box center [586, 286] width 104 height 16
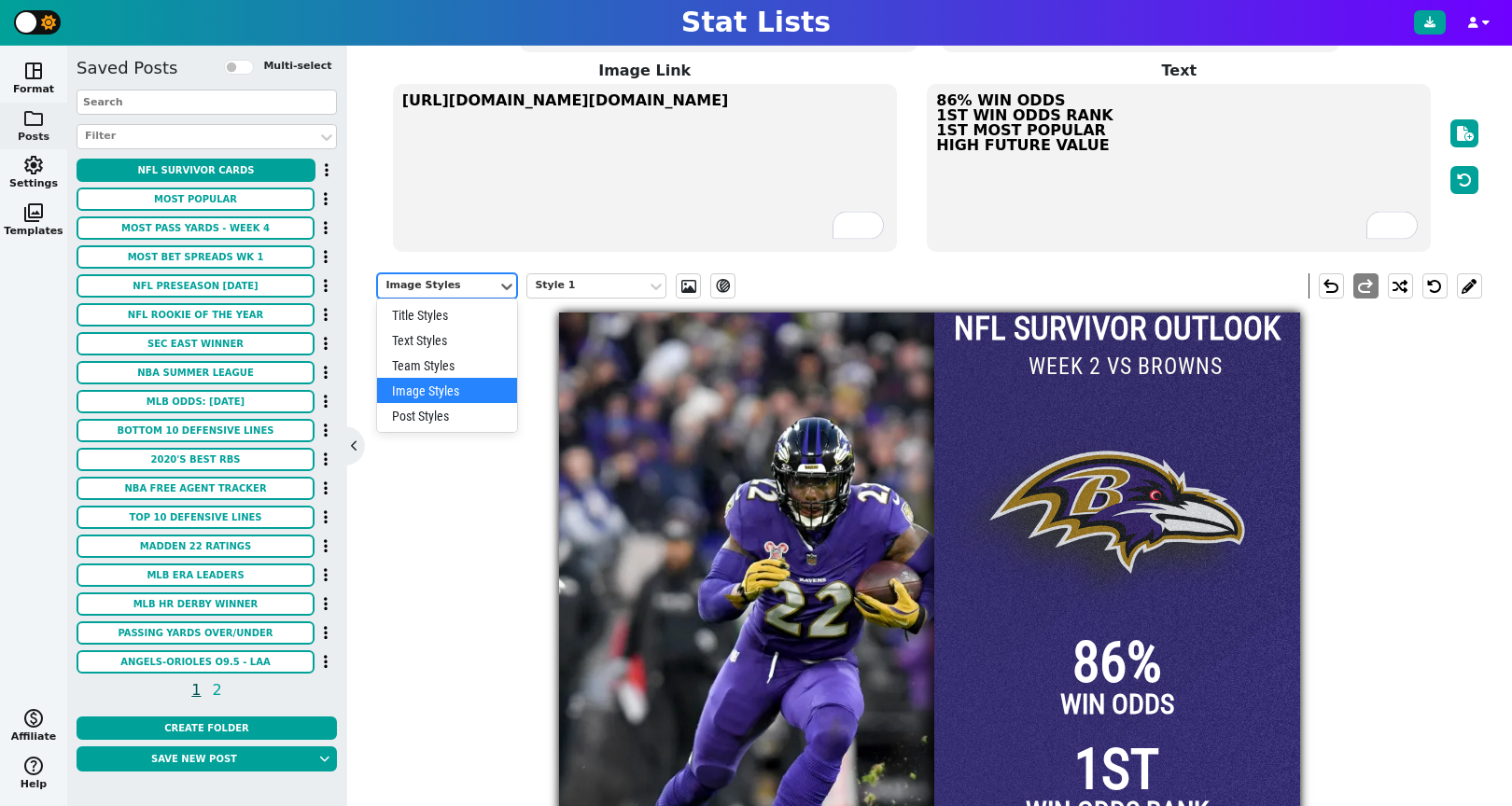
click at [483, 284] on div "Image Styles" at bounding box center [437, 286] width 104 height 16
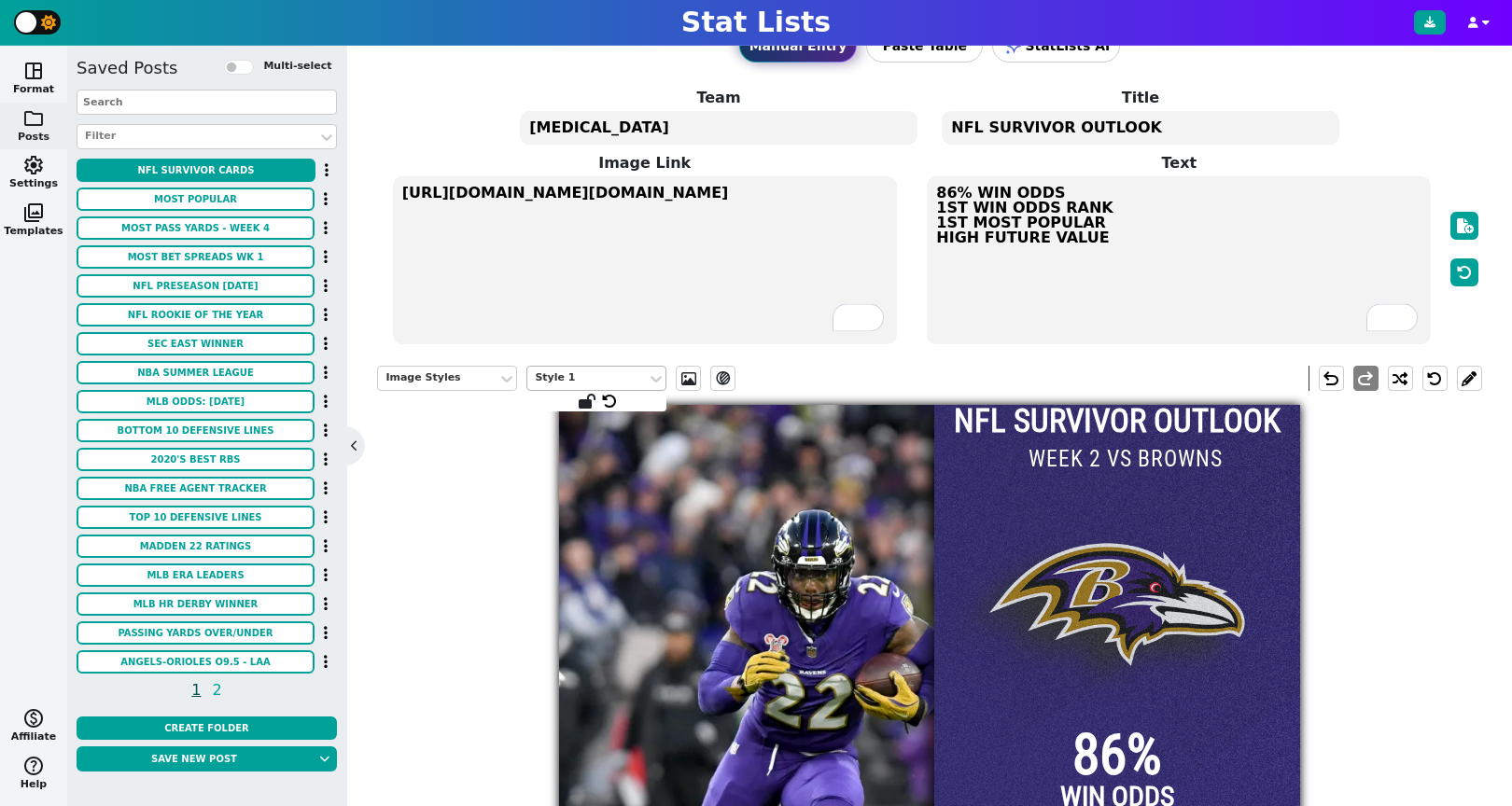
click at [634, 284] on textarea "[URL][DOMAIN_NAME][DOMAIN_NAME]" at bounding box center [645, 261] width 504 height 168
click at [687, 381] on span at bounding box center [688, 379] width 19 height 15
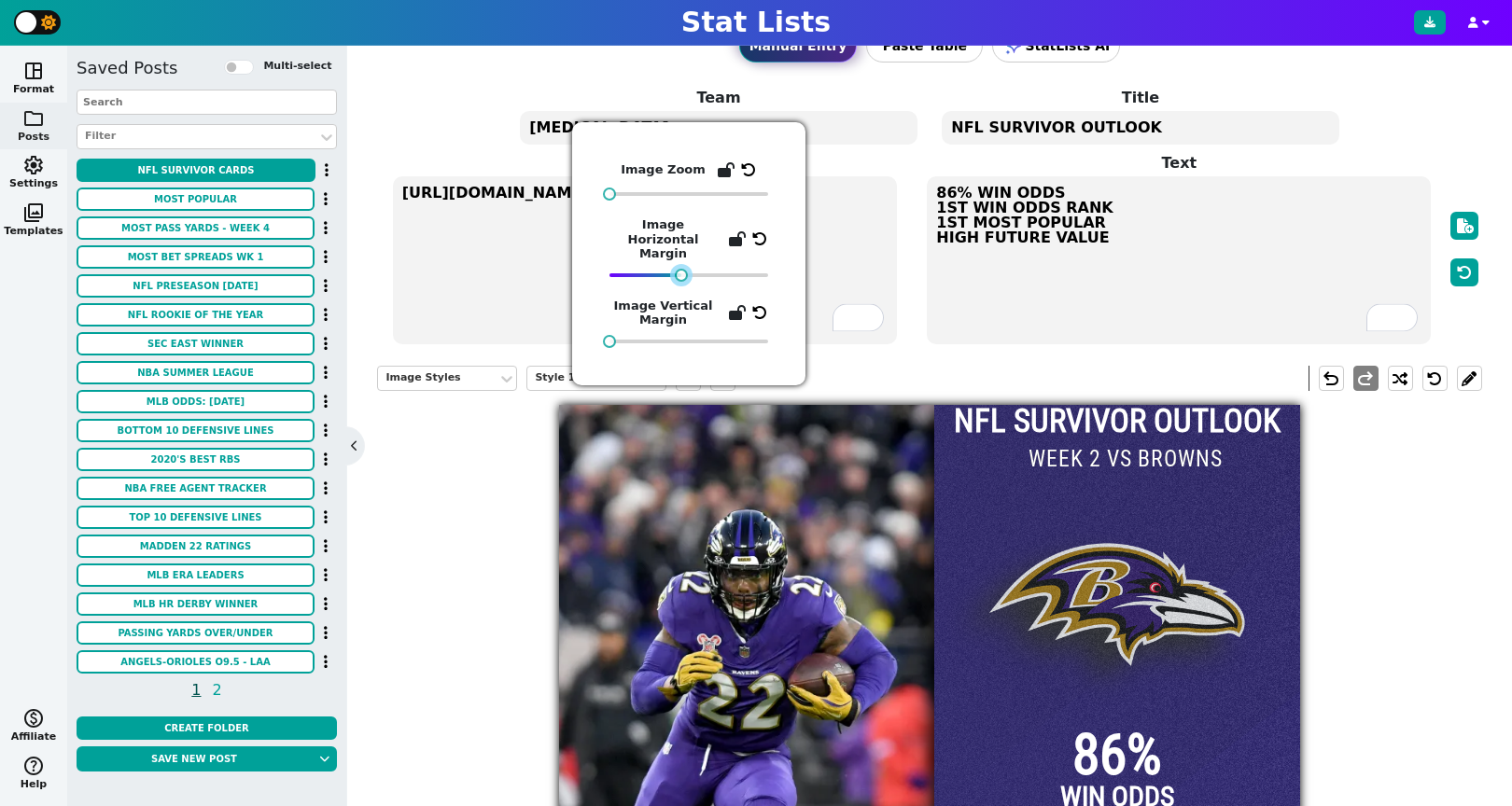
drag, startPoint x: 742, startPoint y: 262, endPoint x: 683, endPoint y: 267, distance: 59.2
click at [683, 267] on div "Image Zoom Image Horizontal Margin Image Vertical Margin" at bounding box center [689, 254] width 159 height 188
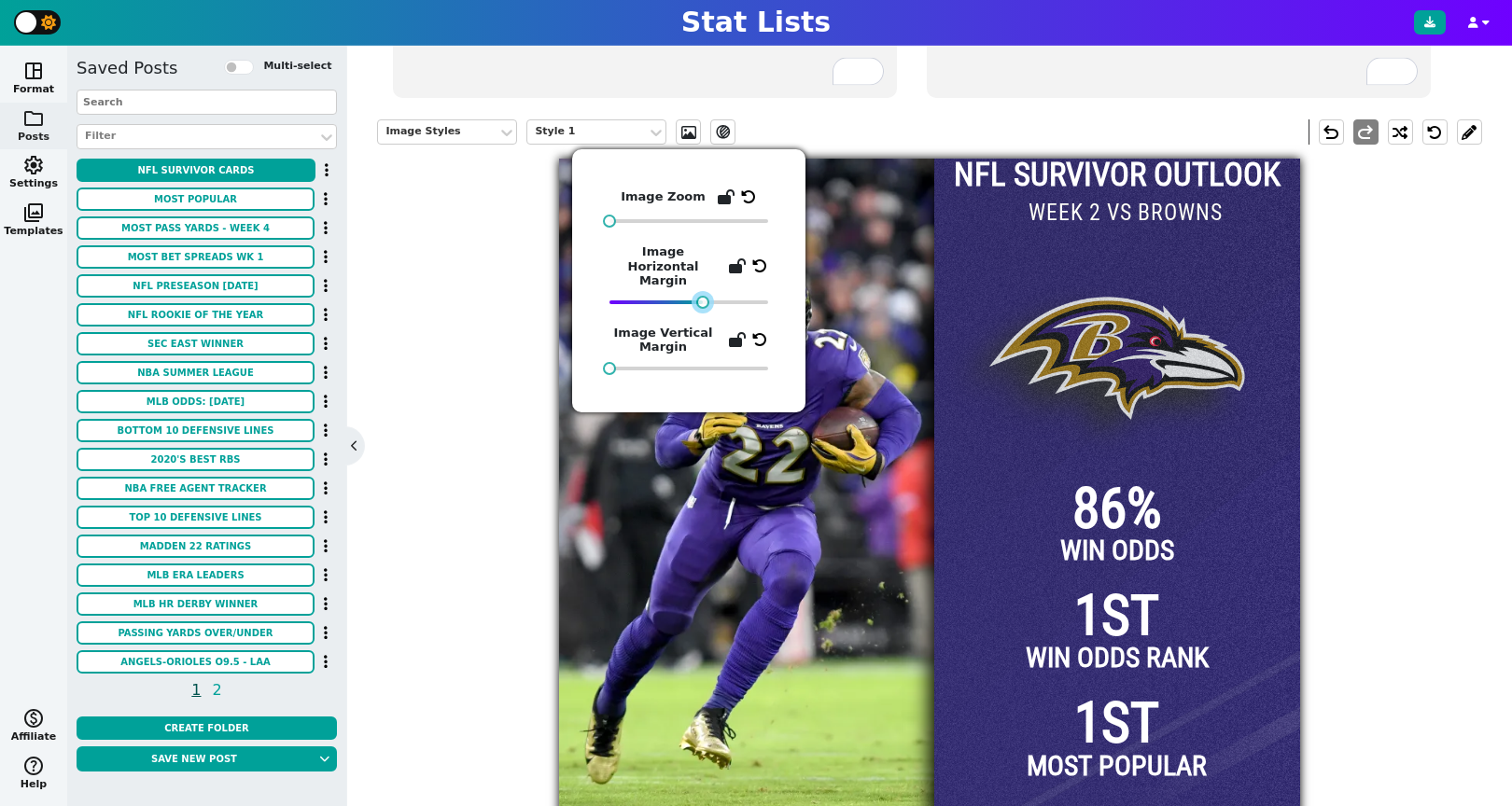
drag, startPoint x: 681, startPoint y: 285, endPoint x: 702, endPoint y: 284, distance: 21.0
click at [702, 296] on div at bounding box center [702, 302] width 13 height 13
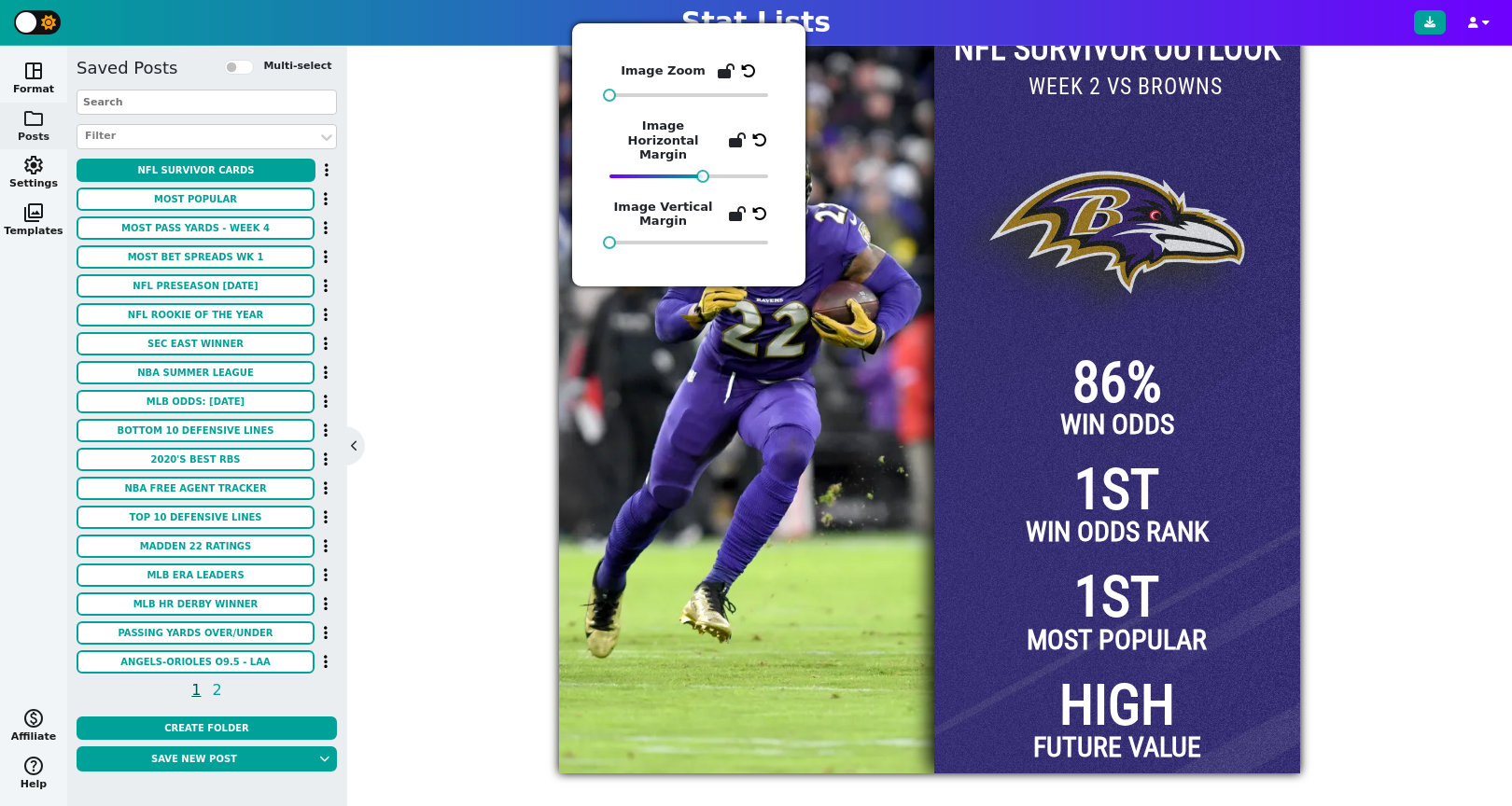
click at [1368, 266] on div "Image Styles Style 1 ev_shadow undo redo NFL SURVIVOR OUTLOOK 86% WIN ODDS 1ST …" at bounding box center [929, 377] width 1104 height 794
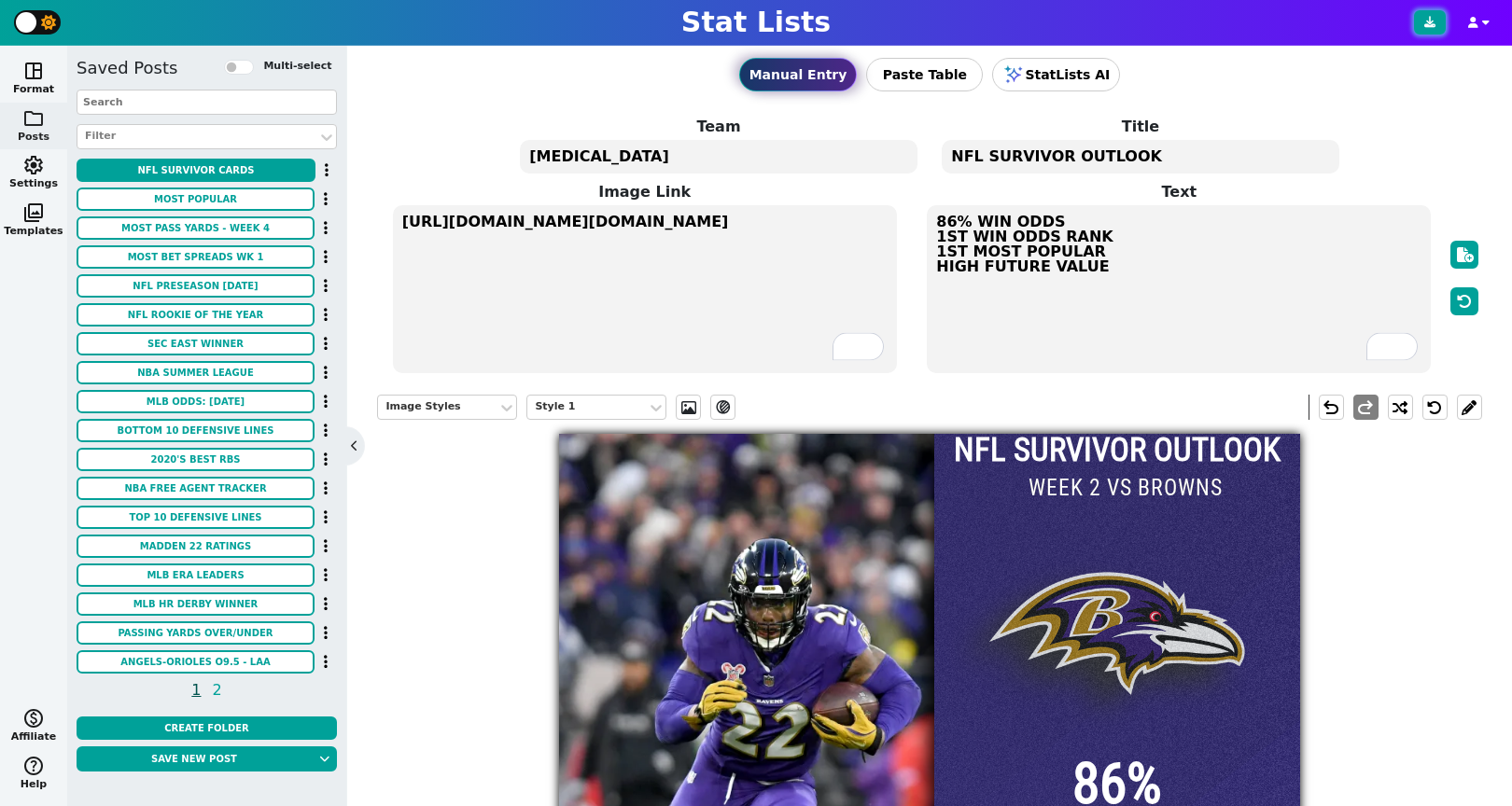
click at [1431, 25] on icon at bounding box center [1429, 21] width 11 height 11
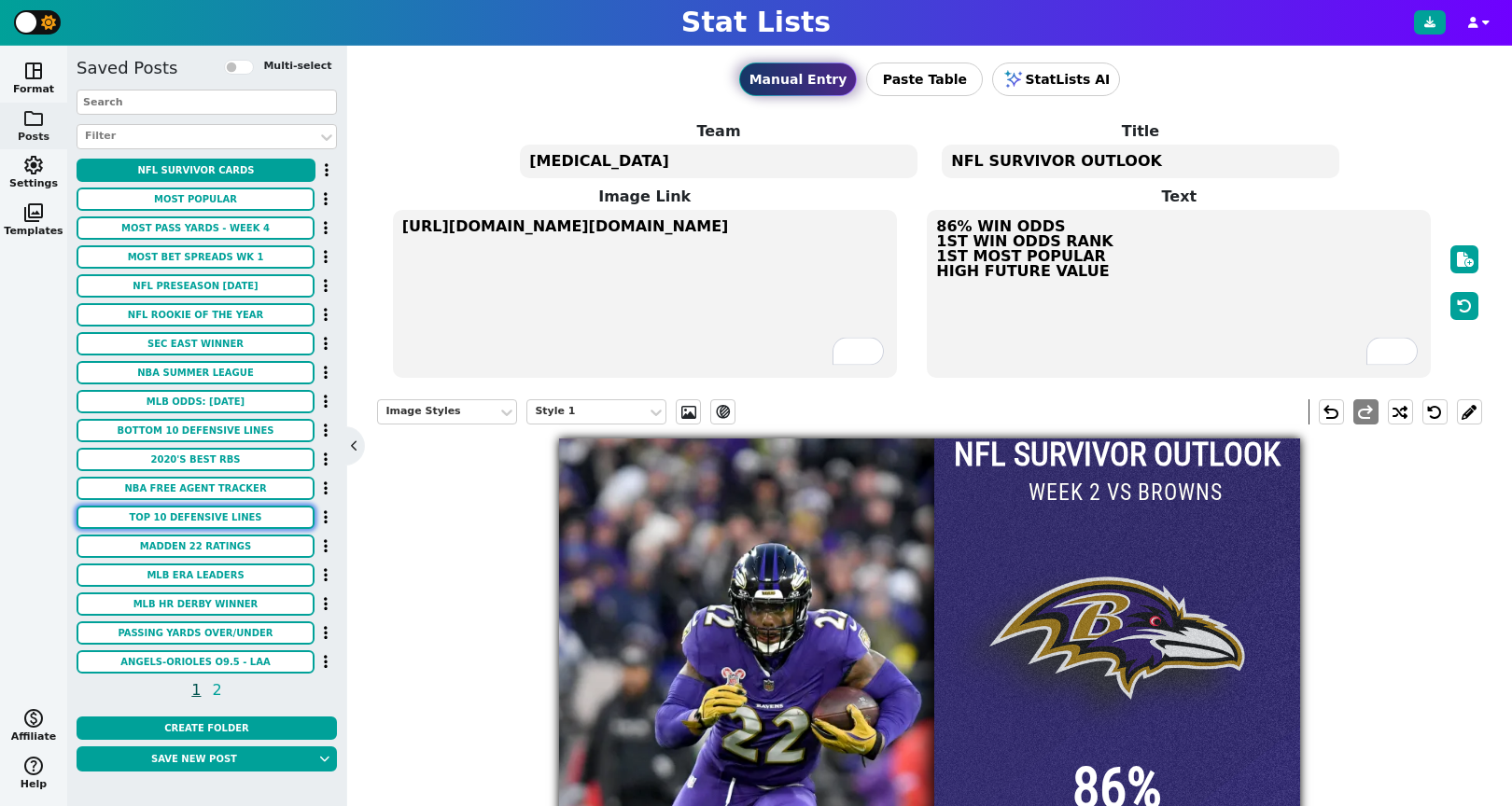
scroll to position [2, 0]
click at [645, 157] on textarea "[MEDICAL_DATA]" at bounding box center [718, 161] width 397 height 33
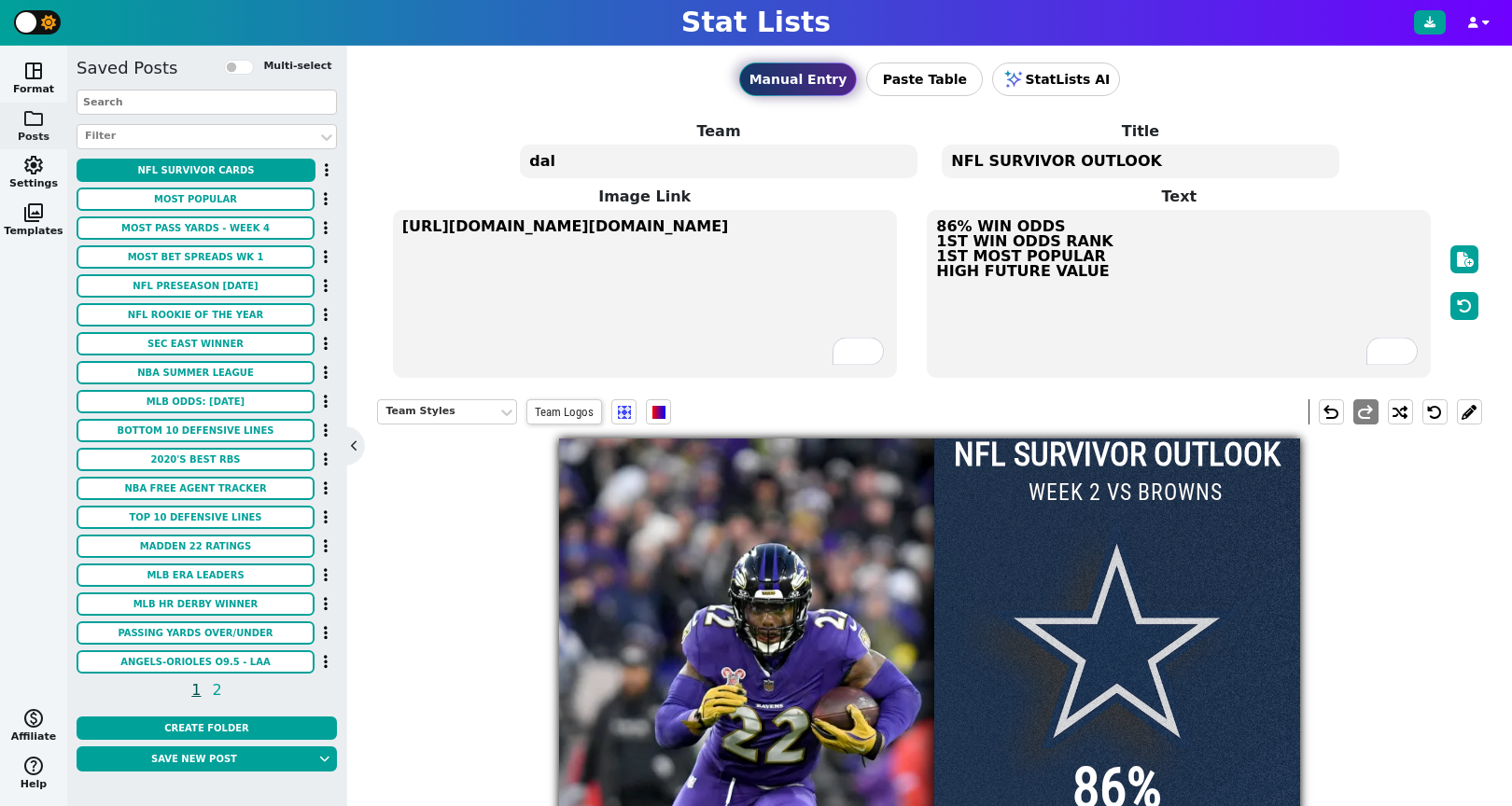
type textarea "dal"
click at [1157, 485] on input "WEEK 2 VS BROWNS" at bounding box center [1125, 494] width 202 height 33
drag, startPoint x: 1216, startPoint y: 494, endPoint x: 1139, endPoint y: 499, distance: 77.2
click at [1139, 499] on input "WEEK 2 VS BROWNS" at bounding box center [1125, 494] width 202 height 33
type input "WEEK 2 VS GIANTS"
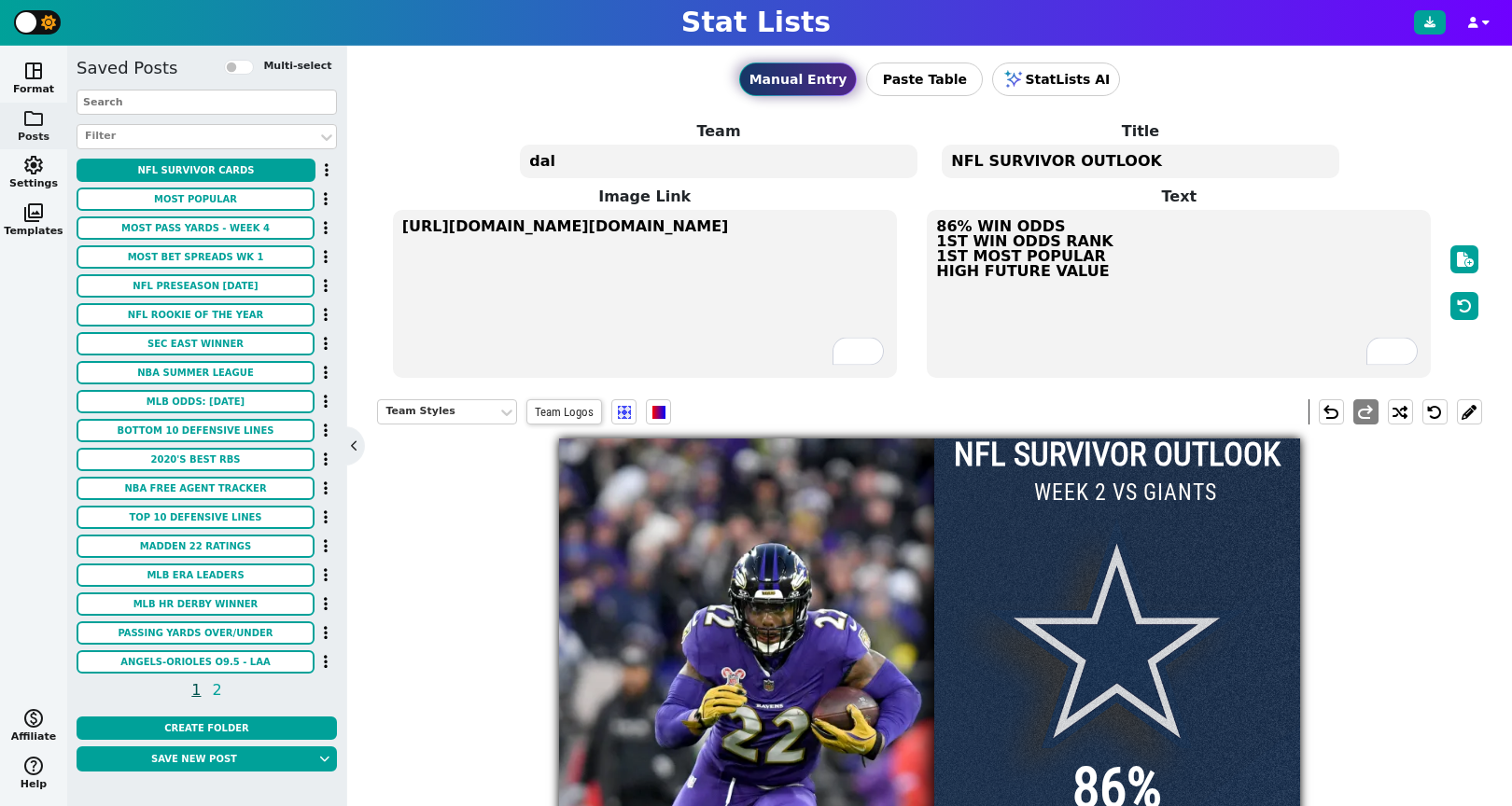
click at [1423, 501] on div "Team Styles Team Logos undo redo NFL SURVIVOR OUTLOOK 86% WIN ODDS 1ST WIN ODDS…" at bounding box center [929, 783] width 1104 height 794
click at [942, 231] on textarea "86% WIN ODDS 1ST WIN ODDS RANK 1ST MOST POPULAR HIGH FUTURE VALUE" at bounding box center [1178, 294] width 504 height 168
type textarea "66% WIN ODDS 1ST WIN ODDS RANK 1ST MOST POPULAR HIGH FUTURE VALUE"
click at [960, 247] on textarea "66% WIN ODDS 1ST WIN ODDS RANK 1ST MOST POPULAR HIGH FUTURE VALUE" at bounding box center [1178, 294] width 504 height 168
drag, startPoint x: 960, startPoint y: 245, endPoint x: 937, endPoint y: 245, distance: 23.0
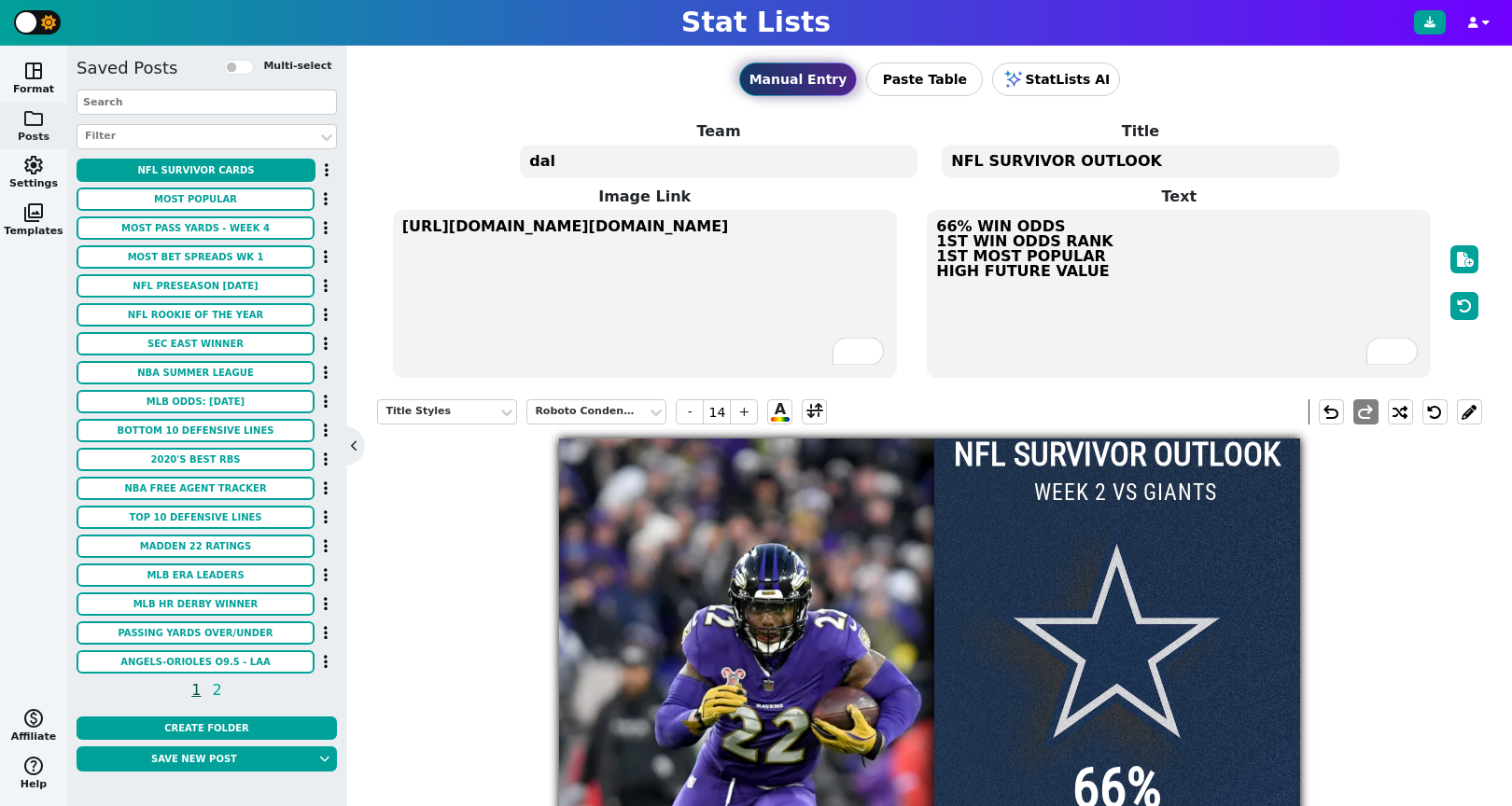
click at [937, 245] on textarea "66% WIN ODDS 1ST WIN ODDS RANK 1ST MOST POPULAR HIGH FUTURE VALUE" at bounding box center [1178, 294] width 504 height 168
